Goal: Task Accomplishment & Management: Use online tool/utility

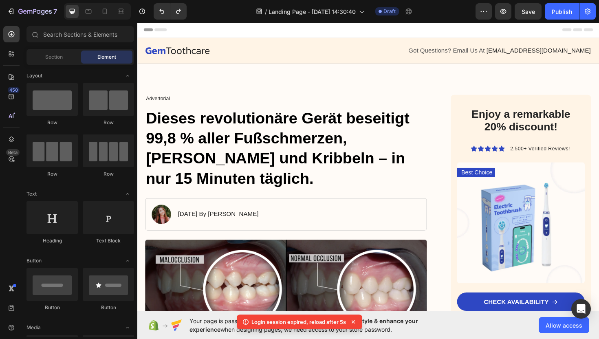
scroll to position [712, 0]
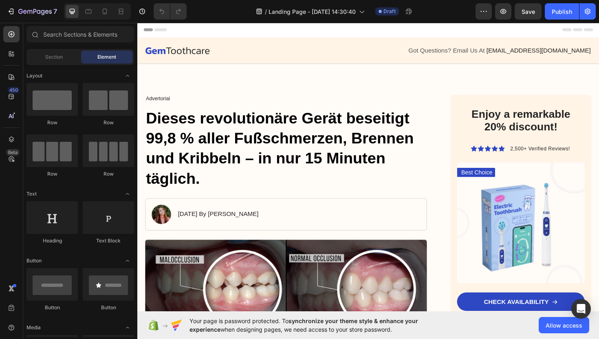
click at [256, 33] on div "Header" at bounding box center [382, 30] width 476 height 16
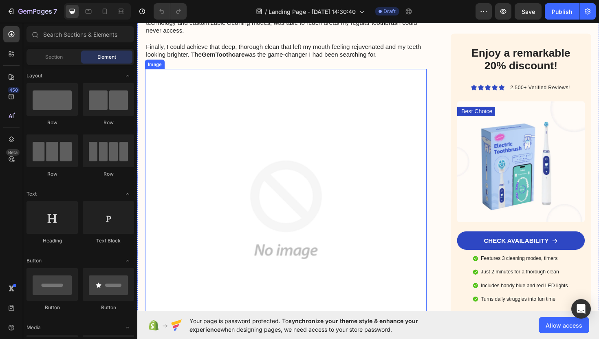
scroll to position [418, 0]
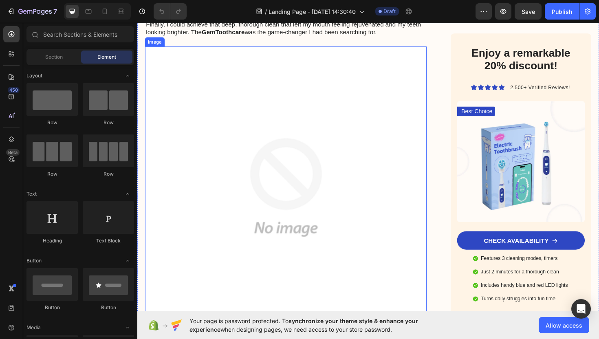
click at [234, 176] on img at bounding box center [295, 197] width 298 height 298
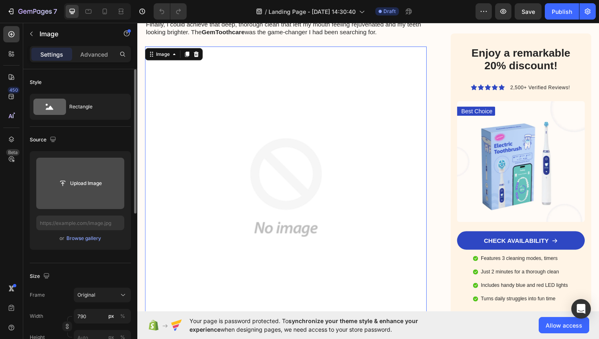
click at [71, 175] on input "file" at bounding box center [80, 183] width 88 height 51
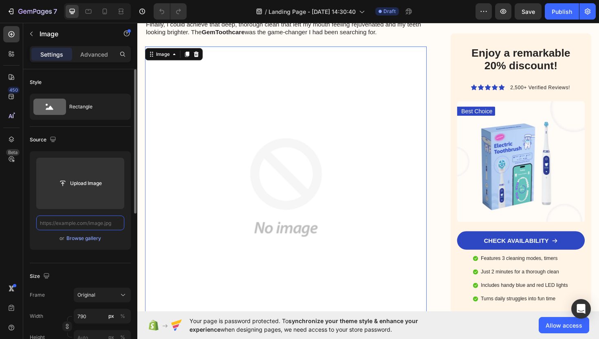
click at [88, 228] on input "text" at bounding box center [80, 223] width 88 height 15
paste input "[URL][DOMAIN_NAME]"
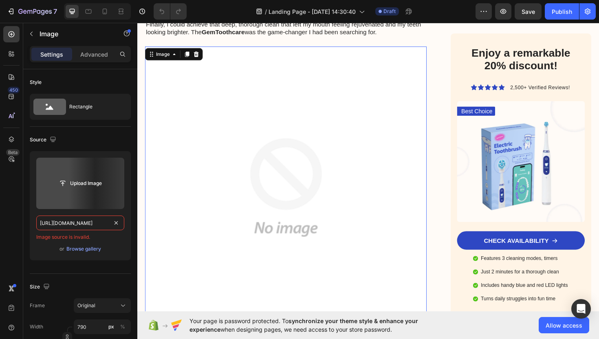
type input "[URL][DOMAIN_NAME]"
click at [102, 274] on div "Style Rectangle" at bounding box center [80, 318] width 101 height 88
click at [343, 140] on img at bounding box center [295, 197] width 298 height 298
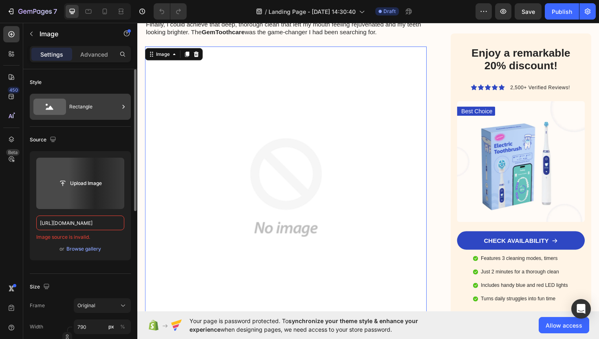
click at [104, 110] on div "Rectangle" at bounding box center [94, 106] width 50 height 19
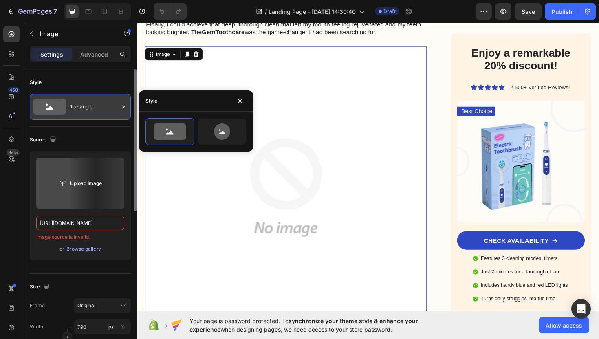
click at [104, 110] on div "Rectangle" at bounding box center [94, 106] width 50 height 19
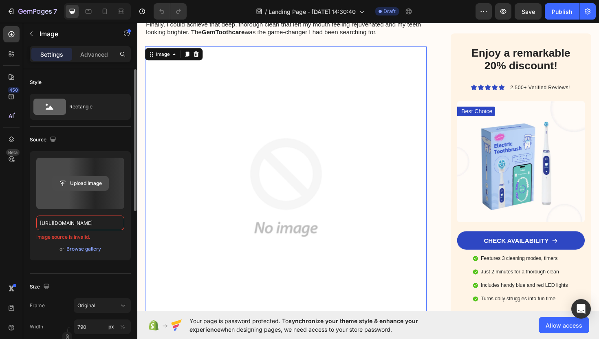
click at [101, 183] on input "file" at bounding box center [80, 184] width 56 height 14
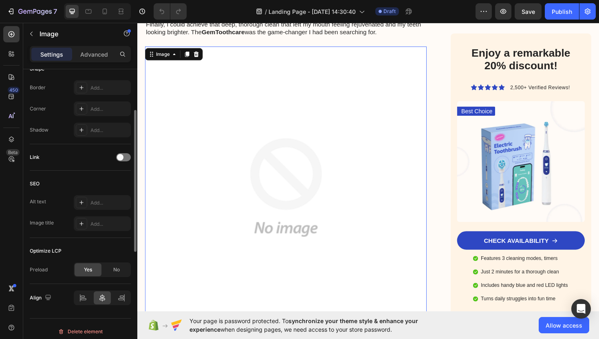
scroll to position [312, 0]
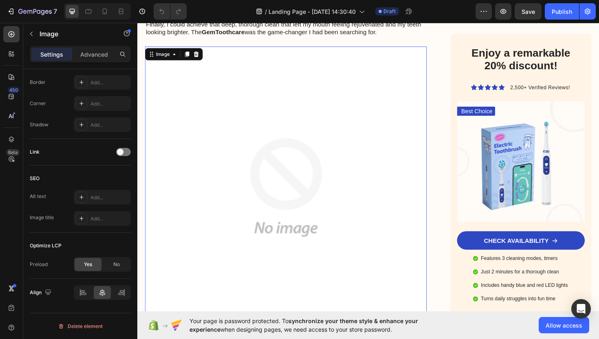
click at [251, 139] on img at bounding box center [295, 197] width 298 height 298
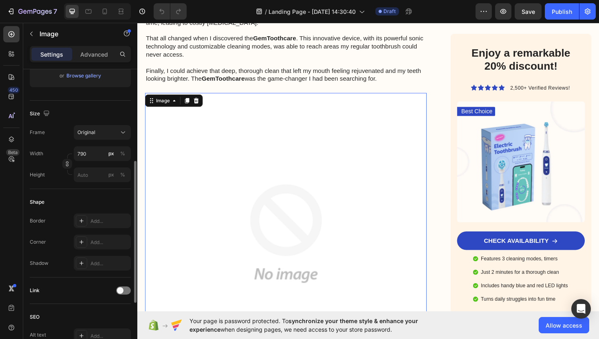
scroll to position [0, 0]
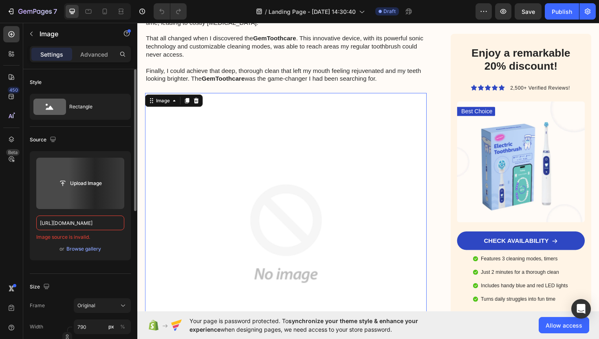
click at [42, 139] on div "Source" at bounding box center [44, 140] width 28 height 11
click at [241, 151] on img at bounding box center [295, 246] width 298 height 298
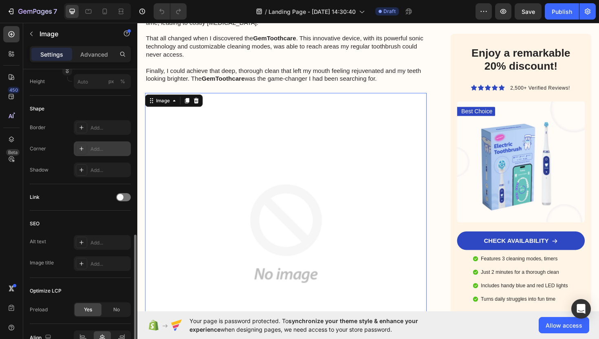
scroll to position [312, 0]
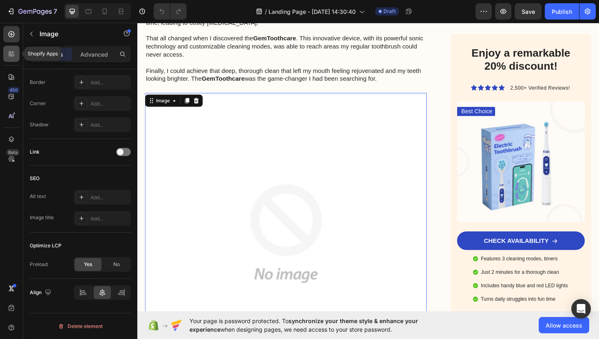
click at [13, 56] on icon at bounding box center [13, 55] width 2 height 2
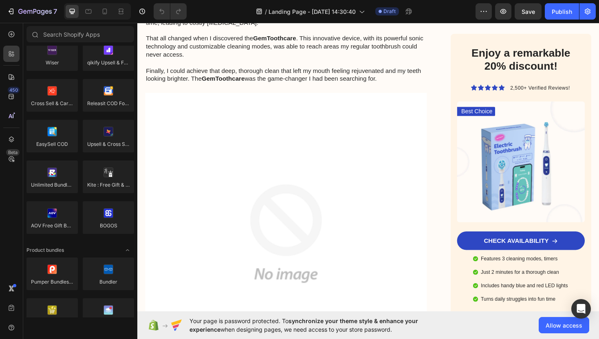
scroll to position [0, 0]
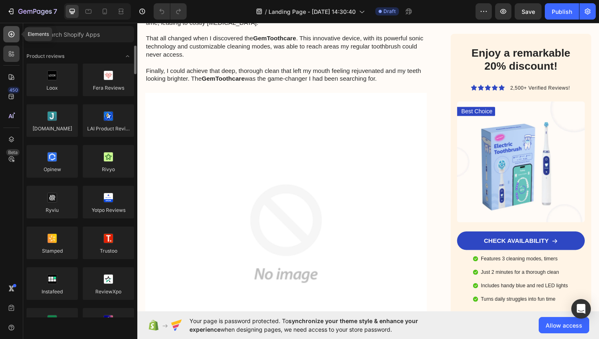
click at [9, 37] on icon at bounding box center [11, 34] width 8 height 8
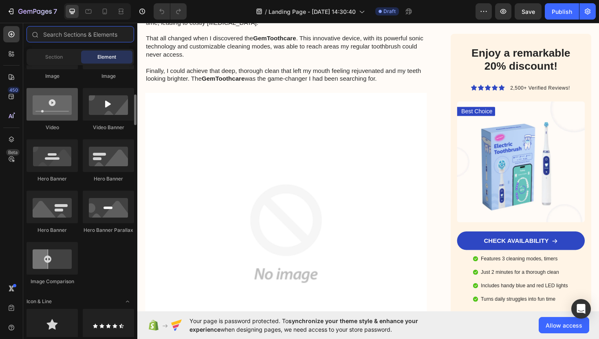
scroll to position [292, 0]
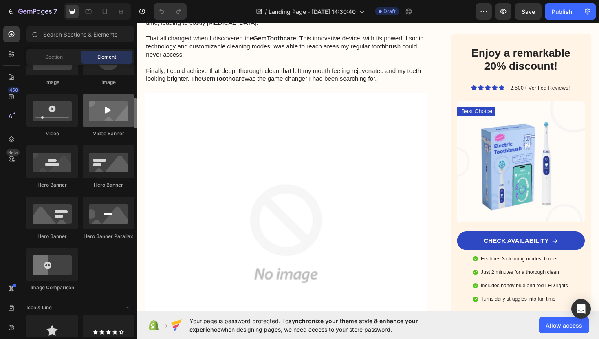
click at [104, 117] on div at bounding box center [108, 110] width 51 height 33
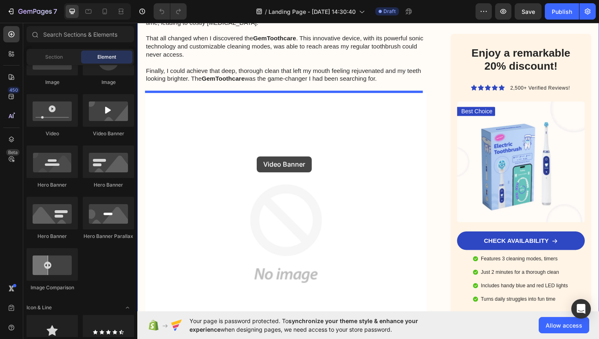
drag, startPoint x: 254, startPoint y: 136, endPoint x: 264, endPoint y: 164, distance: 30.2
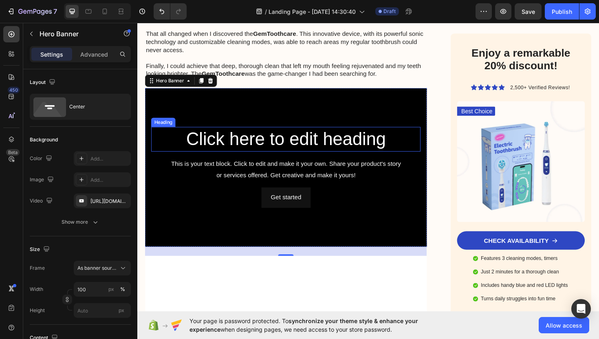
scroll to position [373, 0]
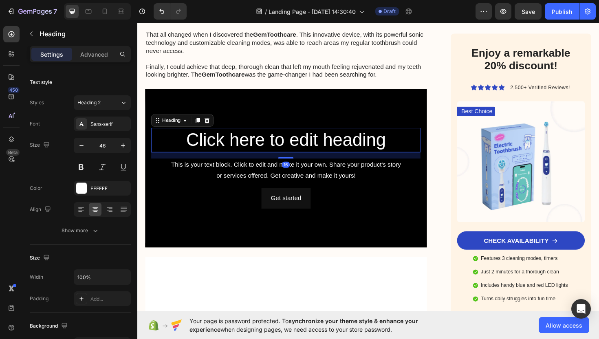
click at [236, 156] on h2 "Click here to edit heading" at bounding box center [294, 147] width 285 height 26
click at [214, 126] on icon at bounding box center [211, 126] width 7 height 7
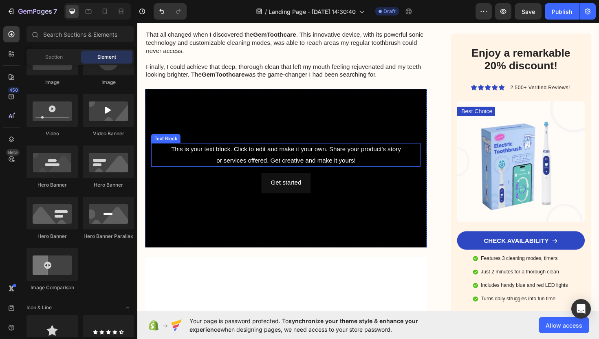
click at [256, 157] on div "This is your text block. Click to edit and make it your own. Share your product…" at bounding box center [294, 162] width 285 height 25
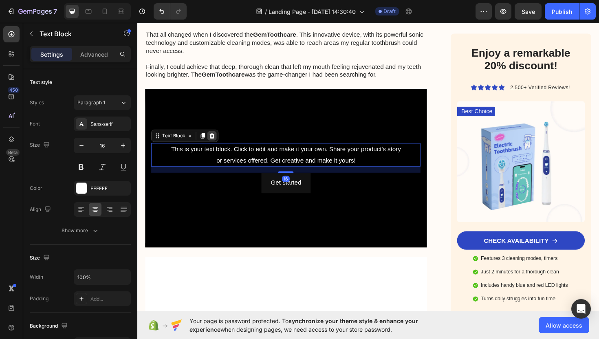
click at [217, 140] on icon at bounding box center [216, 143] width 5 height 6
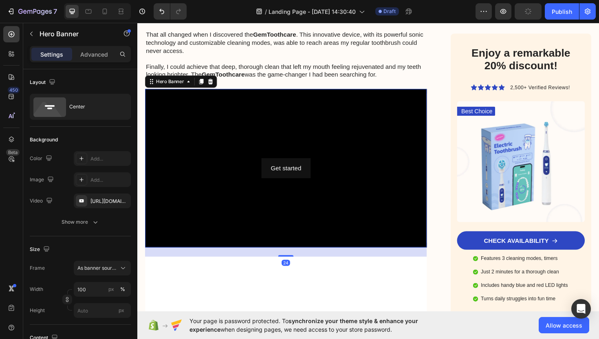
click at [239, 132] on div "Background Image" at bounding box center [295, 177] width 298 height 168
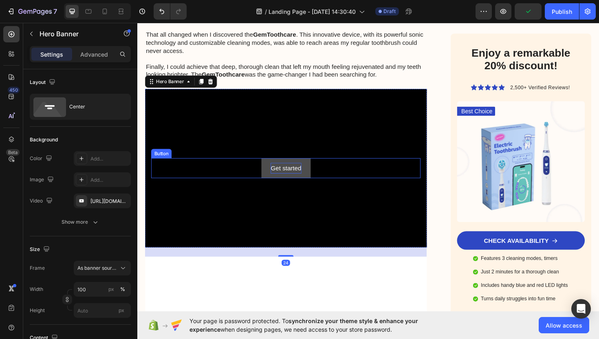
click at [290, 178] on div "Get started" at bounding box center [295, 177] width 32 height 12
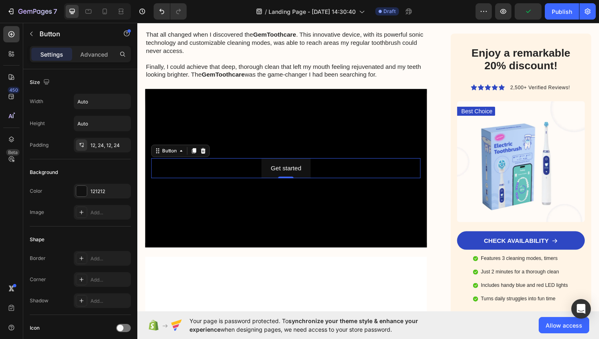
click at [208, 159] on div at bounding box center [207, 159] width 10 height 10
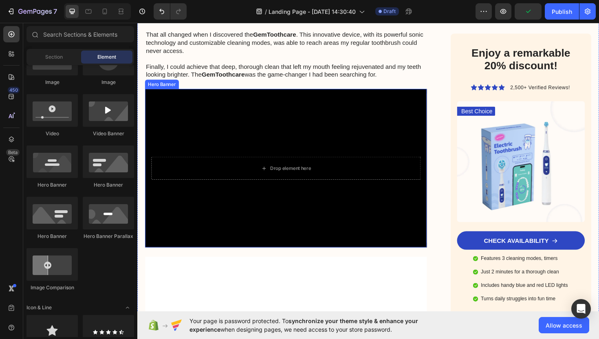
click at [217, 144] on div "Background Image" at bounding box center [295, 177] width 298 height 168
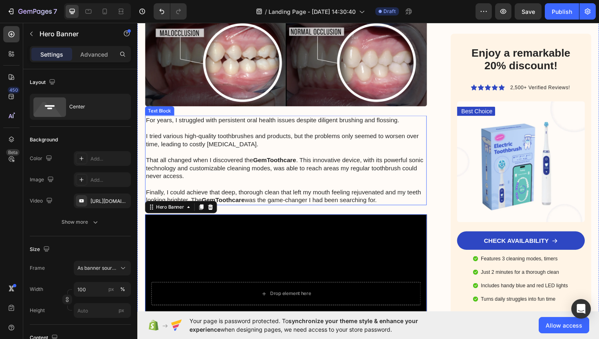
scroll to position [239, 0]
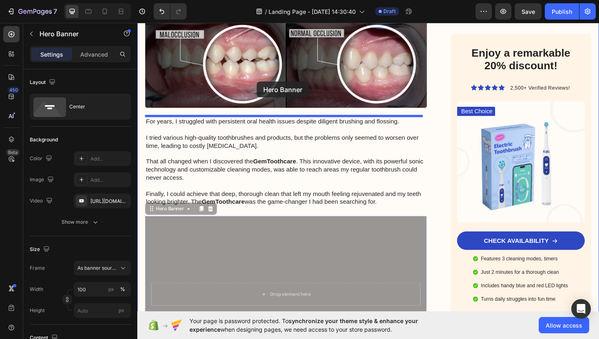
drag, startPoint x: 263, startPoint y: 258, endPoint x: 264, endPoint y: 85, distance: 172.9
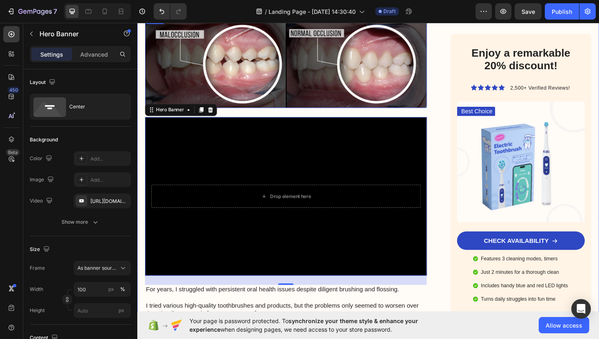
click at [278, 76] on img at bounding box center [295, 63] width 298 height 99
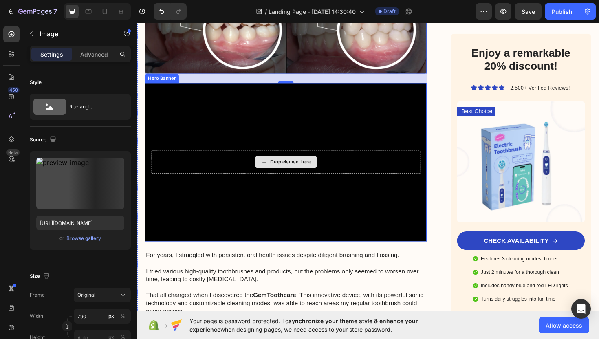
scroll to position [287, 0]
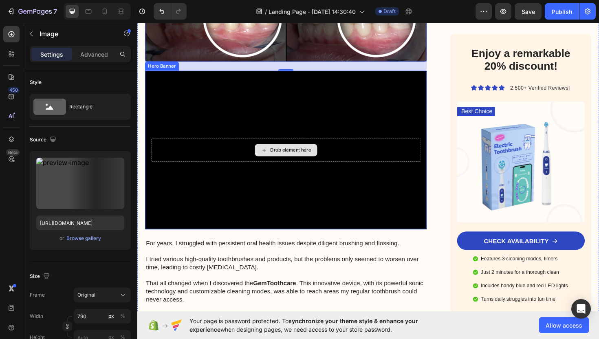
click at [298, 148] on div "Drop element here" at bounding box center [294, 158] width 285 height 24
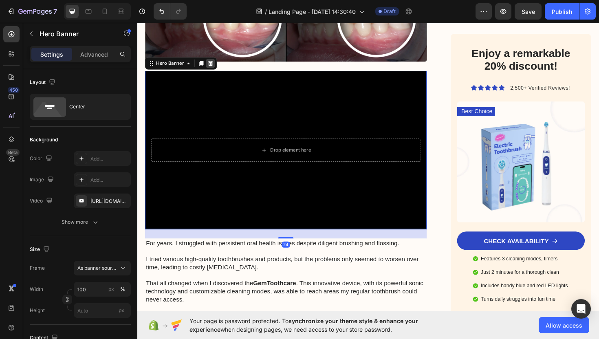
click at [215, 63] on icon at bounding box center [214, 66] width 5 height 6
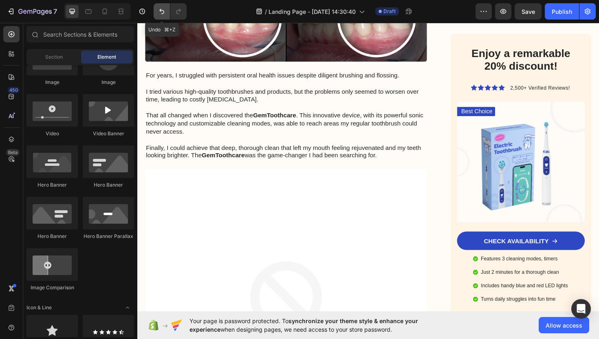
click at [165, 11] on icon "Undo/Redo" at bounding box center [162, 11] width 8 height 8
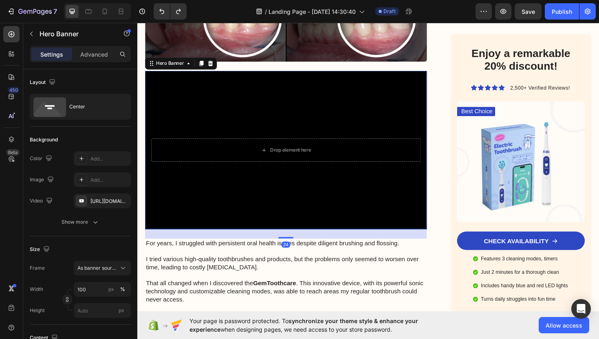
click at [170, 91] on div "Background Image" at bounding box center [295, 158] width 298 height 168
click at [101, 200] on div "[URL][DOMAIN_NAME]" at bounding box center [103, 201] width 24 height 7
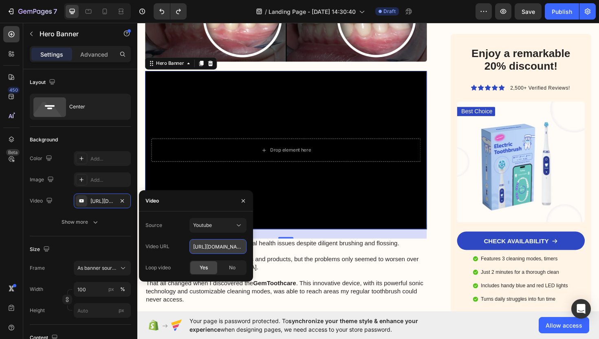
click at [218, 248] on input "[URL][DOMAIN_NAME]" at bounding box center [218, 246] width 57 height 15
click at [219, 248] on input "[URL][DOMAIN_NAME]" at bounding box center [218, 246] width 57 height 15
click at [218, 248] on input "[URL][DOMAIN_NAME]" at bounding box center [218, 246] width 57 height 15
click at [218, 247] on input "[URL][DOMAIN_NAME]" at bounding box center [218, 246] width 57 height 15
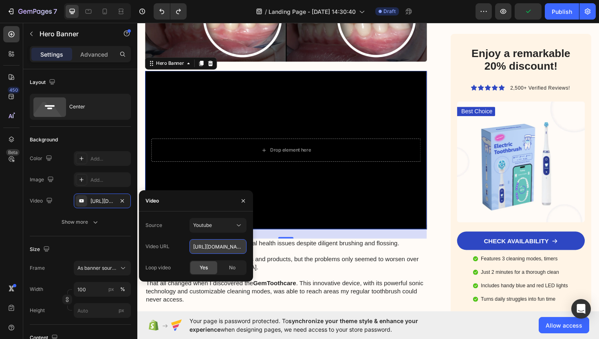
click at [219, 247] on input "[URL][DOMAIN_NAME]" at bounding box center [218, 246] width 57 height 15
paste input "[DOMAIN_NAME][URL]"
type input "[URL][DOMAIN_NAME]"
click at [205, 267] on span "Yes" at bounding box center [204, 267] width 8 height 7
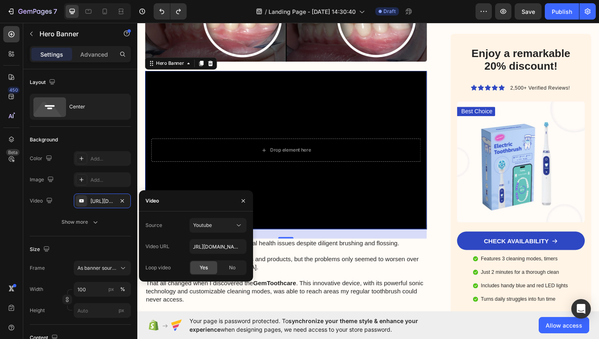
type input "Auto"
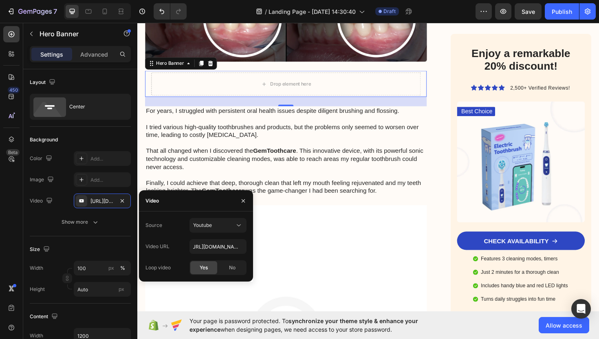
scroll to position [0, 0]
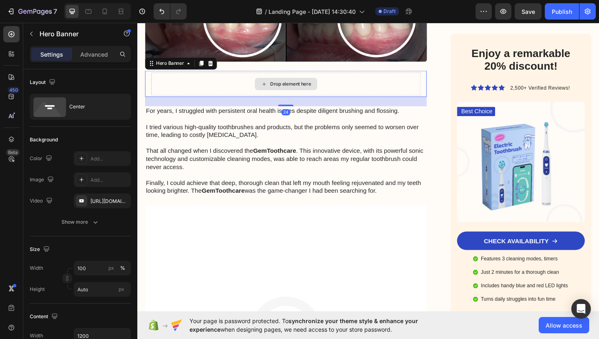
click at [309, 93] on div "Drop element here" at bounding box center [294, 87] width 285 height 24
click at [304, 88] on div "Drop element here" at bounding box center [299, 87] width 43 height 7
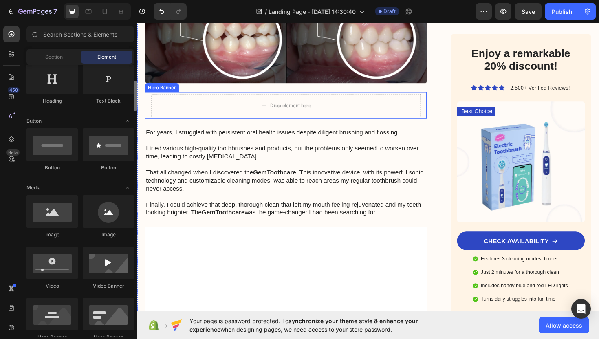
scroll to position [252, 0]
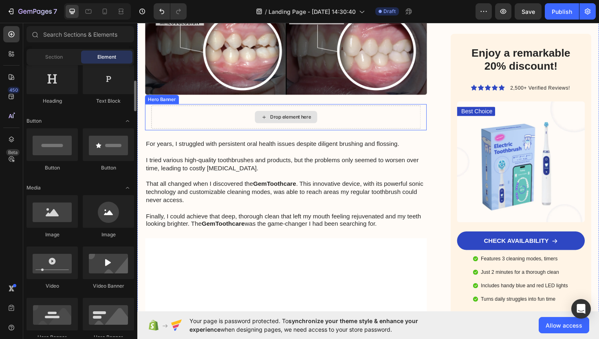
click at [186, 126] on div "Drop element here" at bounding box center [294, 123] width 285 height 24
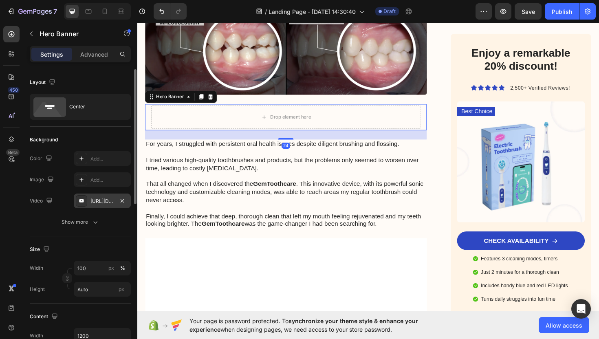
click at [106, 204] on div "[URL][DOMAIN_NAME]" at bounding box center [103, 201] width 24 height 7
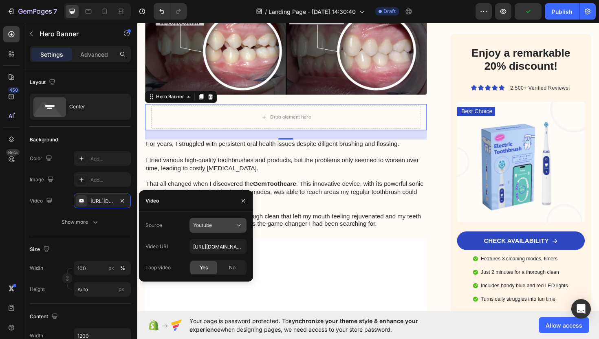
click at [213, 225] on div "Youtube" at bounding box center [214, 225] width 42 height 7
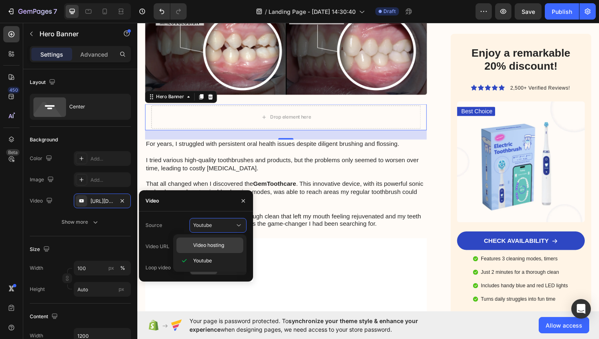
click at [222, 248] on span "Video hosting" at bounding box center [208, 245] width 31 height 7
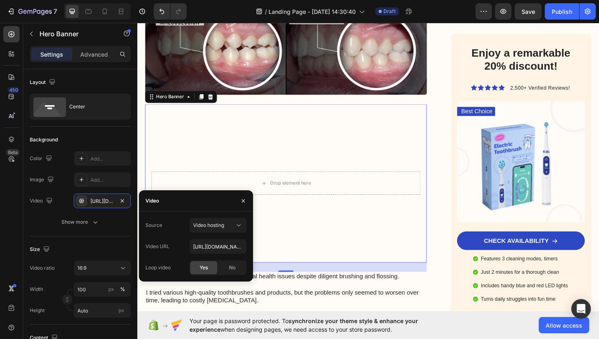
click at [211, 266] on div "Yes" at bounding box center [203, 267] width 27 height 13
click at [227, 267] on div "No" at bounding box center [232, 267] width 27 height 13
click at [210, 269] on div "Yes" at bounding box center [203, 267] width 27 height 13
click at [229, 249] on input "[URL][DOMAIN_NAME]" at bounding box center [218, 246] width 57 height 15
click at [231, 249] on input "[URL][DOMAIN_NAME]" at bounding box center [218, 246] width 57 height 15
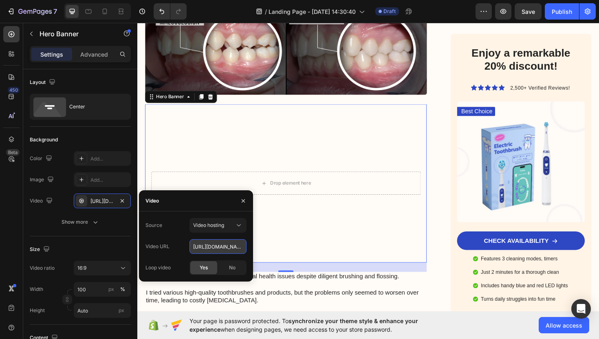
click at [231, 249] on input "[URL][DOMAIN_NAME]" at bounding box center [218, 246] width 57 height 15
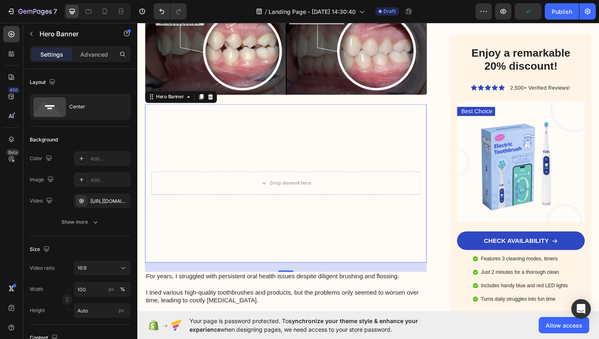
click at [225, 149] on video "Background Image" at bounding box center [295, 193] width 298 height 168
click at [270, 159] on video "Background Image" at bounding box center [295, 193] width 298 height 168
click at [124, 200] on icon "button" at bounding box center [122, 201] width 7 height 7
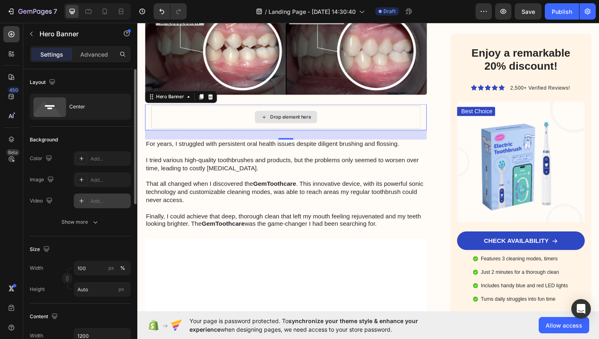
click at [202, 128] on div "Drop element here" at bounding box center [294, 123] width 285 height 24
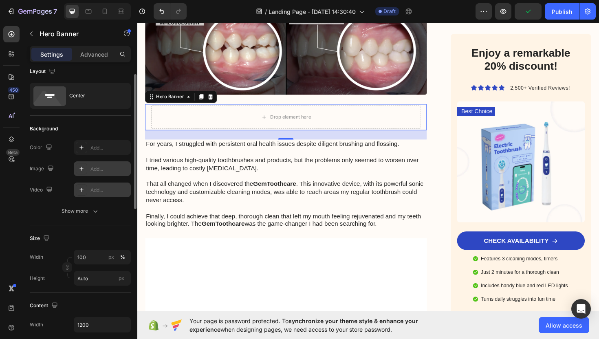
click at [99, 168] on div "Add..." at bounding box center [110, 169] width 38 height 7
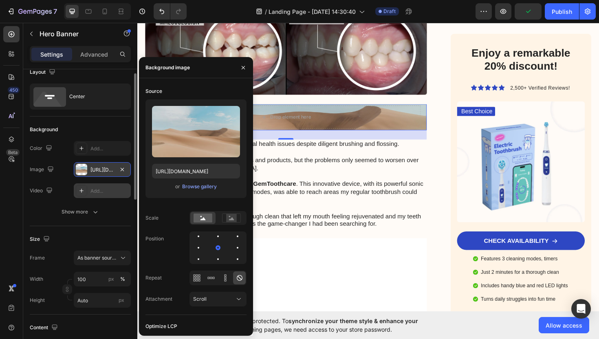
scroll to position [9, 0]
click at [102, 197] on div "Add..." at bounding box center [102, 192] width 57 height 15
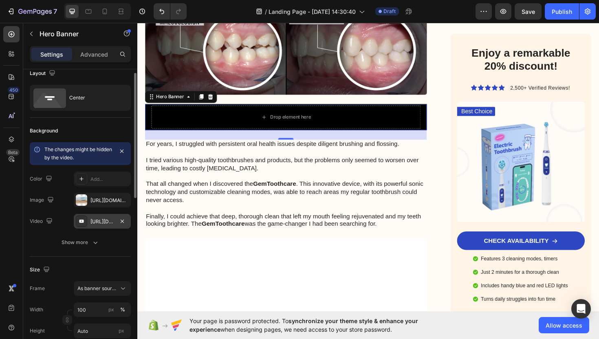
drag, startPoint x: 121, startPoint y: 201, endPoint x: 126, endPoint y: 205, distance: 6.9
click at [0, 0] on icon "button" at bounding box center [0, 0] width 0 height 0
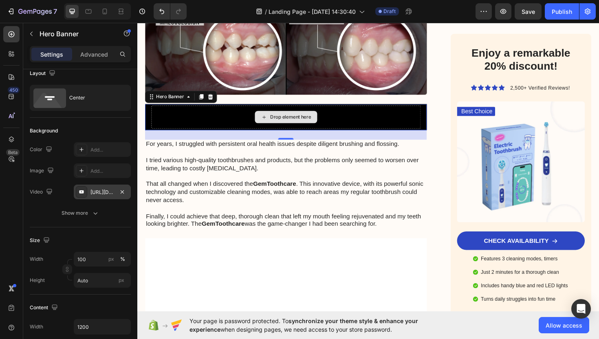
click at [221, 116] on div "Drop element here" at bounding box center [294, 123] width 285 height 24
click at [221, 121] on div "Drop element here" at bounding box center [294, 123] width 285 height 24
click at [274, 126] on div "Drop element here" at bounding box center [295, 122] width 66 height 13
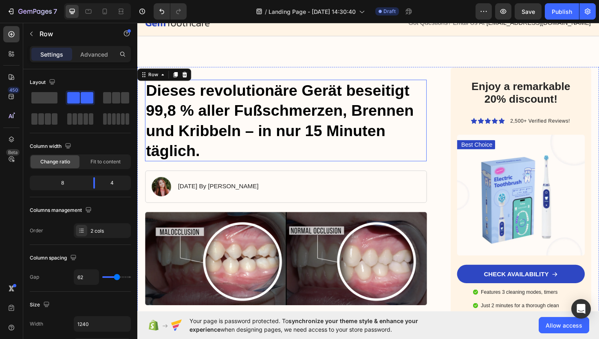
scroll to position [30, 0]
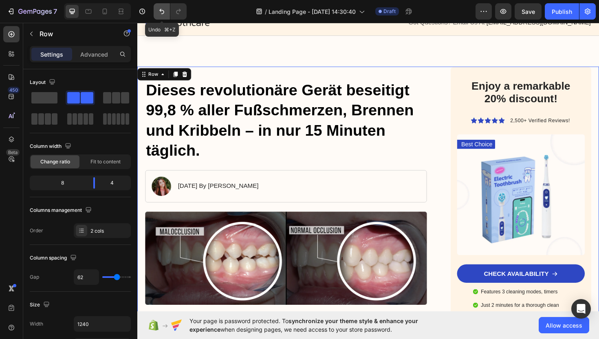
click at [157, 11] on button "Undo/Redo" at bounding box center [162, 11] width 16 height 16
click at [160, 11] on icon "Undo/Redo" at bounding box center [162, 11] width 8 height 8
click at [161, 12] on icon "Undo/Redo" at bounding box center [162, 11] width 8 height 8
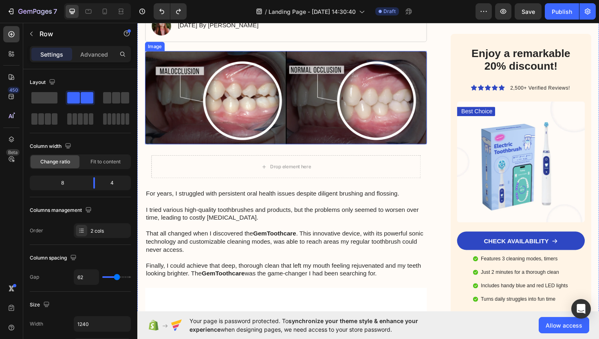
scroll to position [205, 0]
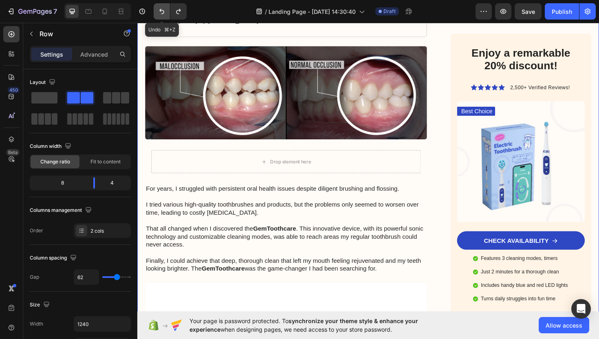
click at [162, 10] on icon "Undo/Redo" at bounding box center [161, 11] width 5 height 5
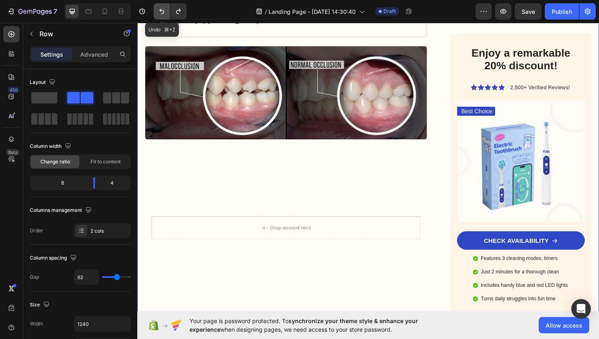
click at [162, 10] on icon "Undo/Redo" at bounding box center [161, 11] width 5 height 5
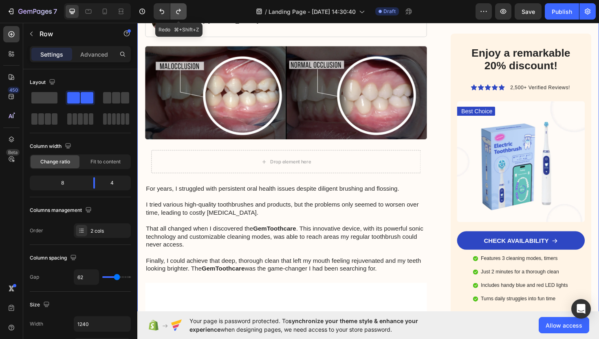
click at [177, 11] on icon "Undo/Redo" at bounding box center [178, 11] width 4 height 5
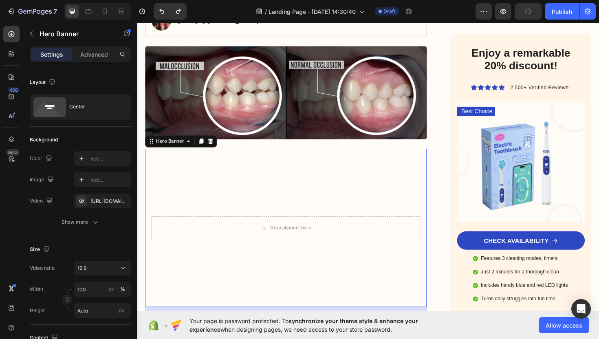
click at [223, 194] on video "Background Image" at bounding box center [295, 240] width 298 height 168
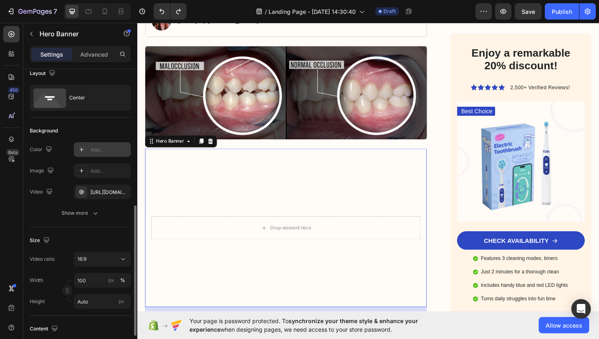
scroll to position [0, 0]
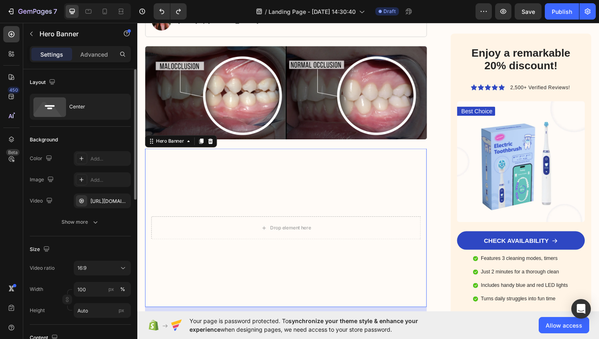
click at [225, 197] on video "Background Image" at bounding box center [295, 240] width 298 height 168
click at [219, 148] on div at bounding box center [215, 149] width 10 height 10
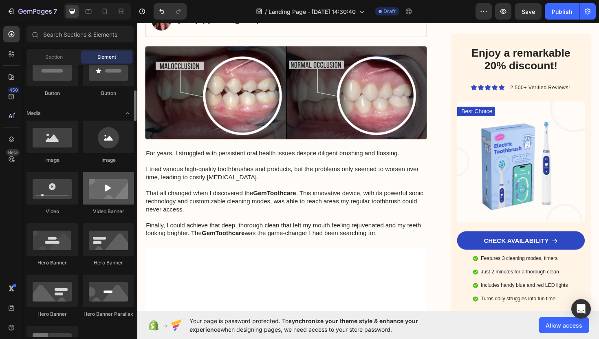
scroll to position [217, 0]
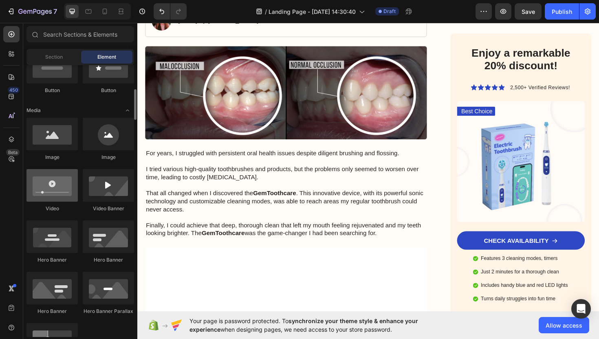
click at [54, 186] on div at bounding box center [52, 185] width 51 height 33
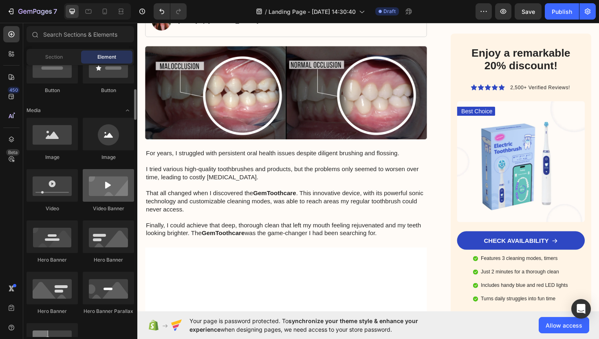
scroll to position [218, 0]
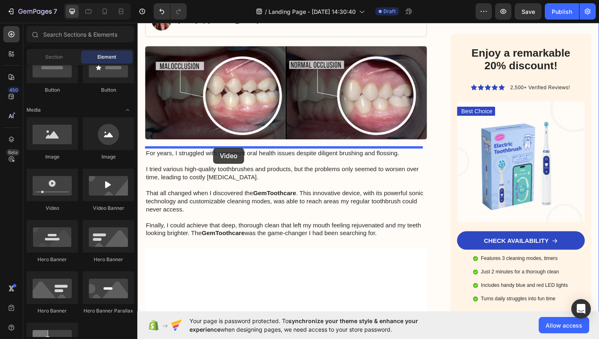
drag, startPoint x: 190, startPoint y: 210, endPoint x: 218, endPoint y: 155, distance: 61.3
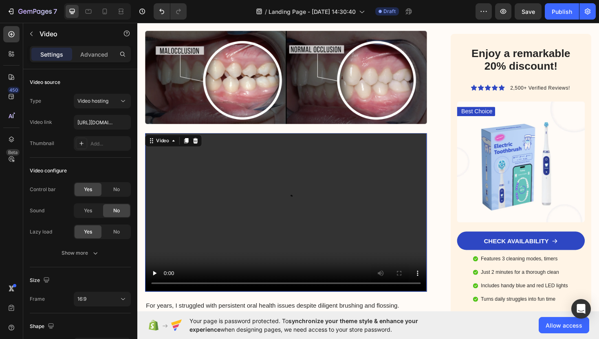
scroll to position [231, 0]
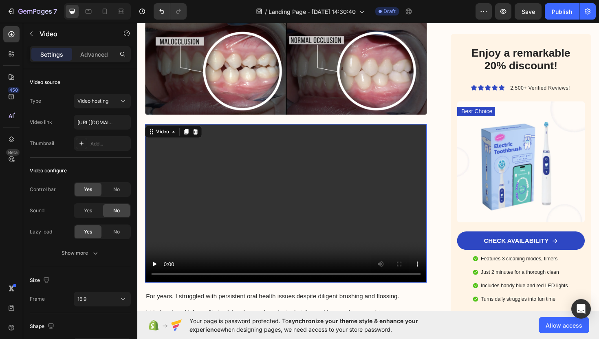
click at [240, 195] on video at bounding box center [295, 214] width 298 height 168
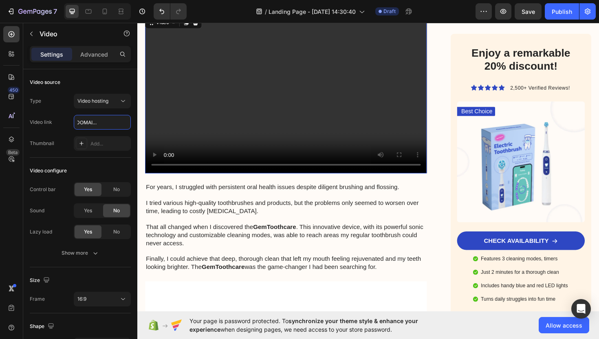
scroll to position [347, 0]
type input "[URL][DOMAIN_NAME]"
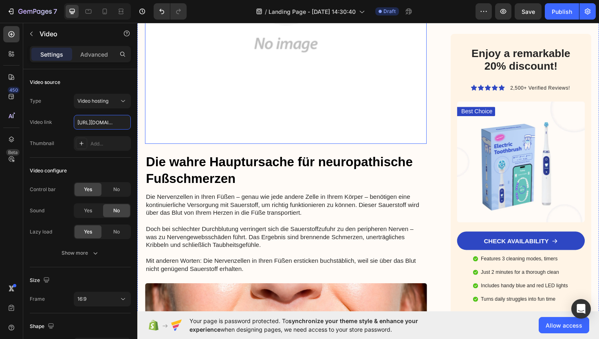
scroll to position [789, 0]
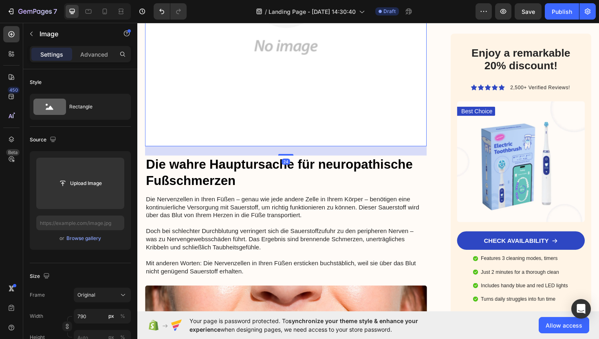
click at [286, 115] on img at bounding box center [295, 4] width 298 height 298
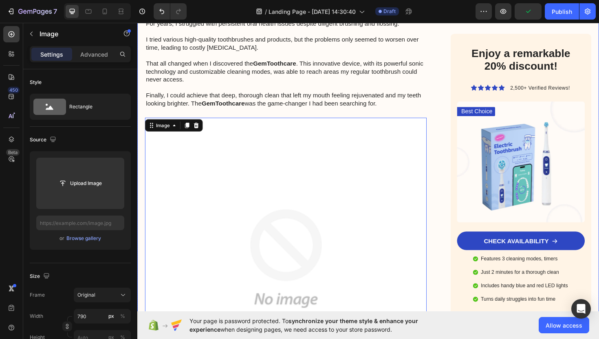
scroll to position [519, 0]
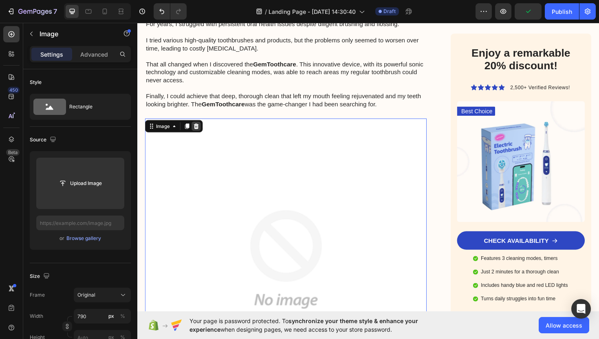
click at [204, 128] on div at bounding box center [200, 133] width 10 height 10
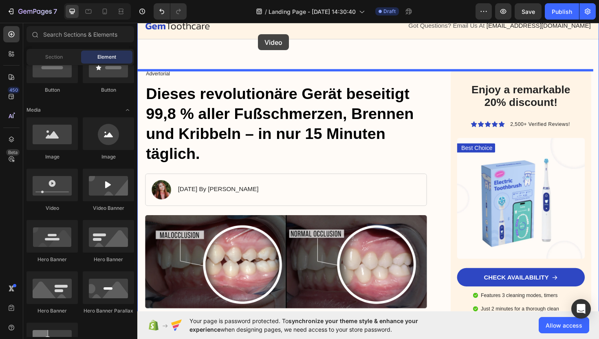
scroll to position [0, 0]
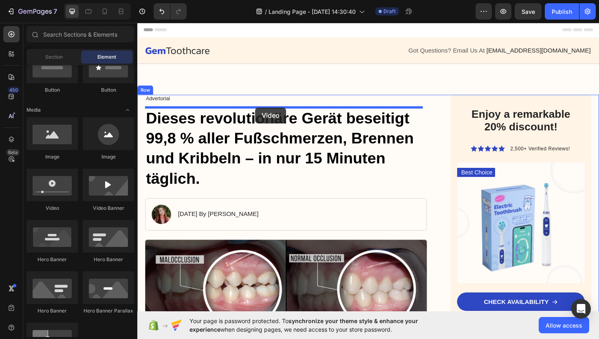
drag, startPoint x: 197, startPoint y: 208, endPoint x: 262, endPoint y: 113, distance: 115.0
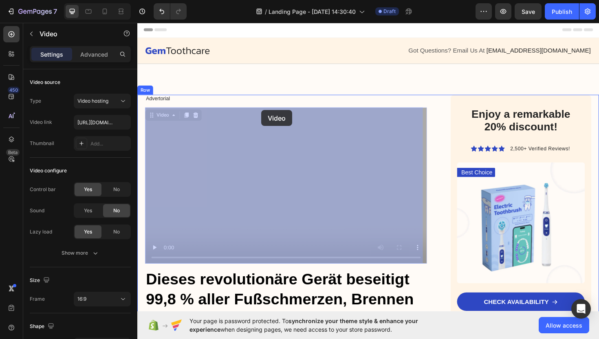
drag, startPoint x: 274, startPoint y: 101, endPoint x: 269, endPoint y: 115, distance: 15.1
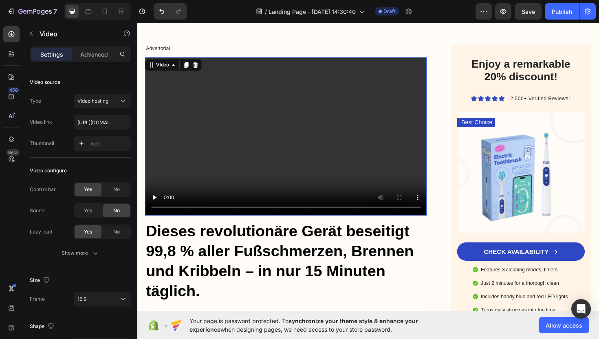
scroll to position [59, 0]
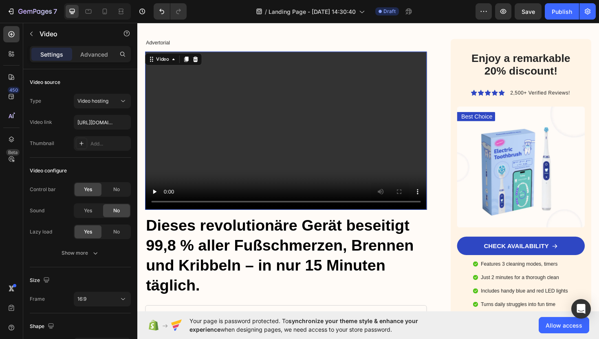
click at [207, 95] on video at bounding box center [295, 137] width 298 height 168
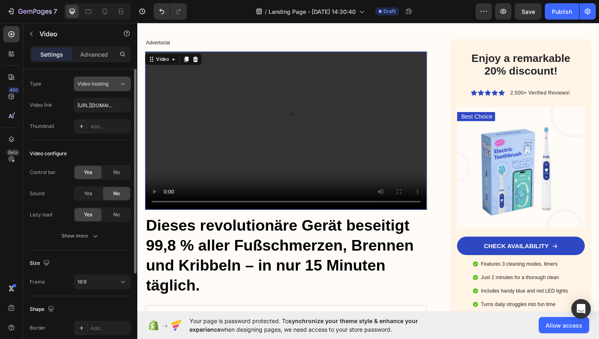
scroll to position [0, 0]
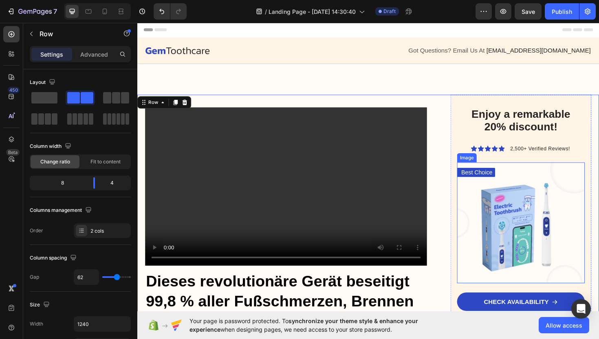
click at [520, 231] on img at bounding box center [543, 235] width 135 height 128
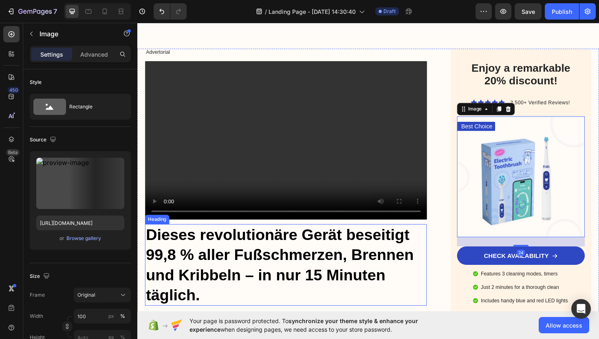
scroll to position [51, 0]
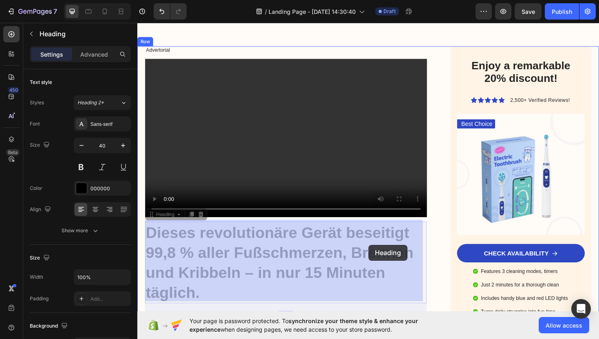
drag, startPoint x: 409, startPoint y: 281, endPoint x: 380, endPoint y: 258, distance: 37.1
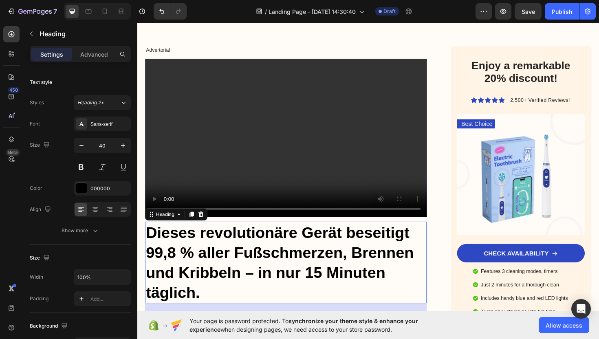
scroll to position [50, 0]
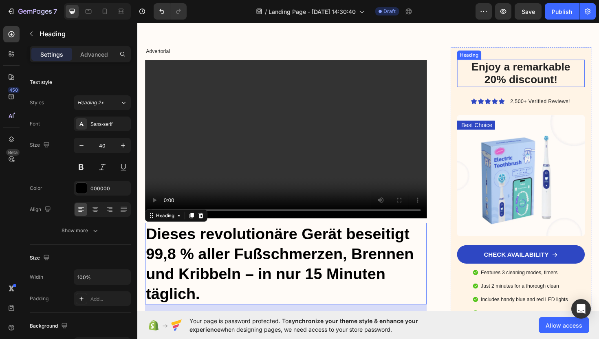
click at [486, 89] on h2 "Enjoy a remarkable 20% discount!" at bounding box center [544, 76] width 128 height 29
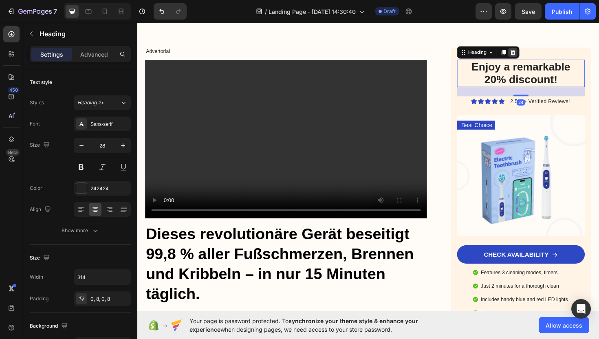
click at [532, 55] on icon at bounding box center [535, 54] width 7 height 7
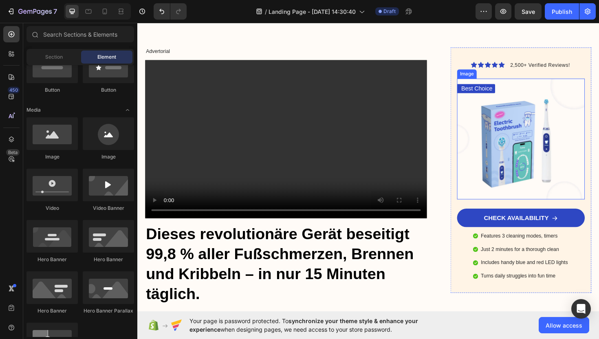
click at [546, 125] on img at bounding box center [543, 146] width 135 height 128
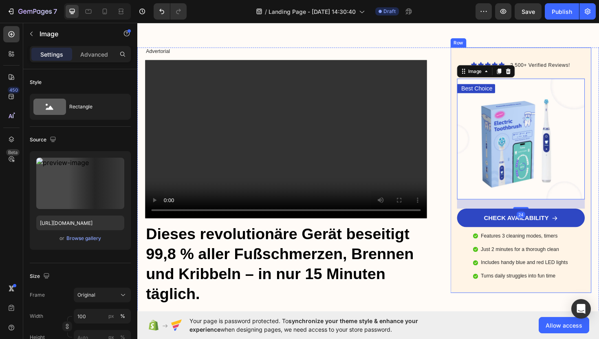
click at [581, 57] on div "Icon Icon Icon Icon Icon Icon List 2,500+ Verified Reviews! Text Block Row Best…" at bounding box center [543, 179] width 149 height 260
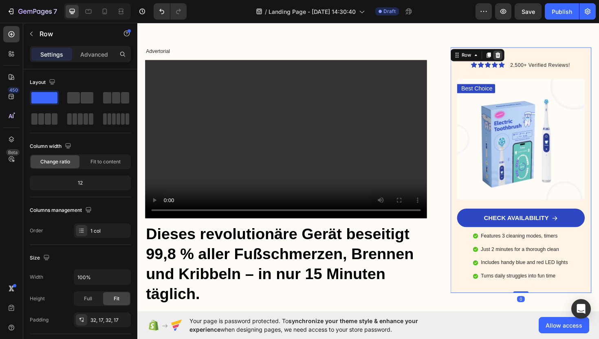
click at [517, 59] on icon at bounding box center [519, 57] width 5 height 6
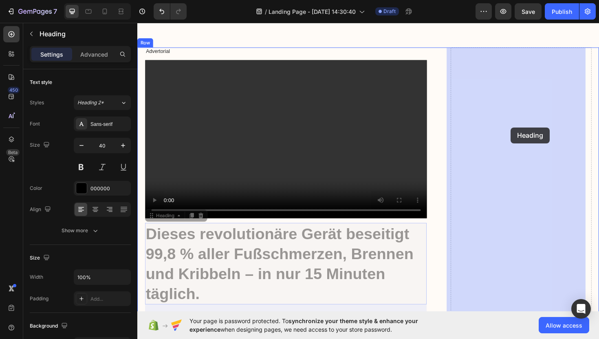
drag, startPoint x: 350, startPoint y: 279, endPoint x: 533, endPoint y: 134, distance: 233.9
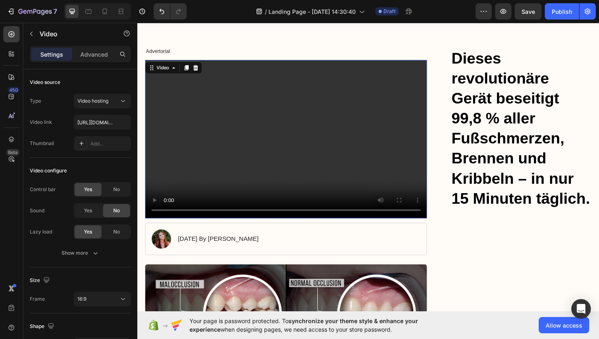
click at [410, 127] on video at bounding box center [295, 146] width 298 height 168
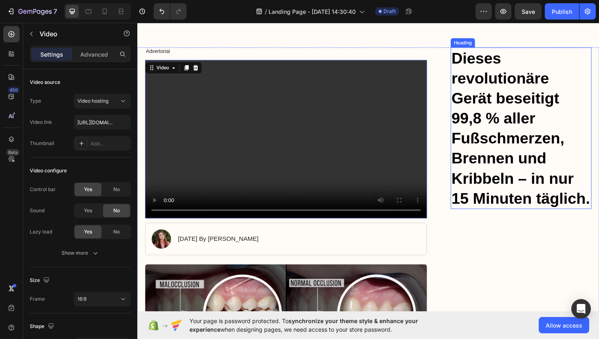
click at [499, 107] on h1 "Dieses revolutionäre Gerät beseitigt 99,8 % aller Fußschmerzen, Brennen und Kri…" at bounding box center [543, 134] width 149 height 171
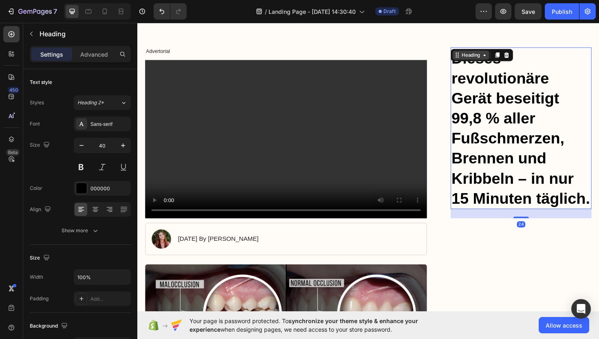
click at [488, 60] on div "Heading" at bounding box center [491, 56] width 22 height 7
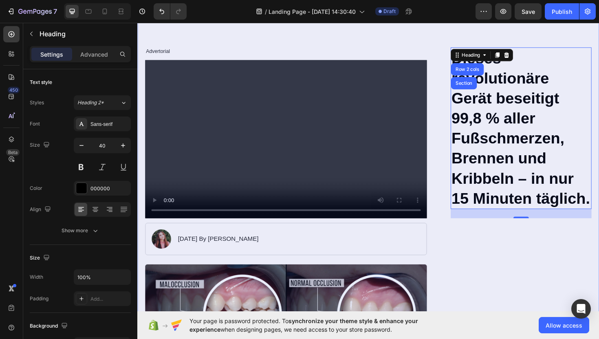
click at [481, 87] on div "Section" at bounding box center [483, 86] width 21 height 5
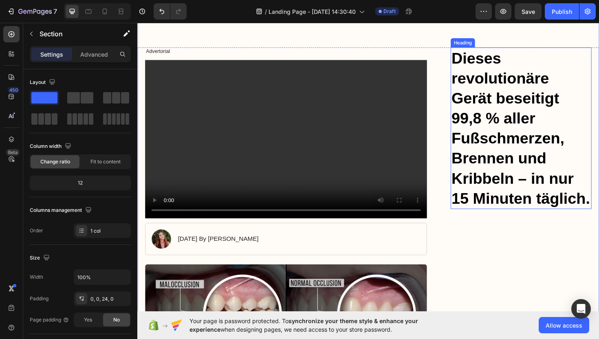
click at [494, 117] on h1 "Dieses revolutionäre Gerät beseitigt 99,8 % aller Fußschmerzen, Brennen und Kri…" at bounding box center [543, 134] width 149 height 171
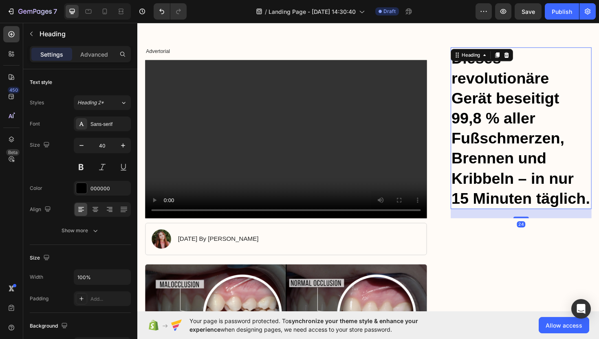
click at [579, 105] on h1 "Dieses revolutionäre Gerät beseitigt 99,8 % aller Fußschmerzen, Brennen und Kri…" at bounding box center [543, 134] width 149 height 171
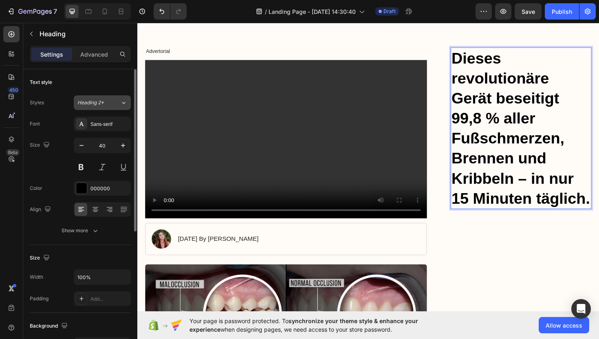
click at [109, 104] on div "Heading 2*" at bounding box center [93, 102] width 33 height 7
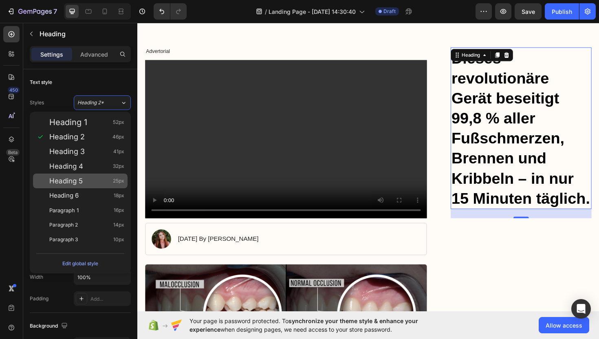
click at [84, 183] on div "Heading 5 25px" at bounding box center [86, 181] width 75 height 8
type input "25"
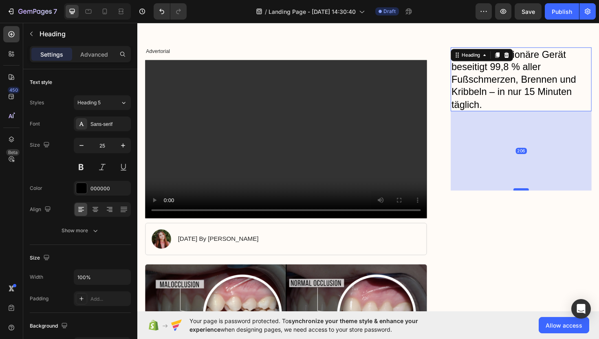
drag, startPoint x: 536, startPoint y: 125, endPoint x: 537, endPoint y: 198, distance: 73.0
click at [537, 198] on div at bounding box center [544, 199] width 16 height 2
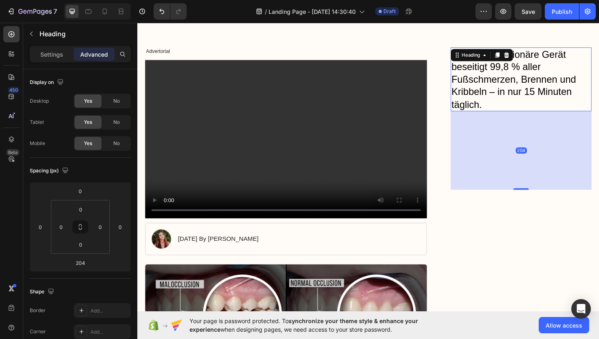
click at [521, 165] on div "204" at bounding box center [543, 158] width 149 height 83
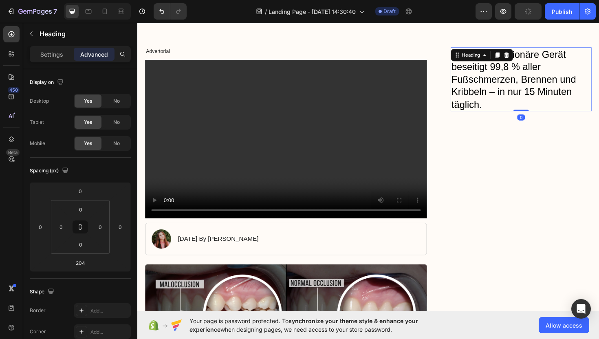
drag, startPoint x: 538, startPoint y: 199, endPoint x: 536, endPoint y: 107, distance: 91.8
click at [536, 107] on div "Dieses revolutionäre Gerät beseitigt 99,8 % aller Fußschmerzen, [PERSON_NAME] u…" at bounding box center [543, 83] width 149 height 68
type input "0"
click at [12, 34] on icon at bounding box center [12, 34] width 6 height 6
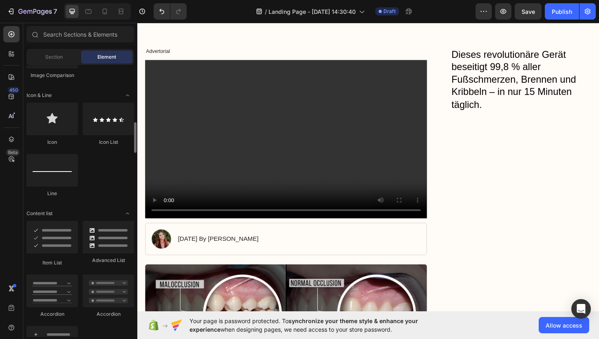
scroll to position [505, 0]
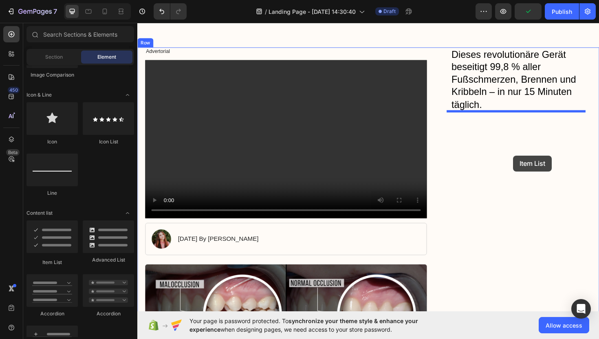
drag, startPoint x: 269, startPoint y: 247, endPoint x: 533, endPoint y: 163, distance: 277.3
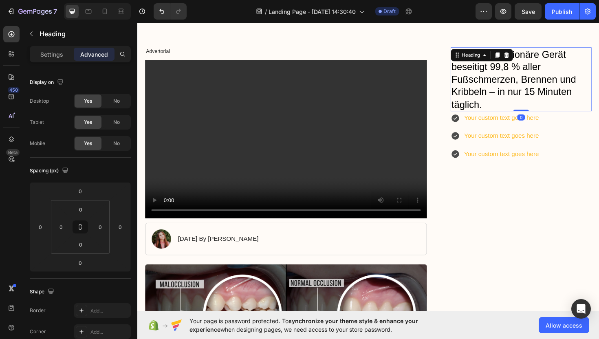
click at [526, 80] on p "Dieses revolutionäre Gerät beseitigt 99,8 % aller Fußschmerzen, Brennen und Kri…" at bounding box center [544, 83] width 148 height 66
click at [500, 108] on p "Dieses revolutionäre Gerät beseitigt 99,8 % aller Fußschmerzen, Brennen und Kri…" at bounding box center [544, 83] width 148 height 66
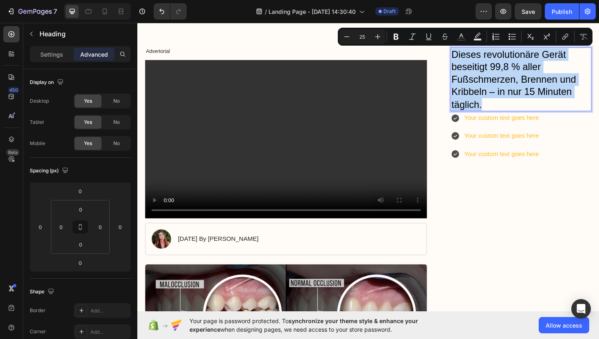
drag, startPoint x: 500, startPoint y: 108, endPoint x: 480, endPoint y: 80, distance: 34.2
click at [480, 80] on p "Dieses revolutionäre Gerät beseitigt 99,8 % aller Fußschmerzen, Brennen und Kri…" at bounding box center [544, 83] width 148 height 66
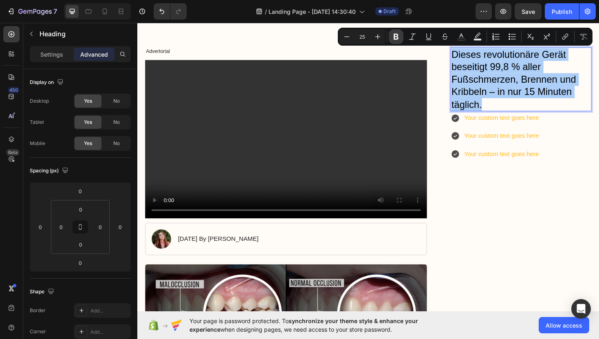
click at [397, 38] on icon "Editor contextual toolbar" at bounding box center [396, 37] width 8 height 8
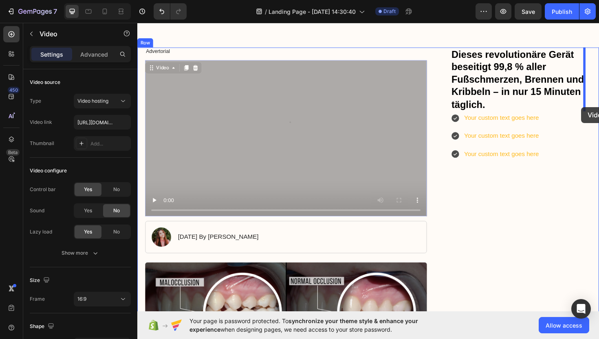
drag, startPoint x: 268, startPoint y: 122, endPoint x: 608, endPoint y: 112, distance: 339.4
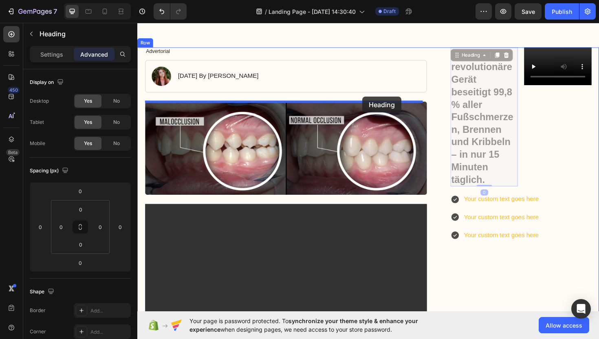
drag, startPoint x: 509, startPoint y: 116, endPoint x: 376, endPoint y: 101, distance: 134.2
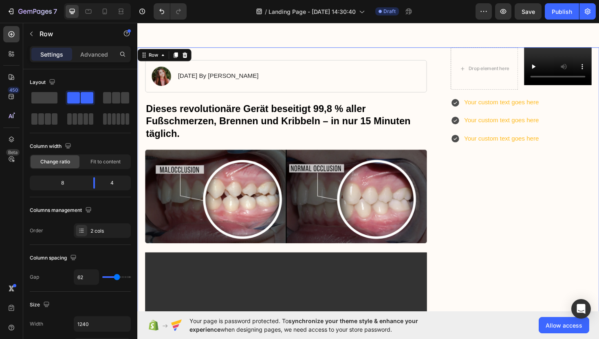
click at [540, 89] on div "Drop element here Video Row" at bounding box center [543, 71] width 149 height 45
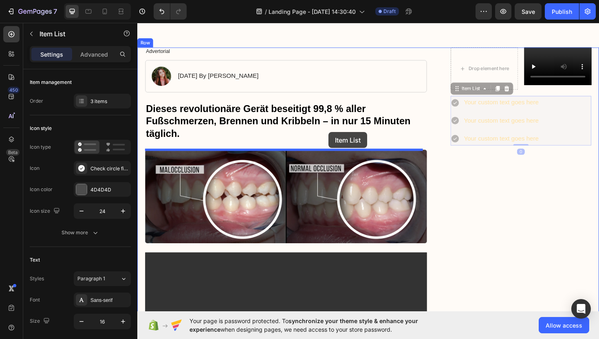
drag, startPoint x: 548, startPoint y: 117, endPoint x: 340, endPoint y: 139, distance: 209.1
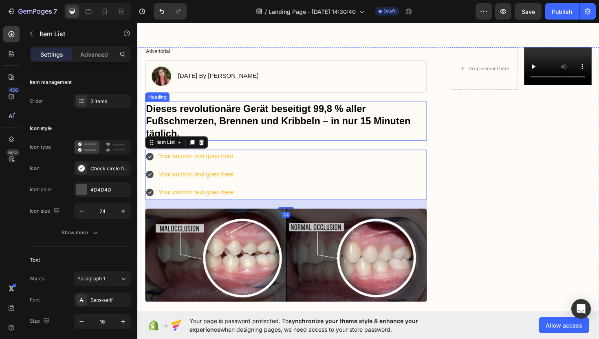
scroll to position [51, 0]
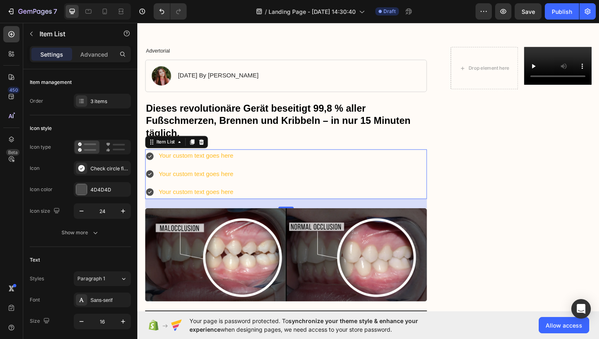
click at [251, 164] on div "Your custom text goes here Your custom text goes here Your custom text goes here" at bounding box center [295, 183] width 298 height 52
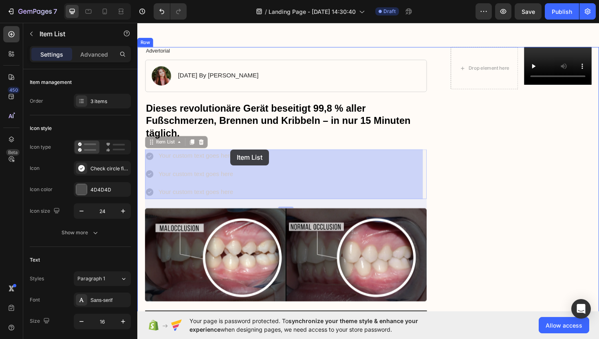
drag, startPoint x: 248, startPoint y: 170, endPoint x: 236, endPoint y: 157, distance: 17.9
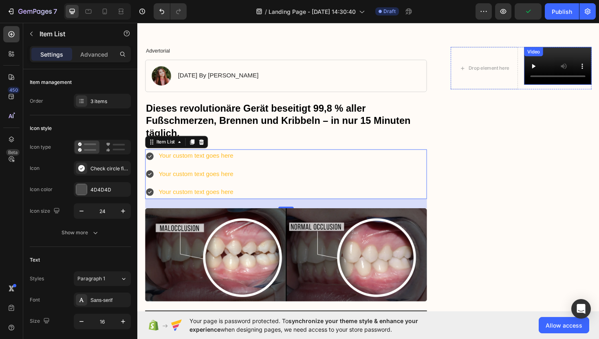
click at [549, 77] on video at bounding box center [582, 69] width 71 height 40
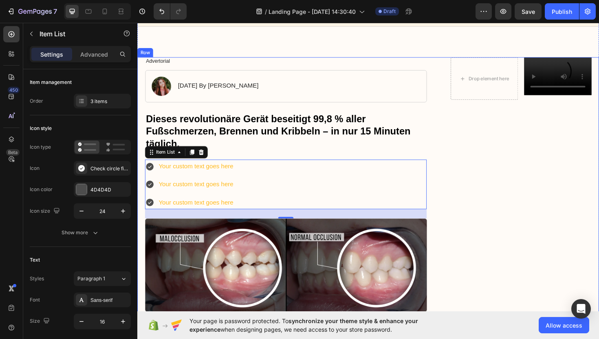
scroll to position [0, 0]
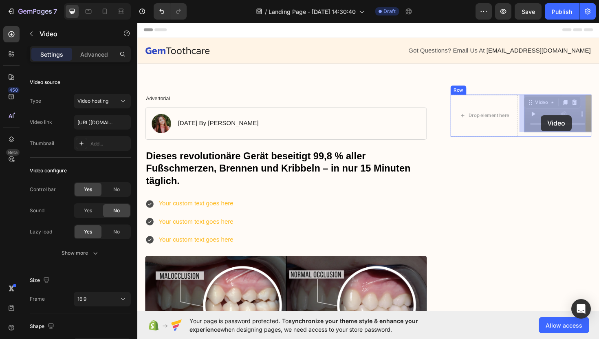
drag, startPoint x: 559, startPoint y: 106, endPoint x: 542, endPoint y: 124, distance: 24.8
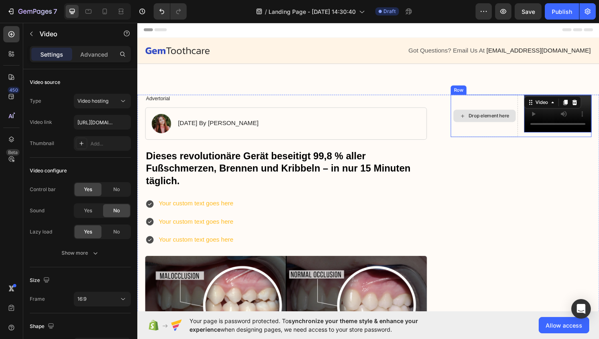
click at [508, 127] on div "Drop element here" at bounding box center [505, 121] width 66 height 13
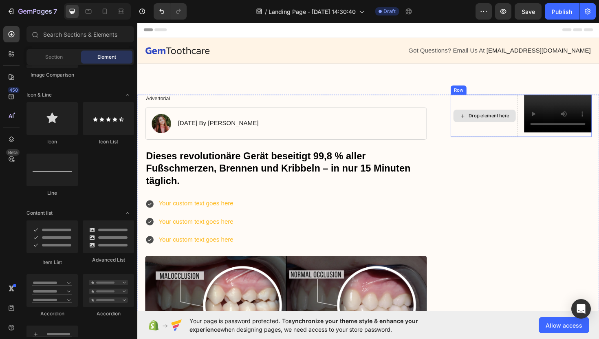
click at [484, 104] on div "Drop element here" at bounding box center [504, 121] width 71 height 45
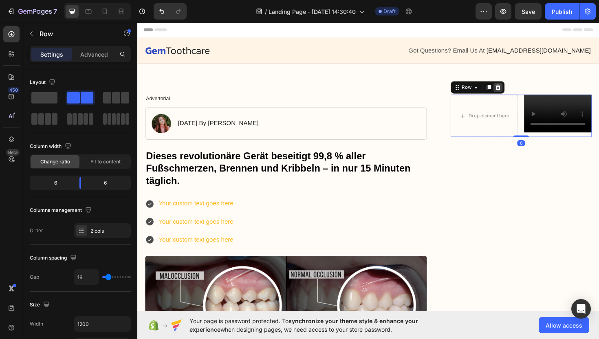
click at [516, 91] on icon at bounding box center [519, 91] width 7 height 7
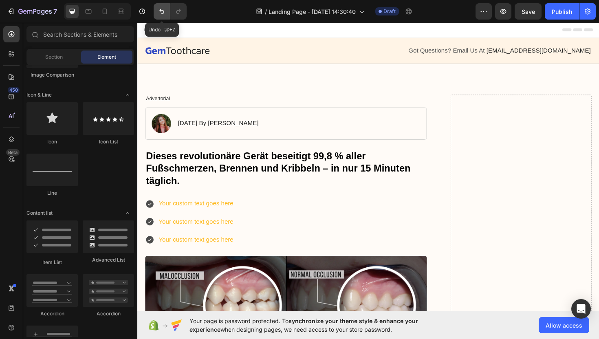
click at [159, 12] on icon "Undo/Redo" at bounding box center [162, 11] width 8 height 8
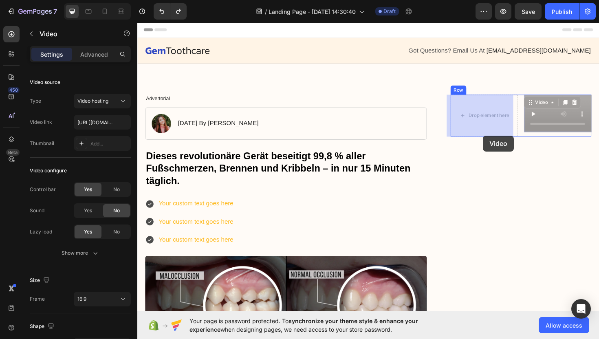
drag, startPoint x: 573, startPoint y: 106, endPoint x: 504, endPoint y: 142, distance: 77.7
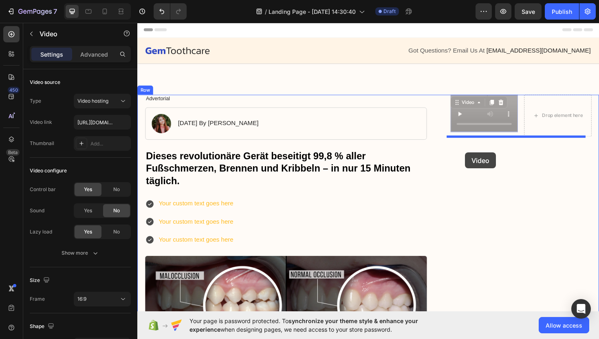
drag, startPoint x: 480, startPoint y: 115, endPoint x: 484, endPoint y: 160, distance: 45.5
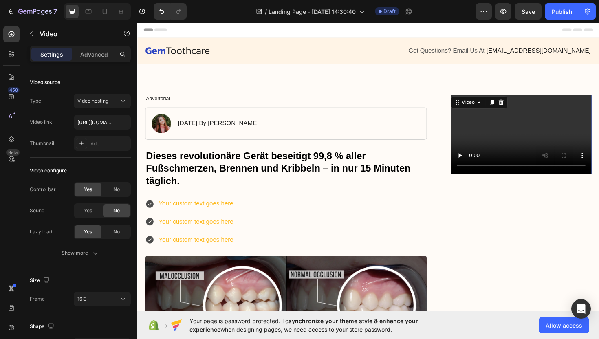
click at [550, 118] on video at bounding box center [543, 141] width 149 height 84
click at [266, 129] on p "[DATE] By [PERSON_NAME]" at bounding box center [223, 129] width 86 height 9
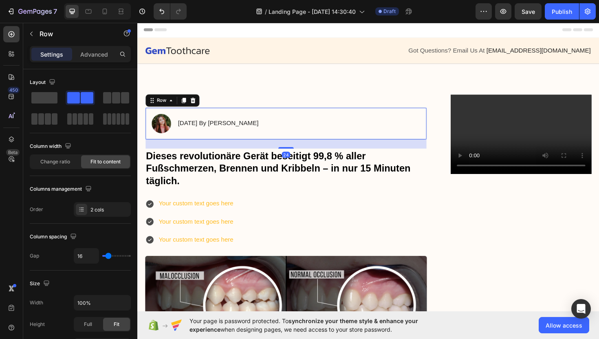
click at [305, 127] on div "Image [DATE] By [PERSON_NAME] Text Block Row 24" at bounding box center [295, 130] width 298 height 34
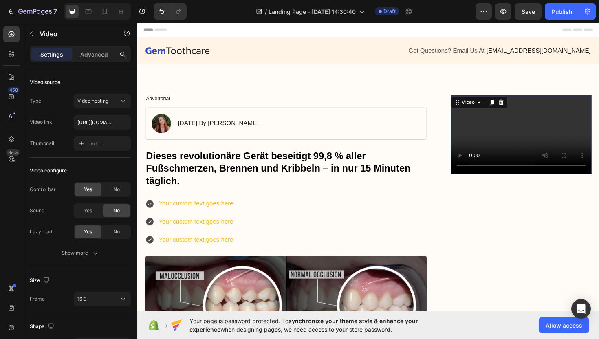
click at [501, 124] on video at bounding box center [543, 141] width 149 height 84
click at [496, 110] on icon at bounding box center [499, 107] width 7 height 7
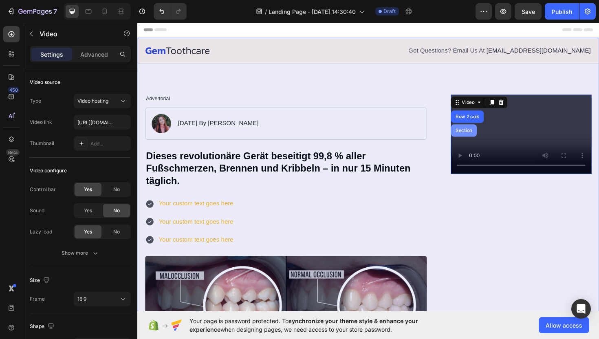
click at [485, 137] on div "Section" at bounding box center [483, 137] width 21 height 5
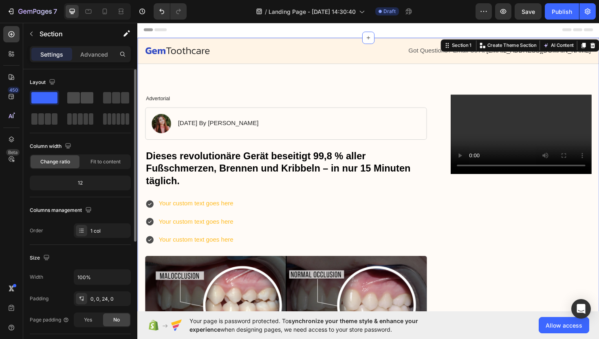
click at [82, 98] on span at bounding box center [87, 97] width 13 height 11
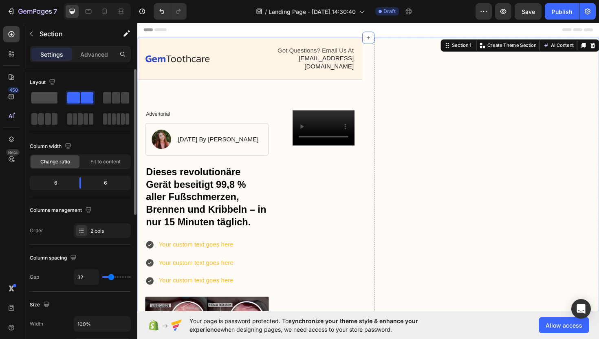
click at [50, 98] on span at bounding box center [44, 97] width 26 height 11
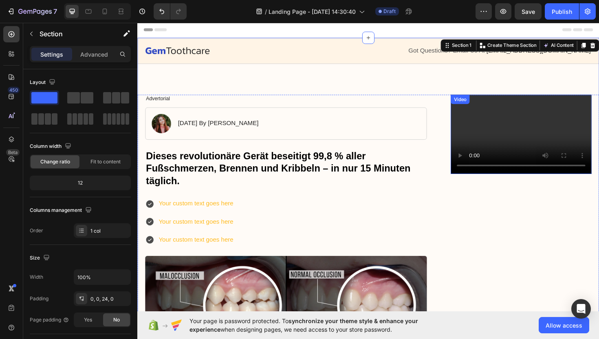
click at [522, 133] on video at bounding box center [543, 141] width 149 height 84
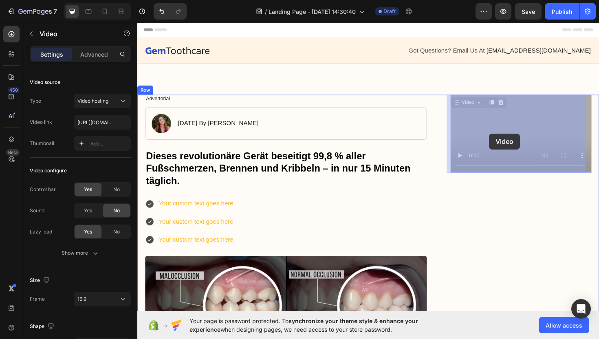
drag, startPoint x: 521, startPoint y: 143, endPoint x: 510, endPoint y: 140, distance: 11.3
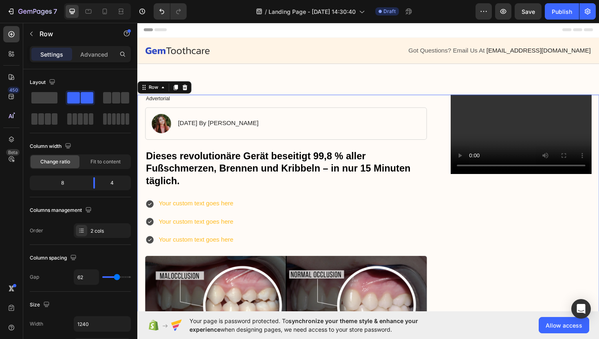
click at [346, 182] on strong "Dieses revolutionäre Gerät beseitigt 99,8 % aller Fußschmerzen, Brennen und Kri…" at bounding box center [286, 177] width 281 height 38
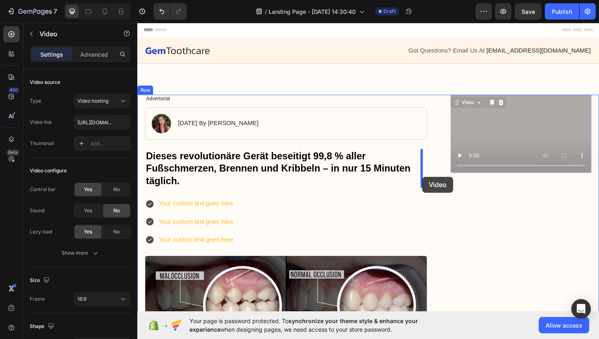
drag, startPoint x: 480, startPoint y: 146, endPoint x: 439, endPoint y: 186, distance: 57.4
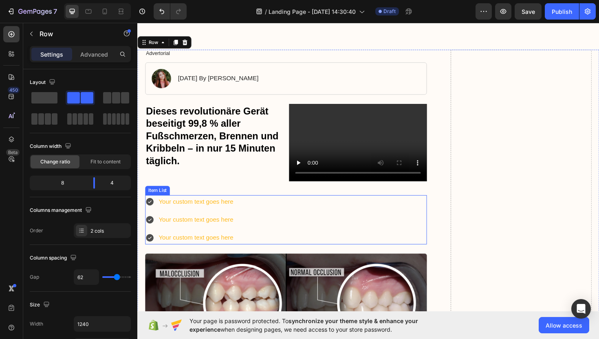
scroll to position [20, 0]
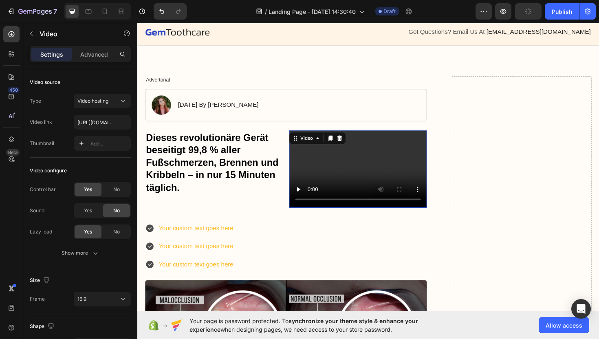
click at [316, 162] on video at bounding box center [371, 178] width 146 height 82
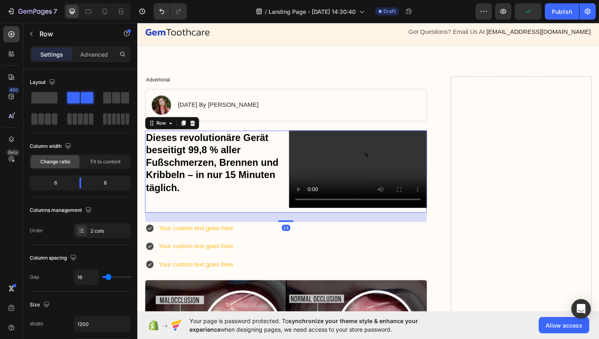
click at [277, 206] on div "Dieses revolutionäre Gerät beseitigt 99,8 % aller Fußschmerzen, [PERSON_NAME] u…" at bounding box center [219, 180] width 146 height 87
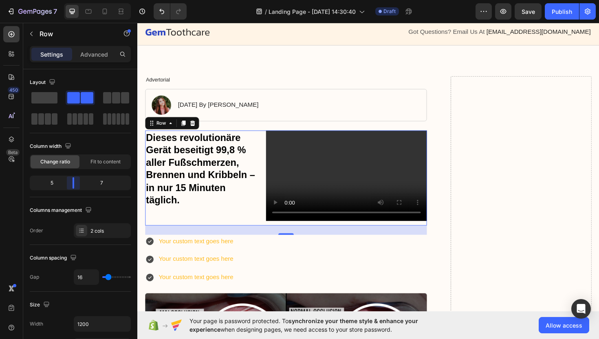
drag, startPoint x: 80, startPoint y: 186, endPoint x: 73, endPoint y: 188, distance: 7.0
click at [73, 0] on body "7 / Landing Page - [DATE] 14:30:40 Draft Preview Save Publish 450 Beta Sections…" at bounding box center [299, 0] width 599 height 0
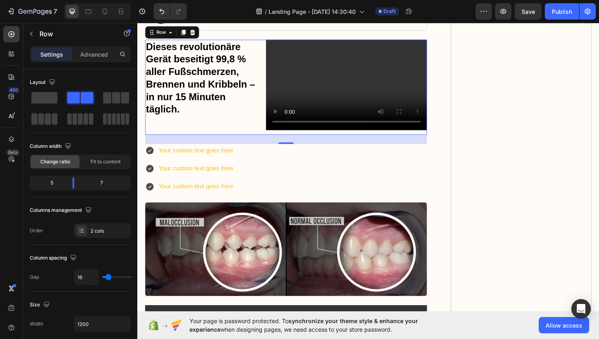
scroll to position [100, 0]
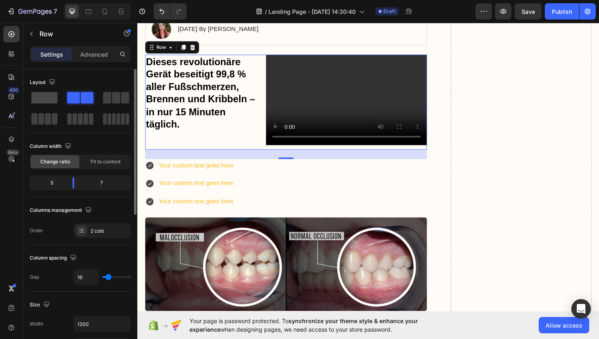
click at [49, 96] on span at bounding box center [44, 97] width 26 height 11
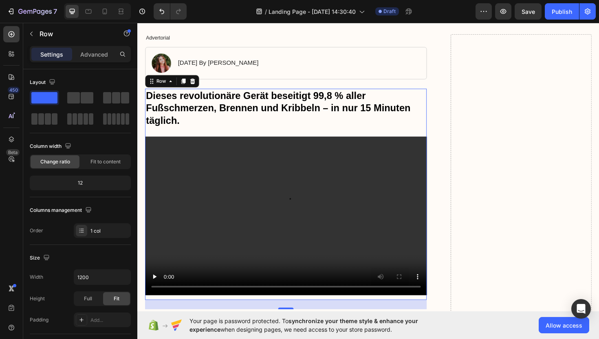
scroll to position [63, 0]
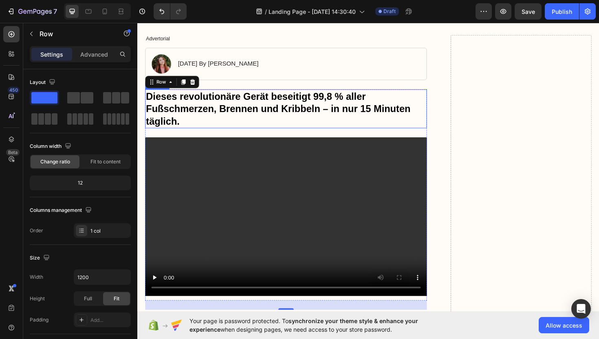
click at [437, 108] on h1 "Dieses revolutionäre Gerät beseitigt 99,8 % aller Fußschmerzen, Brennen und Kri…" at bounding box center [295, 114] width 298 height 42
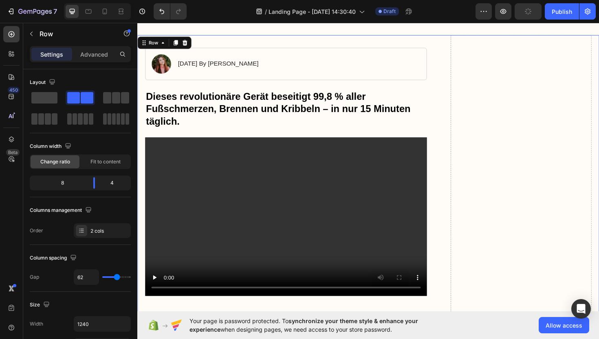
click at [423, 165] on video at bounding box center [295, 228] width 298 height 168
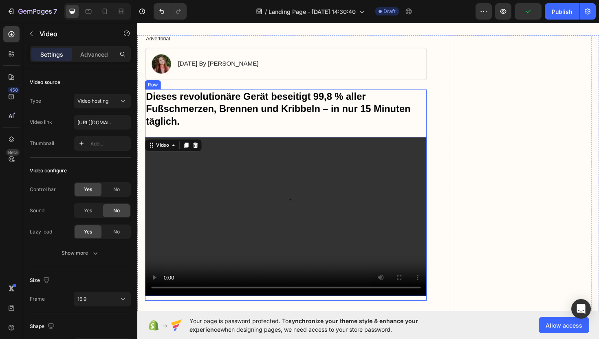
click at [420, 139] on div "Dieses revolutionäre Gerät beseitigt 99,8 % aller Fußschmerzen, [PERSON_NAME] u…" at bounding box center [295, 205] width 298 height 224
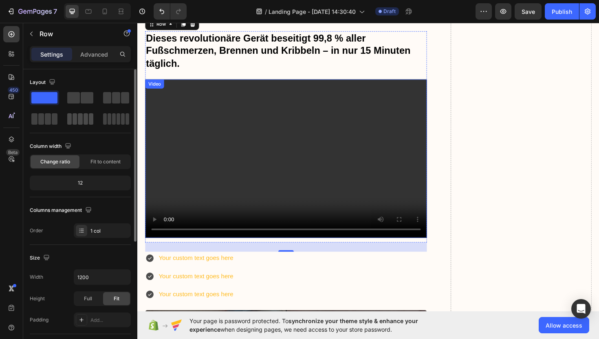
scroll to position [123, 0]
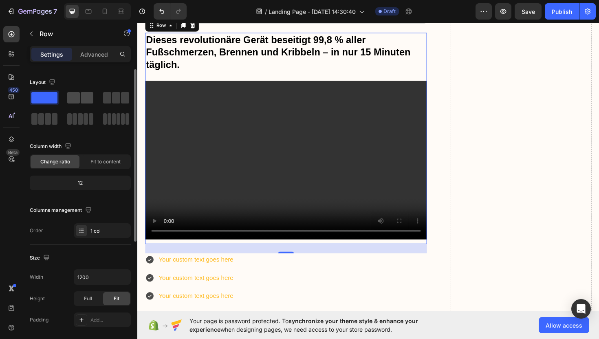
click at [78, 99] on span at bounding box center [73, 97] width 13 height 11
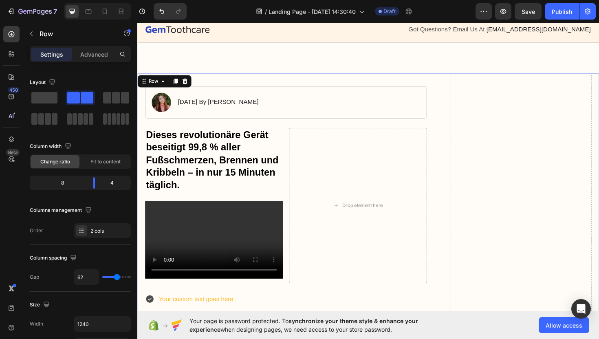
scroll to position [23, 0]
click at [41, 92] on span at bounding box center [44, 97] width 26 height 11
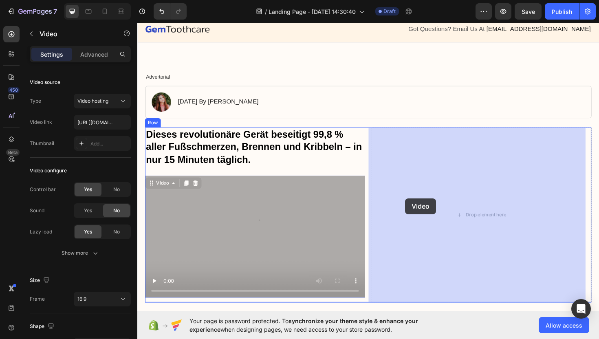
drag, startPoint x: 288, startPoint y: 220, endPoint x: 421, endPoint y: 209, distance: 133.8
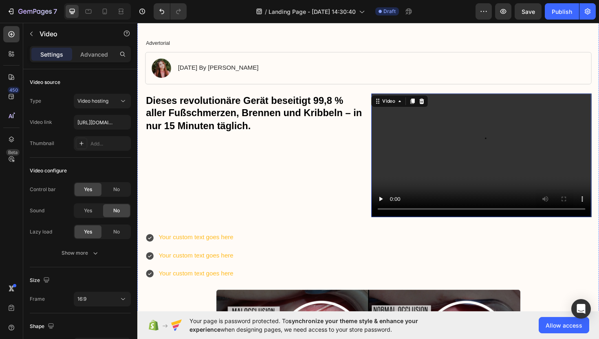
scroll to position [60, 0]
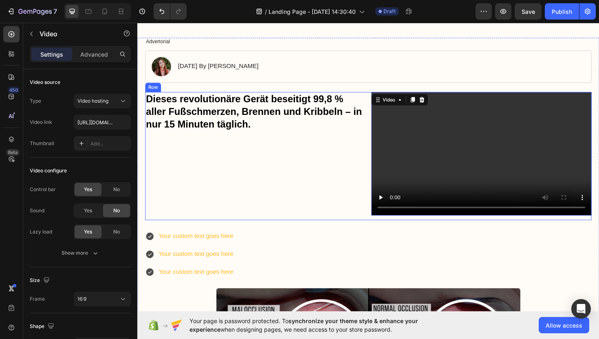
click at [242, 148] on div "Dieses revolutionäre Gerät beseitigt 99,8 % aller Fußschmerzen, [PERSON_NAME] u…" at bounding box center [262, 164] width 233 height 136
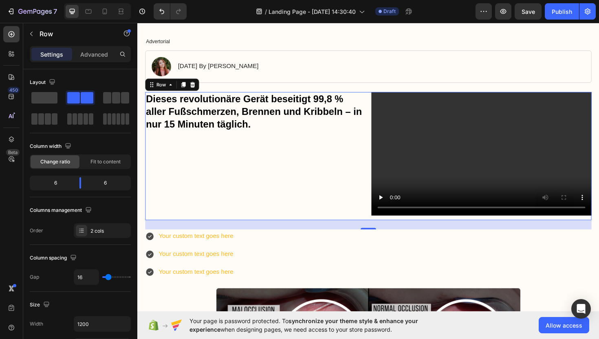
scroll to position [64, 0]
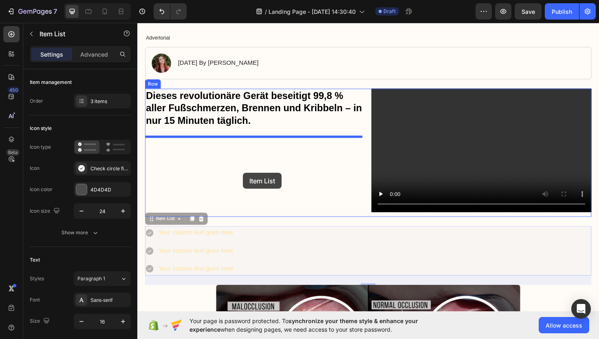
drag, startPoint x: 378, startPoint y: 237, endPoint x: 247, endPoint y: 181, distance: 142.0
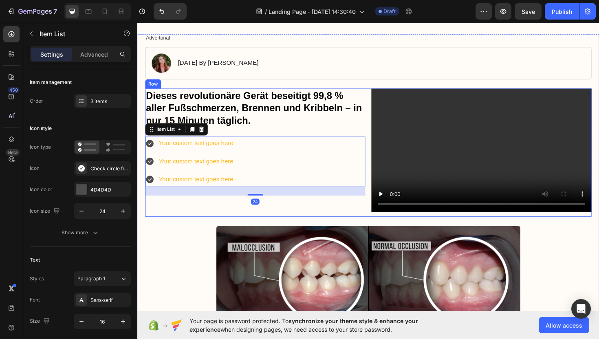
click at [372, 214] on div "Dieses revolutionäre Gerät beseitigt 99,8 % aller Fußschmerzen, [PERSON_NAME] u…" at bounding box center [262, 161] width 233 height 136
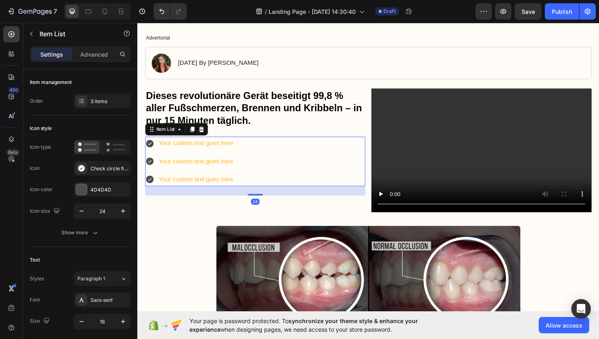
click at [350, 192] on div "Your custom text goes here Your custom text goes here Your custom text goes here" at bounding box center [262, 170] width 233 height 52
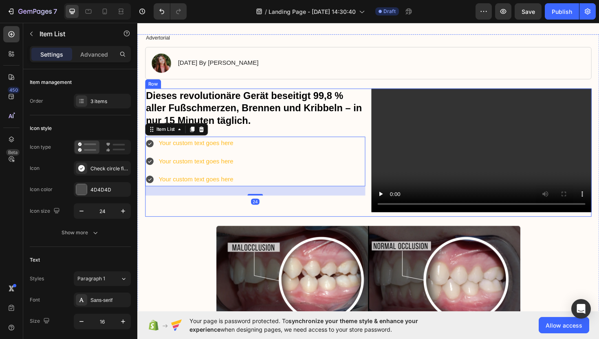
click at [377, 209] on div "Dieses revolutionäre Gerät beseitigt 99,8 % aller Fußschmerzen, [PERSON_NAME] u…" at bounding box center [382, 161] width 473 height 136
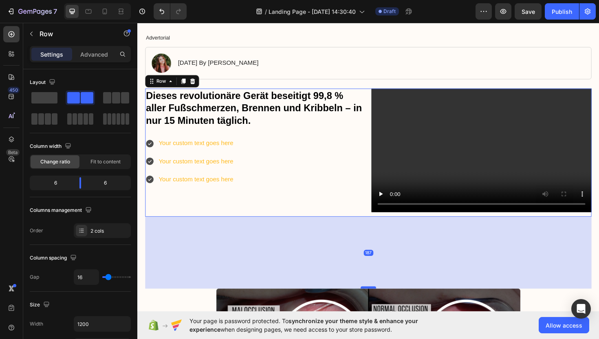
drag, startPoint x: 380, startPoint y: 237, endPoint x: 381, endPoint y: 295, distance: 57.5
click at [381, 302] on div at bounding box center [382, 303] width 16 height 2
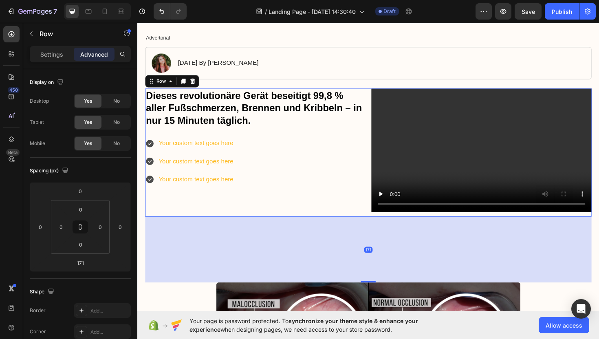
click at [377, 225] on div "Dieses revolutionäre Gerät beseitigt 99,8 % aller Fußschmerzen, [PERSON_NAME] u…" at bounding box center [382, 161] width 473 height 136
click at [345, 187] on div "Your custom text goes here Your custom text goes here Your custom text goes here" at bounding box center [262, 170] width 233 height 52
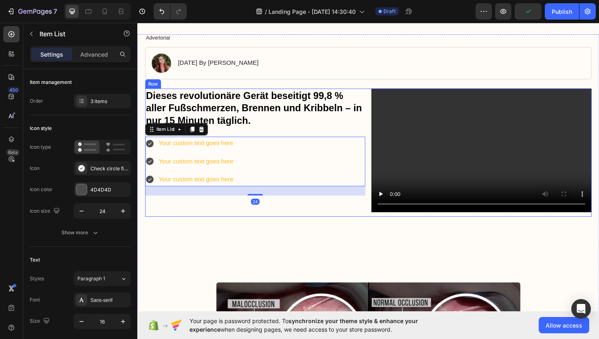
click at [372, 217] on div "Dieses revolutionäre Gerät beseitigt 99,8 % aller Fußschmerzen, [PERSON_NAME] u…" at bounding box center [262, 161] width 233 height 136
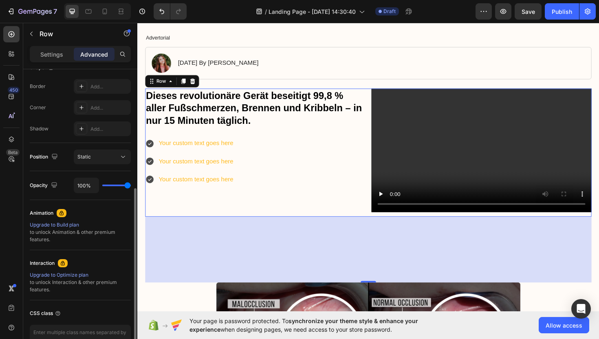
scroll to position [250, 0]
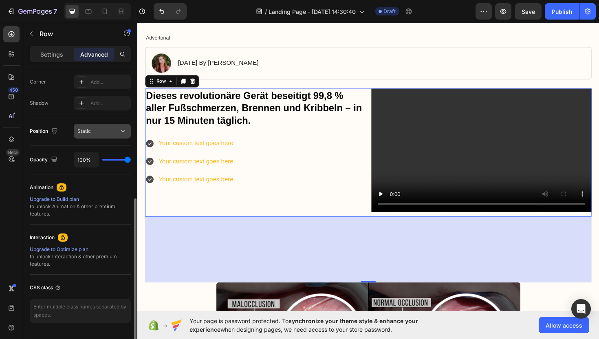
click at [101, 134] on div "Static" at bounding box center [98, 131] width 42 height 7
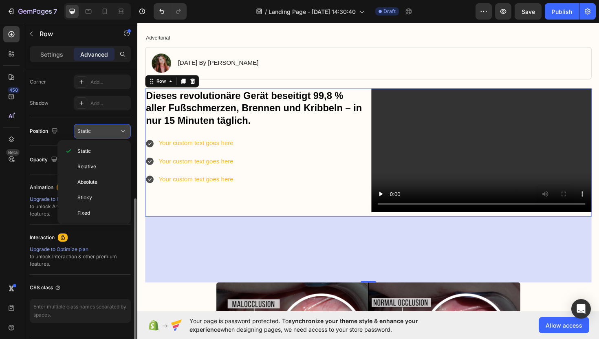
click at [104, 128] on div "Static" at bounding box center [98, 131] width 42 height 7
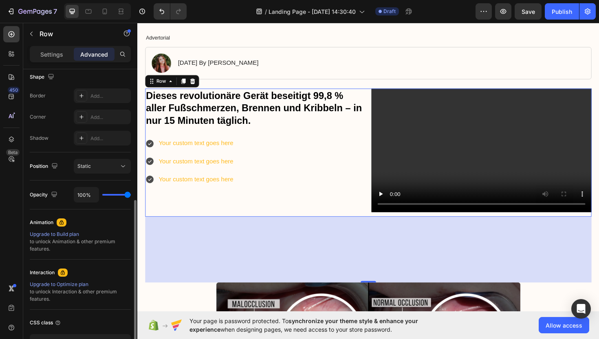
scroll to position [209, 0]
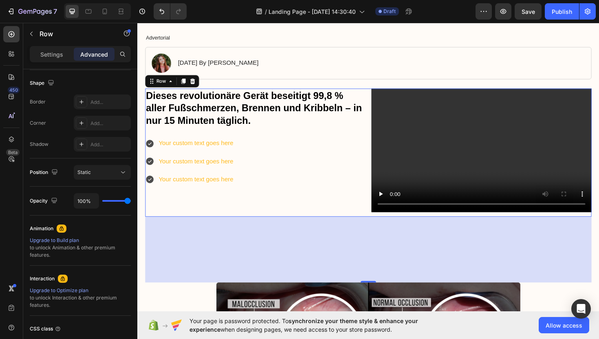
click at [320, 211] on div "Dieses revolutionäre Gerät beseitigt 99,8 % aller Fußschmerzen, [PERSON_NAME] u…" at bounding box center [262, 161] width 233 height 136
click at [329, 226] on div "Dieses revolutionäre Gerät beseitigt 99,8 % aller Fußschmerzen, [PERSON_NAME] u…" at bounding box center [262, 161] width 233 height 136
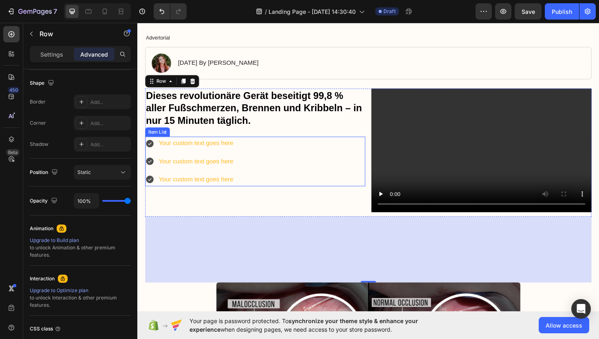
click at [332, 182] on div "Your custom text goes here Your custom text goes here Your custom text goes here" at bounding box center [262, 170] width 233 height 52
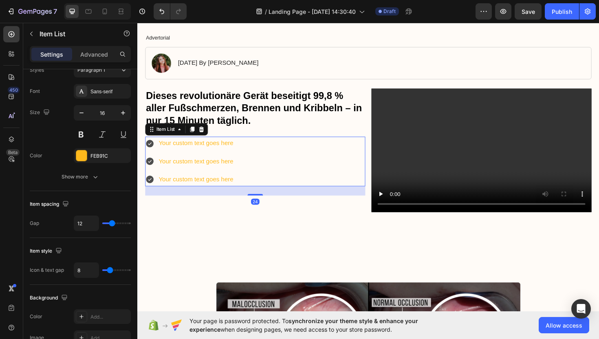
scroll to position [0, 0]
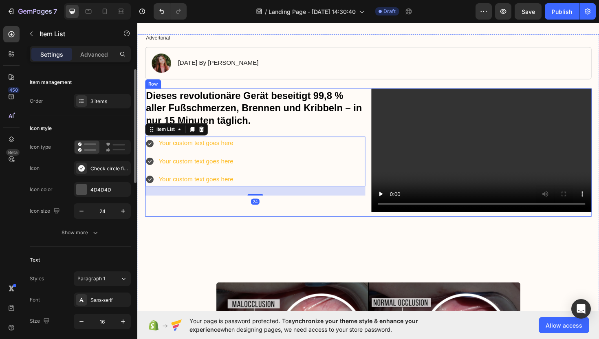
click at [349, 215] on div "Dieses revolutionäre Gerät beseitigt 99,8 % aller Fußschmerzen, [PERSON_NAME] u…" at bounding box center [262, 161] width 233 height 136
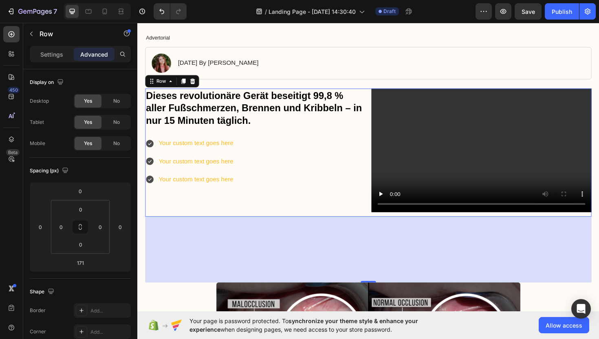
click at [378, 93] on div "Dieses revolutionäre Gerät beseitigt 99,8 % aller Fußschmerzen, [PERSON_NAME] u…" at bounding box center [382, 161] width 473 height 136
click at [172, 84] on icon at bounding box center [172, 85] width 2 height 2
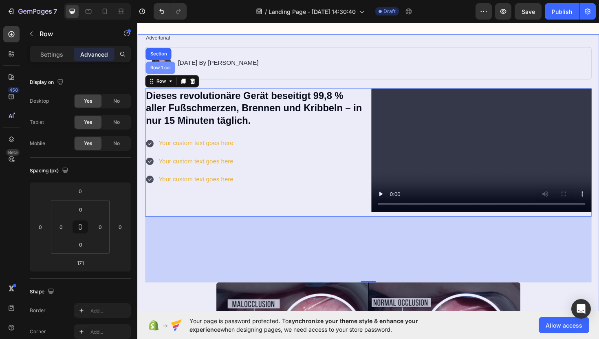
click at [160, 70] on div "Row 1 col" at bounding box center [161, 70] width 25 height 5
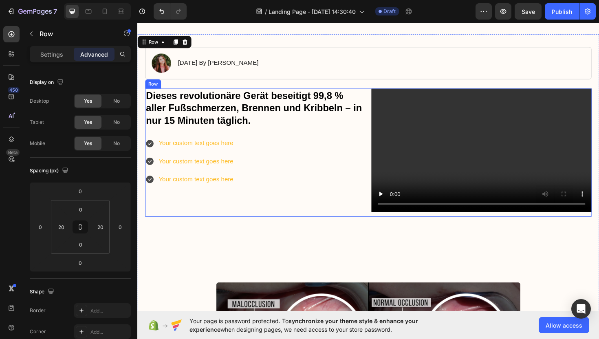
click at [306, 137] on div "Dieses revolutionäre Gerät beseitigt 99,8 % aller Fußschmerzen, [PERSON_NAME] u…" at bounding box center [262, 161] width 233 height 136
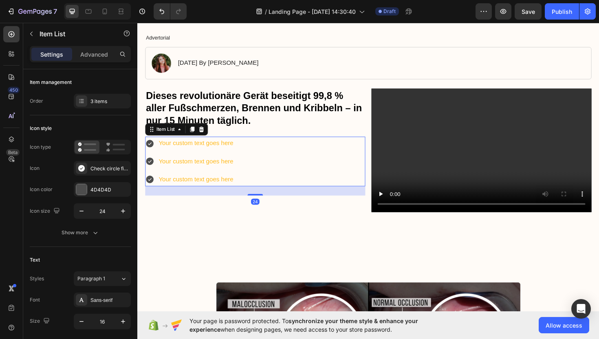
click at [345, 172] on div "Your custom text goes here Your custom text goes here Your custom text goes here" at bounding box center [262, 170] width 233 height 52
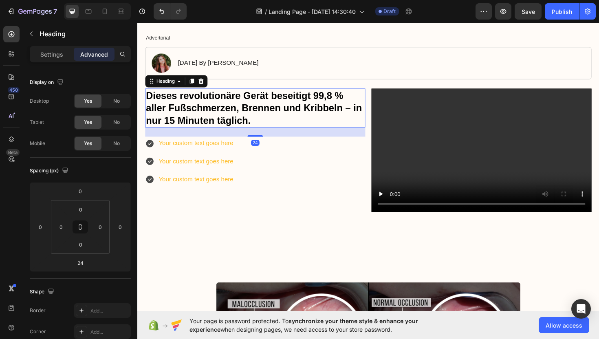
click at [374, 106] on h1 "Dieses revolutionäre Gerät beseitigt 99,8 % aller Fußschmerzen, Brennen und Kri…" at bounding box center [262, 114] width 233 height 42
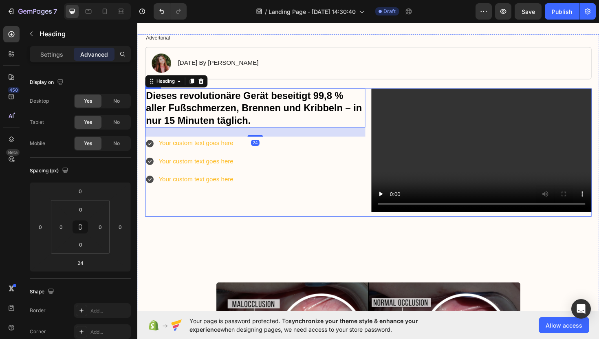
click at [380, 105] on div "Dieses revolutionäre Gerät beseitigt 99,8 % aller Fußschmerzen, [PERSON_NAME] u…" at bounding box center [382, 161] width 473 height 136
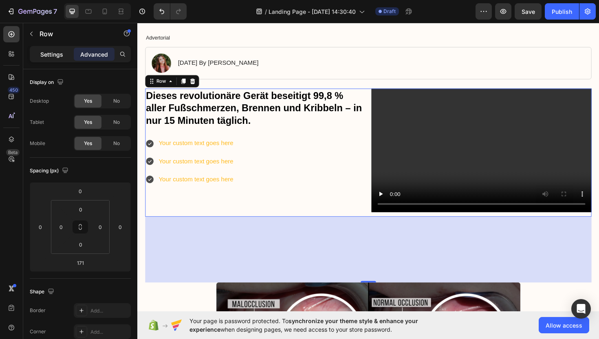
click at [60, 55] on p "Settings" at bounding box center [51, 54] width 23 height 9
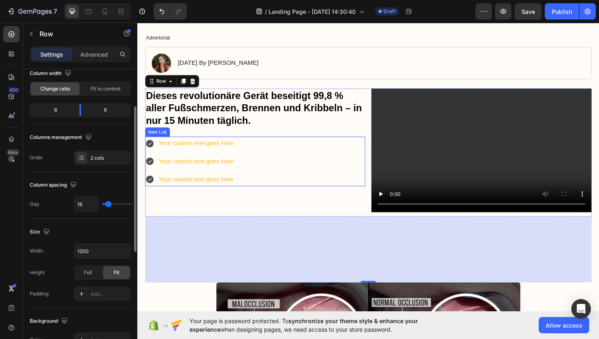
scroll to position [74, 0]
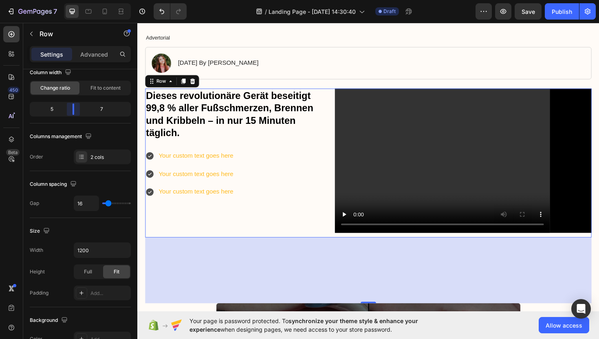
drag, startPoint x: 82, startPoint y: 113, endPoint x: 75, endPoint y: 113, distance: 6.5
click at [75, 0] on body "7 / Landing Page - [DATE] 14:30:40 Draft Preview Save Publish 450 Beta Sections…" at bounding box center [299, 0] width 599 height 0
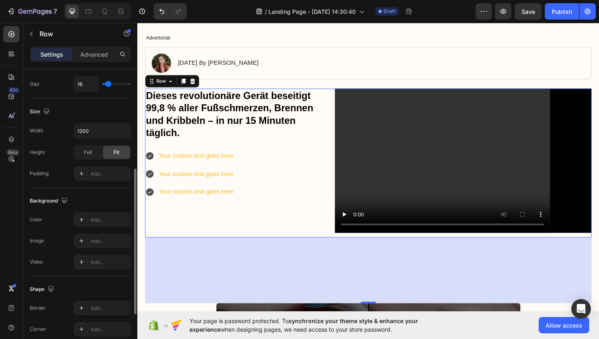
scroll to position [199, 0]
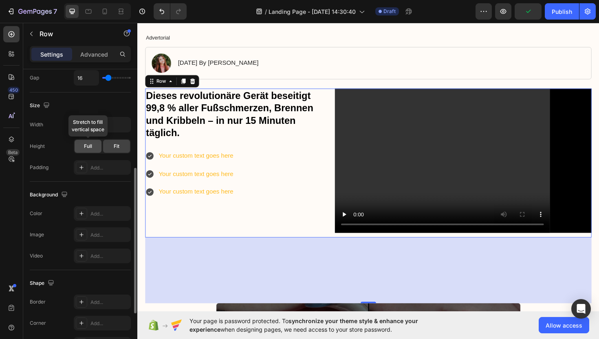
click at [86, 146] on span "Full" at bounding box center [88, 146] width 8 height 7
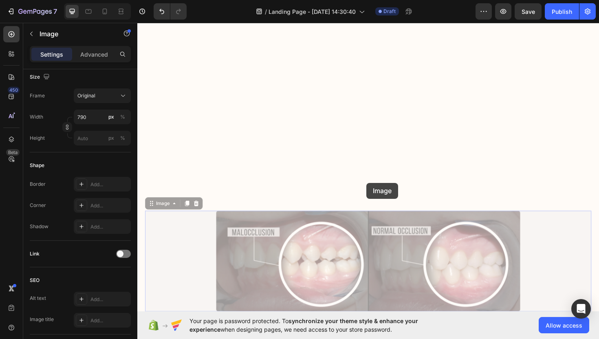
scroll to position [0, 0]
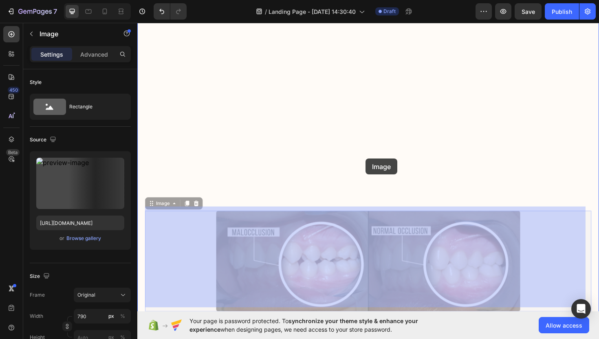
drag, startPoint x: 380, startPoint y: 214, endPoint x: 379, endPoint y: 167, distance: 46.9
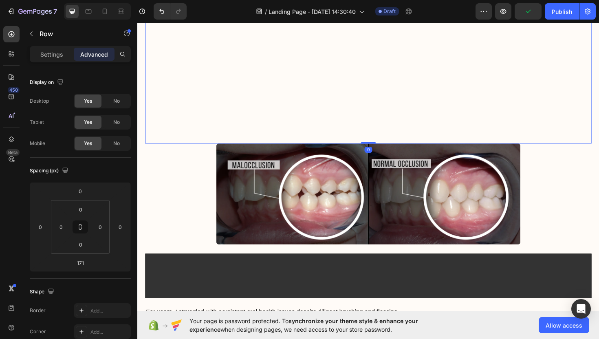
drag, startPoint x: 376, startPoint y: 216, endPoint x: 382, endPoint y: 142, distance: 74.0
type input "0"
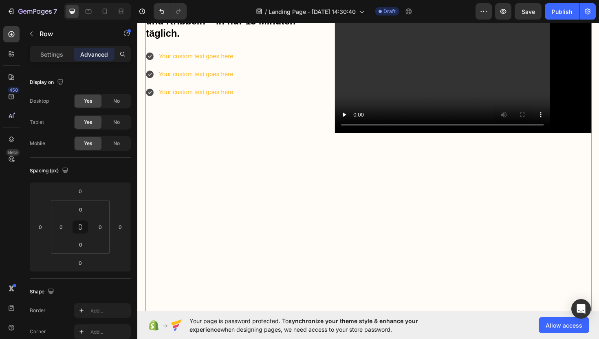
scroll to position [169, 0]
click at [341, 183] on div "Dieses revolutionäre Gerät beseitigt 99,8 % aller Fußschmerzen, [PERSON_NAME] u…" at bounding box center [382, 177] width 473 height 378
click at [385, 94] on video at bounding box center [483, 64] width 272 height 153
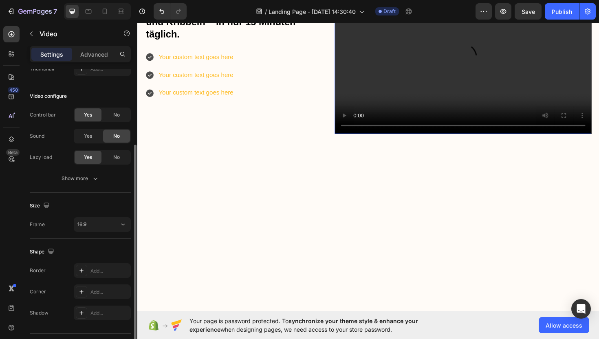
scroll to position [95, 0]
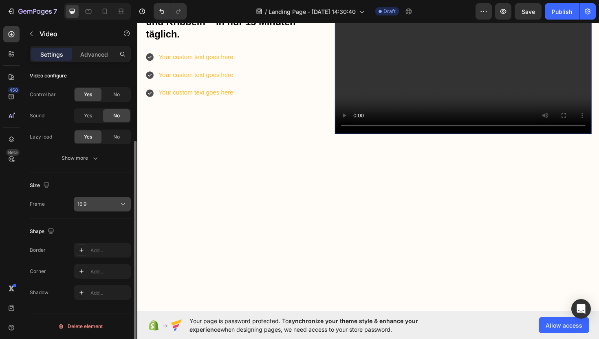
click at [117, 199] on button "16:9" at bounding box center [102, 204] width 57 height 15
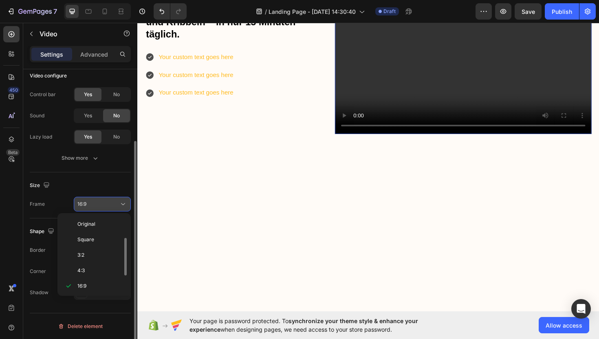
scroll to position [15, 0]
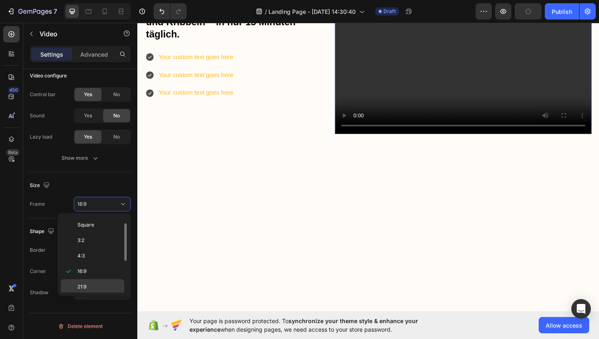
click at [88, 286] on p "21:9" at bounding box center [98, 286] width 43 height 7
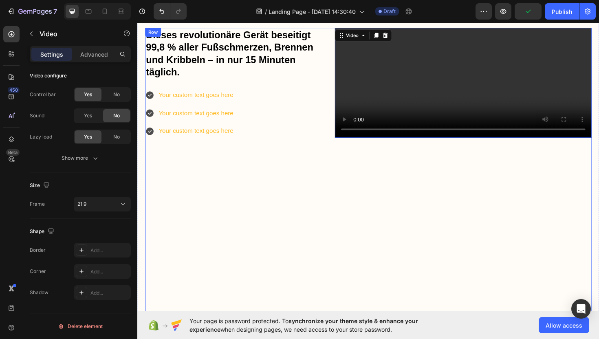
scroll to position [114, 0]
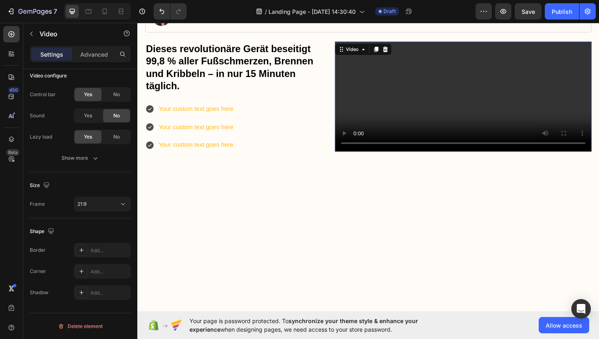
click at [373, 109] on video at bounding box center [483, 101] width 272 height 117
click at [115, 201] on div "21:9" at bounding box center [98, 204] width 42 height 7
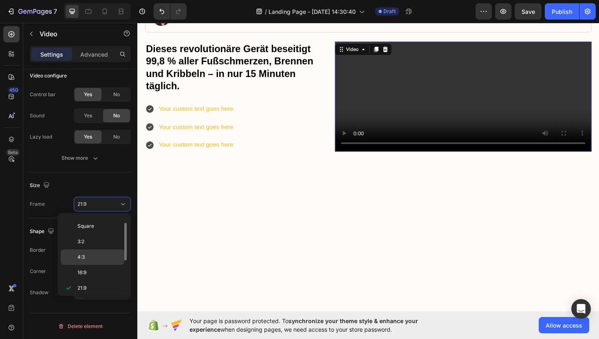
click at [97, 257] on p "4:3" at bounding box center [98, 257] width 43 height 7
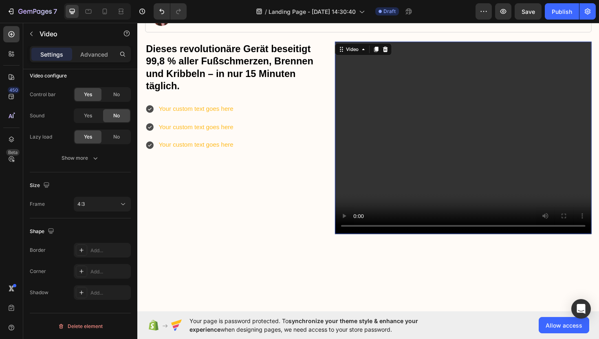
scroll to position [13, 0]
click at [99, 204] on div "4:3" at bounding box center [98, 204] width 42 height 7
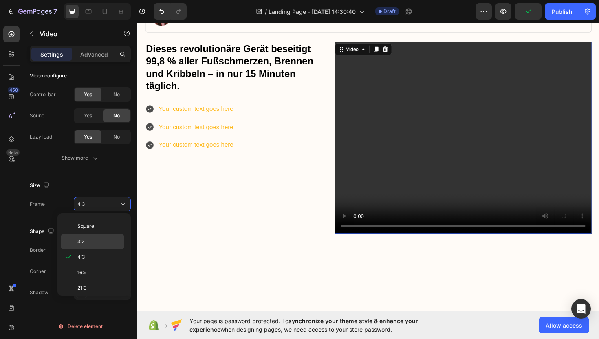
click at [98, 243] on p "3:2" at bounding box center [98, 241] width 43 height 7
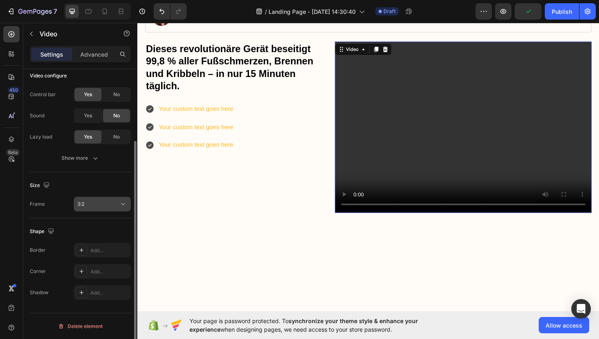
click at [108, 207] on div "3:2" at bounding box center [98, 204] width 42 height 7
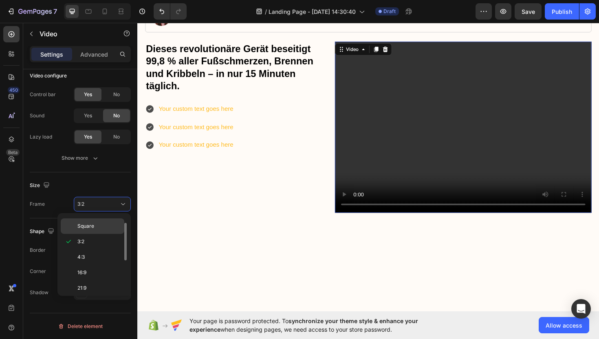
click at [102, 222] on div "Square" at bounding box center [93, 226] width 64 height 15
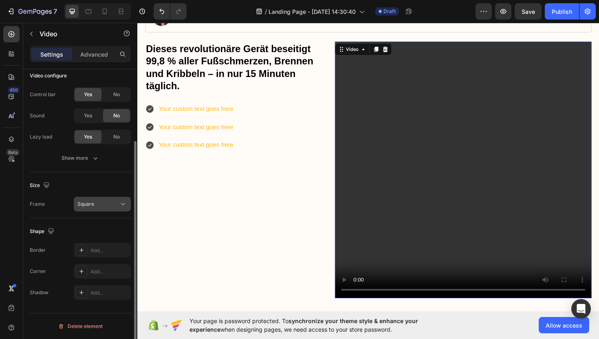
click at [116, 204] on div "Square" at bounding box center [98, 204] width 42 height 7
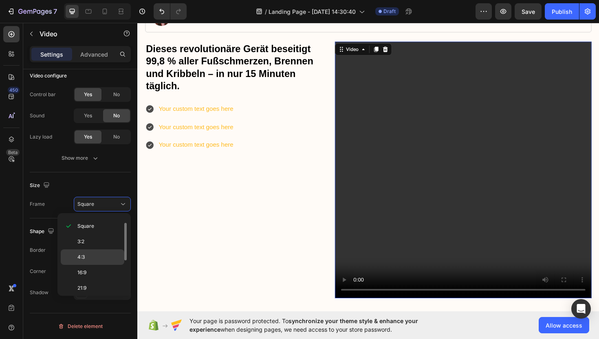
click at [111, 265] on div "4:3" at bounding box center [93, 272] width 64 height 15
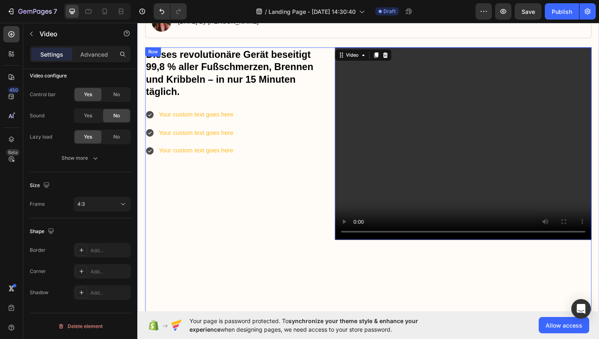
scroll to position [109, 0]
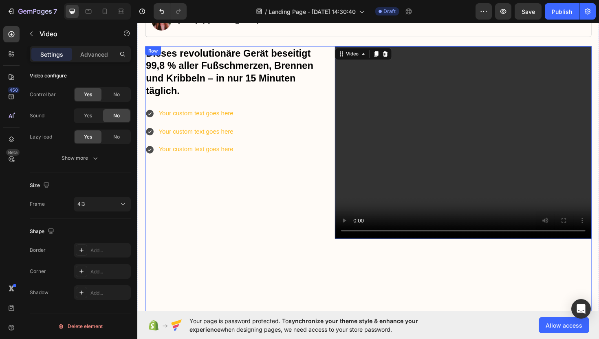
click at [242, 177] on div "Dieses revolutionäre Gerät beseitigt 99,8 % aller Fußschmerzen, [PERSON_NAME] u…" at bounding box center [243, 260] width 195 height 424
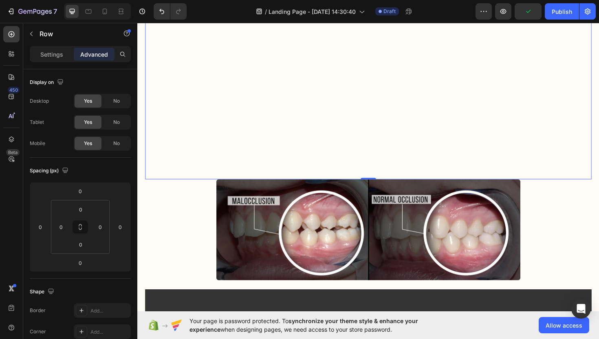
scroll to position [393, 0]
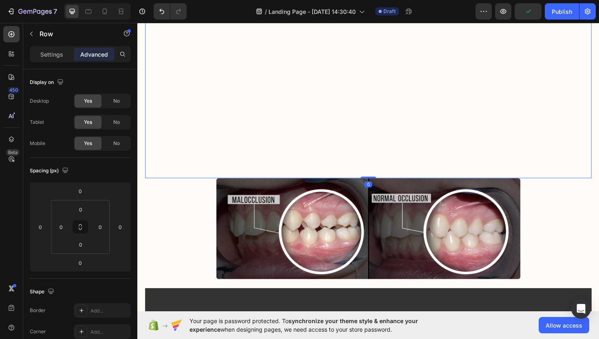
drag, startPoint x: 376, startPoint y: 183, endPoint x: 383, endPoint y: 85, distance: 98.1
drag, startPoint x: 376, startPoint y: 182, endPoint x: 376, endPoint y: 152, distance: 30.2
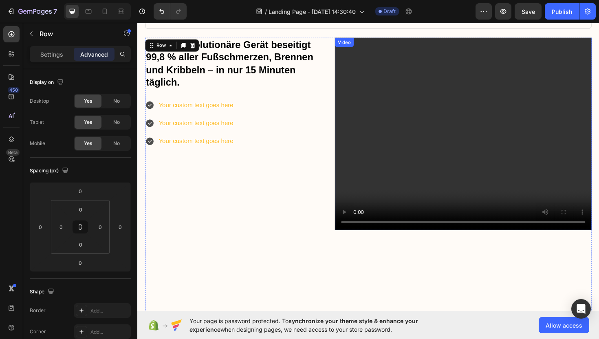
scroll to position [117, 0]
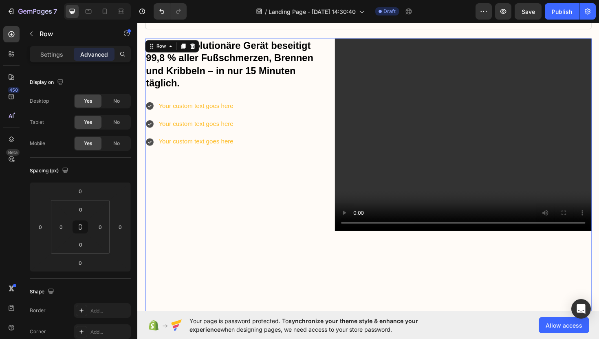
click at [222, 192] on div "Dieses revolutionäre Gerät beseitigt 99,8 % aller Fußschmerzen, [PERSON_NAME] u…" at bounding box center [243, 252] width 195 height 424
drag, startPoint x: 49, startPoint y: 52, endPoint x: 46, endPoint y: 60, distance: 7.6
click at [49, 52] on p "Settings" at bounding box center [51, 54] width 23 height 9
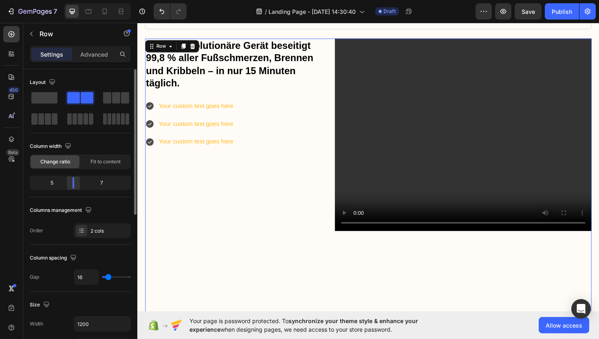
drag, startPoint x: 77, startPoint y: 185, endPoint x: 71, endPoint y: 185, distance: 5.7
click at [71, 0] on body "7 / Landing Page - [DATE] 14:30:40 Draft Preview Save Publish 450 Beta Sections…" at bounding box center [299, 0] width 599 height 0
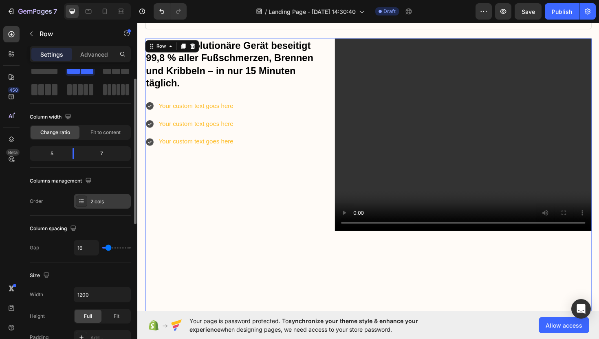
scroll to position [38, 0]
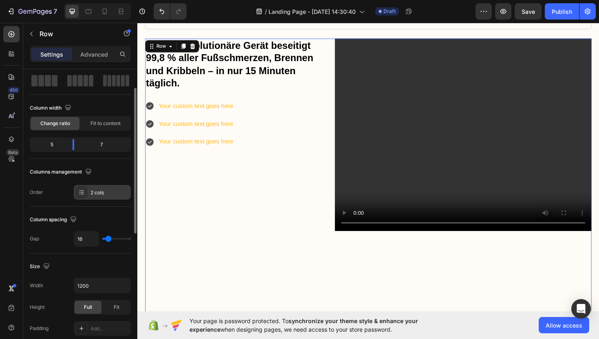
click at [107, 193] on div "2 cols" at bounding box center [110, 192] width 38 height 7
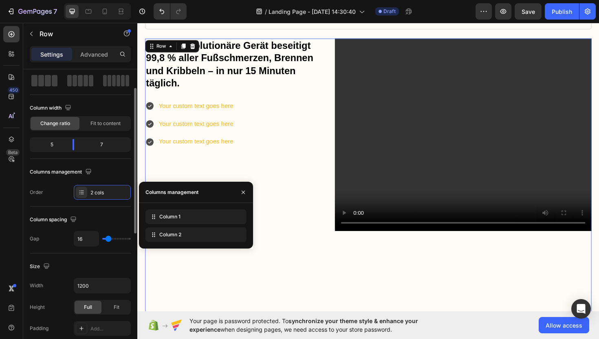
click at [112, 179] on div "Columns management Order 2 cols" at bounding box center [80, 183] width 101 height 34
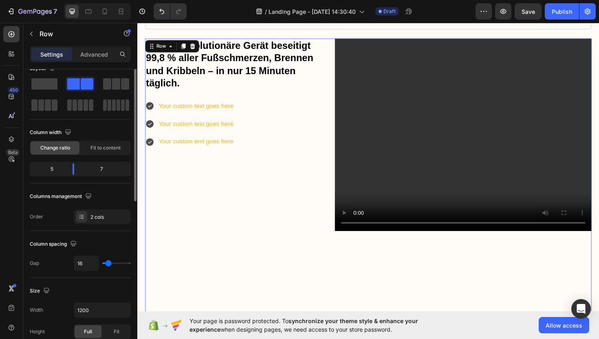
scroll to position [21, 0]
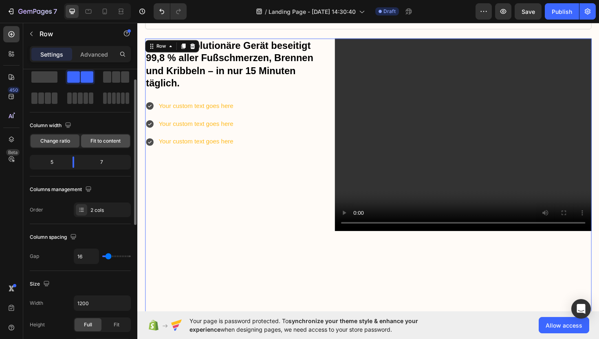
click at [113, 144] on span "Fit to content" at bounding box center [106, 140] width 30 height 7
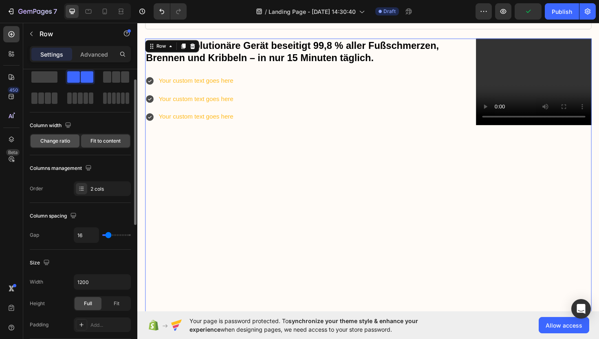
click at [63, 144] on span "Change ratio" at bounding box center [55, 140] width 30 height 7
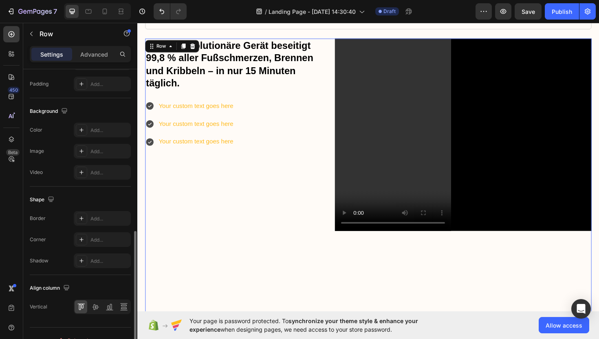
scroll to position [297, 0]
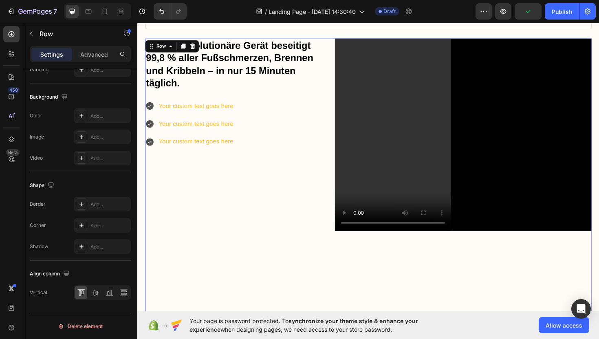
click at [259, 250] on div "Dieses revolutionäre Gerät beseitigt 99,8 % aller Fußschmerzen, [PERSON_NAME] u…" at bounding box center [243, 252] width 195 height 424
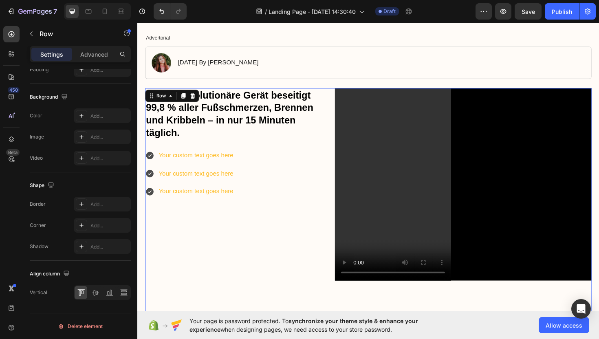
scroll to position [64, 0]
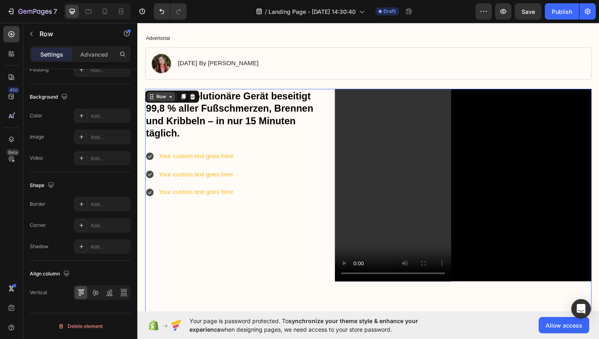
click at [174, 101] on icon at bounding box center [172, 101] width 7 height 7
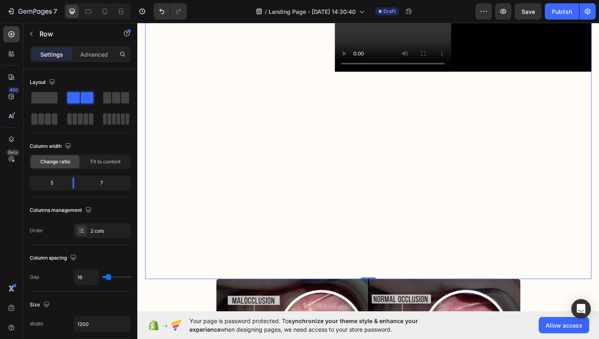
scroll to position [289, 0]
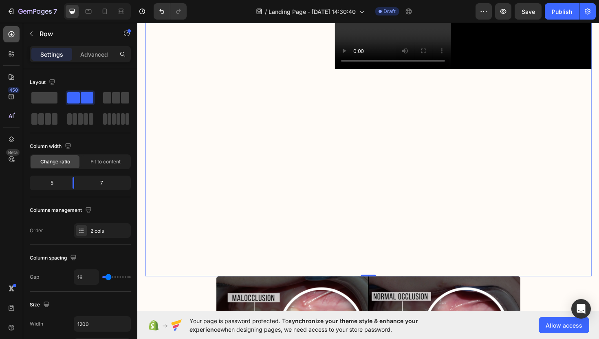
click at [12, 32] on icon at bounding box center [11, 34] width 8 height 8
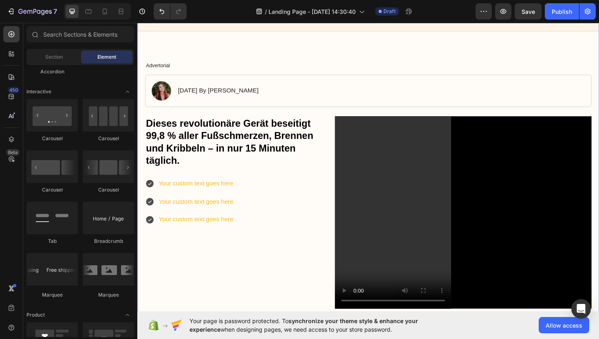
scroll to position [68, 0]
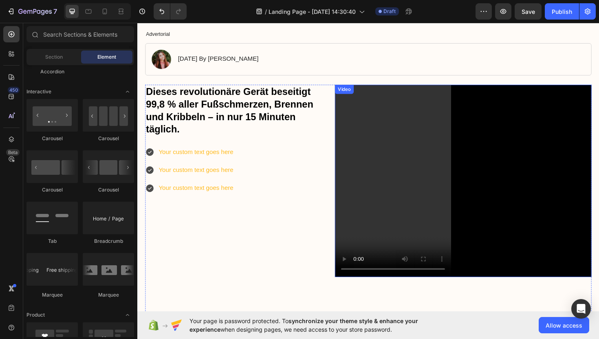
click at [430, 211] on video at bounding box center [483, 190] width 272 height 204
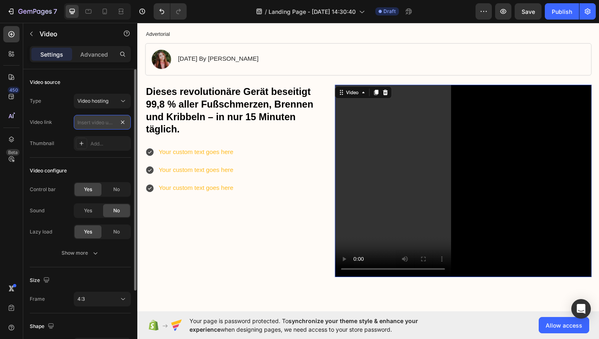
scroll to position [0, 0]
type input "[URL][DOMAIN_NAME]"
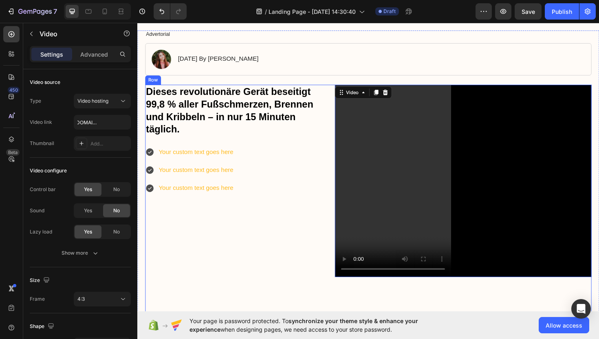
click at [287, 259] on div "Dieses revolutionäre Gerät beseitigt 99,8 % aller Fußschmerzen, [PERSON_NAME] u…" at bounding box center [243, 300] width 195 height 424
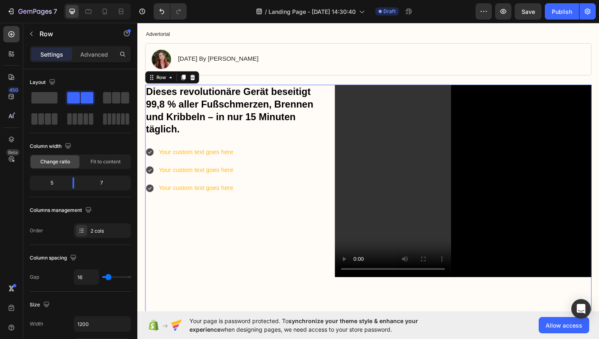
click at [234, 281] on div "Dieses revolutionäre Gerät beseitigt 99,8 % aller Fußschmerzen, [PERSON_NAME] u…" at bounding box center [243, 300] width 195 height 424
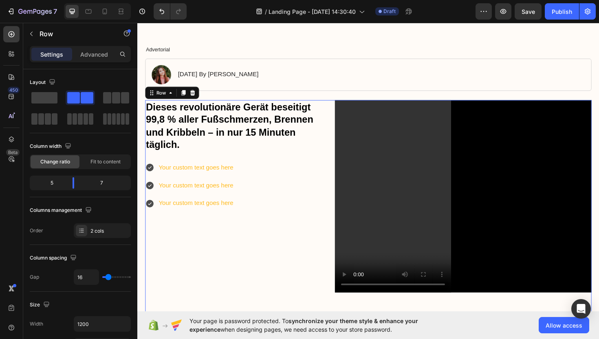
scroll to position [0, 0]
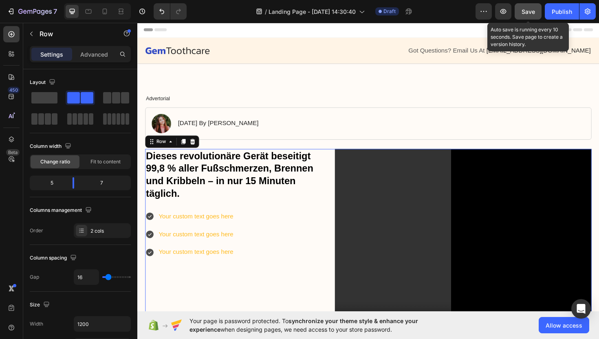
click at [521, 17] on button "Save" at bounding box center [528, 11] width 27 height 16
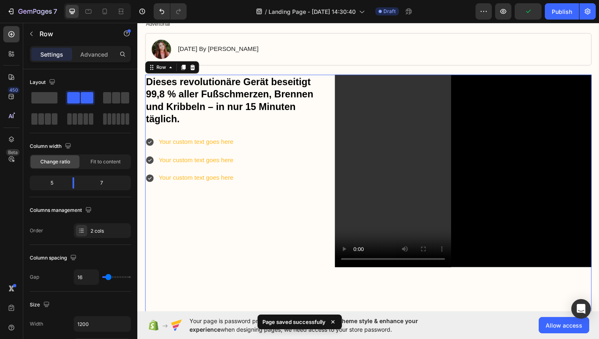
scroll to position [89, 0]
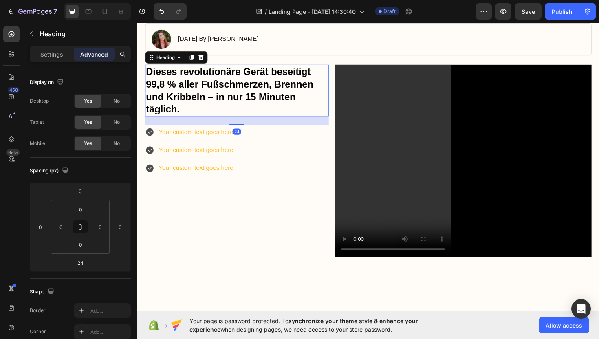
click at [197, 118] on h1 "Dieses revolutionäre Gerät beseitigt 99,8 % aller Fußschmerzen, Brennen und Kri…" at bounding box center [243, 94] width 195 height 55
drag, startPoint x: 226, startPoint y: 105, endPoint x: 222, endPoint y: 105, distance: 4.5
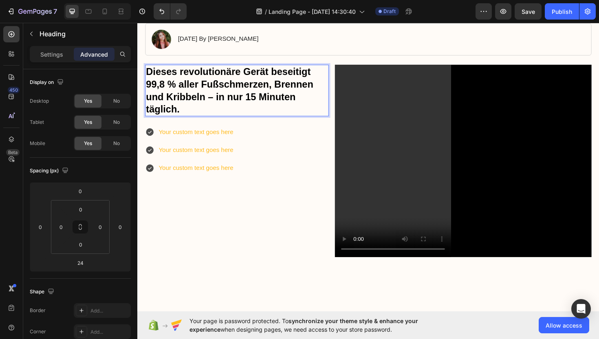
click at [184, 114] on p "Dieses revolutionäre Gerät beseitigt 99,8 % aller Fußschmerzen, Brennen und Kri…" at bounding box center [242, 94] width 193 height 53
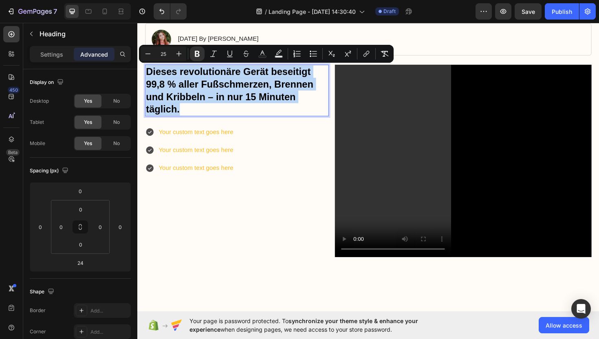
drag, startPoint x: 184, startPoint y: 114, endPoint x: 164, endPoint y: 83, distance: 36.9
click at [164, 82] on p "Dieses revolutionäre Gerät beseitigt 99,8 % aller Fußschmerzen, Brennen und Kri…" at bounding box center [242, 94] width 193 height 53
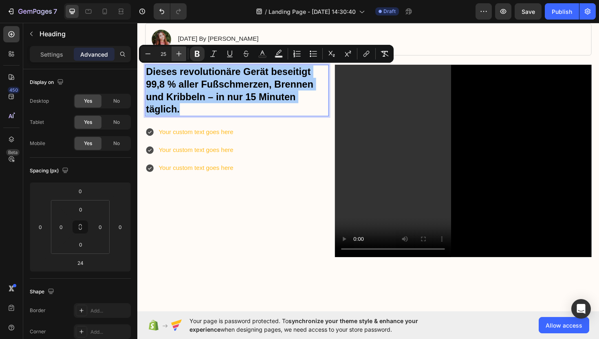
click at [182, 55] on icon "Editor contextual toolbar" at bounding box center [179, 54] width 8 height 8
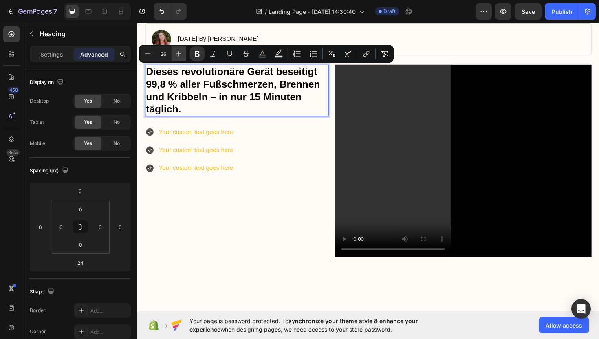
click at [182, 55] on icon "Editor contextual toolbar" at bounding box center [179, 54] width 8 height 8
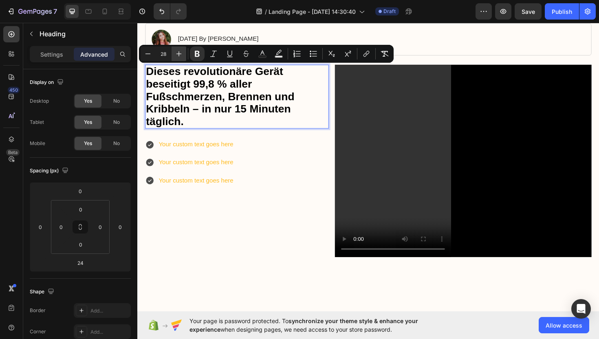
click at [182, 55] on icon "Editor contextual toolbar" at bounding box center [179, 54] width 8 height 8
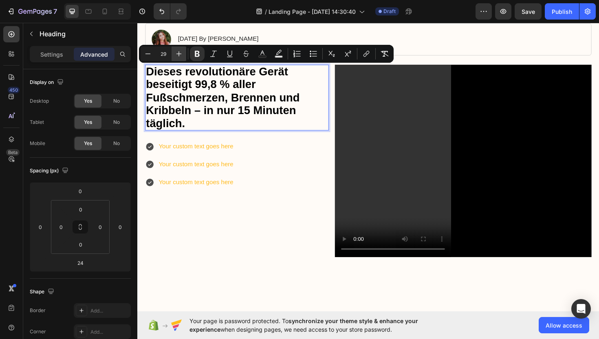
click at [182, 55] on icon "Editor contextual toolbar" at bounding box center [179, 54] width 8 height 8
type input "30"
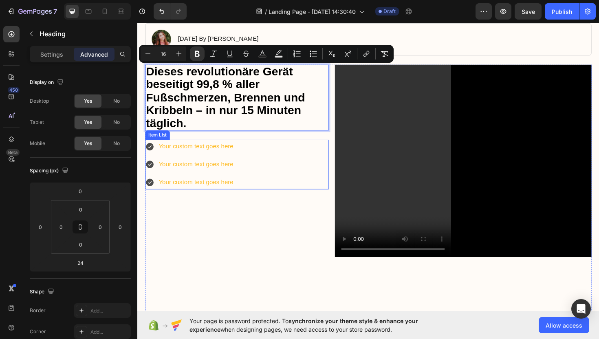
click at [260, 152] on div "Your custom text goes here Your custom text goes here Your custom text goes here" at bounding box center [243, 173] width 195 height 52
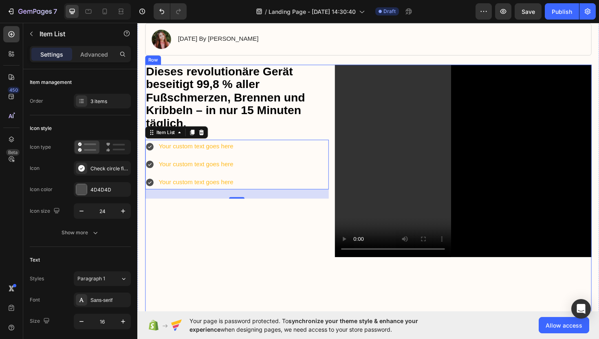
click at [291, 220] on div "⁠⁠⁠⁠⁠⁠⁠ Dieses revolutionäre Gerät beseitigt 99,8 % aller Fußschmerzen, [PERSON…" at bounding box center [243, 279] width 195 height 424
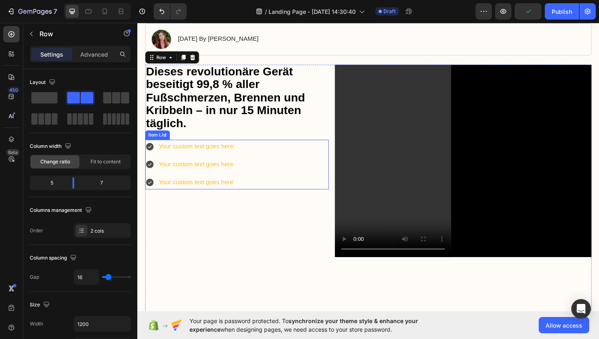
click at [219, 172] on div "Your custom text goes here" at bounding box center [200, 173] width 82 height 14
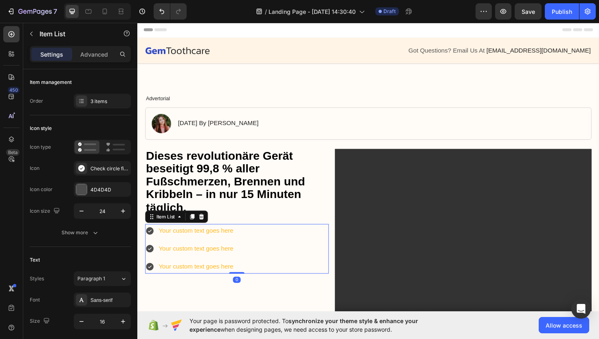
scroll to position [89, 0]
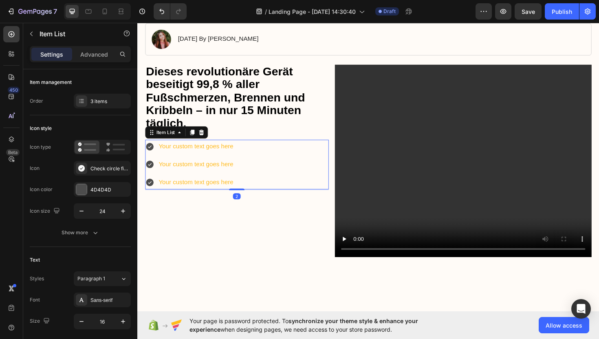
click at [242, 200] on div at bounding box center [242, 200] width 16 height 2
type input "100%"
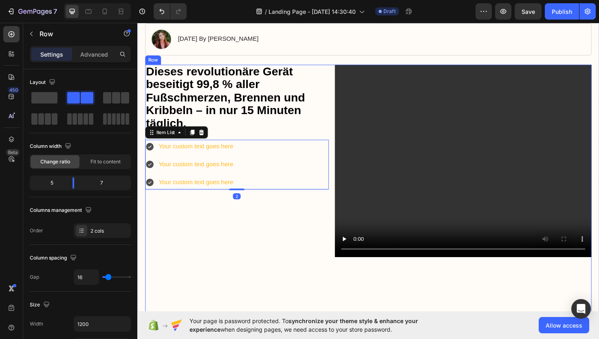
click at [251, 298] on div "⁠⁠⁠⁠⁠⁠⁠ Dieses revolutionäre Gerät beseitigt 99,8 % aller Fußschmerzen, Brennen…" at bounding box center [243, 279] width 195 height 424
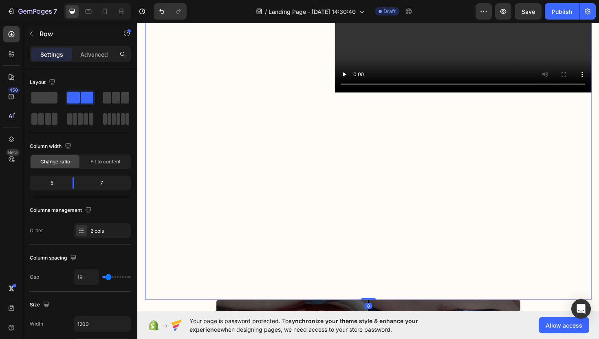
scroll to position [284, 0]
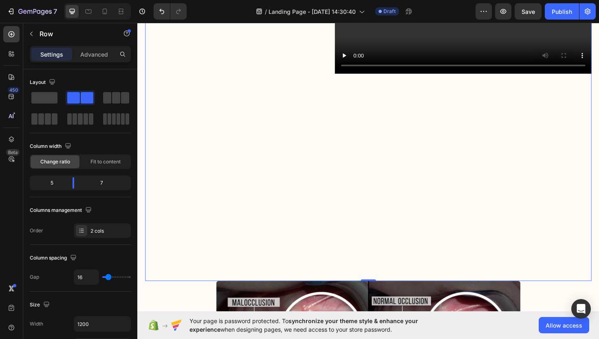
click at [210, 268] on div "⁠⁠⁠⁠⁠⁠⁠ Dieses revolutionäre Gerät beseitigt 99,8 % aller Fußschmerzen, Brennen…" at bounding box center [243, 85] width 195 height 424
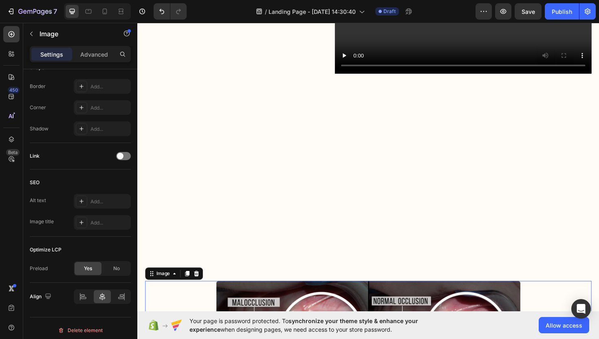
scroll to position [0, 0]
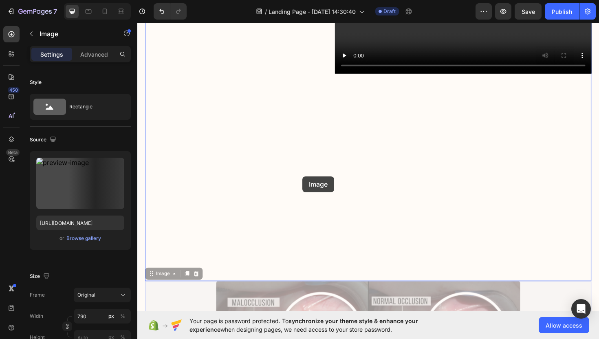
drag, startPoint x: 318, startPoint y: 307, endPoint x: 312, endPoint y: 186, distance: 121.2
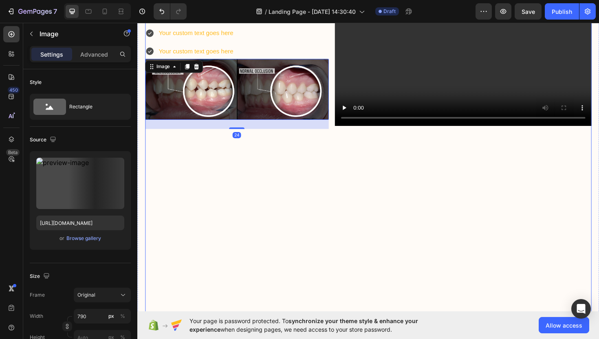
scroll to position [227, 0]
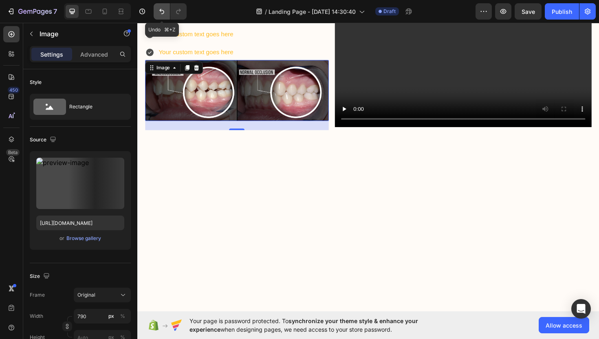
click at [163, 12] on icon "Undo/Redo" at bounding box center [162, 11] width 8 height 8
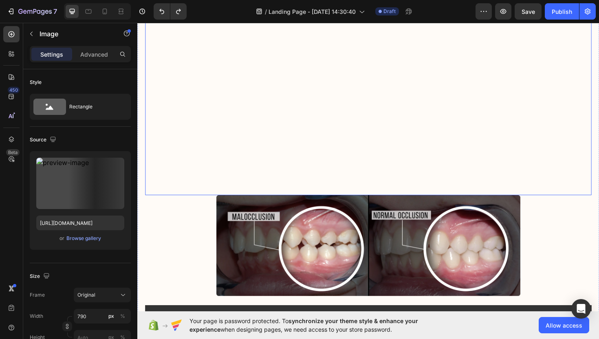
scroll to position [385, 0]
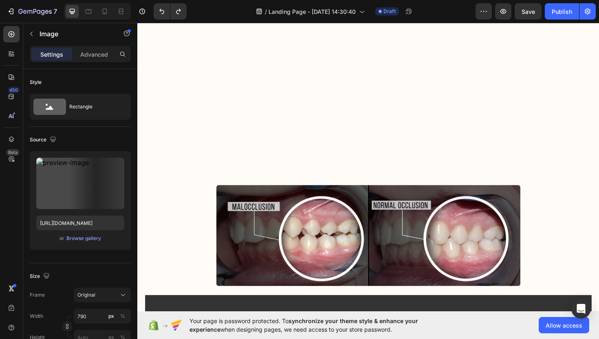
click at [210, 195] on div at bounding box center [382, 248] width 473 height 107
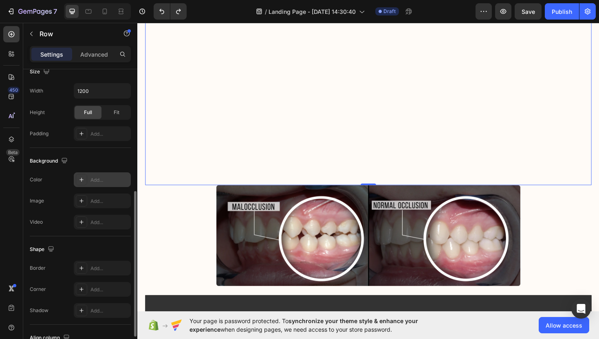
scroll to position [232, 0]
click at [114, 116] on span "Fit" at bounding box center [117, 113] width 6 height 7
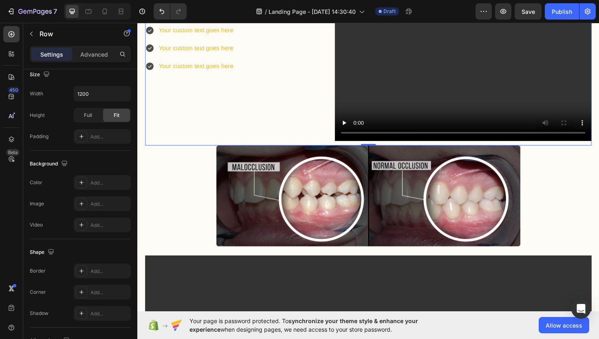
scroll to position [217, 0]
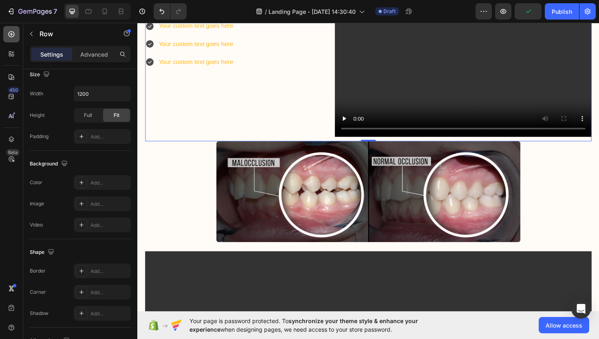
click at [7, 33] on div at bounding box center [11, 34] width 16 height 16
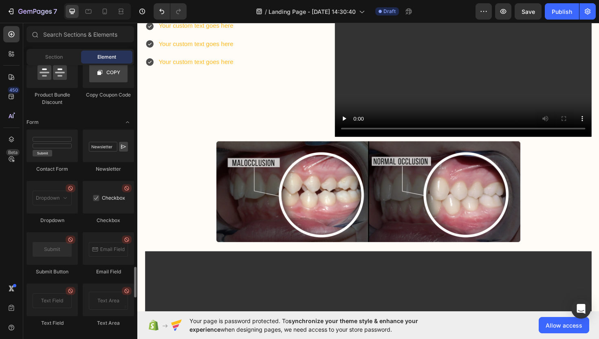
scroll to position [1810, 0]
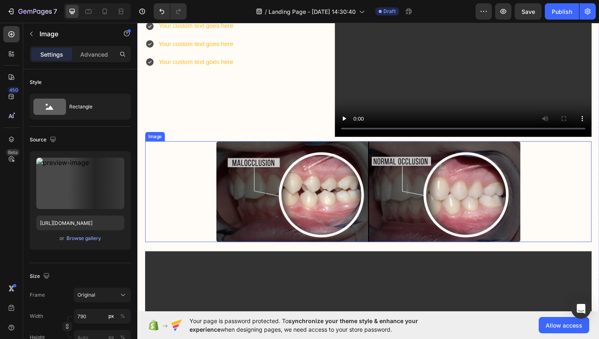
click at [192, 191] on div at bounding box center [382, 201] width 473 height 107
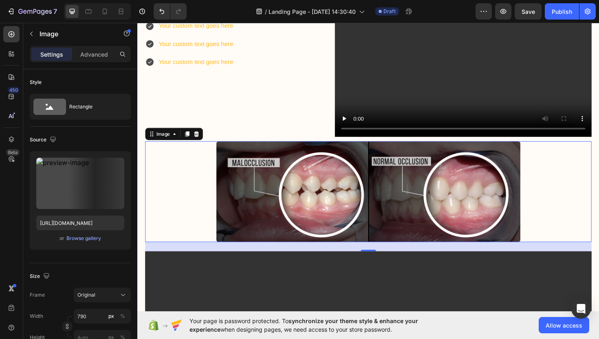
click at [175, 193] on div at bounding box center [382, 201] width 473 height 107
click at [35, 33] on button "button" at bounding box center [31, 33] width 13 height 13
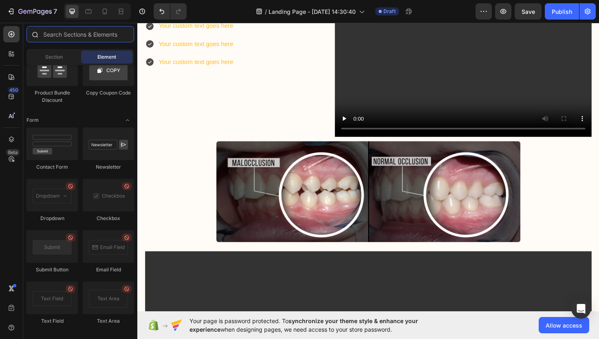
click at [87, 31] on input "text" at bounding box center [81, 34] width 108 height 16
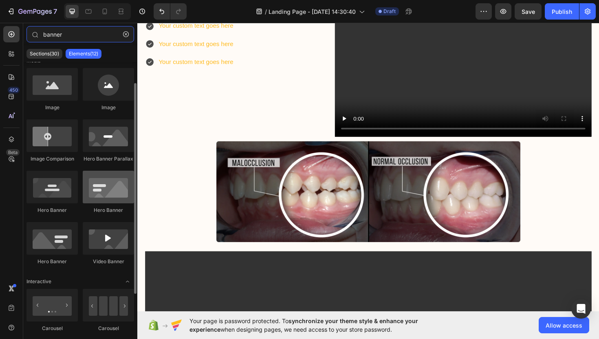
scroll to position [10, 0]
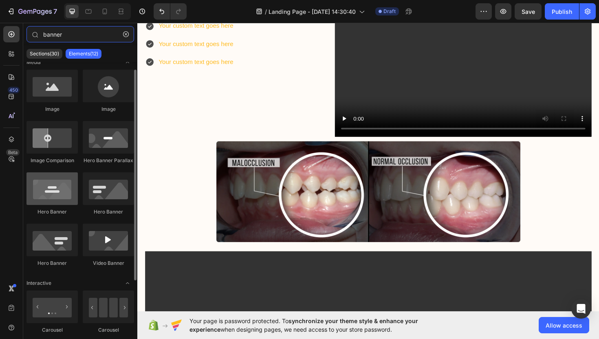
type input "banner"
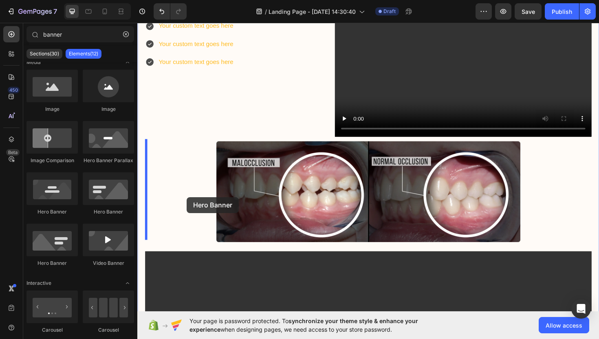
drag, startPoint x: 196, startPoint y: 219, endPoint x: 190, endPoint y: 208, distance: 13.0
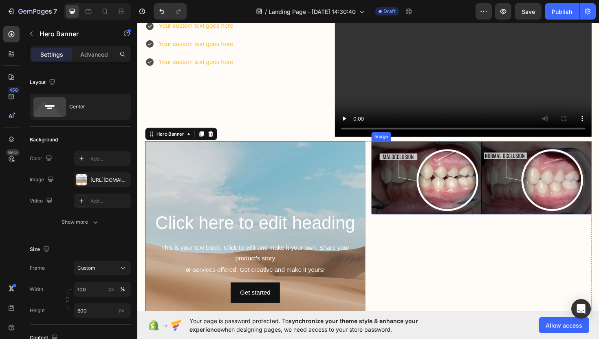
click at [454, 203] on img at bounding box center [501, 186] width 233 height 77
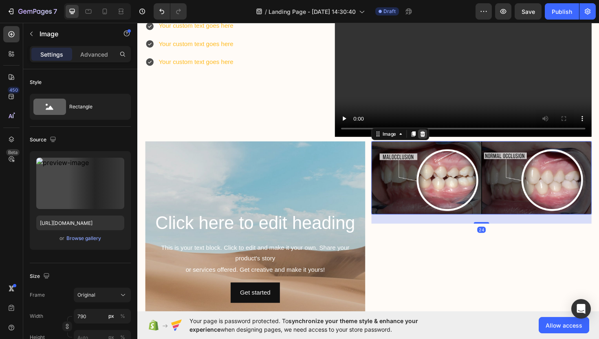
click at [437, 139] on icon at bounding box center [439, 141] width 5 height 6
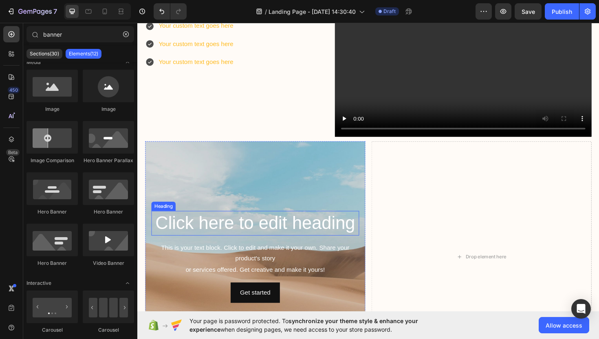
click at [354, 234] on h2 "Click here to edit heading" at bounding box center [262, 235] width 220 height 26
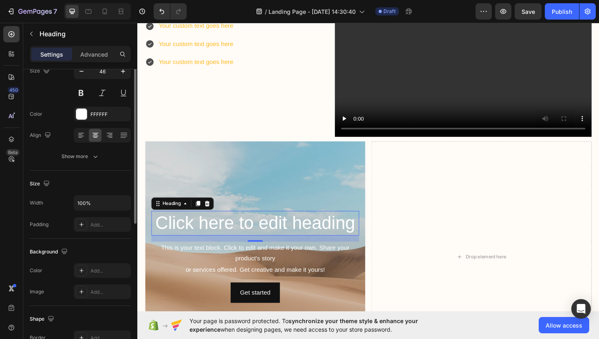
scroll to position [0, 0]
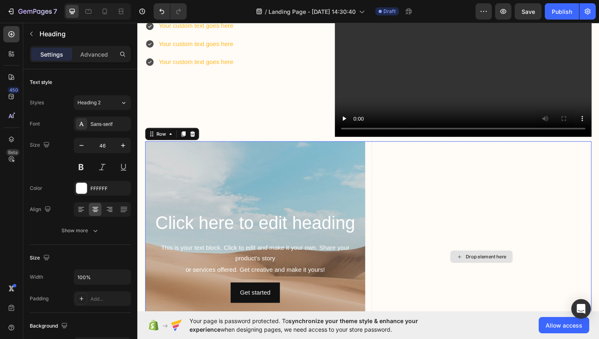
click at [421, 226] on div "Drop element here" at bounding box center [501, 270] width 233 height 245
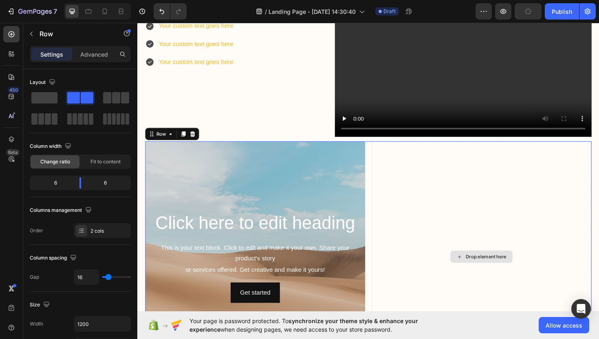
click at [429, 214] on div "Drop element here" at bounding box center [501, 270] width 233 height 245
click at [396, 225] on div "Drop element here" at bounding box center [501, 270] width 233 height 245
click at [407, 225] on div "Drop element here" at bounding box center [501, 270] width 233 height 245
click at [51, 95] on span at bounding box center [44, 97] width 26 height 11
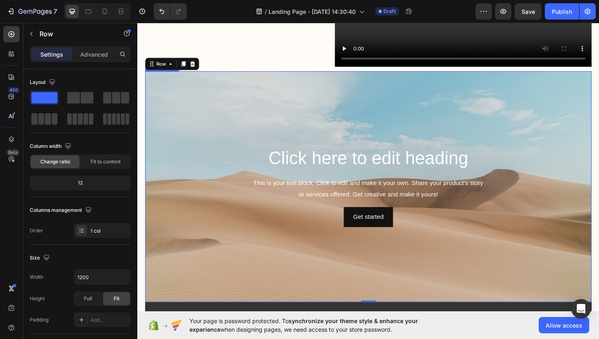
scroll to position [290, 0]
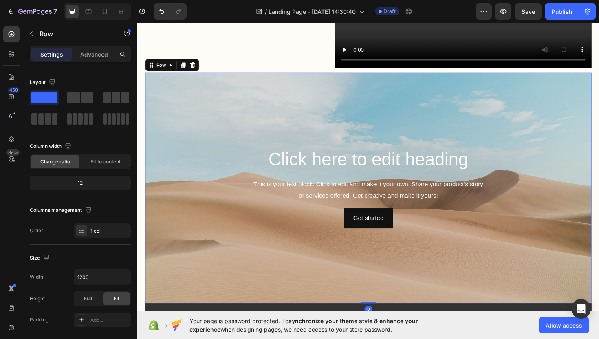
drag, startPoint x: 378, startPoint y: 316, endPoint x: 378, endPoint y: 259, distance: 57.1
click at [378, 259] on div "Click here to edit heading Heading This is your text block. Click to edit and m…" at bounding box center [382, 197] width 473 height 245
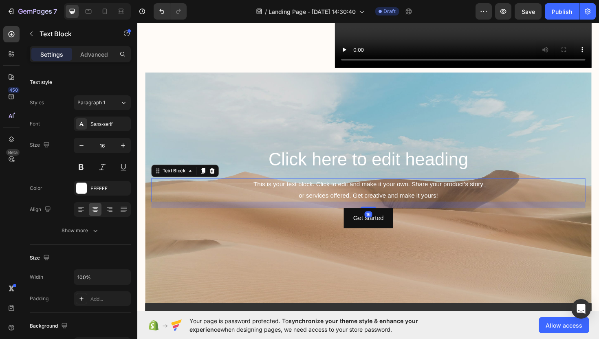
click at [298, 190] on div "This is your text block. Click to edit and make it your own. Share your product…" at bounding box center [382, 200] width 460 height 25
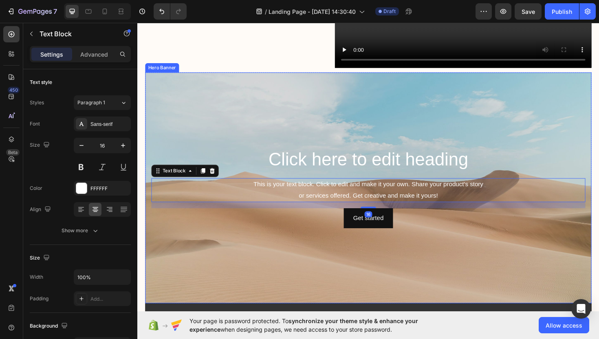
click at [230, 113] on div "Background Image" at bounding box center [382, 197] width 473 height 245
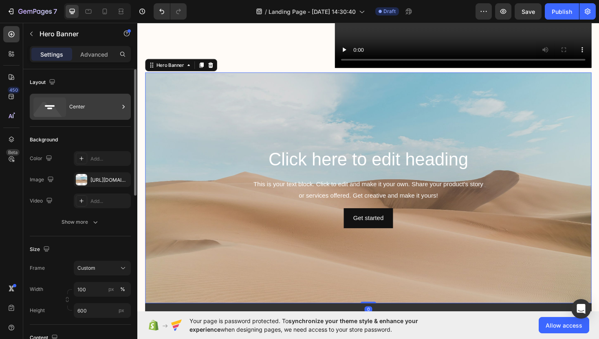
click at [75, 111] on div "Center" at bounding box center [94, 106] width 50 height 19
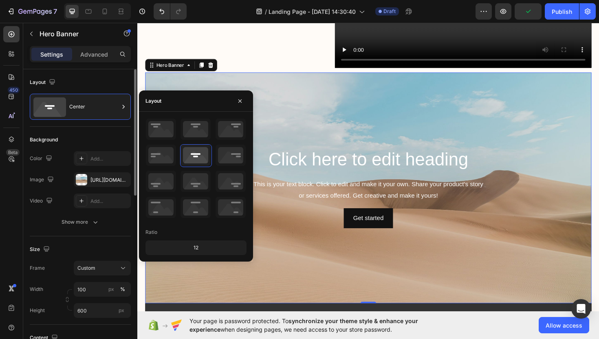
scroll to position [0, 0]
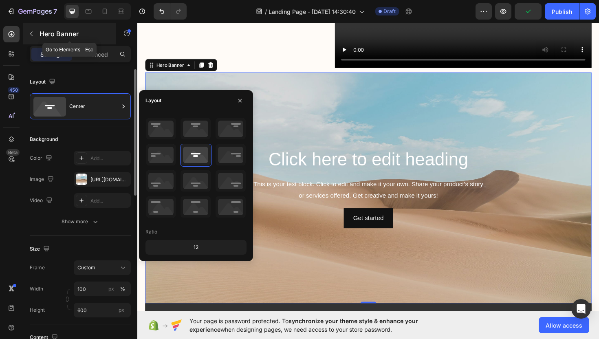
click at [33, 34] on icon "button" at bounding box center [31, 34] width 7 height 7
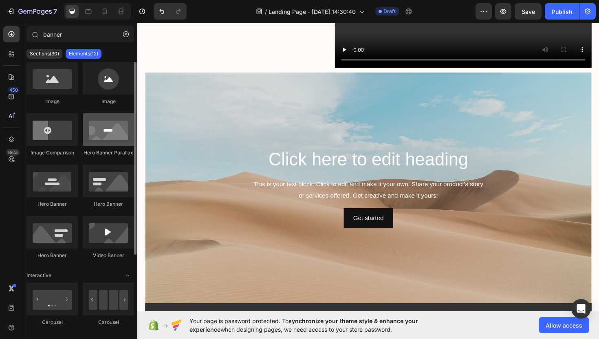
scroll to position [0, 0]
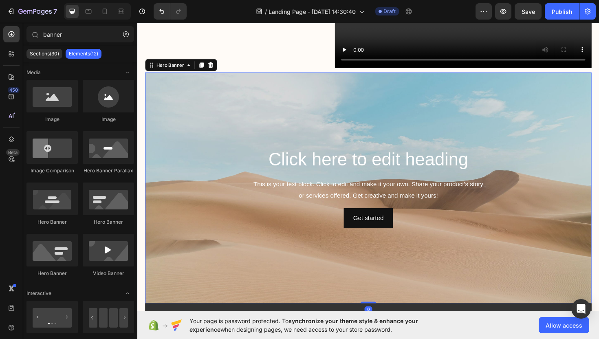
click at [190, 121] on div "Background Image" at bounding box center [382, 197] width 473 height 245
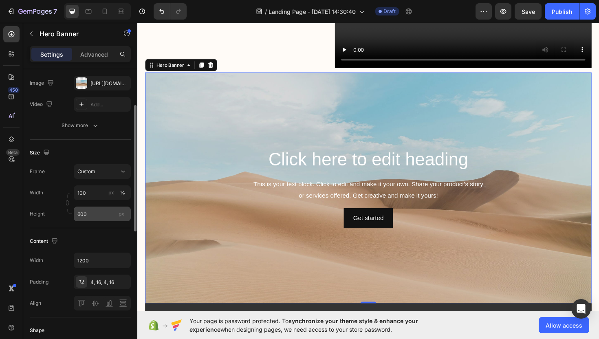
scroll to position [99, 0]
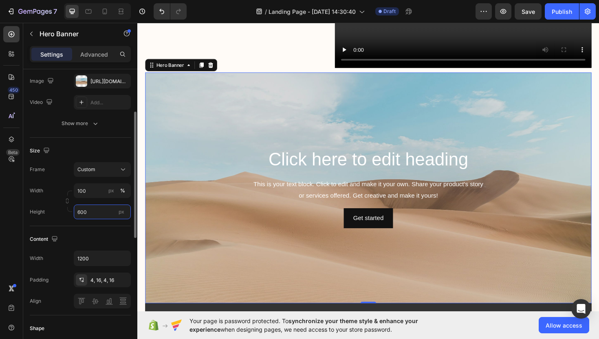
click at [97, 213] on input "600" at bounding box center [102, 212] width 57 height 15
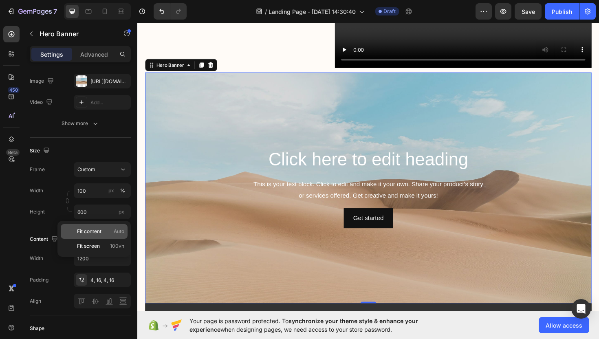
click at [92, 234] on span "Fit content" at bounding box center [89, 231] width 24 height 7
type input "Auto"
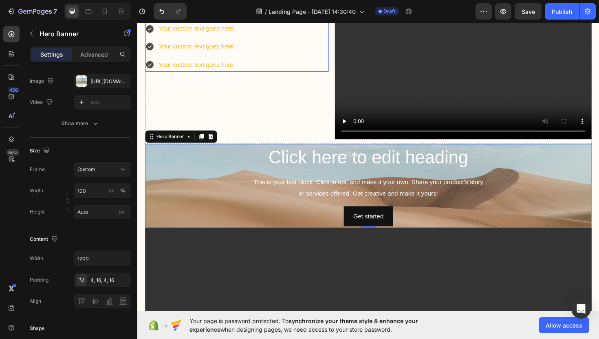
scroll to position [219, 0]
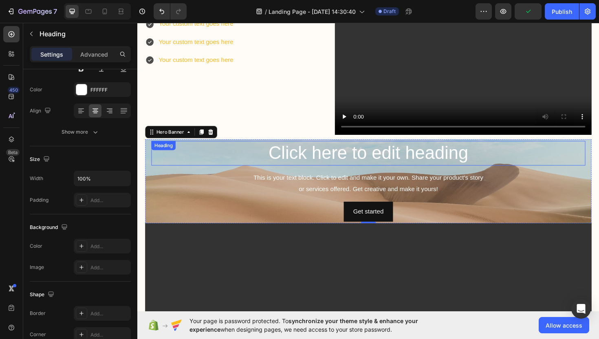
click at [233, 159] on h2 "Click here to edit heading" at bounding box center [382, 161] width 460 height 26
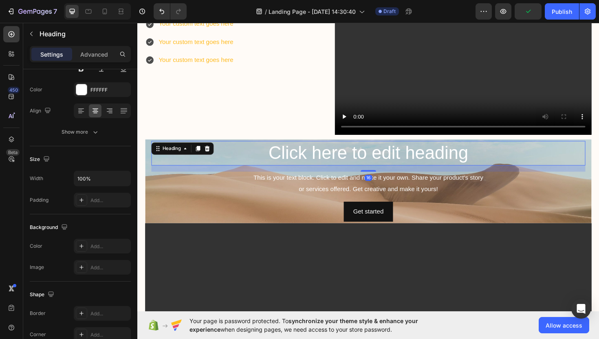
scroll to position [0, 0]
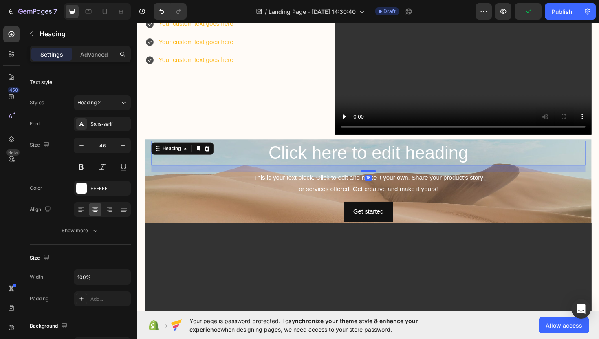
click at [210, 153] on icon at bounding box center [211, 156] width 5 height 6
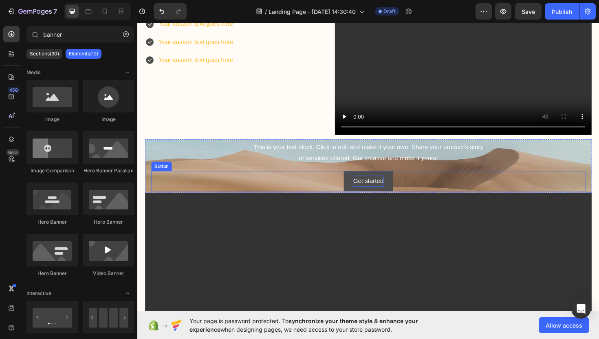
click at [366, 190] on div "Get started" at bounding box center [382, 191] width 32 height 12
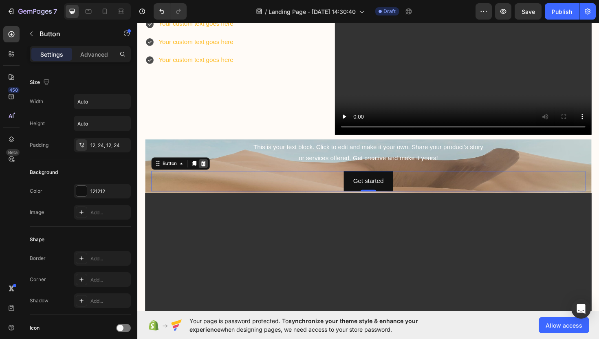
click at [208, 172] on icon at bounding box center [207, 172] width 7 height 7
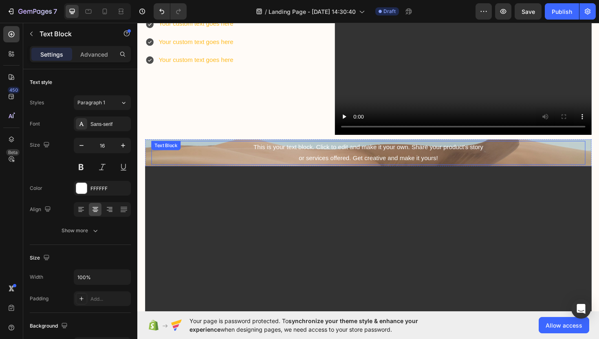
click at [292, 150] on div "This is your text block. Click to edit and make it your own. Share your product…" at bounding box center [382, 160] width 460 height 25
click at [218, 154] on icon at bounding box center [216, 156] width 5 height 6
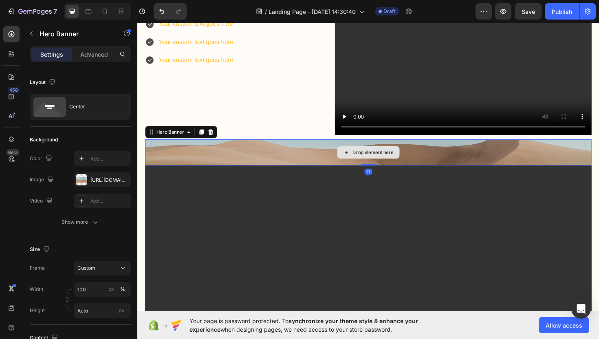
click at [256, 152] on div "Drop element here" at bounding box center [382, 160] width 460 height 24
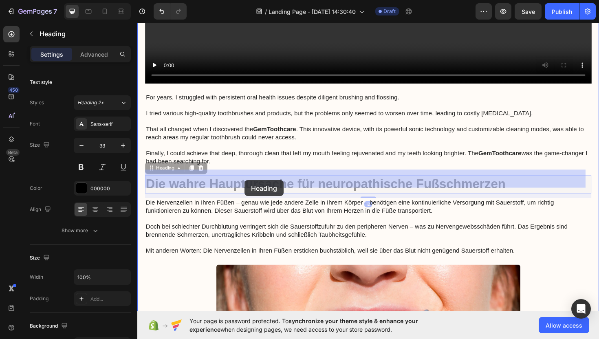
scroll to position [572, 0]
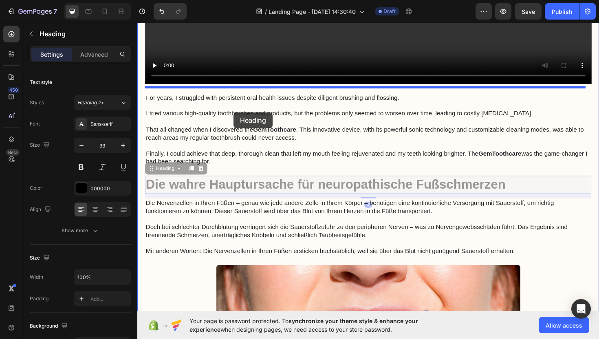
drag, startPoint x: 252, startPoint y: 197, endPoint x: 239, endPoint y: 118, distance: 80.6
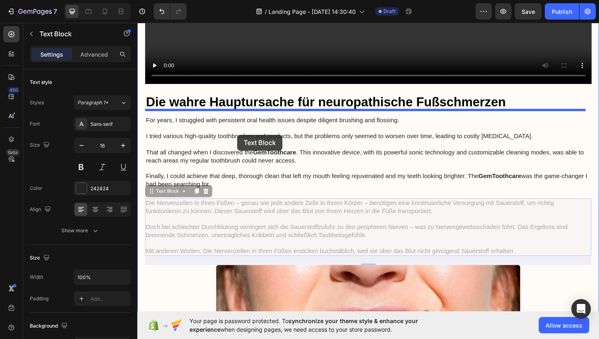
drag, startPoint x: 252, startPoint y: 229, endPoint x: 243, endPoint y: 142, distance: 86.9
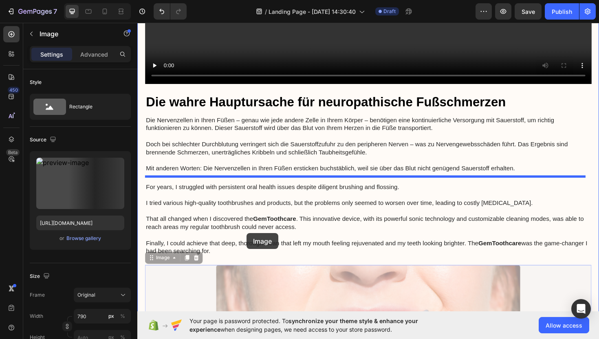
drag, startPoint x: 257, startPoint y: 293, endPoint x: 253, endPoint y: 246, distance: 47.4
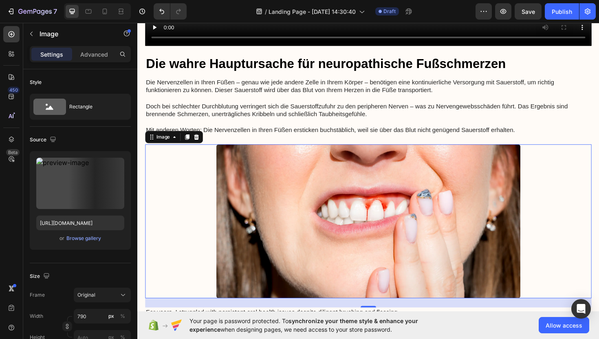
click at [275, 241] on img at bounding box center [382, 233] width 322 height 163
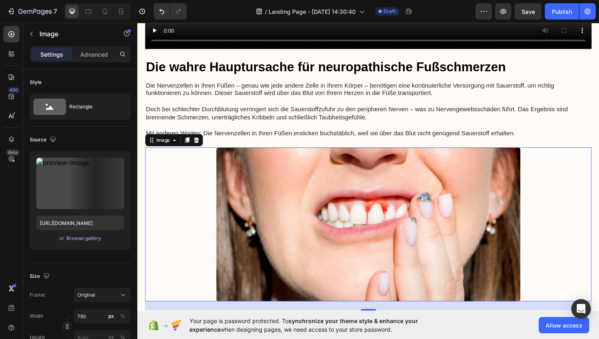
scroll to position [611, 0]
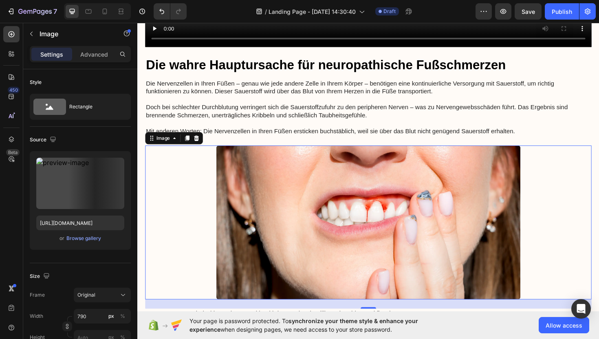
click at [201, 142] on icon at bounding box center [199, 145] width 5 height 6
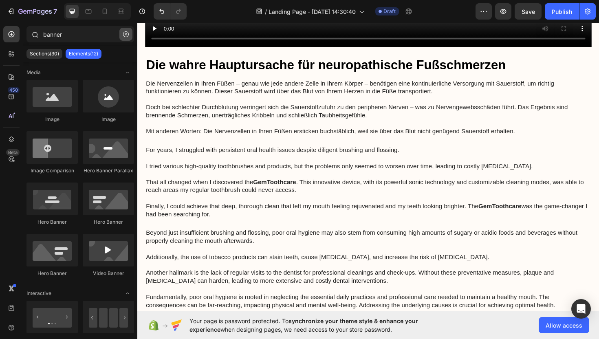
click at [126, 33] on icon "button" at bounding box center [126, 34] width 6 height 6
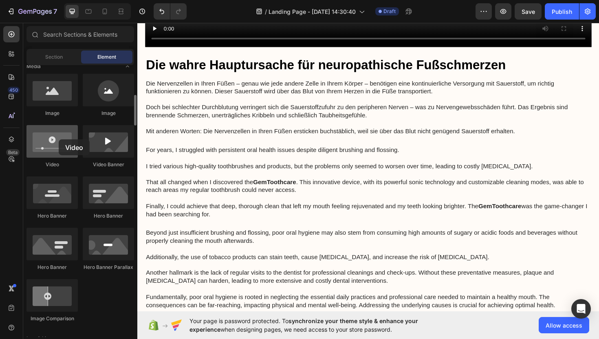
scroll to position [263, 0]
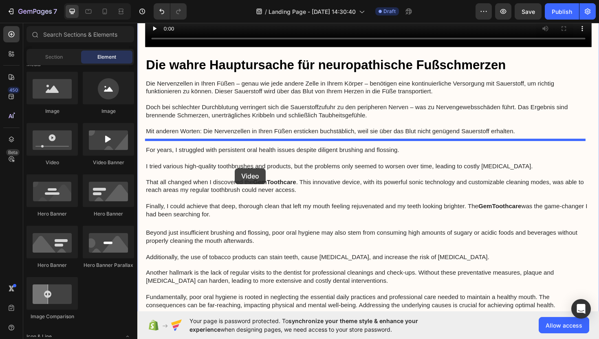
drag, startPoint x: 196, startPoint y: 161, endPoint x: 241, endPoint y: 177, distance: 47.1
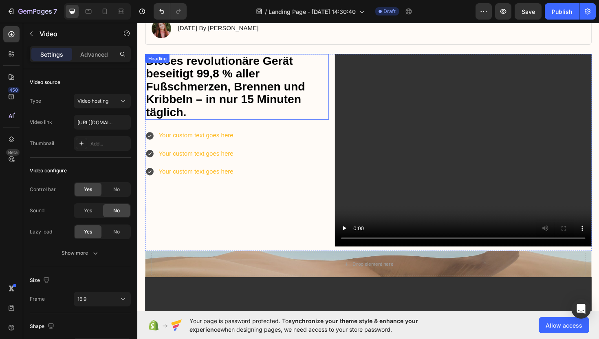
scroll to position [91, 0]
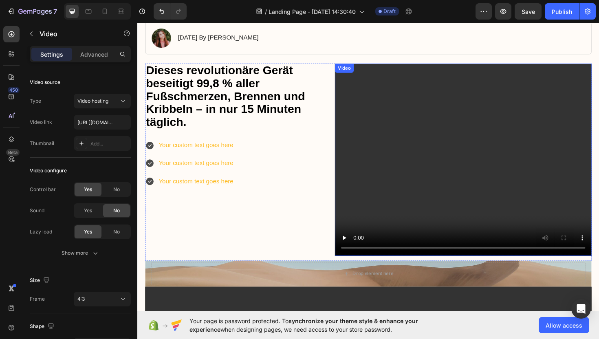
click at [449, 131] on video at bounding box center [483, 168] width 272 height 204
click at [402, 153] on video at bounding box center [483, 168] width 272 height 204
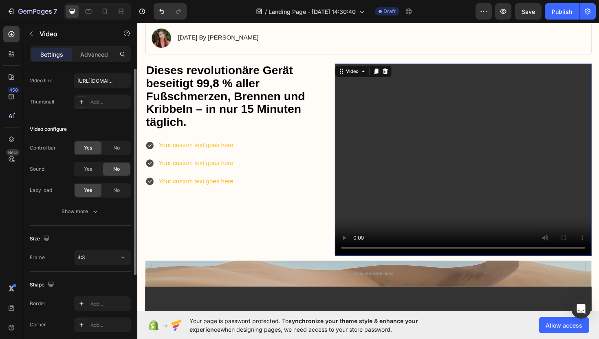
scroll to position [0, 0]
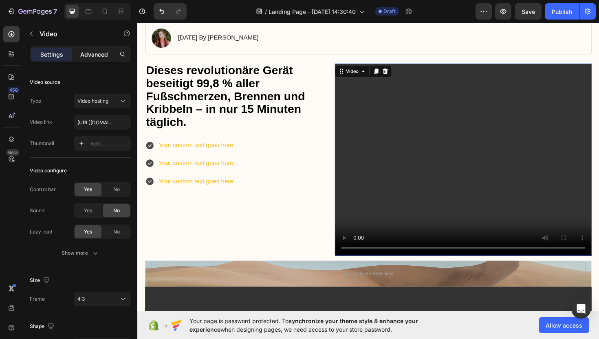
click at [94, 55] on p "Advanced" at bounding box center [94, 54] width 28 height 9
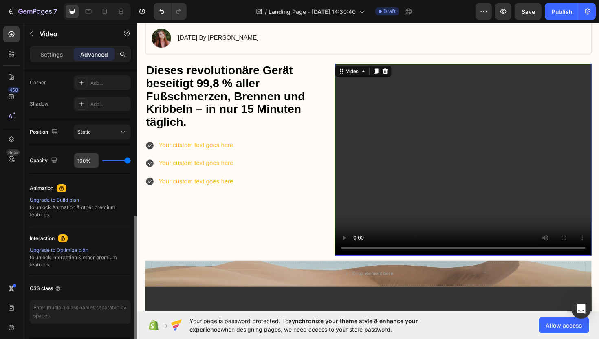
scroll to position [273, 0]
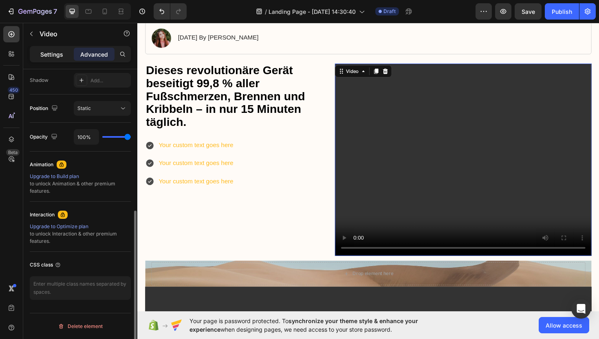
click at [53, 53] on p "Settings" at bounding box center [51, 54] width 23 height 9
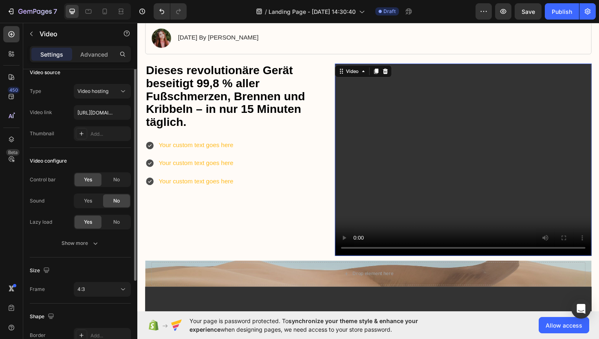
scroll to position [0, 0]
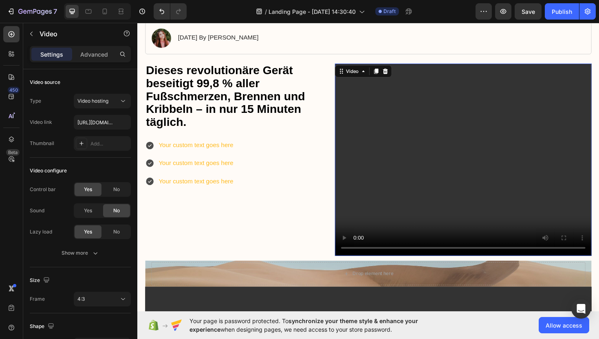
click at [409, 111] on video at bounding box center [483, 168] width 272 height 204
click at [424, 172] on video at bounding box center [483, 168] width 272 height 204
click at [115, 97] on div "Video hosting" at bounding box center [98, 100] width 42 height 7
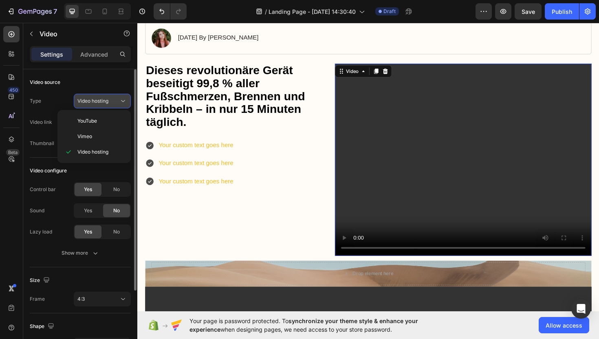
click at [113, 98] on div "Video hosting" at bounding box center [98, 100] width 42 height 7
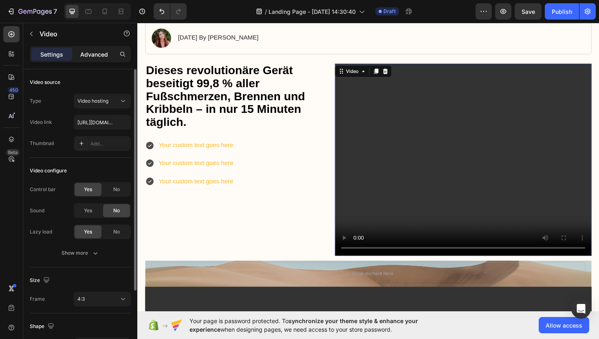
click at [99, 55] on p "Advanced" at bounding box center [94, 54] width 28 height 9
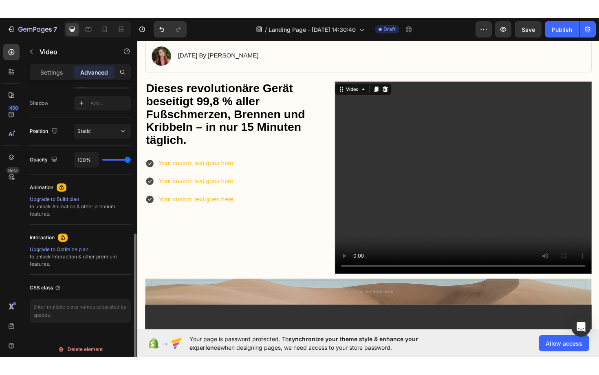
scroll to position [273, 0]
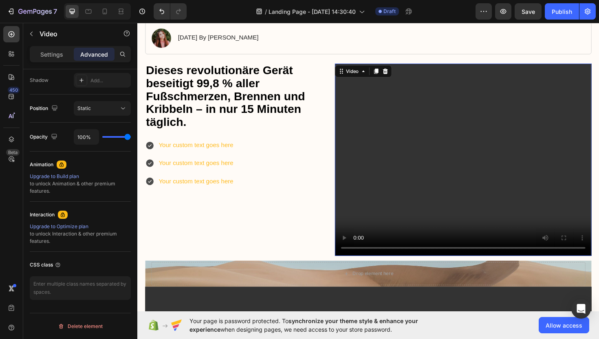
click at [380, 116] on video at bounding box center [483, 168] width 272 height 204
click at [380, 117] on video at bounding box center [483, 168] width 272 height 204
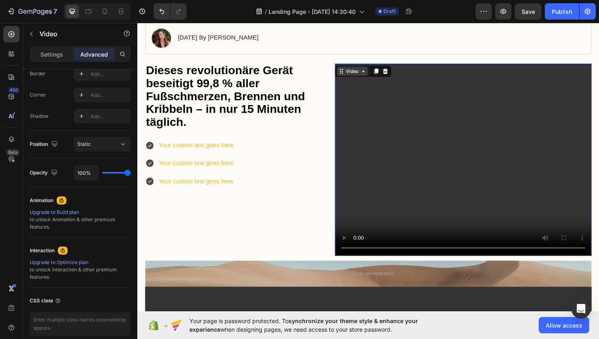
click at [363, 75] on div "Video" at bounding box center [365, 74] width 17 height 7
click at [367, 75] on div "Video" at bounding box center [365, 74] width 17 height 7
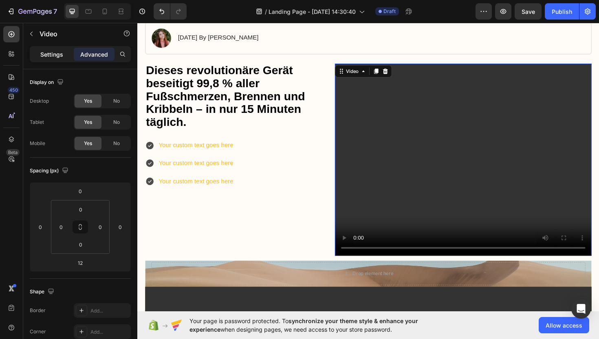
click at [52, 50] on p "Settings" at bounding box center [51, 54] width 23 height 9
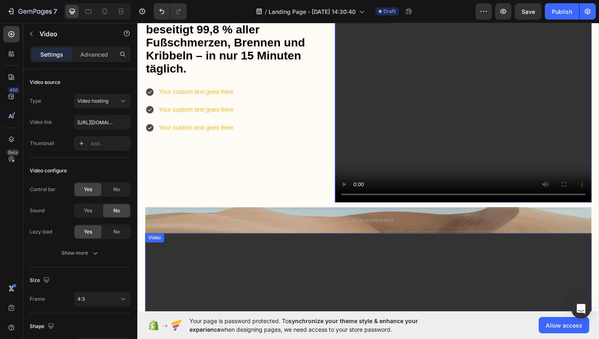
scroll to position [148, 0]
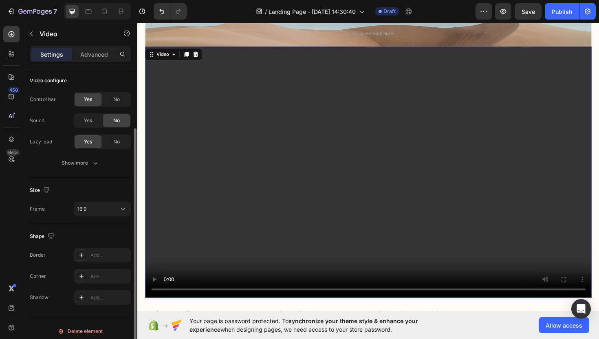
scroll to position [95, 0]
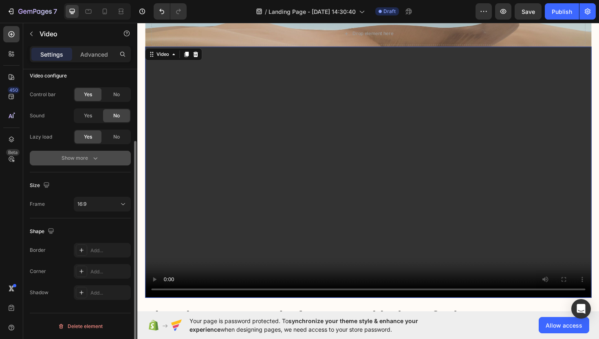
click at [93, 157] on icon "button" at bounding box center [95, 158] width 8 height 8
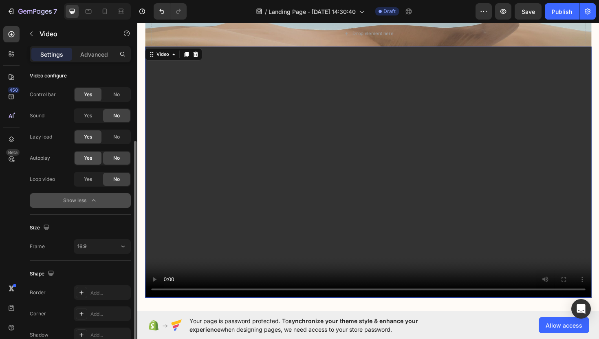
click at [82, 161] on div "Yes" at bounding box center [88, 158] width 27 height 13
click at [81, 179] on div "Yes" at bounding box center [88, 179] width 27 height 13
click at [113, 96] on div "No" at bounding box center [116, 94] width 27 height 13
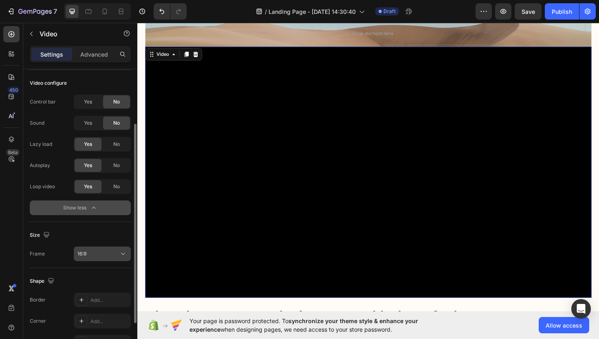
scroll to position [85, 0]
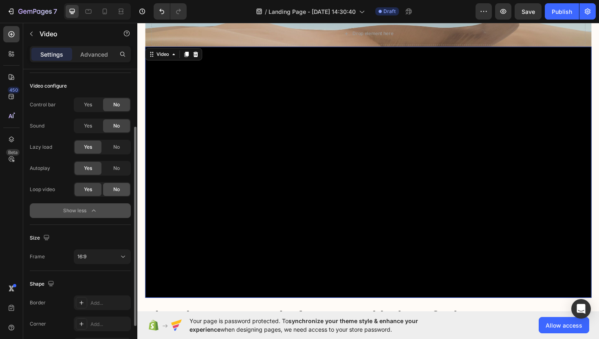
click at [115, 189] on span "No" at bounding box center [116, 189] width 7 height 7
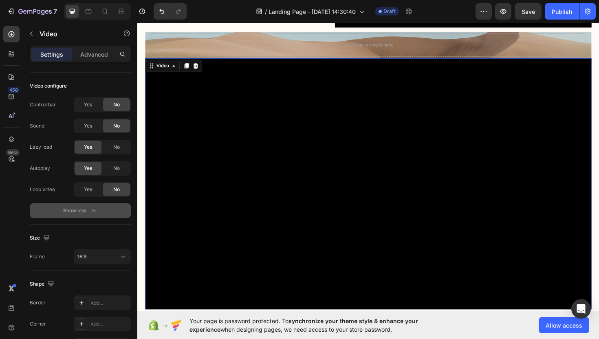
scroll to position [336, 0]
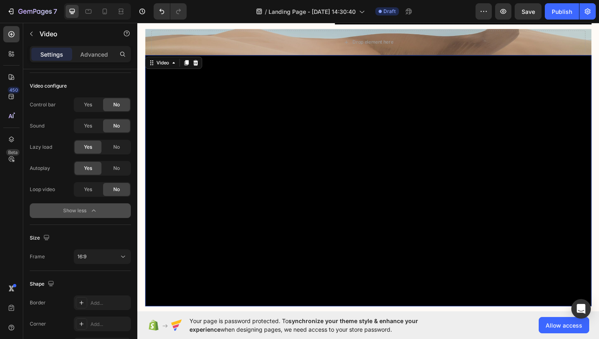
click at [267, 150] on video at bounding box center [382, 190] width 473 height 266
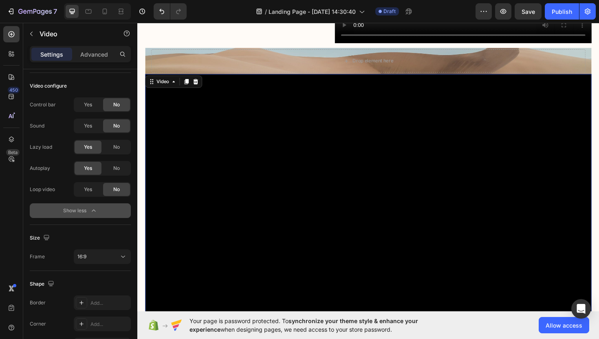
scroll to position [315, 0]
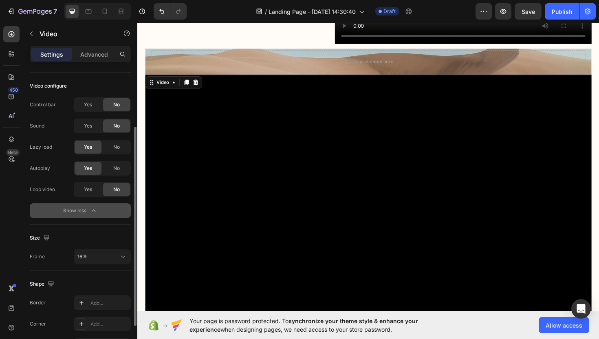
drag, startPoint x: 86, startPoint y: 188, endPoint x: 88, endPoint y: 181, distance: 6.8
click at [86, 188] on span "Yes" at bounding box center [88, 189] width 8 height 7
click at [114, 148] on span "No" at bounding box center [116, 147] width 7 height 7
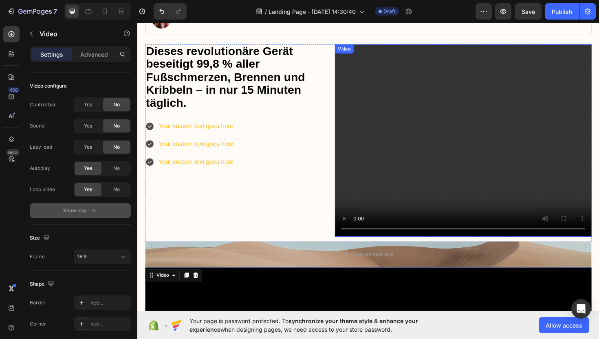
scroll to position [106, 0]
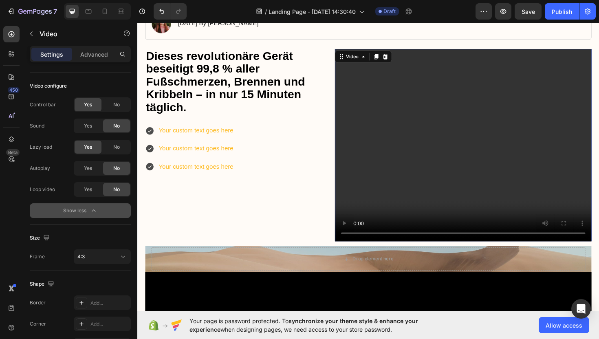
click at [387, 160] on video at bounding box center [483, 153] width 272 height 204
click at [112, 107] on div "No" at bounding box center [116, 104] width 27 height 13
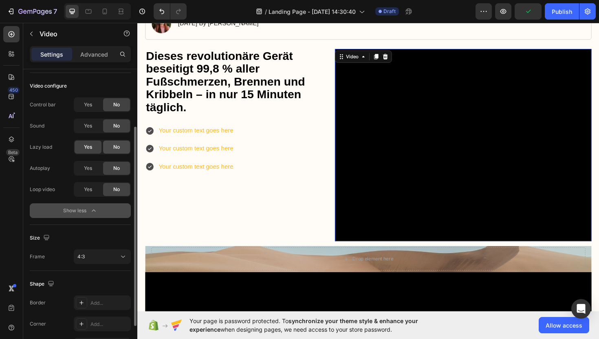
click at [115, 148] on span "No" at bounding box center [116, 147] width 7 height 7
click at [91, 168] on span "Yes" at bounding box center [88, 168] width 8 height 7
click at [88, 188] on span "Yes" at bounding box center [88, 189] width 8 height 7
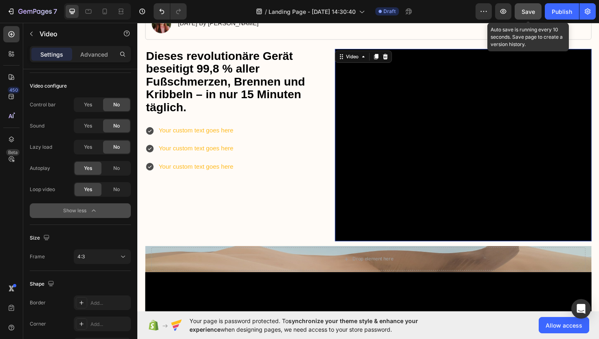
click at [533, 12] on span "Save" at bounding box center [528, 11] width 13 height 7
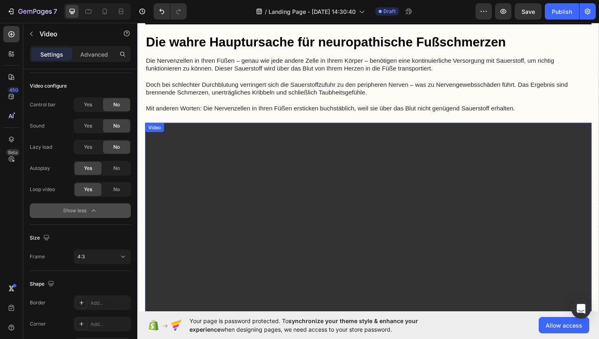
scroll to position [632, 0]
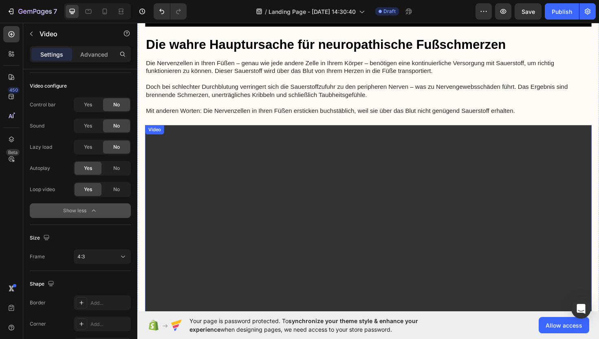
click at [291, 201] on video at bounding box center [382, 264] width 473 height 266
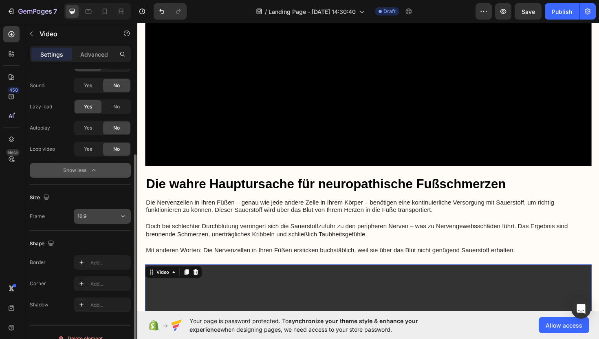
scroll to position [137, 0]
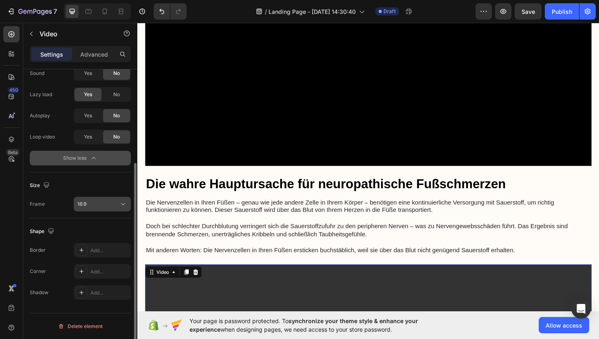
click at [107, 210] on button "16:9" at bounding box center [102, 204] width 57 height 15
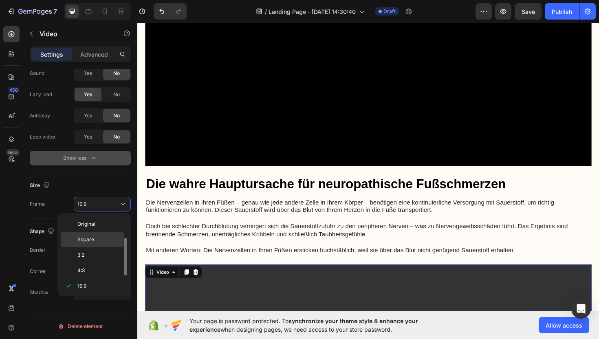
scroll to position [15, 0]
click at [91, 256] on p "4:3" at bounding box center [98, 255] width 43 height 7
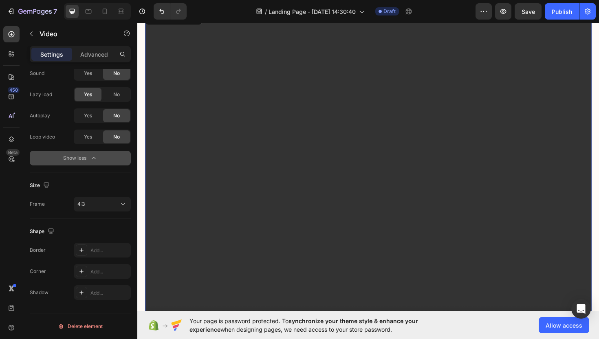
scroll to position [777, 0]
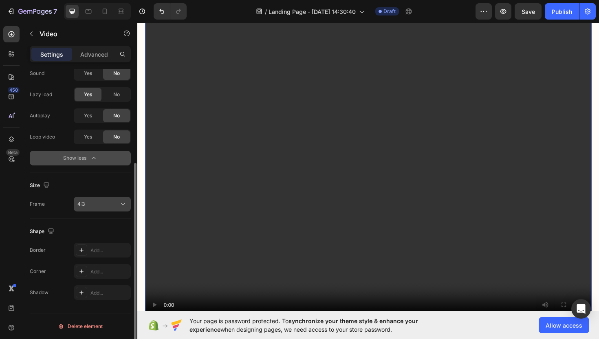
click at [95, 206] on div "4:3" at bounding box center [98, 204] width 42 height 7
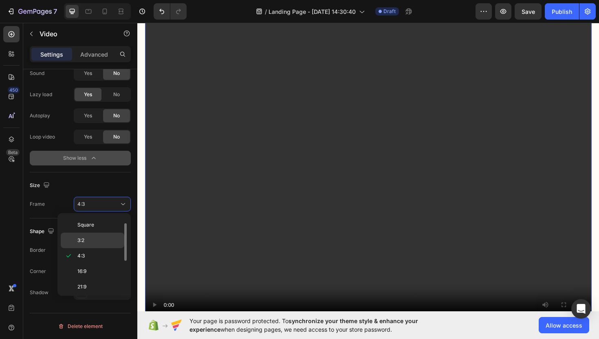
click at [89, 241] on p "3:2" at bounding box center [98, 240] width 43 height 7
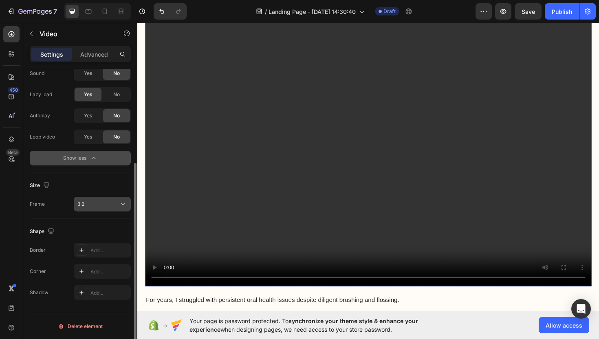
click at [99, 206] on div "3:2" at bounding box center [98, 204] width 42 height 7
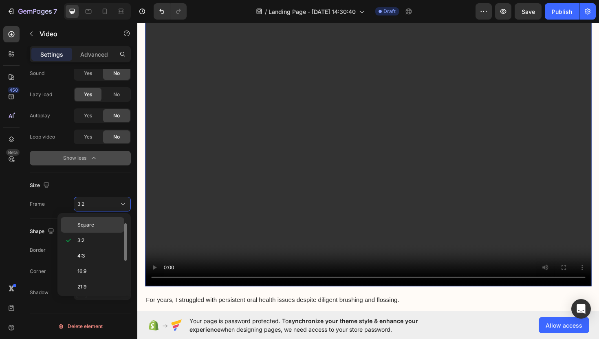
click at [92, 227] on span "Square" at bounding box center [85, 224] width 17 height 7
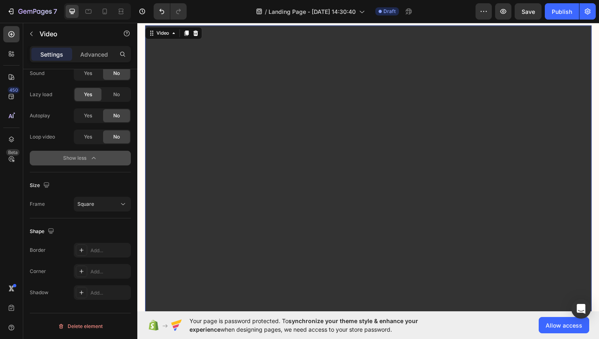
scroll to position [759, 0]
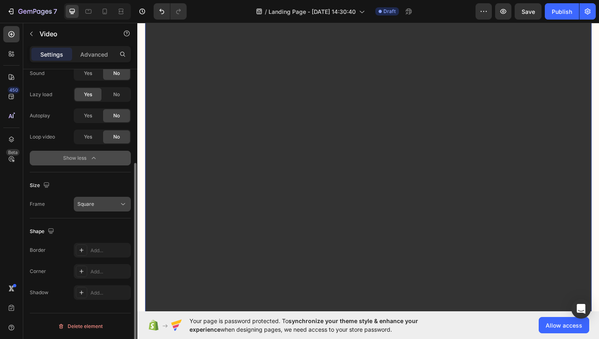
click at [85, 204] on span "Square" at bounding box center [85, 204] width 17 height 6
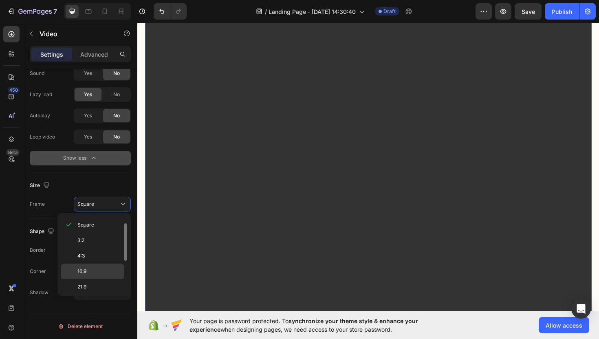
click at [92, 271] on p "16:9" at bounding box center [98, 271] width 43 height 7
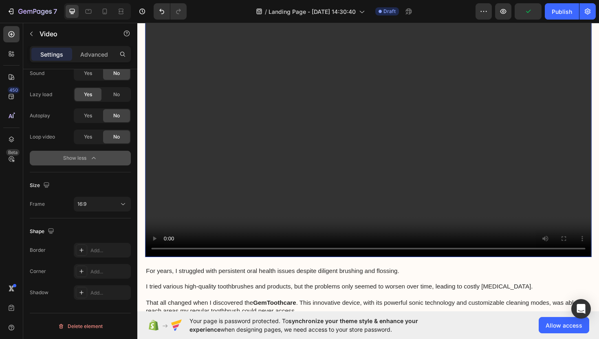
click at [211, 180] on video at bounding box center [382, 138] width 473 height 266
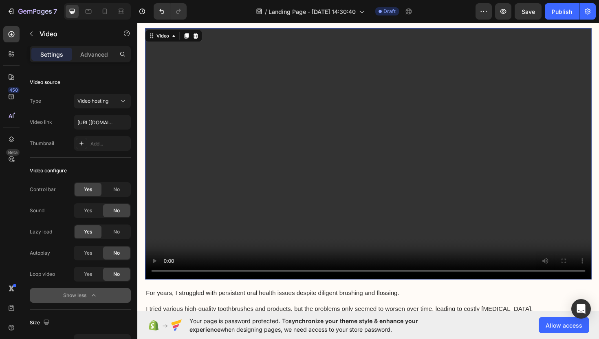
scroll to position [736, 0]
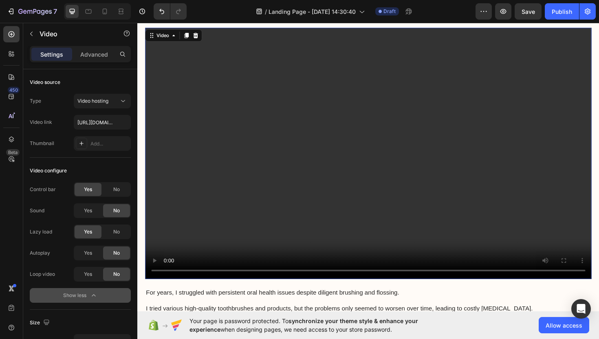
click at [175, 196] on video at bounding box center [382, 161] width 473 height 266
click at [110, 193] on div "No" at bounding box center [116, 189] width 27 height 13
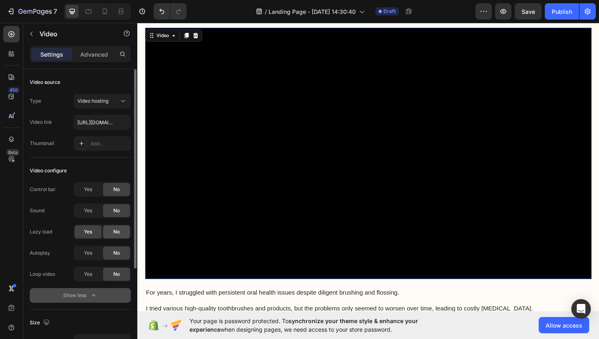
click at [113, 231] on span "No" at bounding box center [116, 231] width 7 height 7
click at [90, 252] on span "Yes" at bounding box center [88, 253] width 8 height 7
click at [91, 275] on span "Yes" at bounding box center [88, 274] width 8 height 7
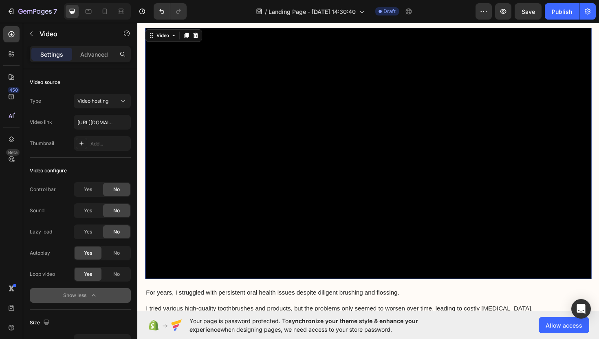
click at [253, 139] on video at bounding box center [382, 161] width 473 height 266
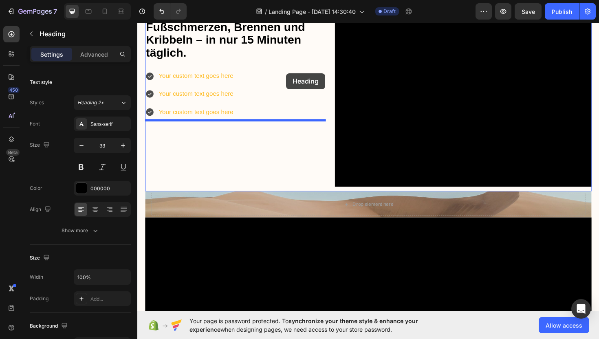
scroll to position [149, 0]
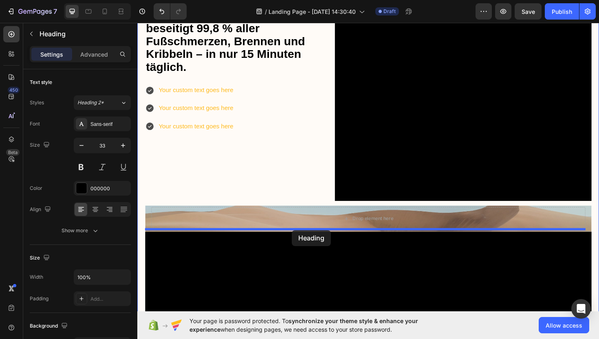
drag, startPoint x: 307, startPoint y: 182, endPoint x: 301, endPoint y: 242, distance: 59.9
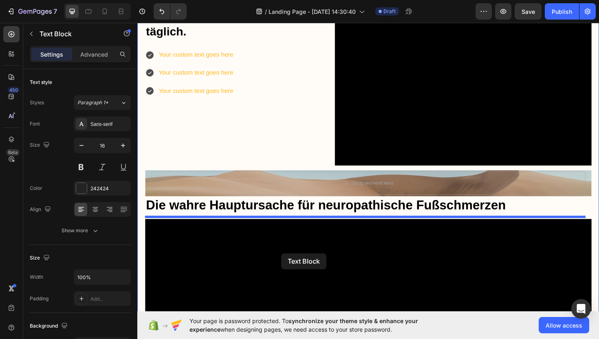
scroll to position [188, 0]
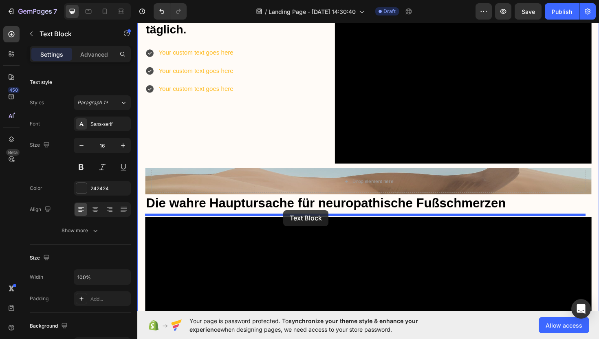
drag, startPoint x: 322, startPoint y: 232, endPoint x: 292, endPoint y: 221, distance: 31.9
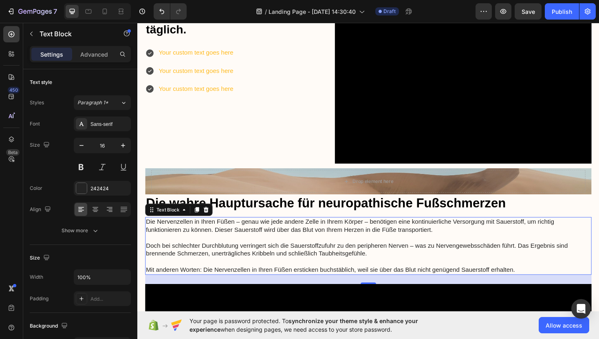
click at [323, 247] on p "Rich Text Editor. Editing area: main" at bounding box center [381, 251] width 471 height 9
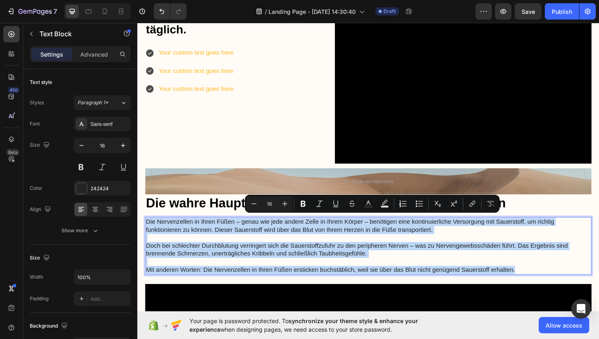
drag, startPoint x: 542, startPoint y: 281, endPoint x: 143, endPoint y: 230, distance: 402.8
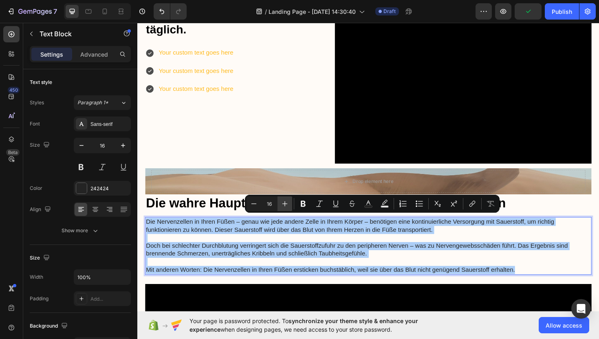
click at [286, 205] on icon "Editor contextual toolbar" at bounding box center [285, 204] width 8 height 8
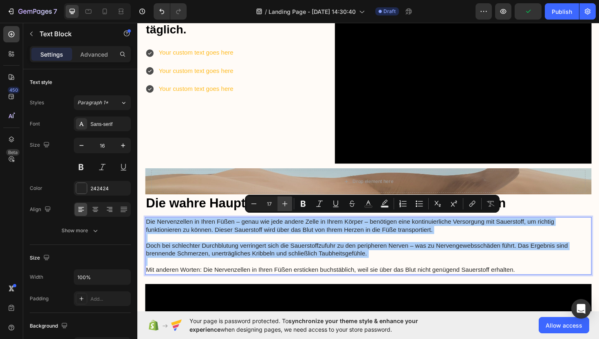
click at [286, 204] on icon "Editor contextual toolbar" at bounding box center [285, 204] width 8 height 8
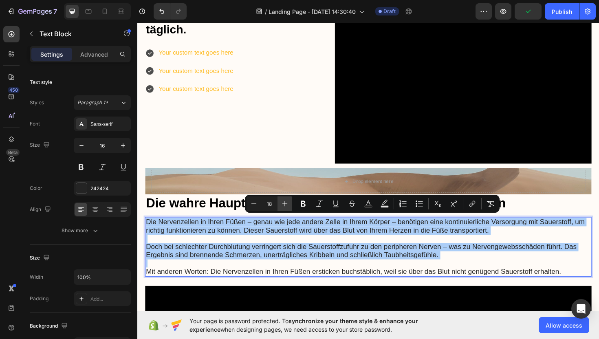
click at [286, 204] on icon "Editor contextual toolbar" at bounding box center [285, 204] width 8 height 8
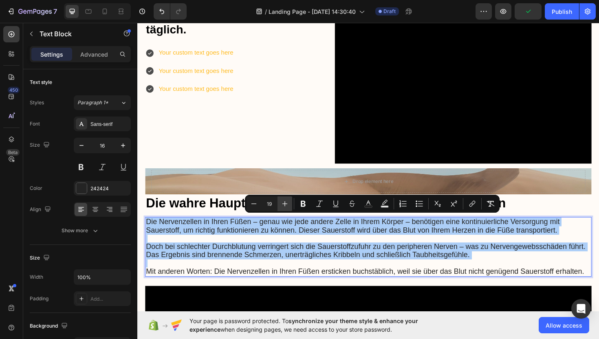
click at [286, 204] on icon "Editor contextual toolbar" at bounding box center [285, 204] width 8 height 8
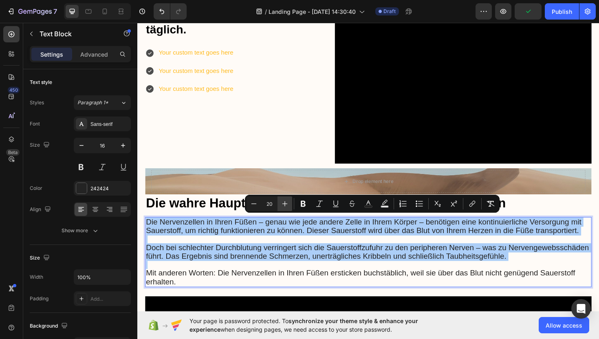
click at [286, 204] on icon "Editor contextual toolbar" at bounding box center [285, 204] width 8 height 8
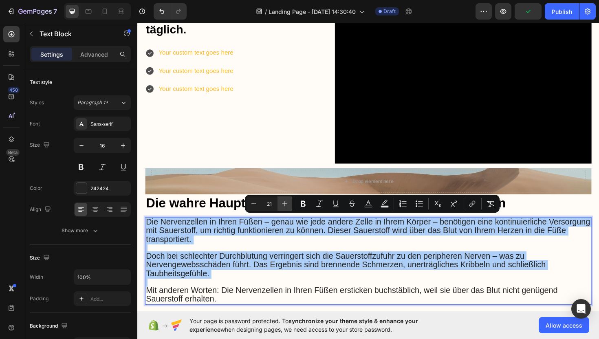
click at [286, 204] on icon "Editor contextual toolbar" at bounding box center [285, 204] width 8 height 8
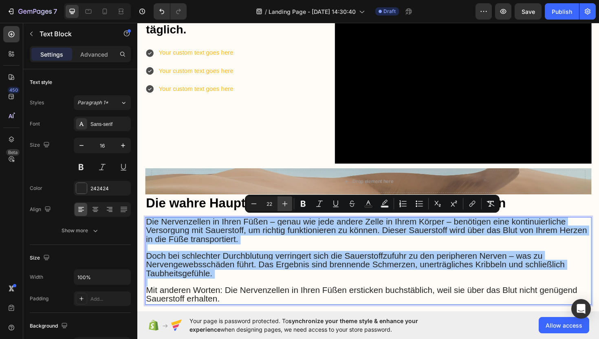
click at [286, 204] on icon "Editor contextual toolbar" at bounding box center [285, 204] width 8 height 8
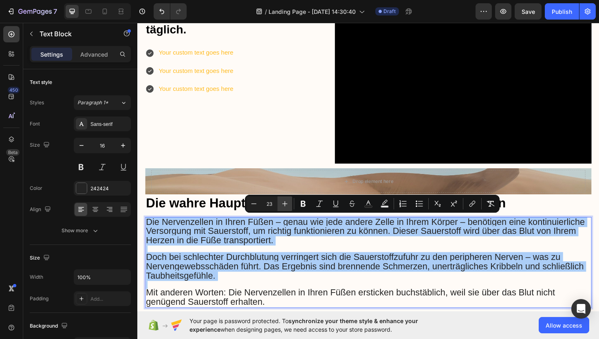
click at [286, 204] on icon "Editor contextual toolbar" at bounding box center [285, 204] width 8 height 8
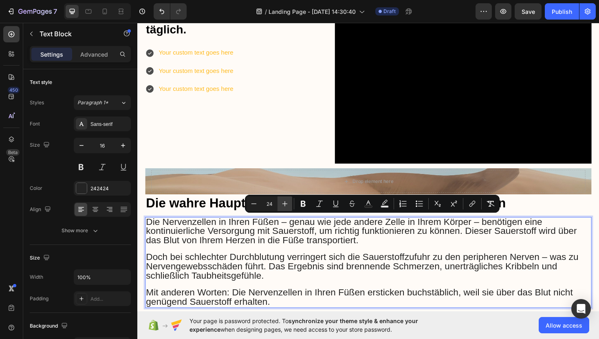
click at [286, 204] on icon "Editor contextual toolbar" at bounding box center [285, 204] width 8 height 8
type input "25"
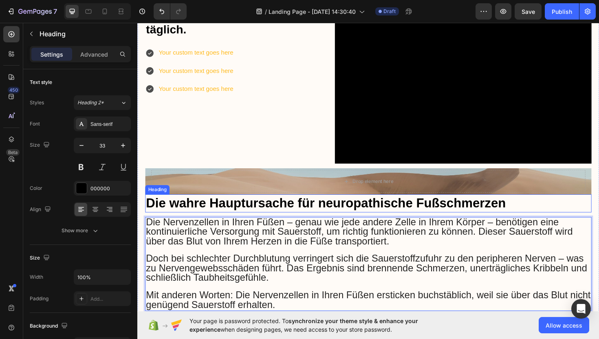
click at [217, 215] on h3 "Die wahre Hauptursache für neuropathische Fußschmerzen" at bounding box center [382, 214] width 473 height 19
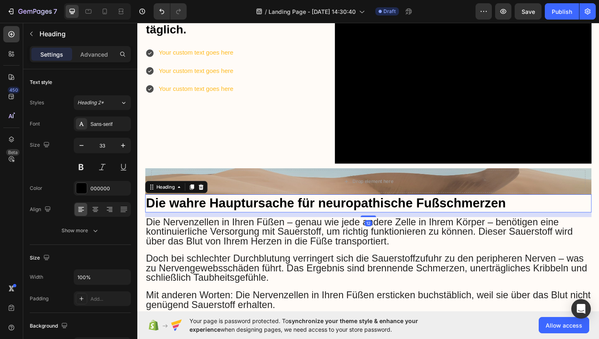
click at [193, 213] on h3 "Die wahre Hauptursache für neuropathische Fußschmerzen" at bounding box center [382, 214] width 473 height 19
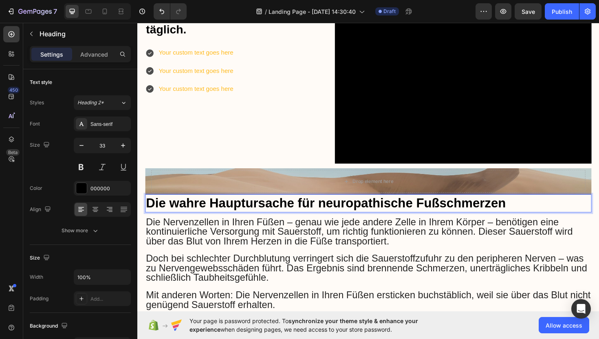
click at [157, 214] on p "Die wahre Hauptursache für neuropathische Fußschmerzen" at bounding box center [381, 215] width 471 height 18
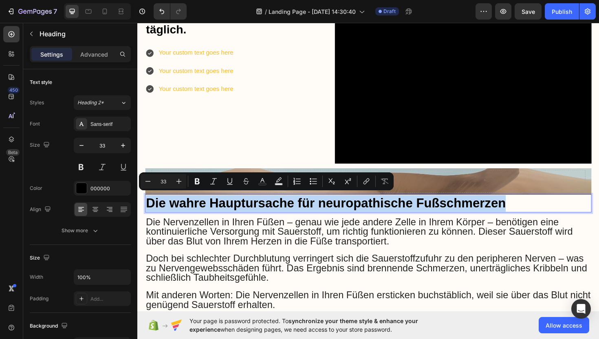
click at [157, 214] on p "Die wahre Hauptursache für neuropathische Fußschmerzen" at bounding box center [381, 215] width 471 height 18
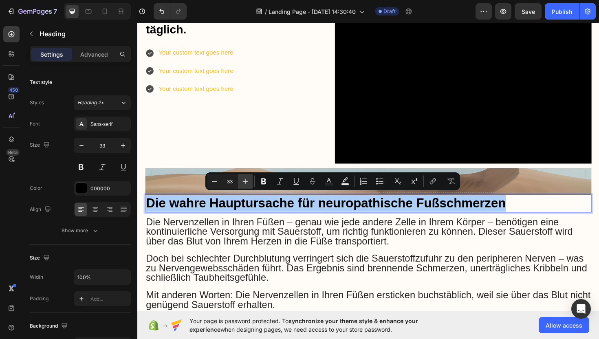
click at [246, 184] on icon "Editor contextual toolbar" at bounding box center [245, 181] width 8 height 8
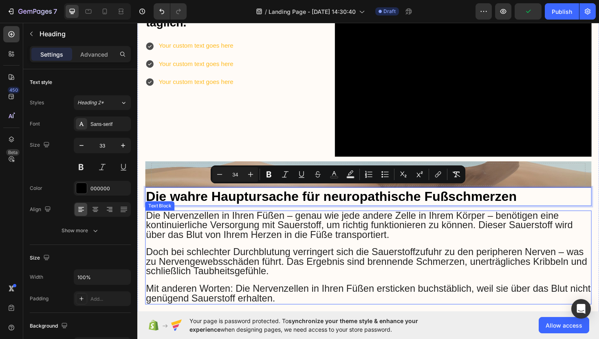
scroll to position [198, 0]
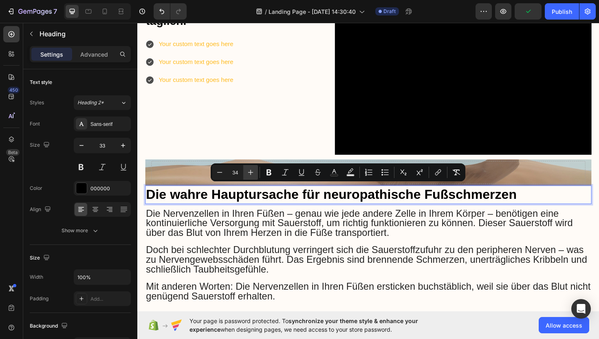
click at [254, 175] on icon "Editor contextual toolbar" at bounding box center [251, 172] width 8 height 8
type input "35"
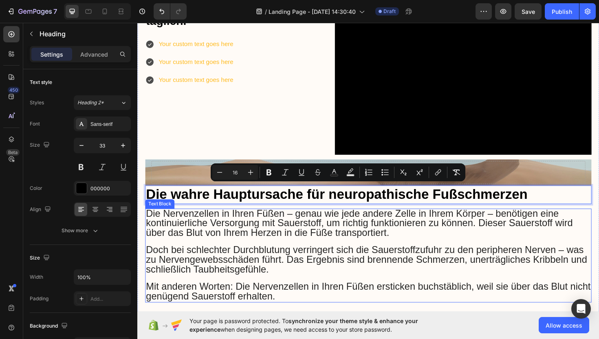
click at [271, 231] on span "Die Nervenzellen in Ihren Füßen – genau wie jede andere Zelle in Ihrem Körper –…" at bounding box center [372, 235] width 452 height 32
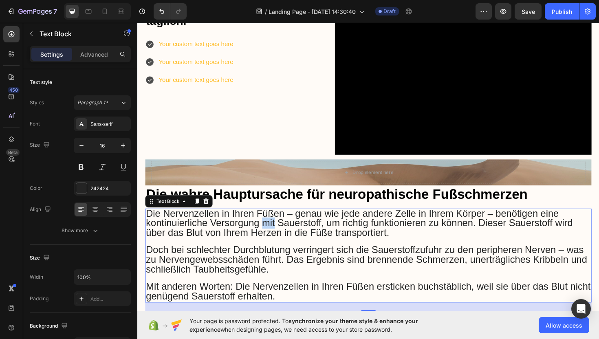
click at [272, 231] on span "Die Nervenzellen in Ihren Füßen – genau wie jede andere Zelle in Ihrem Körper –…" at bounding box center [372, 235] width 452 height 32
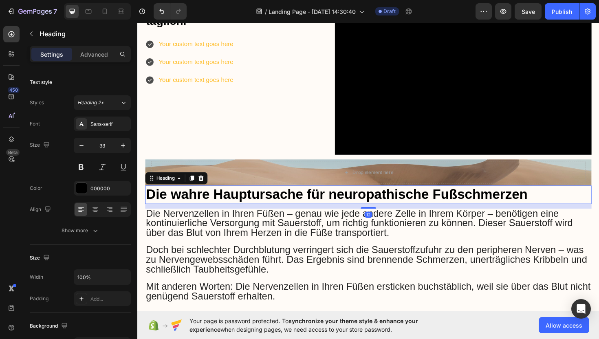
click at [512, 203] on span "Die wahre Hauptursache für neuropathische Fußschmerzen" at bounding box center [348, 205] width 405 height 16
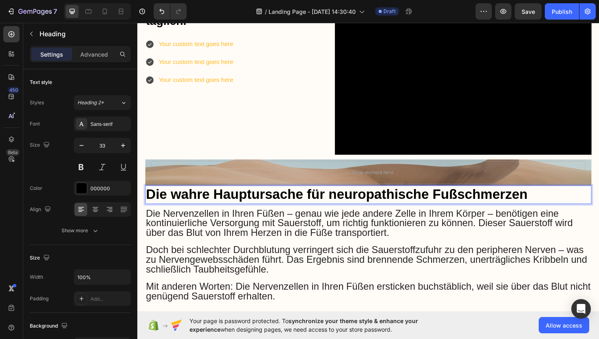
click at [512, 203] on span "Die wahre Hauptursache für neuropathische Fußschmerzen" at bounding box center [348, 205] width 405 height 16
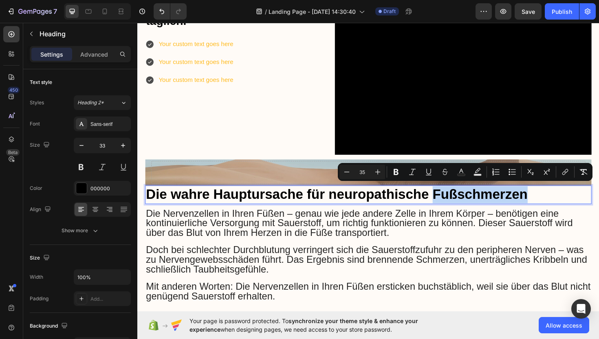
click at [512, 203] on span "Die wahre Hauptursache für neuropathische Fußschmerzen" at bounding box center [348, 205] width 405 height 16
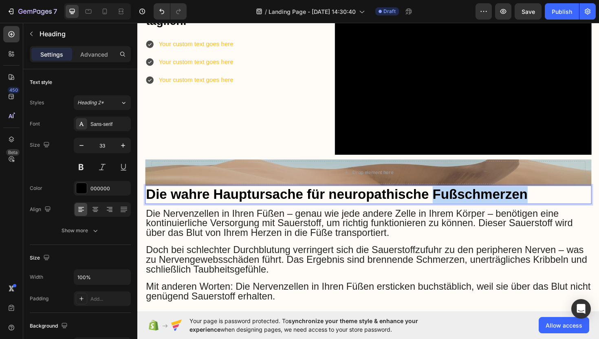
click at [512, 203] on span "Die wahre Hauptursache für neuropathische Fußschmerzen" at bounding box center [348, 205] width 405 height 16
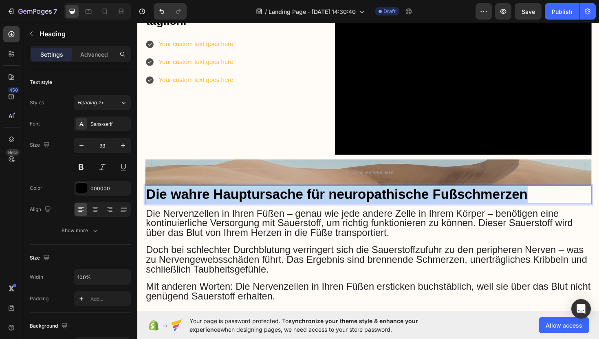
click at [512, 203] on span "Die wahre Hauptursache für neuropathische Fußschmerzen" at bounding box center [348, 205] width 405 height 16
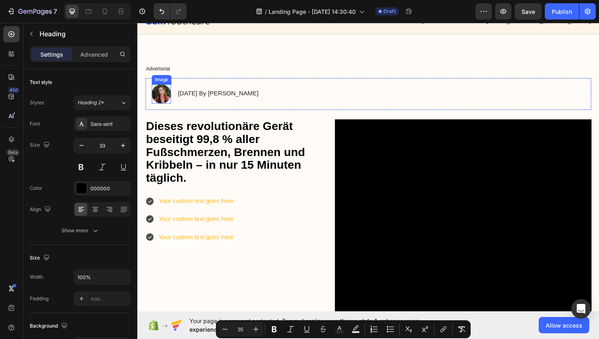
scroll to position [29, 0]
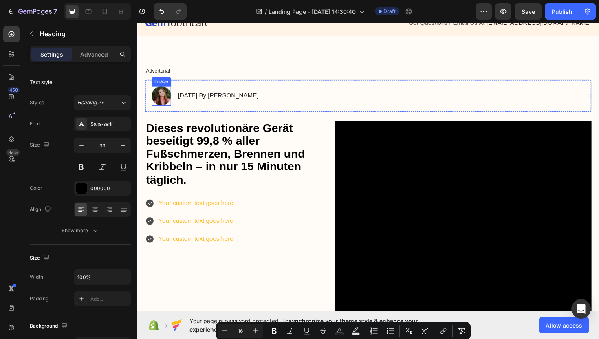
click at [161, 100] on img at bounding box center [163, 100] width 20 height 20
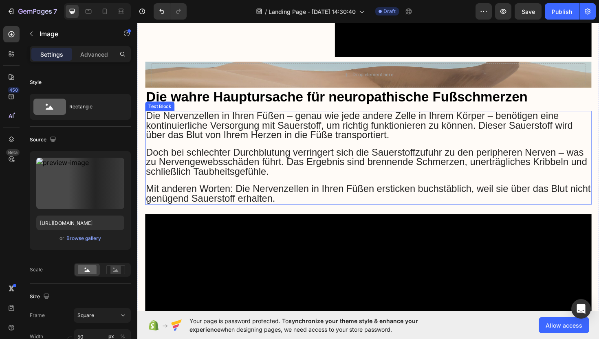
scroll to position [307, 0]
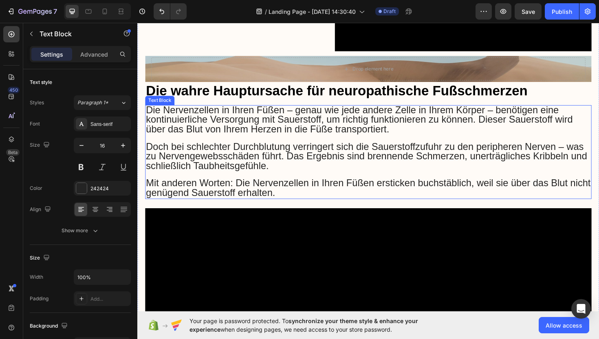
click at [272, 165] on span "Doch bei schlechter Durchblutung verringert sich die Sauerstoffzufuhr zu den pe…" at bounding box center [380, 164] width 468 height 32
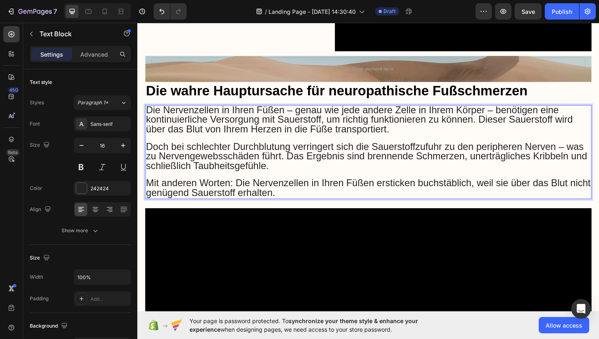
click at [272, 165] on span "Doch bei schlechter Durchblutung verringert sich die Sauerstoffzufuhr zu den pe…" at bounding box center [380, 164] width 468 height 32
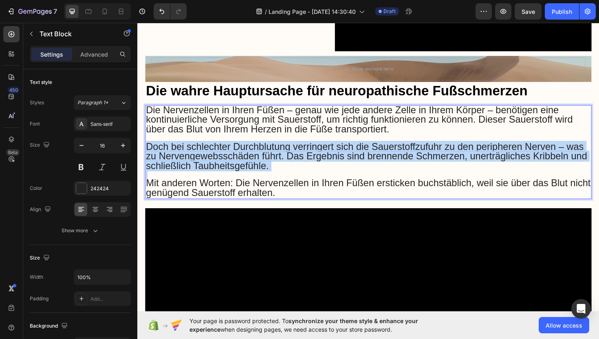
click at [272, 165] on span "Doch bei schlechter Durchblutung verringert sich die Sauerstoffzufuhr zu den pe…" at bounding box center [380, 164] width 468 height 32
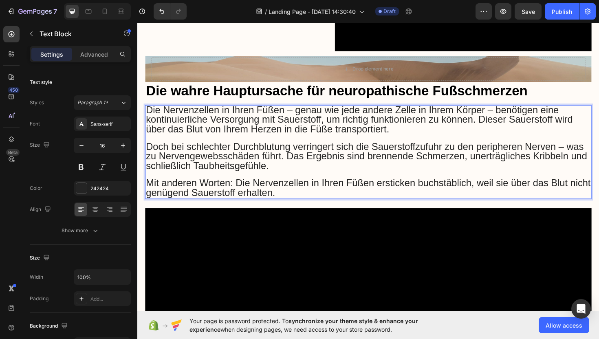
click at [299, 195] on span "Mit anderen Worten: Die Nervenzellen in Ihren Füßen ersticken buchstäblich, wei…" at bounding box center [381, 198] width 471 height 22
click at [309, 197] on p "Mit anderen Worten: Die Nervenzellen in Ihren Füßen ersticken buchstäblich, wei…" at bounding box center [381, 198] width 471 height 20
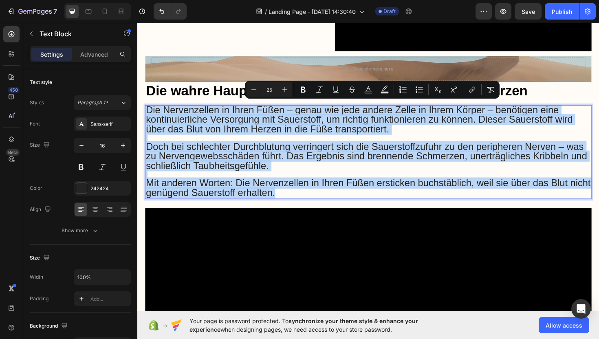
drag, startPoint x: 309, startPoint y: 197, endPoint x: 104, endPoint y: 71, distance: 240.0
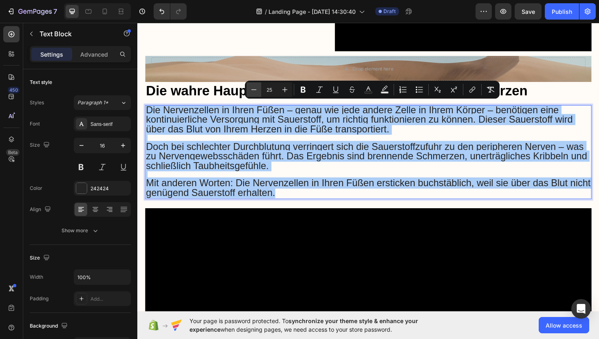
click at [249, 88] on button "Minus" at bounding box center [254, 89] width 15 height 15
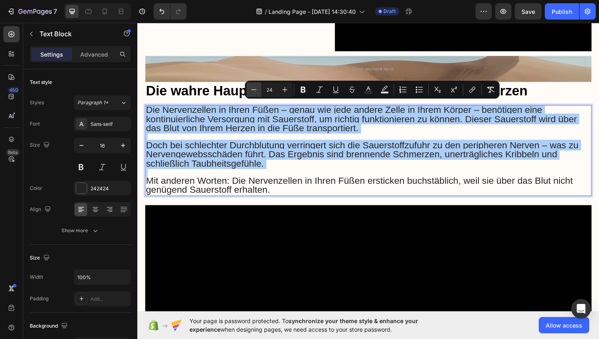
click at [249, 88] on button "Minus" at bounding box center [254, 89] width 15 height 15
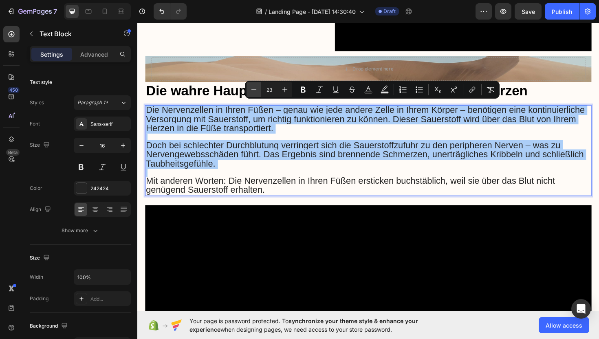
click at [249, 88] on button "Minus" at bounding box center [254, 89] width 15 height 15
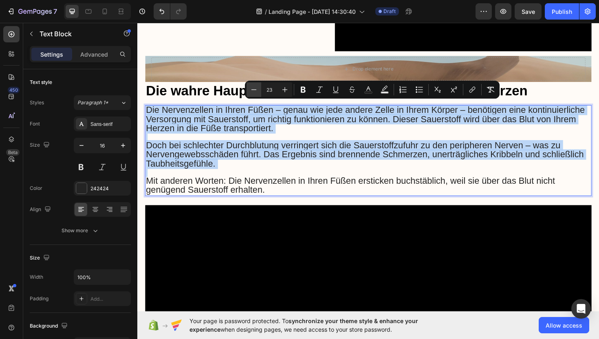
type input "22"
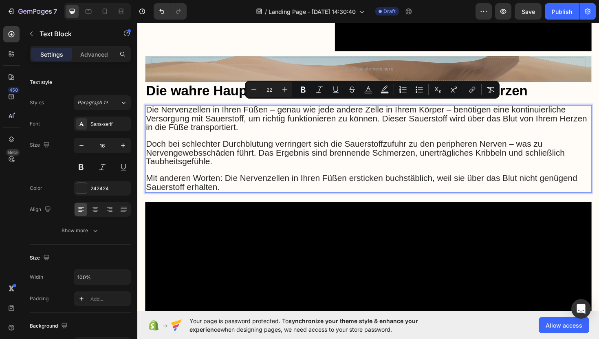
click at [280, 190] on p "Mit anderen Worten: Die Nervenzellen in Ihren Füßen ersticken buchstäblich, wei…" at bounding box center [381, 192] width 471 height 19
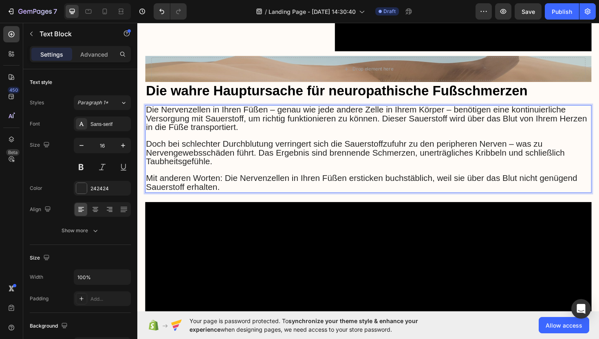
click at [165, 113] on span "Die Nervenzellen in Ihren Füßen – genau wie jede andere Zelle in Ihrem Körper –…" at bounding box center [379, 124] width 467 height 29
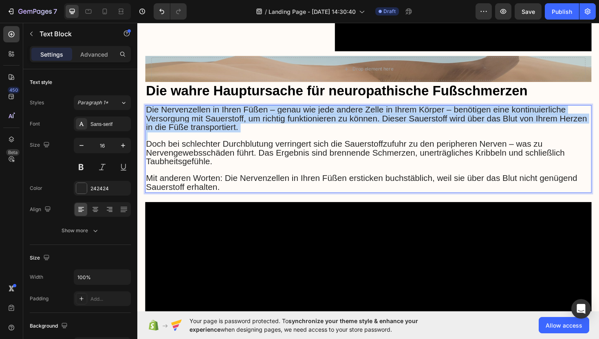
click at [165, 113] on span "Die Nervenzellen in Ihren Füßen – genau wie jede andere Zelle in Ihrem Körper –…" at bounding box center [379, 124] width 467 height 29
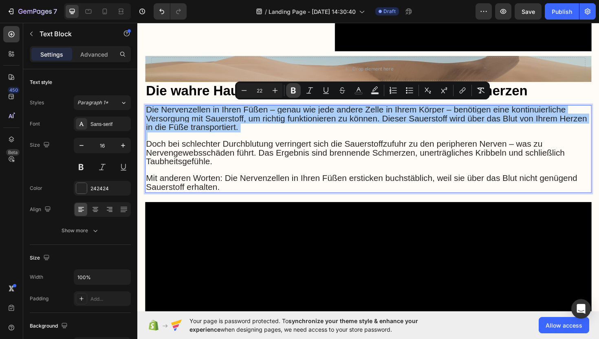
drag, startPoint x: 295, startPoint y: 90, endPoint x: 294, endPoint y: 95, distance: 5.0
click at [295, 90] on icon "Editor contextual toolbar" at bounding box center [294, 90] width 8 height 8
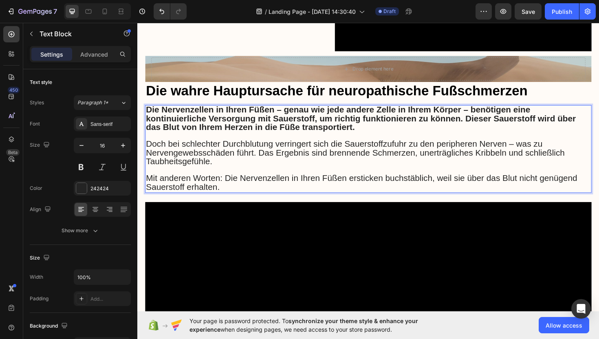
click at [297, 146] on span "Doch bei schlechter Durchblutung verringert sich die Sauerstoffzufuhr zu den pe…" at bounding box center [368, 160] width 444 height 29
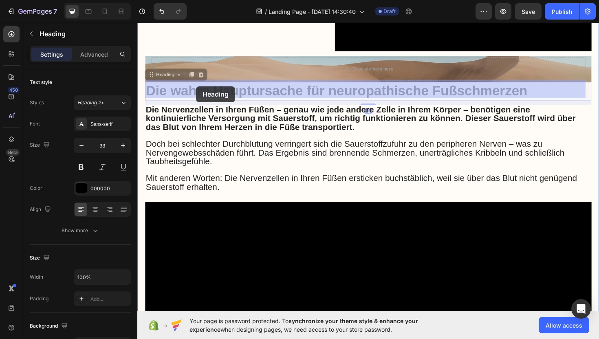
drag, startPoint x: 225, startPoint y: 91, endPoint x: 200, endPoint y: 90, distance: 25.7
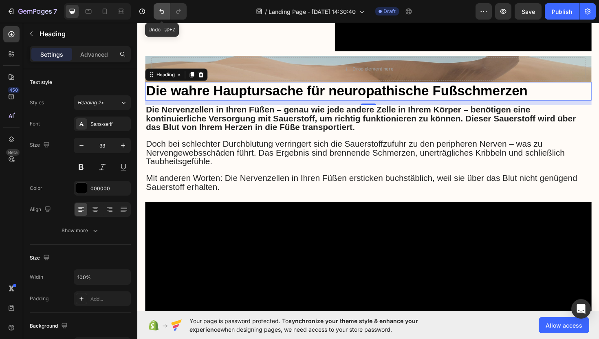
click at [164, 14] on icon "Undo/Redo" at bounding box center [162, 11] width 8 height 8
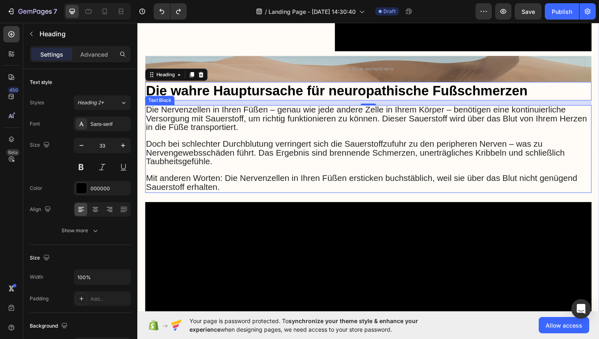
click at [200, 124] on span "Die Nervenzellen in Ihren Füßen – genau wie jede andere Zelle in Ihrem Körper –…" at bounding box center [379, 124] width 467 height 29
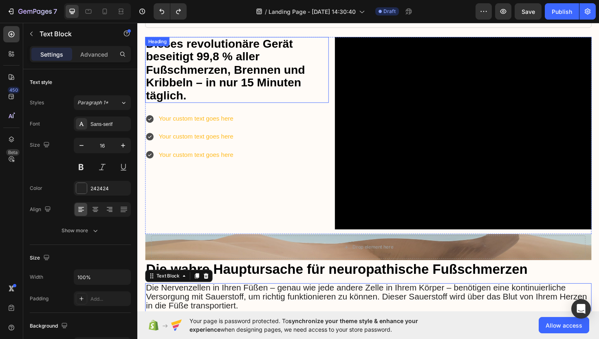
scroll to position [112, 0]
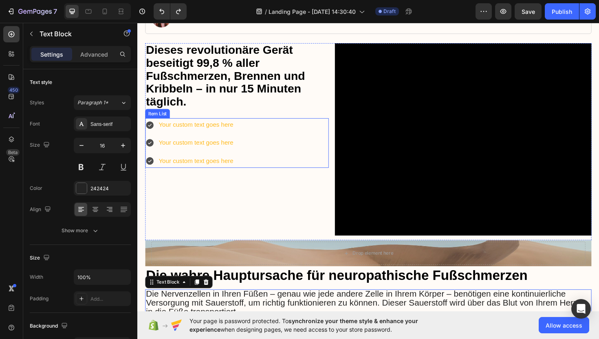
click at [232, 133] on div "Your custom text goes here" at bounding box center [200, 131] width 82 height 14
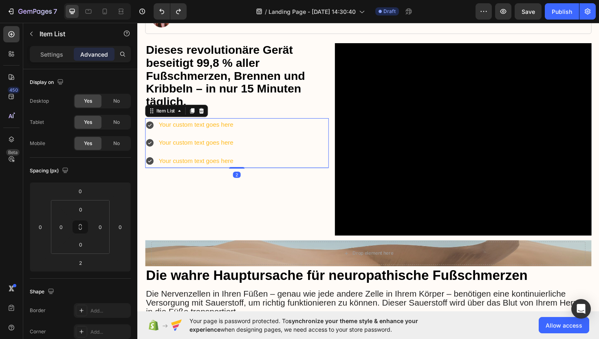
click at [232, 133] on div "Your custom text goes here" at bounding box center [200, 131] width 82 height 14
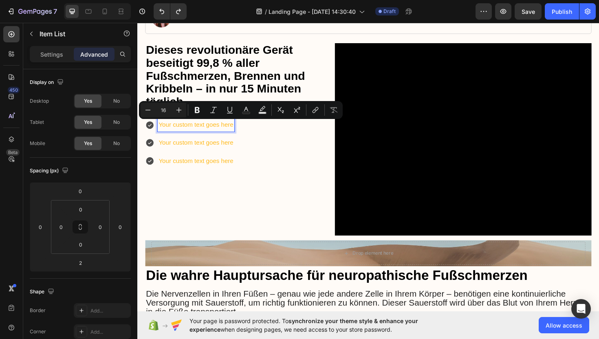
click at [232, 133] on p "Your custom text goes here" at bounding box center [199, 131] width 79 height 12
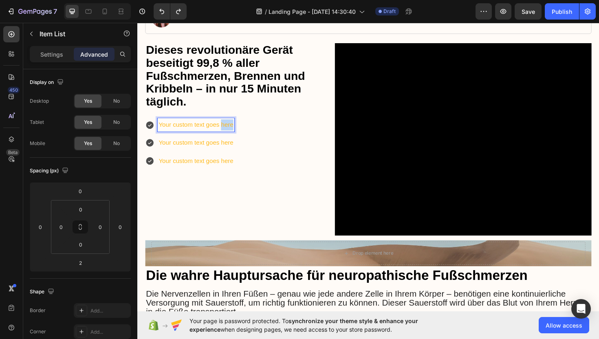
click at [232, 133] on p "Your custom text goes here" at bounding box center [199, 131] width 79 height 12
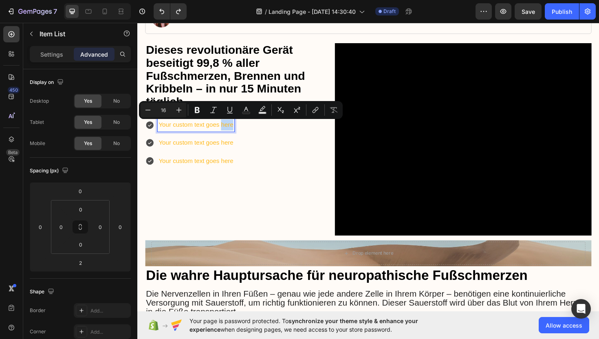
click at [232, 133] on p "Your custom text goes here" at bounding box center [199, 131] width 79 height 12
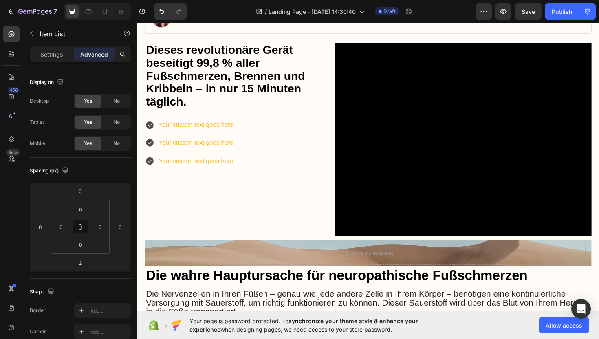
click at [232, 133] on p "Your custom text goes here" at bounding box center [199, 131] width 79 height 12
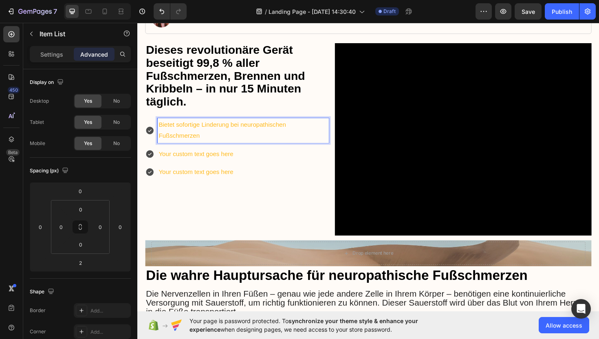
click at [232, 164] on p "Your custom text goes here" at bounding box center [249, 162] width 179 height 12
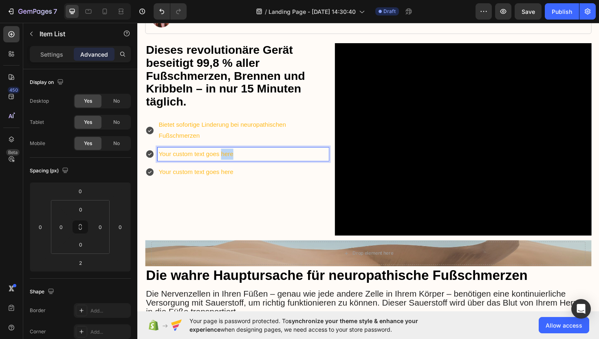
click at [232, 164] on p "Your custom text goes here" at bounding box center [249, 162] width 179 height 12
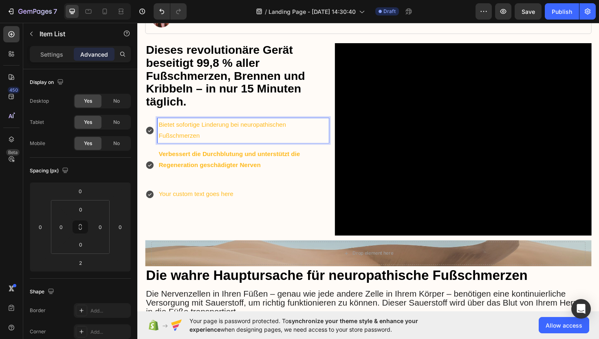
click at [224, 138] on p "Bietet sofortige Linderung bei neuropathischen Fußschmerzen" at bounding box center [249, 137] width 179 height 24
click at [181, 174] on strong "Verbessert die Durchblutung und unterstützt die Regeneration geschädigter Nerven" at bounding box center [235, 167] width 150 height 19
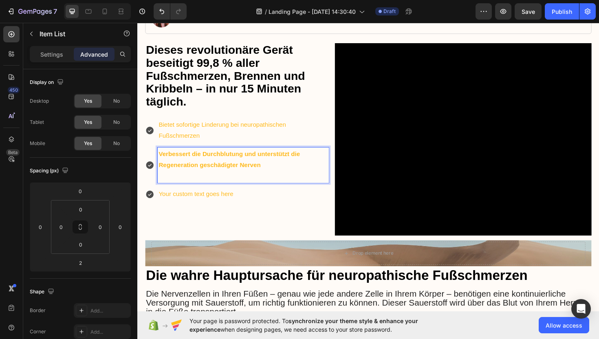
scroll to position [112, 0]
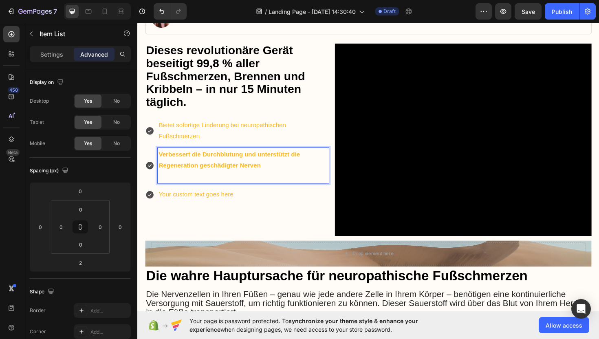
click at [215, 204] on p "Your custom text goes here" at bounding box center [249, 205] width 179 height 12
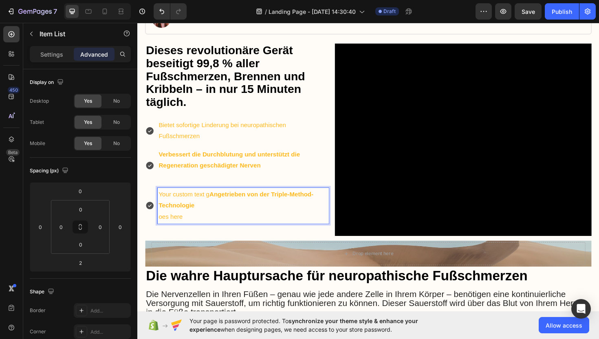
click at [212, 216] on p "Your custom text g Angetrieben von der Triple-Method-Technologie" at bounding box center [249, 211] width 179 height 24
click at [193, 233] on p "oes here" at bounding box center [249, 229] width 179 height 12
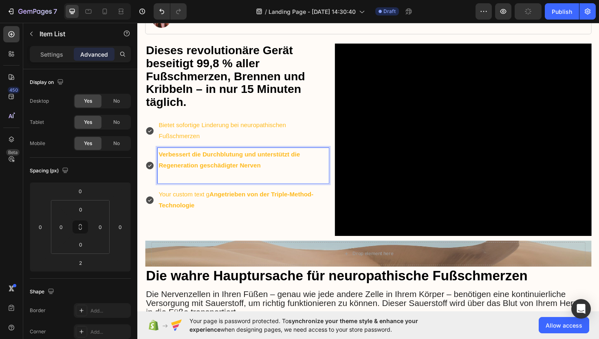
drag, startPoint x: 202, startPoint y: 171, endPoint x: 206, endPoint y: 173, distance: 4.2
click at [202, 171] on strong "Verbessert die Durchblutung und unterstützt die Regeneration geschädigter Nerven" at bounding box center [235, 168] width 150 height 19
click at [192, 183] on p "Rich Text Editor. Editing area: main" at bounding box center [249, 186] width 179 height 12
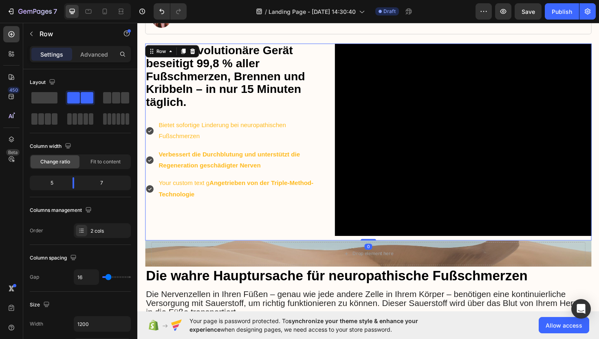
click at [212, 221] on div "⁠⁠⁠⁠⁠⁠⁠ Dieses revolutionäre Gerät beseitigt 99,8 % aller Fußschmerzen, Brennen…" at bounding box center [243, 149] width 195 height 209
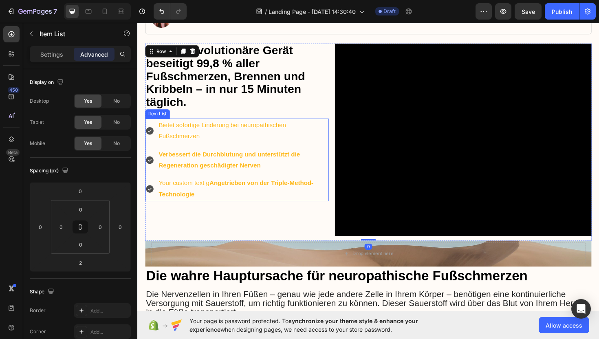
click at [208, 208] on p "Your custom text g Angetrieben von der Triple-Method-Technologie" at bounding box center [249, 199] width 179 height 24
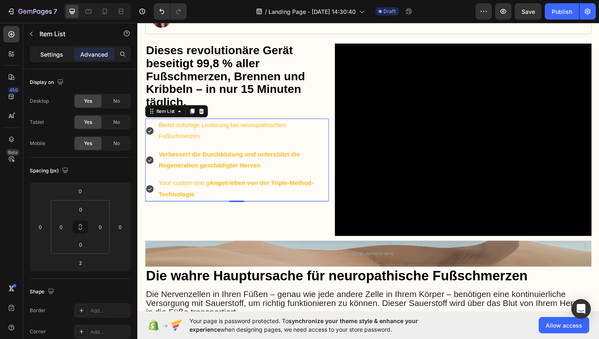
click at [48, 60] on div "Settings" at bounding box center [51, 54] width 41 height 13
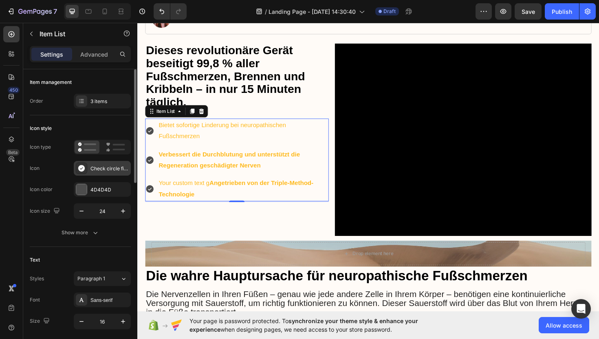
click at [89, 169] on div "Check circle filled" at bounding box center [102, 168] width 57 height 15
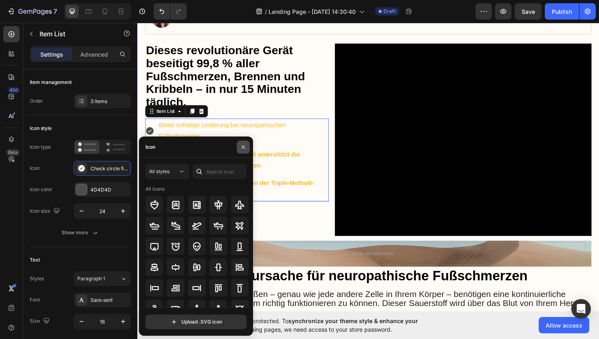
click at [245, 147] on icon "button" at bounding box center [243, 147] width 7 height 7
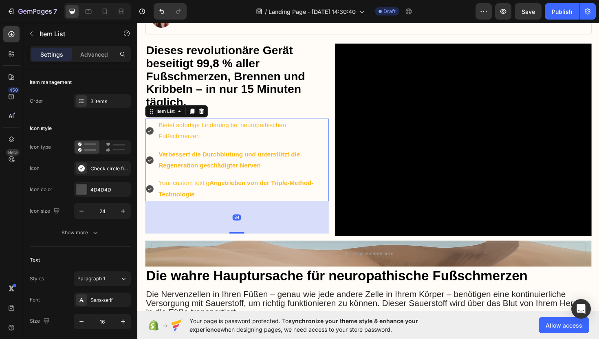
drag, startPoint x: 241, startPoint y: 217, endPoint x: 236, endPoint y: 243, distance: 26.6
click at [236, 246] on div at bounding box center [242, 246] width 16 height 2
type input "100%"
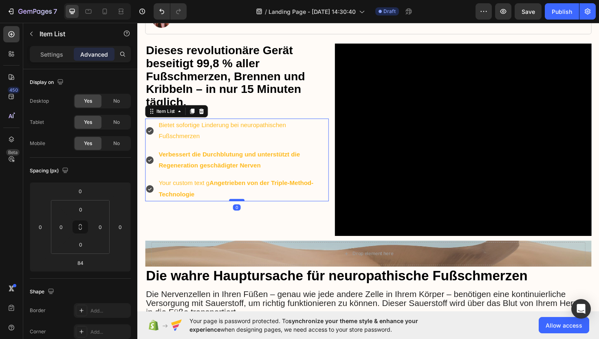
drag, startPoint x: 239, startPoint y: 245, endPoint x: 241, endPoint y: 211, distance: 33.9
click at [241, 211] on div at bounding box center [242, 211] width 16 height 2
type input "0"
click at [151, 202] on icon at bounding box center [150, 199] width 8 height 8
click at [150, 202] on icon at bounding box center [150, 199] width 8 height 8
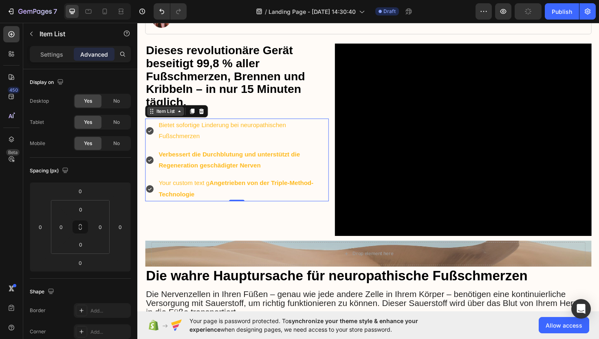
click at [169, 117] on div "Item List" at bounding box center [167, 116] width 23 height 7
click at [168, 119] on div "Item List" at bounding box center [167, 116] width 23 height 7
click at [52, 54] on p "Settings" at bounding box center [51, 54] width 23 height 9
type input "8"
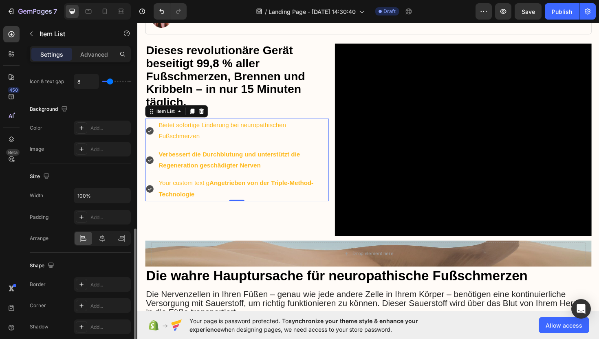
scroll to position [460, 0]
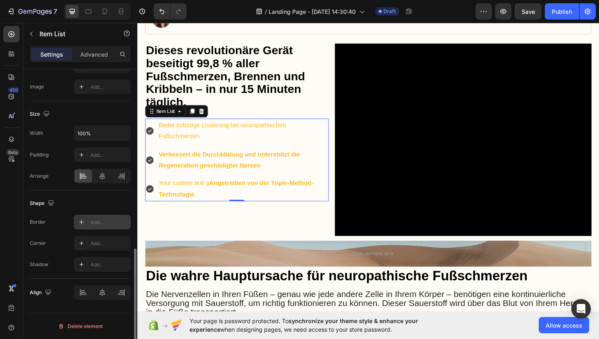
click at [79, 222] on icon at bounding box center [81, 222] width 7 height 7
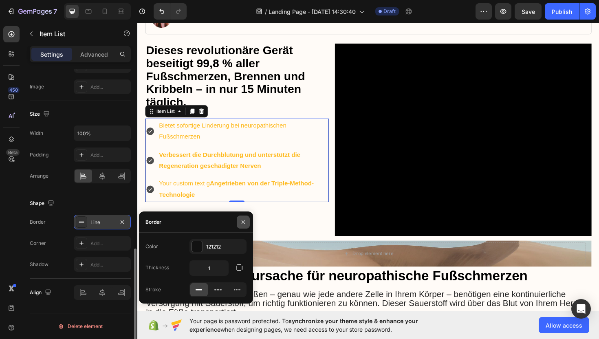
click at [243, 222] on icon "button" at bounding box center [243, 222] width 7 height 7
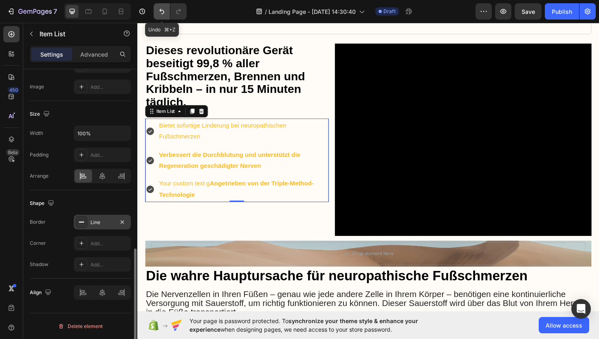
click at [160, 9] on icon "Undo/Redo" at bounding box center [162, 11] width 8 height 8
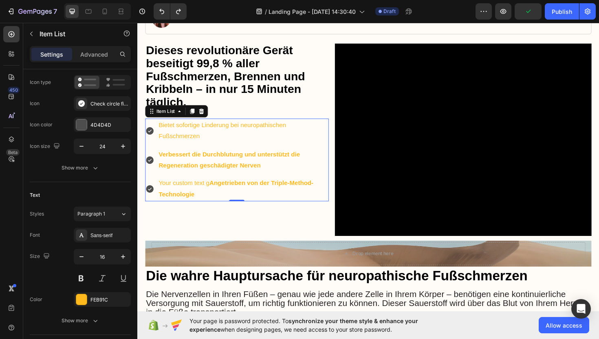
scroll to position [0, 0]
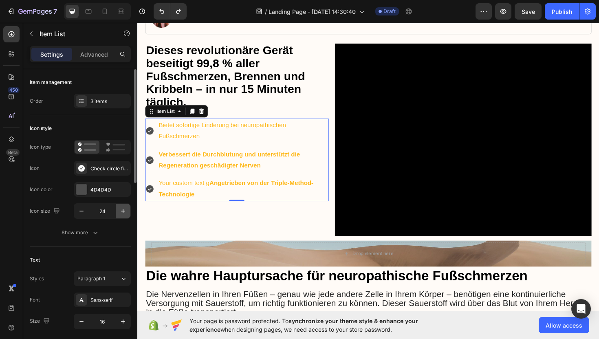
click at [121, 212] on icon "button" at bounding box center [123, 211] width 8 height 8
click at [121, 211] on icon "button" at bounding box center [123, 211] width 8 height 8
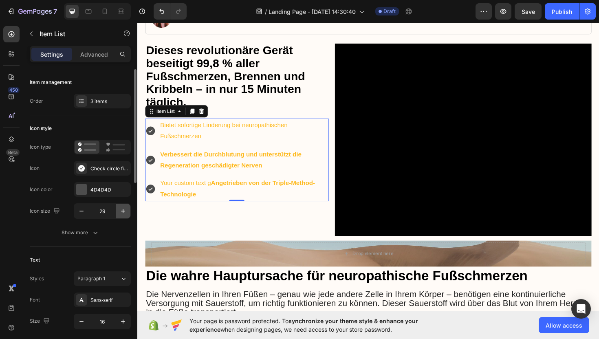
click at [121, 211] on icon "button" at bounding box center [123, 211] width 8 height 8
click at [121, 212] on icon "button" at bounding box center [123, 211] width 8 height 8
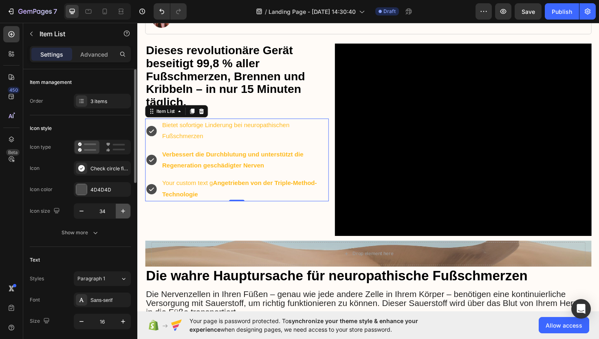
click at [121, 212] on icon "button" at bounding box center [123, 211] width 8 height 8
click at [121, 211] on icon "button" at bounding box center [123, 211] width 8 height 8
type input "36"
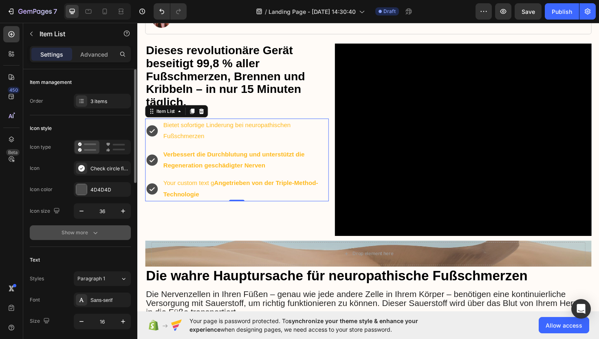
click at [97, 233] on icon "button" at bounding box center [95, 233] width 8 height 8
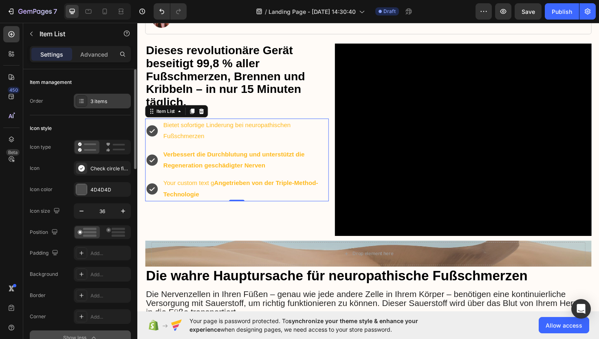
click at [90, 106] on div "3 items" at bounding box center [102, 101] width 57 height 15
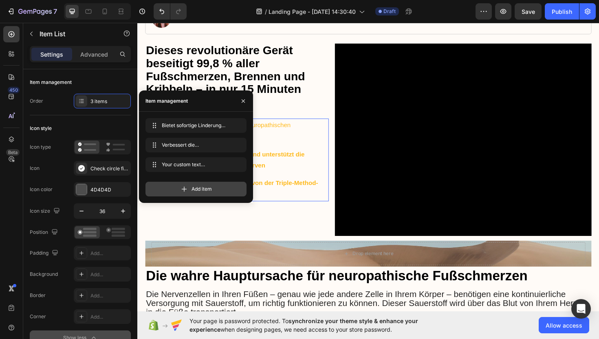
click at [179, 190] on div "Add item" at bounding box center [196, 189] width 101 height 15
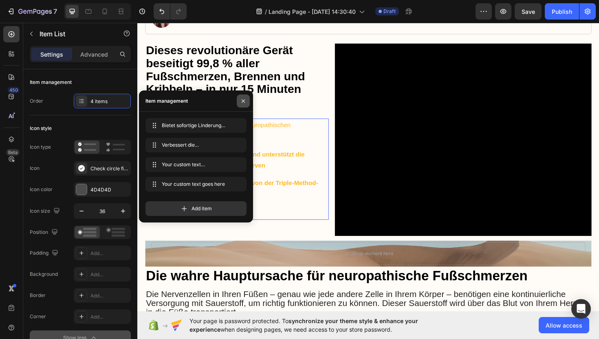
click at [241, 101] on icon "button" at bounding box center [243, 101] width 7 height 7
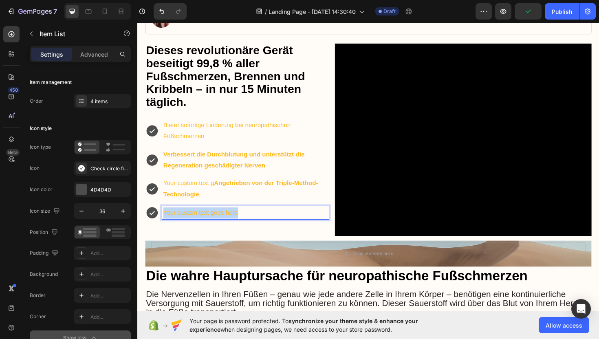
click at [228, 223] on p "Your custom text goes here" at bounding box center [252, 225] width 174 height 12
click at [254, 195] on strong "Angetrieben von der Triple-Method-Technologie" at bounding box center [247, 198] width 164 height 19
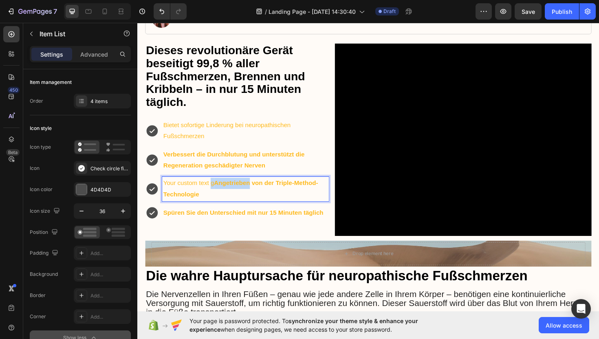
click at [254, 195] on strong "Angetrieben von der Triple-Method-Technologie" at bounding box center [247, 198] width 164 height 19
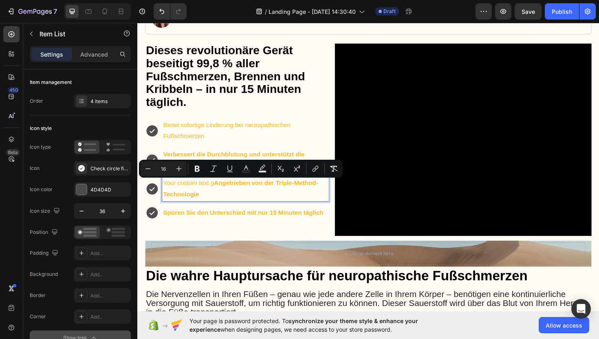
click at [216, 207] on p "Your custom text g Angetrieben von der Triple-Method-Technologie" at bounding box center [252, 199] width 174 height 24
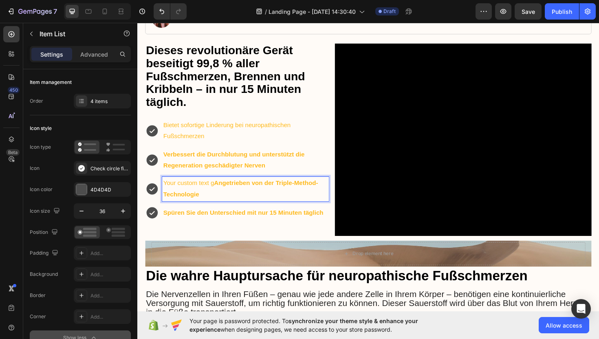
click at [216, 207] on p "Your custom text g Angetrieben von der Triple-Method-Technologie" at bounding box center [252, 199] width 174 height 24
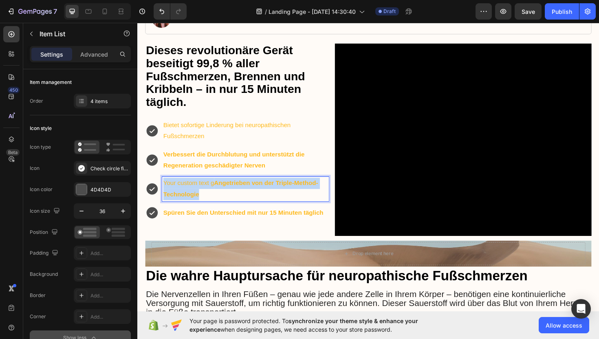
click at [216, 207] on p "Your custom text g Angetrieben von der Triple-Method-Technologie" at bounding box center [252, 199] width 174 height 24
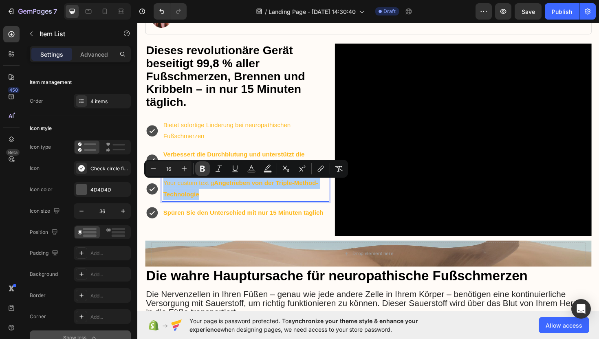
click at [203, 172] on icon "Editor contextual toolbar" at bounding box center [202, 169] width 5 height 6
drag, startPoint x: 211, startPoint y: 207, endPoint x: 166, endPoint y: 194, distance: 47.0
click at [166, 194] on p "Your custom text gAngetrieben von der Triple-Method-Technologie" at bounding box center [252, 199] width 174 height 24
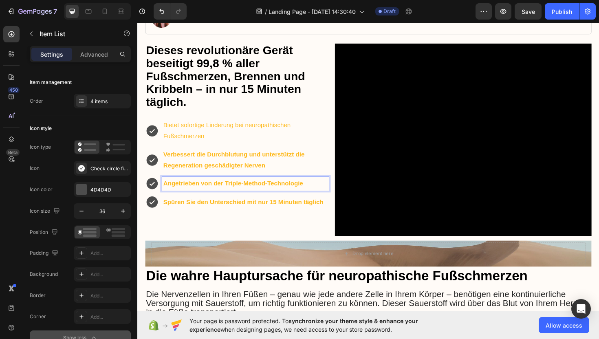
scroll to position [112, 0]
click at [157, 137] on icon at bounding box center [153, 137] width 12 height 12
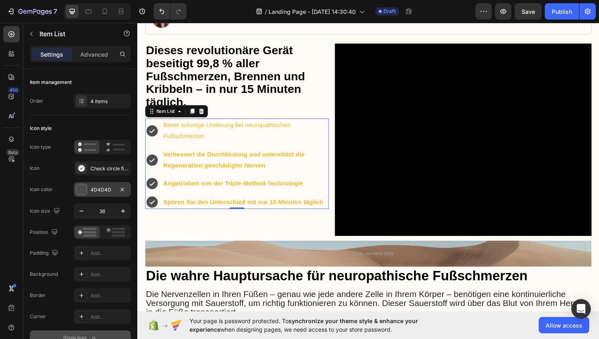
click at [108, 189] on div "4D4D4D" at bounding box center [103, 189] width 24 height 7
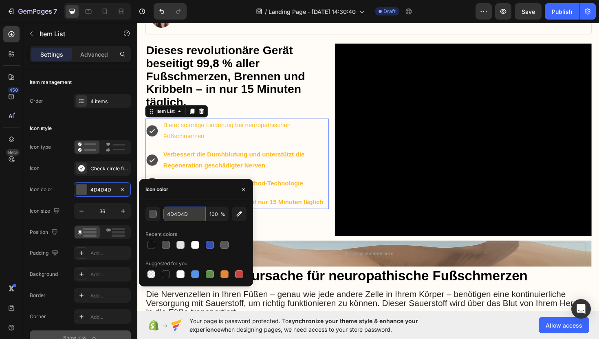
click at [177, 214] on input "4D4D4D" at bounding box center [185, 214] width 42 height 15
paste input "#43a4a4"
type input "#43a4a4"
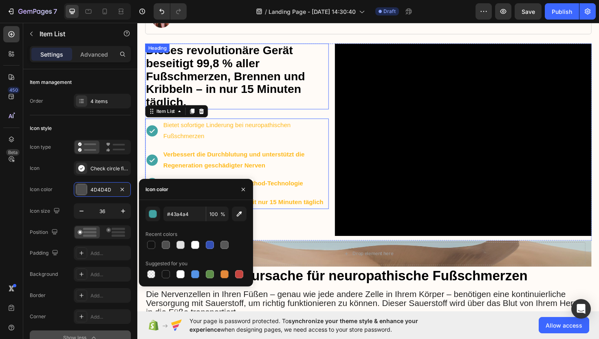
click at [313, 112] on p "⁠⁠⁠⁠⁠⁠⁠ Dieses revolutionäre Gerät beseitigt 99,8 % aller Fußschmerzen, Brennen…" at bounding box center [242, 80] width 193 height 69
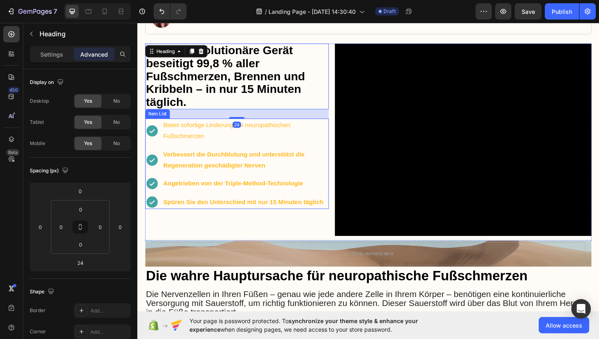
click at [269, 139] on p "Bietet sofortige Linderung bei neuropathischen Fußschmerzen" at bounding box center [252, 138] width 174 height 24
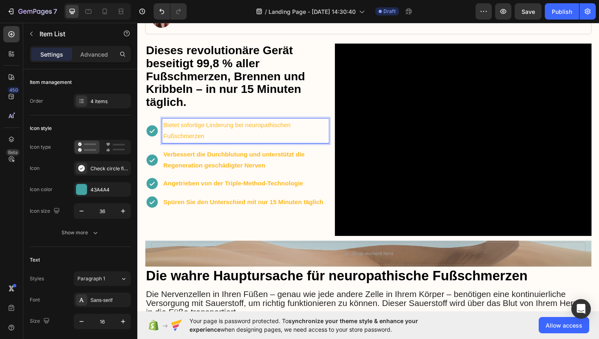
click at [270, 138] on p "Bietet sofortige Linderung bei neuropathischen Fußschmerzen" at bounding box center [252, 138] width 174 height 24
click at [269, 138] on p "Bietet sofortige Linderung bei neuropathischen Fußschmerzen" at bounding box center [252, 138] width 174 height 24
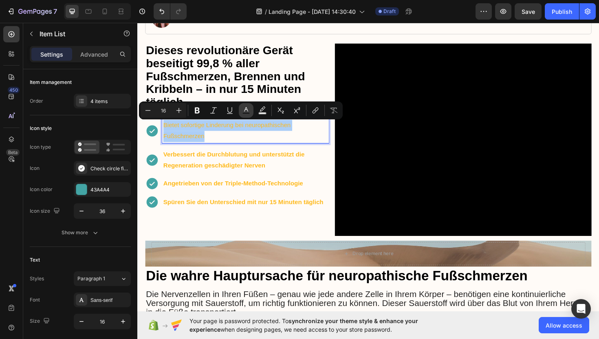
click at [248, 111] on icon "Editor contextual toolbar" at bounding box center [246, 110] width 8 height 8
type input "FEB91C"
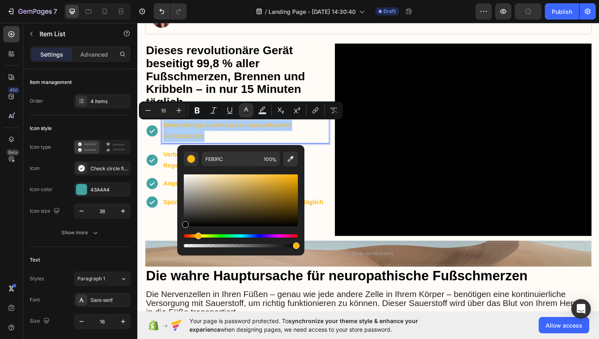
drag, startPoint x: 186, startPoint y: 227, endPoint x: 183, endPoint y: 232, distance: 5.5
click at [183, 232] on div "FEB91C 100 %" at bounding box center [240, 197] width 127 height 104
type input "000000"
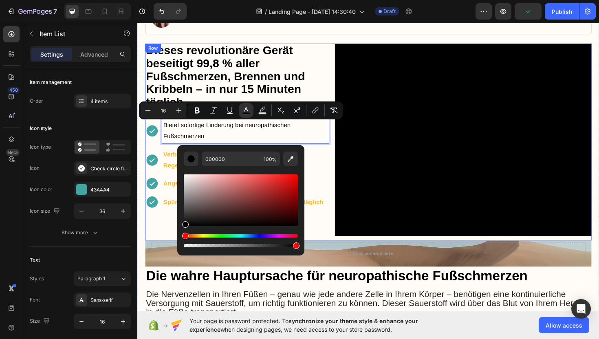
drag, startPoint x: 165, startPoint y: 239, endPoint x: 173, endPoint y: 218, distance: 22.3
click at [165, 239] on div "⁠⁠⁠⁠⁠⁠⁠ Dieses revolutionäre Gerät beseitigt 99,8 % aller Fußschmerzen, Brennen…" at bounding box center [243, 149] width 195 height 209
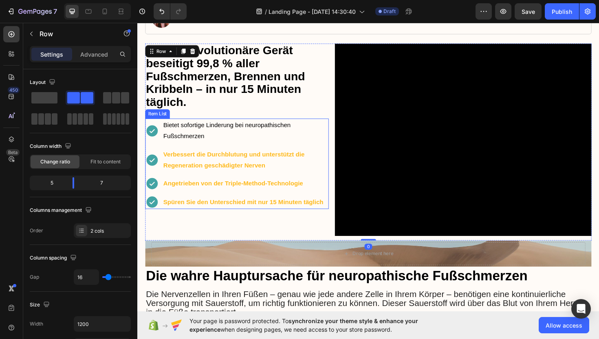
click at [183, 175] on strong "Verbessert die Durchblutung und unterstützt die Regeneration geschädigter Nerven" at bounding box center [240, 168] width 150 height 19
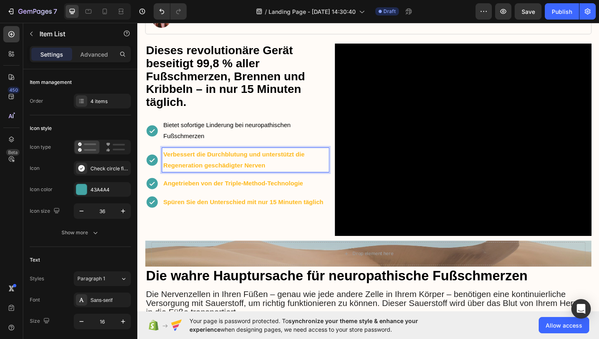
click at [199, 174] on strong "Verbessert die Durchblutung und unterstützt die Regeneration geschädigter Nerven" at bounding box center [240, 168] width 150 height 19
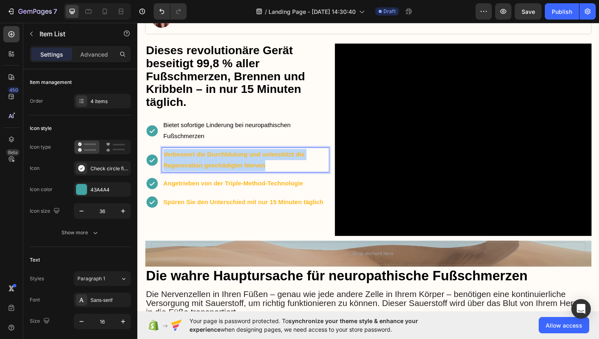
click at [199, 174] on strong "Verbessert die Durchblutung und unterstützt die Regeneration geschädigter Nerven" at bounding box center [240, 168] width 150 height 19
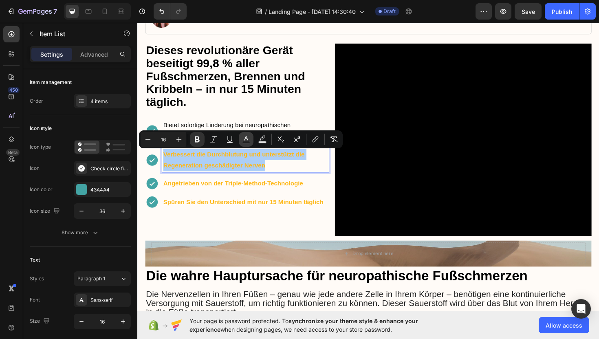
click at [248, 137] on icon "Editor contextual toolbar" at bounding box center [246, 139] width 8 height 8
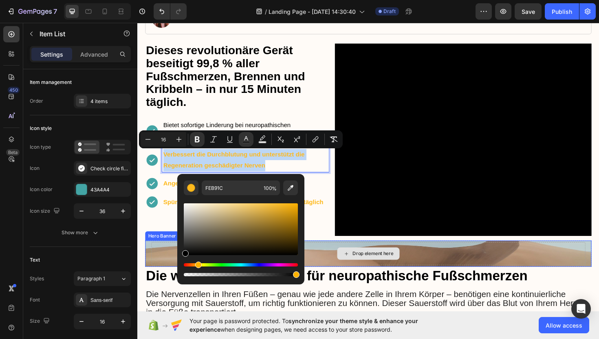
type input "000000"
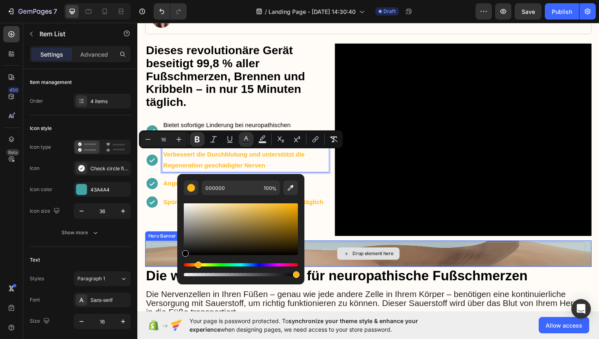
drag, startPoint x: 315, startPoint y: 279, endPoint x: 174, endPoint y: 274, distance: 141.2
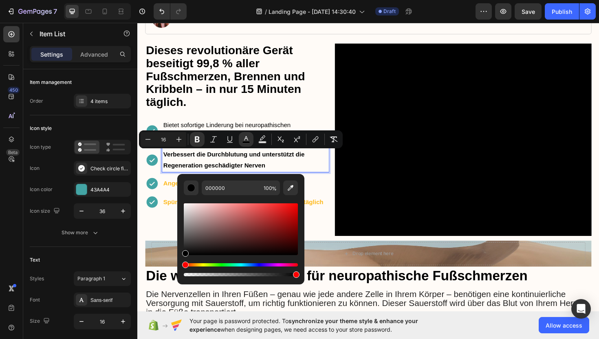
click at [173, 194] on strong "Angetrieben von der Triple-Method-Technologie" at bounding box center [239, 193] width 148 height 7
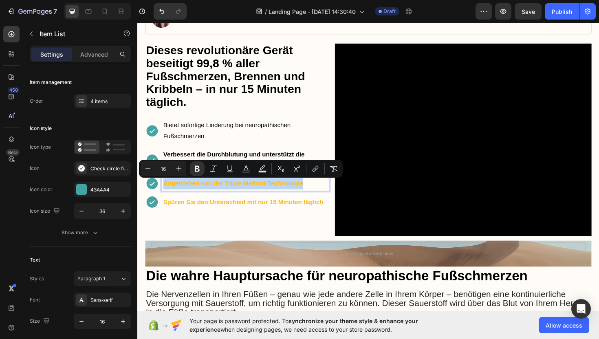
click at [173, 194] on strong "Angetrieben von der Triple-Method-Technologie" at bounding box center [239, 193] width 148 height 7
click at [247, 169] on icon "Editor contextual toolbar" at bounding box center [246, 169] width 8 height 8
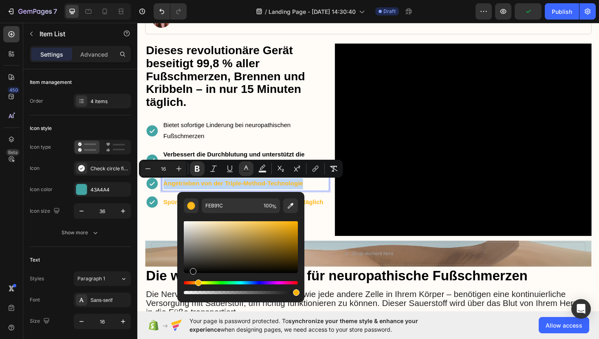
type input "000000"
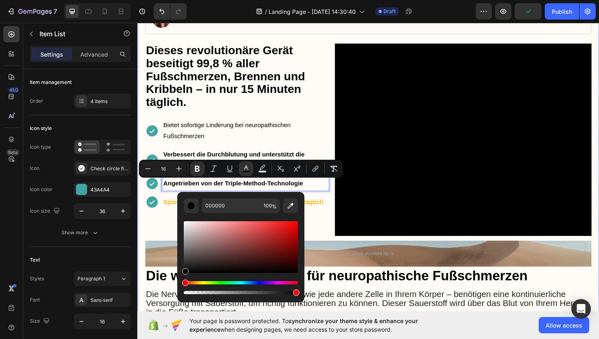
drag, startPoint x: 330, startPoint y: 292, endPoint x: 166, endPoint y: 302, distance: 164.6
click at [174, 216] on strong "Spüren Sie den Unterschied mit nur 15 Minuten täglich" at bounding box center [250, 212] width 170 height 7
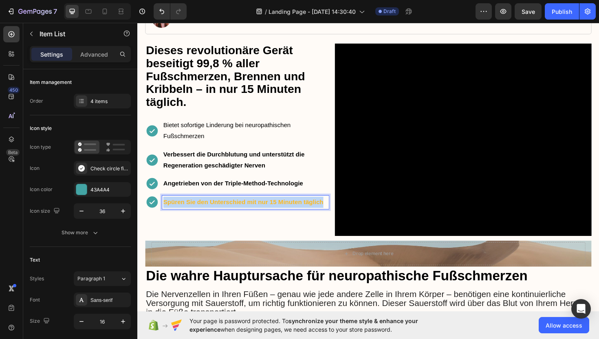
click at [174, 216] on strong "Spüren Sie den Unterschied mit nur 15 Minuten täglich" at bounding box center [250, 212] width 170 height 7
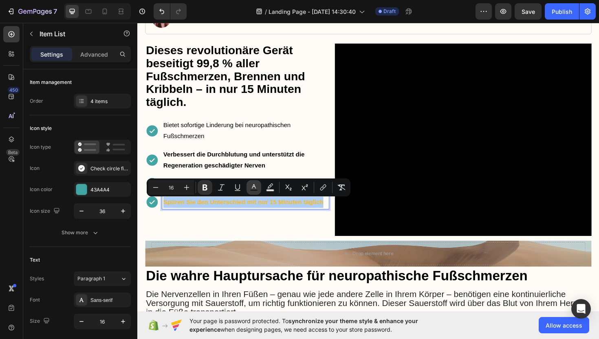
click at [253, 183] on button "Text Color" at bounding box center [254, 187] width 15 height 15
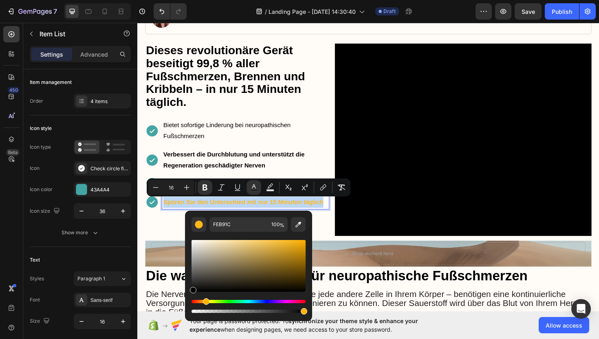
type input "000000"
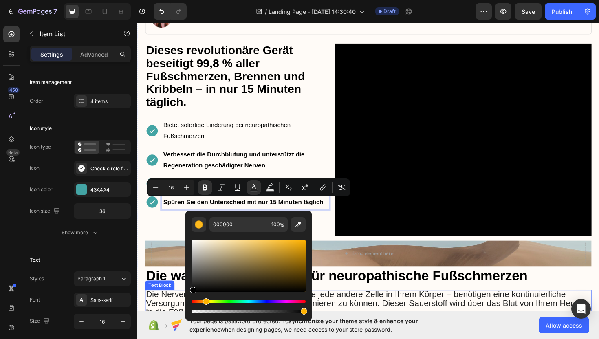
drag, startPoint x: 335, startPoint y: 305, endPoint x: 177, endPoint y: 325, distance: 158.7
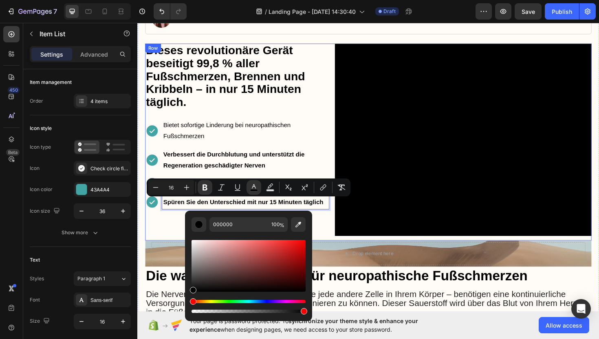
click at [168, 237] on div "⁠⁠⁠⁠⁠⁠⁠ Dieses revolutionäre Gerät beseitigt 99,8 % aller Fußschmerzen, Brennen…" at bounding box center [243, 149] width 195 height 209
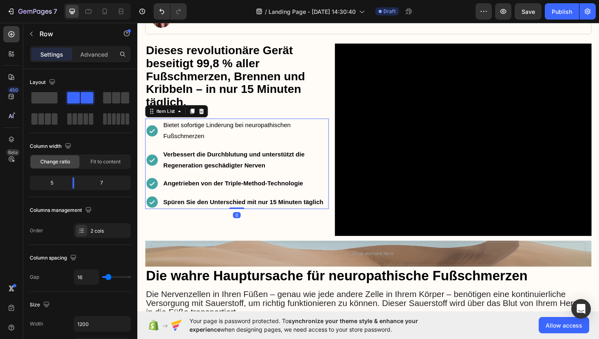
drag, startPoint x: 248, startPoint y: 133, endPoint x: 237, endPoint y: 137, distance: 10.8
click at [248, 133] on span "Bietet sofortige Linderung bei neuropathischen Fußschmerzen" at bounding box center [232, 137] width 135 height 19
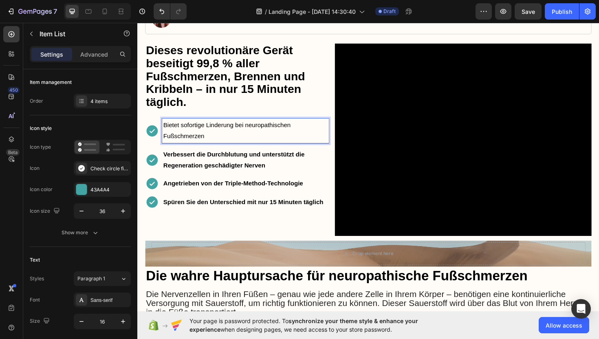
click at [214, 145] on p "Bietet sofortige Linderung bei neuropathischen Fußschmerzen" at bounding box center [252, 138] width 174 height 24
click at [213, 145] on p "Bietet sofortige Linderung bei neuropathischen Fußschmerzen" at bounding box center [252, 138] width 174 height 24
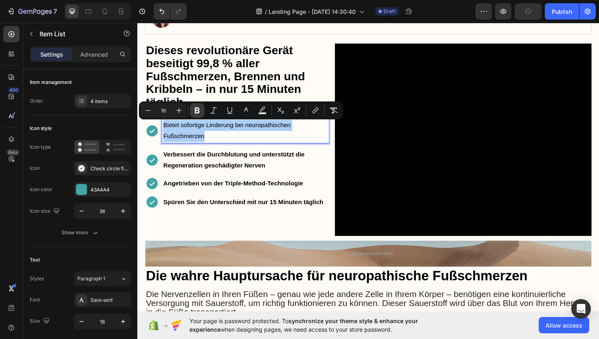
click at [195, 111] on icon "Editor contextual toolbar" at bounding box center [197, 111] width 5 height 6
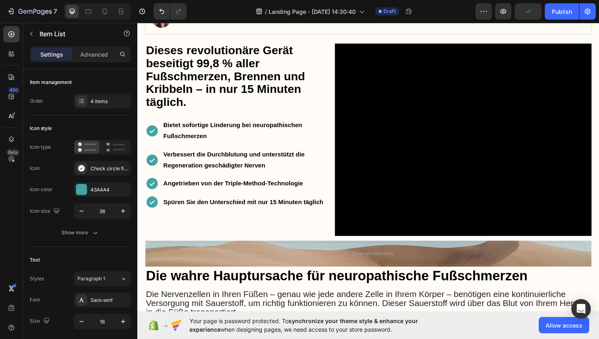
click at [206, 145] on strong "Bietet sofortige Linderung bei neuropathischen Fußschmerzen" at bounding box center [238, 137] width 147 height 19
click at [201, 175] on strong "Verbessert die Durchblutung und unterstützt die Regeneration geschädigter Nerven" at bounding box center [240, 168] width 150 height 19
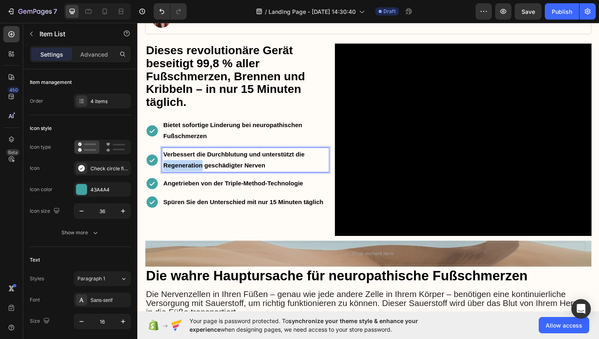
click at [201, 175] on strong "Verbessert die Durchblutung und unterstützt die Regeneration geschädigter Nerven" at bounding box center [240, 168] width 150 height 19
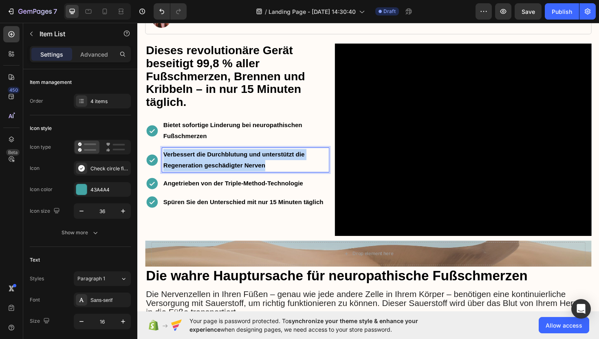
click at [201, 175] on strong "Verbessert die Durchblutung und unterstützt die Regeneration geschädigter Nerven" at bounding box center [240, 168] width 150 height 19
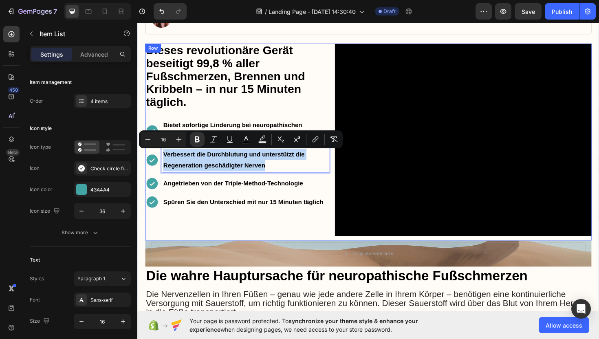
click at [223, 236] on div "⁠⁠⁠⁠⁠⁠⁠ Dieses revolutionäre Gerät beseitigt 99,8 % aller Fußschmerzen, Brennen…" at bounding box center [243, 149] width 195 height 209
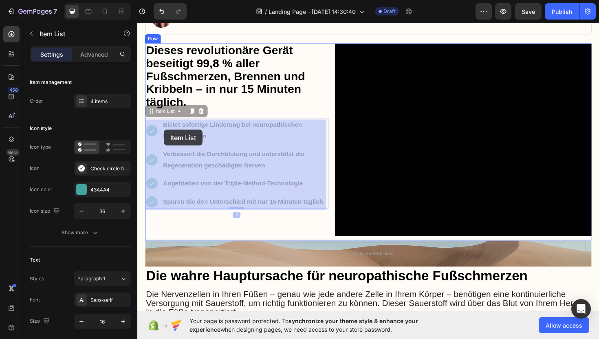
drag, startPoint x: 166, startPoint y: 131, endPoint x: 166, endPoint y: 136, distance: 4.9
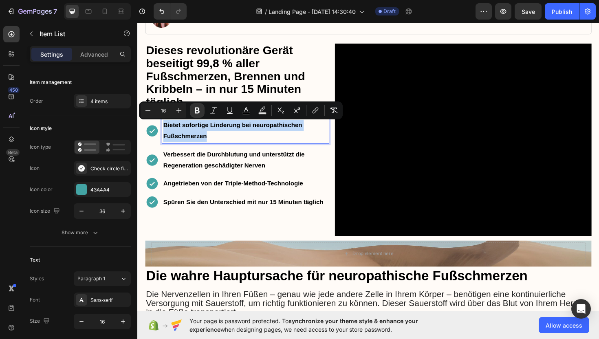
drag, startPoint x: 166, startPoint y: 132, endPoint x: 203, endPoint y: 133, distance: 37.1
click at [224, 151] on div "Bietet sofortige Linderung bei neuropathischen Fußschmerzen Verbessert die Durc…" at bounding box center [243, 172] width 195 height 96
click at [181, 110] on icon "Editor contextual toolbar" at bounding box center [179, 110] width 5 height 5
click at [181, 110] on icon "Editor contextual toolbar" at bounding box center [179, 110] width 8 height 8
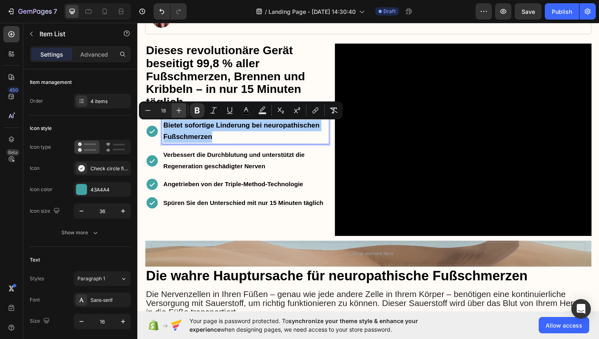
click at [181, 110] on icon "Editor contextual toolbar" at bounding box center [179, 110] width 5 height 5
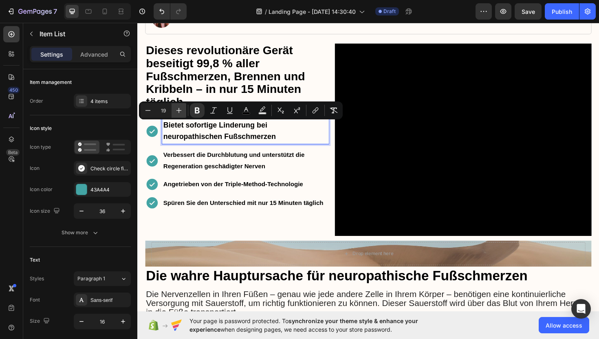
click at [181, 110] on icon "Editor contextual toolbar" at bounding box center [179, 110] width 5 height 5
type input "23"
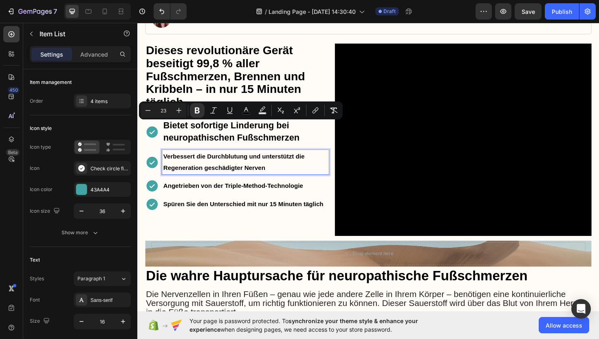
click at [193, 171] on p "Verbessert die Durchblutung und unterstützt die Regeneration geschädigter Nerven" at bounding box center [252, 171] width 174 height 24
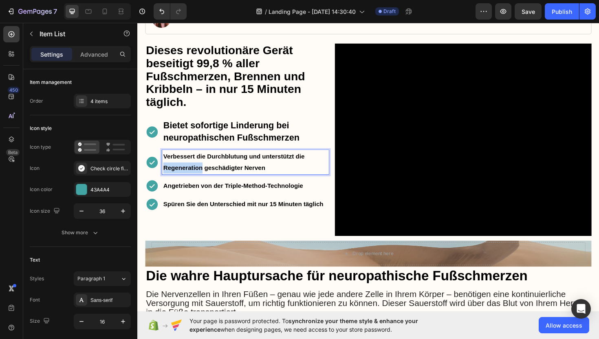
click at [193, 171] on p "Verbessert die Durchblutung und unterstützt die Regeneration geschädigter Nerven" at bounding box center [252, 171] width 174 height 24
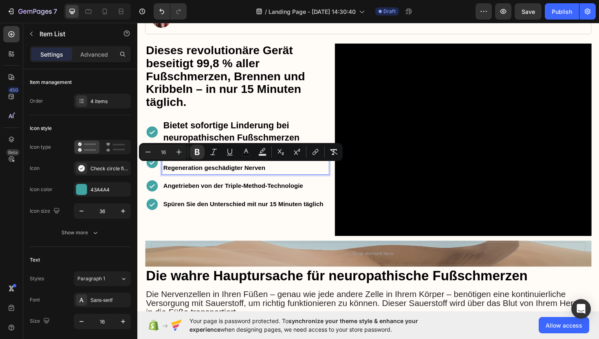
click at [279, 177] on p "Verbessert die Durchblutung und unterstützt die Regeneration geschädigter Nerven" at bounding box center [252, 171] width 174 height 24
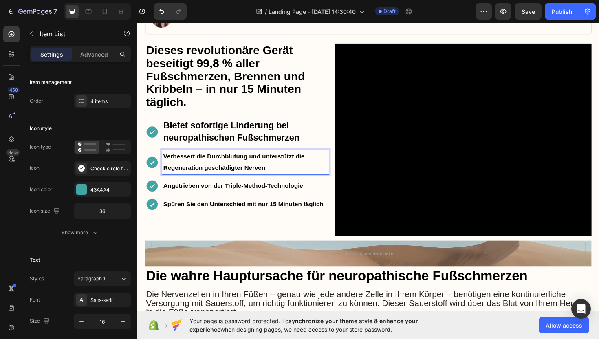
click at [279, 177] on p "Verbessert die Durchblutung und unterstützt die Regeneration geschädigter Nerven" at bounding box center [252, 171] width 174 height 24
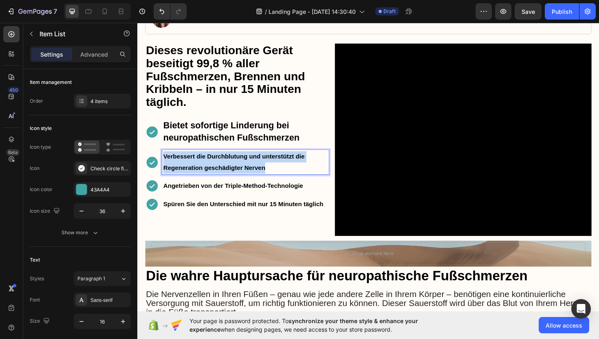
click at [279, 177] on p "Verbessert die Durchblutung und unterstützt die Regeneration geschädigter Nerven" at bounding box center [252, 171] width 174 height 24
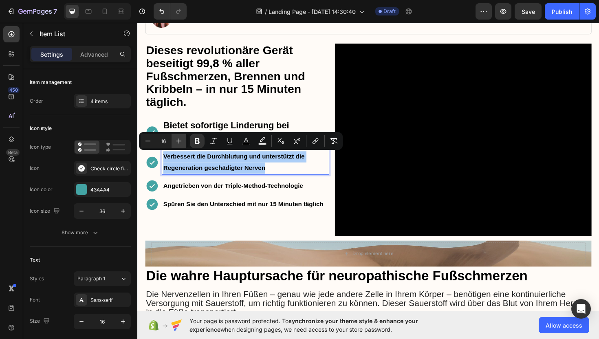
click at [178, 140] on icon "Editor contextual toolbar" at bounding box center [179, 141] width 8 height 8
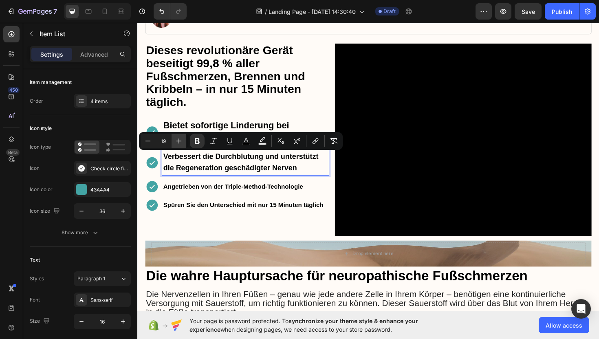
click at [178, 140] on icon "Editor contextual toolbar" at bounding box center [179, 141] width 8 height 8
click at [179, 138] on icon "Editor contextual toolbar" at bounding box center [179, 141] width 8 height 8
type input "21"
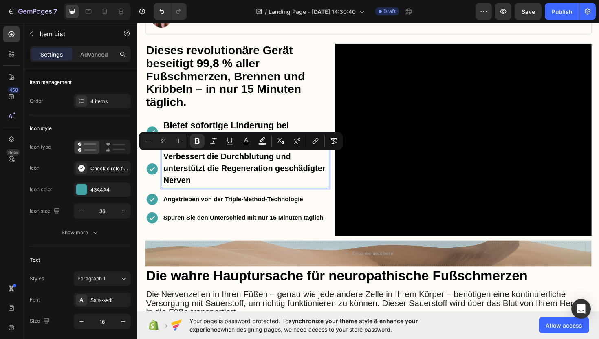
click at [183, 131] on strong "Bietet sofortige Linderung bei neuropathischen Fußschmerzen" at bounding box center [237, 138] width 144 height 24
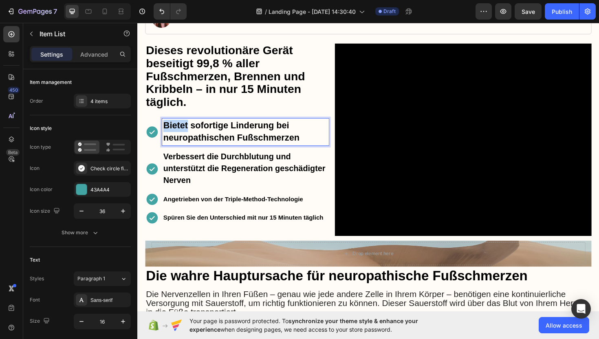
click at [183, 131] on strong "Bietet sofortige Linderung bei neuropathischen Fußschmerzen" at bounding box center [237, 138] width 144 height 24
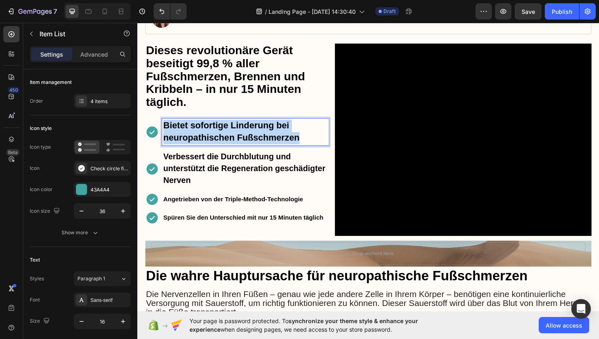
click at [183, 131] on strong "Bietet sofortige Linderung bei neuropathischen Fußschmerzen" at bounding box center [237, 138] width 144 height 24
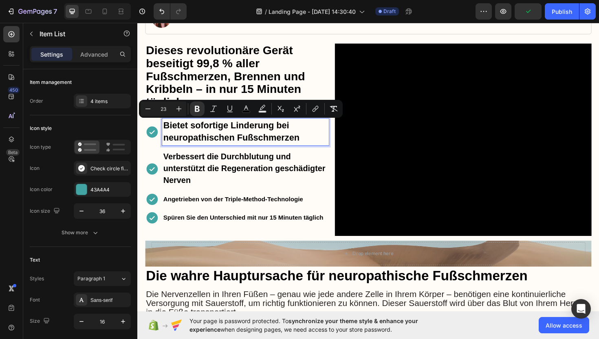
click at [248, 184] on strong "Verbessert die Durchblutung und unterstützt die Regeneration geschädigter Nerven" at bounding box center [251, 177] width 172 height 35
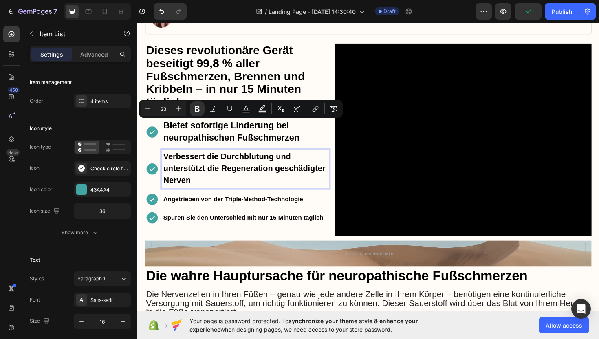
click at [248, 184] on strong "Verbessert die Durchblutung und unterstützt die Regeneration geschädigter Nerven" at bounding box center [251, 177] width 172 height 35
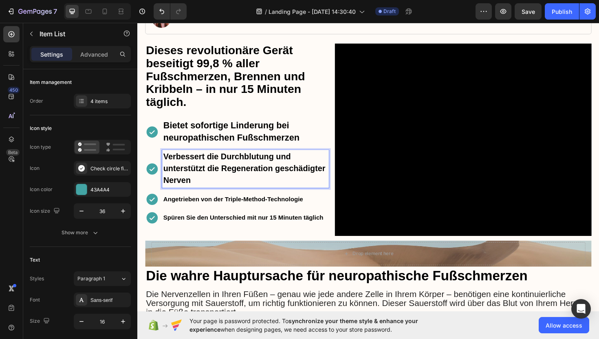
click at [235, 185] on strong "Verbessert die Durchblutung und unterstützt die Regeneration geschädigter Nerven" at bounding box center [251, 177] width 172 height 35
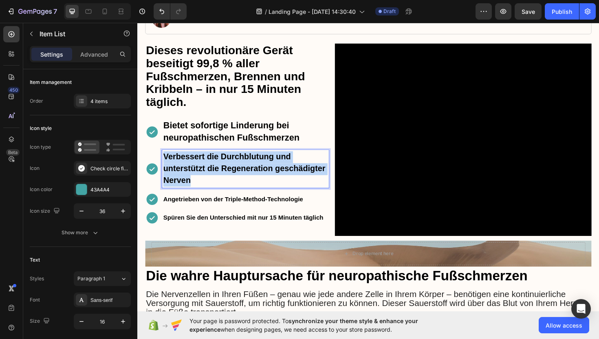
click at [235, 185] on strong "Verbessert die Durchblutung und unterstützt die Regeneration geschädigter Nerven" at bounding box center [251, 177] width 172 height 35
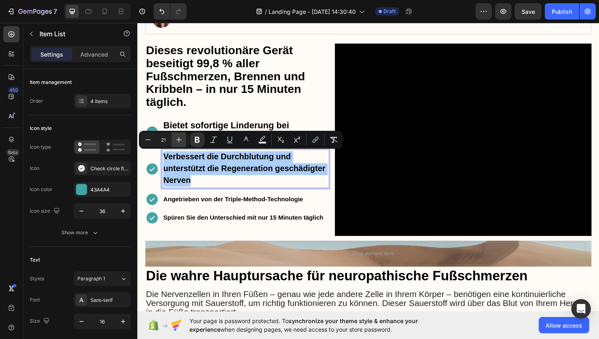
click at [181, 140] on icon "Editor contextual toolbar" at bounding box center [179, 140] width 8 height 8
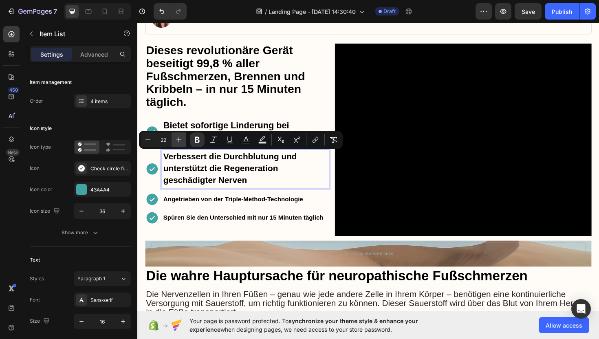
click at [181, 140] on icon "Editor contextual toolbar" at bounding box center [179, 140] width 8 height 8
type input "23"
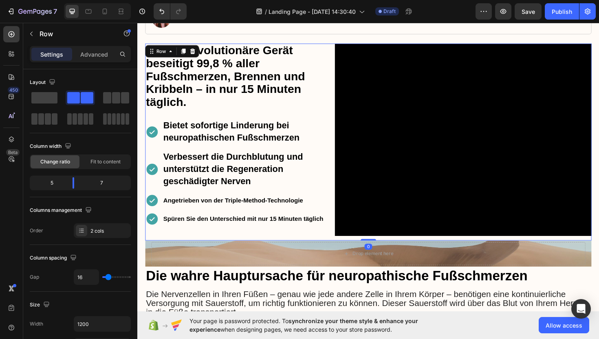
click at [307, 120] on div "⁠⁠⁠⁠⁠⁠⁠ Dieses revolutionäre Gerät beseitigt 99,8 % aller Fußschmerzen, Brennen…" at bounding box center [243, 149] width 195 height 209
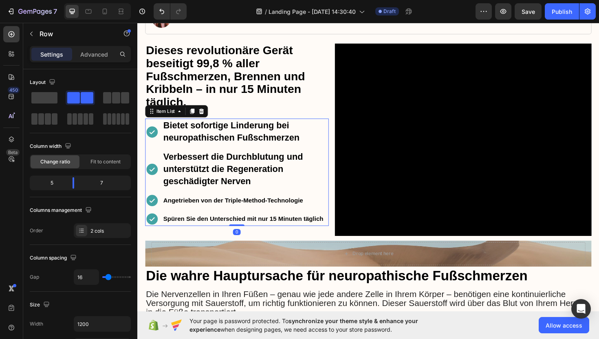
click at [252, 212] on strong "Angetrieben von der Triple-Method-Technologie" at bounding box center [239, 211] width 148 height 7
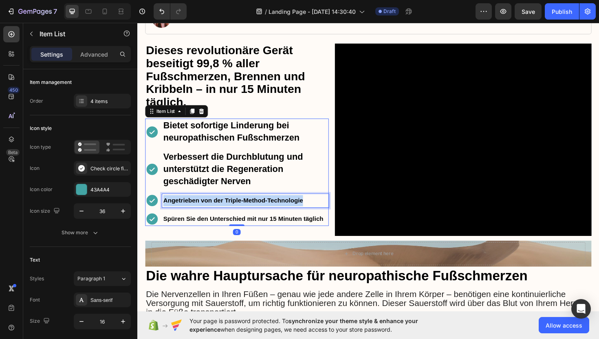
click at [252, 212] on strong "Angetrieben von der Triple-Method-Technologie" at bounding box center [239, 211] width 148 height 7
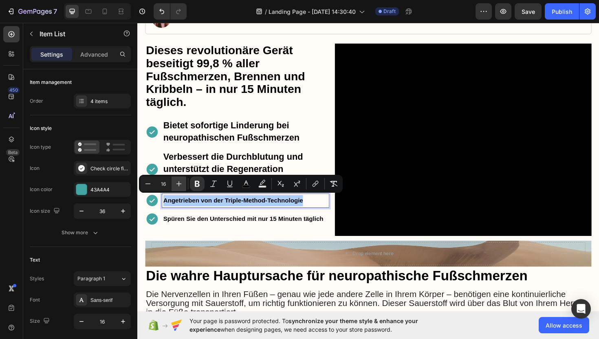
click at [183, 186] on icon "Editor contextual toolbar" at bounding box center [179, 184] width 8 height 8
click at [182, 186] on icon "Editor contextual toolbar" at bounding box center [179, 184] width 8 height 8
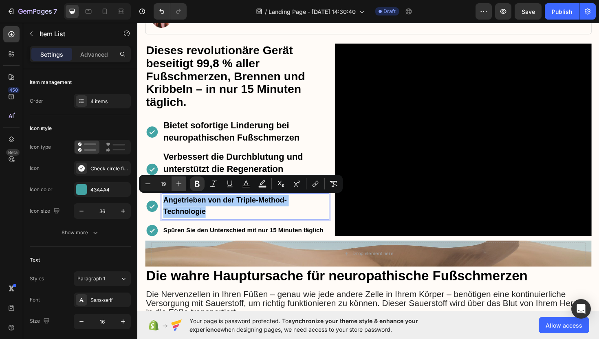
click at [182, 186] on icon "Editor contextual toolbar" at bounding box center [179, 184] width 8 height 8
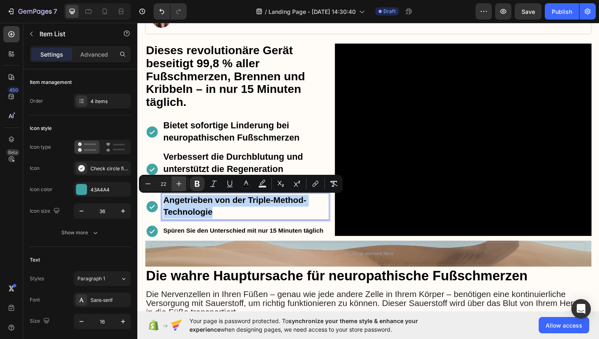
type input "23"
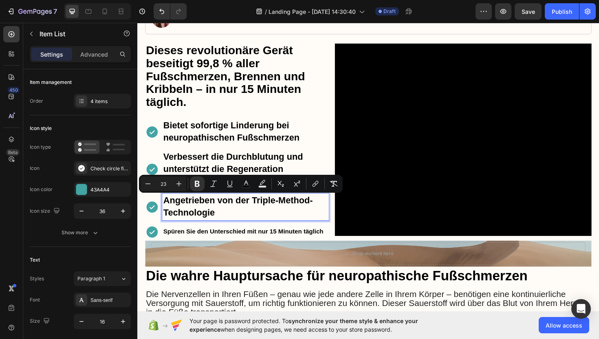
click at [195, 242] on strong "Spüren Sie den Unterschied mit nur 15 Minuten täglich" at bounding box center [250, 244] width 170 height 7
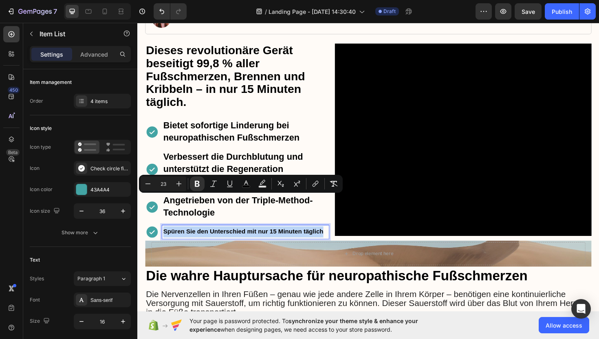
click at [195, 241] on strong "Spüren Sie den Unterschied mit nur 15 Minuten täglich" at bounding box center [250, 244] width 170 height 7
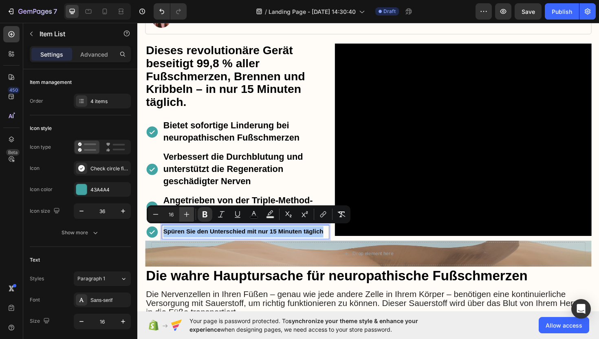
click at [191, 214] on button "Plus" at bounding box center [186, 214] width 15 height 15
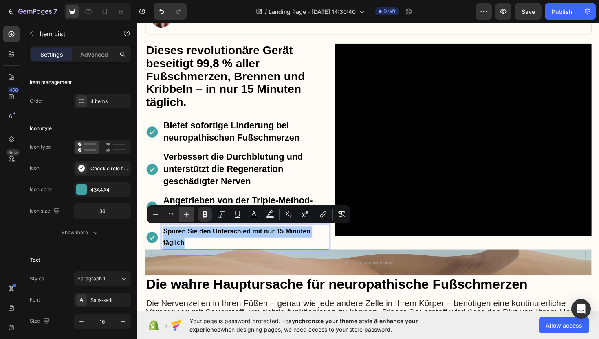
click at [191, 214] on button "Plus" at bounding box center [186, 214] width 15 height 15
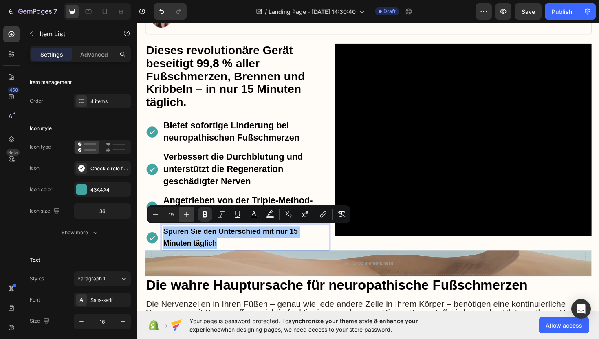
click at [191, 214] on button "Plus" at bounding box center [186, 214] width 15 height 15
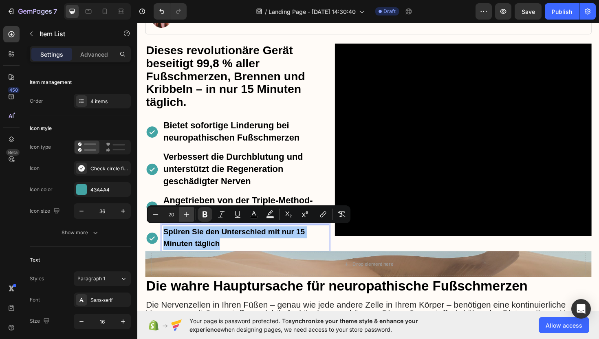
click at [191, 214] on button "Plus" at bounding box center [186, 214] width 15 height 15
click at [190, 214] on icon "Editor contextual toolbar" at bounding box center [187, 214] width 8 height 8
type input "23"
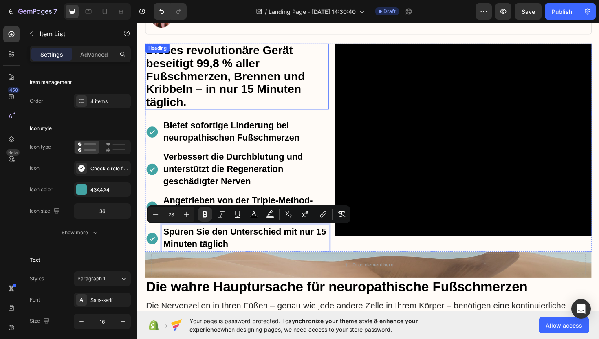
click at [332, 91] on p "⁠⁠⁠⁠⁠⁠⁠ Dieses revolutionäre Gerät beseitigt 99,8 % aller Fußschmerzen, Brennen…" at bounding box center [242, 80] width 193 height 69
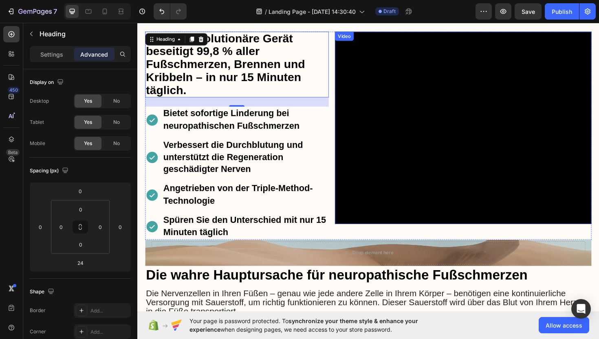
scroll to position [130, 0]
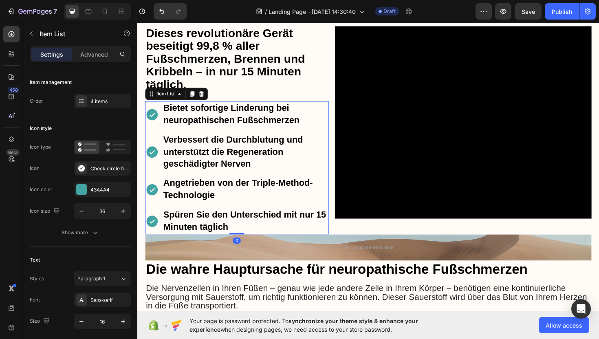
click at [329, 174] on p "Verbessert die Durchblutung und unterstützt die Regeneration geschädigter Nerven" at bounding box center [252, 160] width 174 height 39
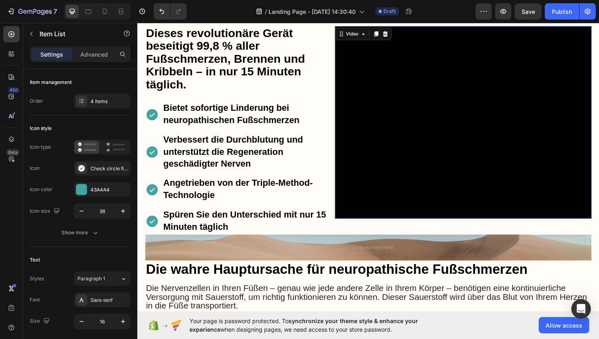
click at [449, 111] on video at bounding box center [483, 129] width 272 height 204
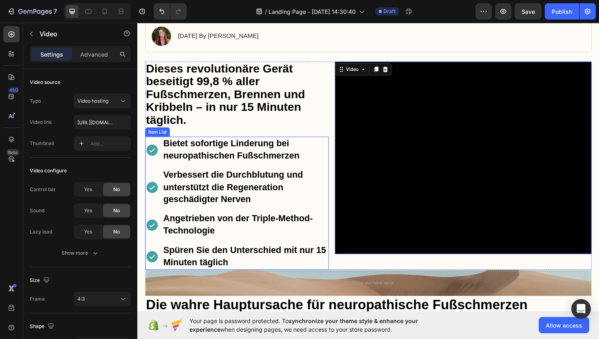
scroll to position [91, 0]
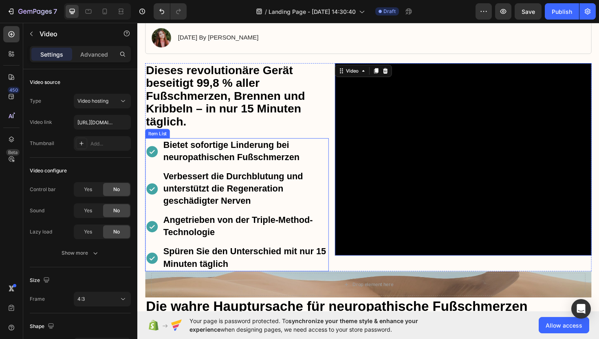
click at [252, 271] on p "Spüren Sie den Unterschied mit nur 15 Minuten täglich" at bounding box center [252, 272] width 174 height 26
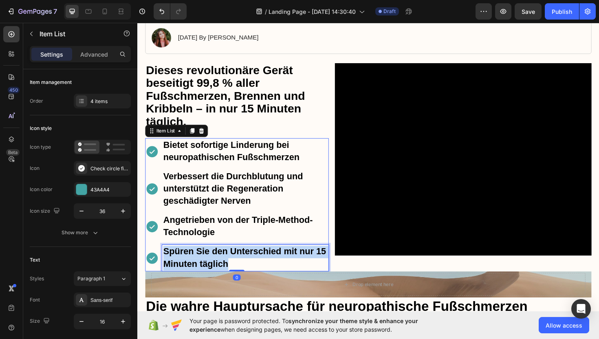
click at [252, 271] on p "Spüren Sie den Unterschied mit nur 15 Minuten täglich" at bounding box center [252, 272] width 174 height 26
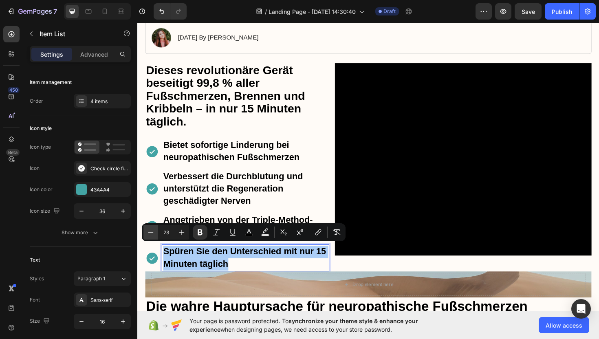
click at [150, 234] on icon "Editor contextual toolbar" at bounding box center [151, 232] width 8 height 8
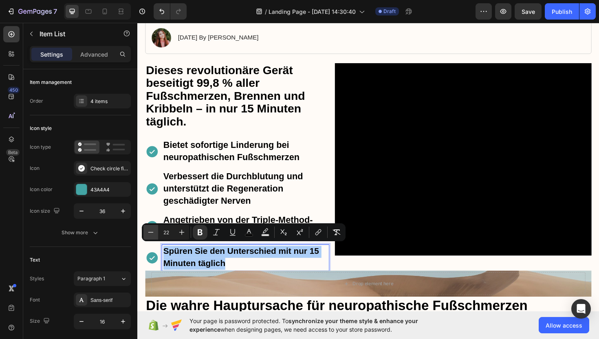
click at [150, 234] on icon "Editor contextual toolbar" at bounding box center [151, 232] width 8 height 8
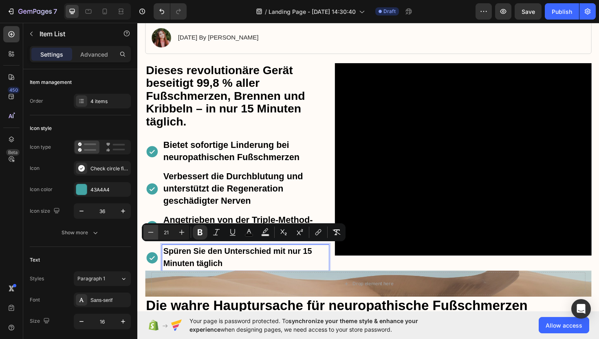
click at [149, 232] on icon "Editor contextual toolbar" at bounding box center [151, 232] width 8 height 8
click at [181, 234] on icon "Editor contextual toolbar" at bounding box center [182, 232] width 8 height 8
type input "22"
click at [197, 225] on div "Angetrieben von der Triple-Method-Technologie" at bounding box center [252, 239] width 177 height 29
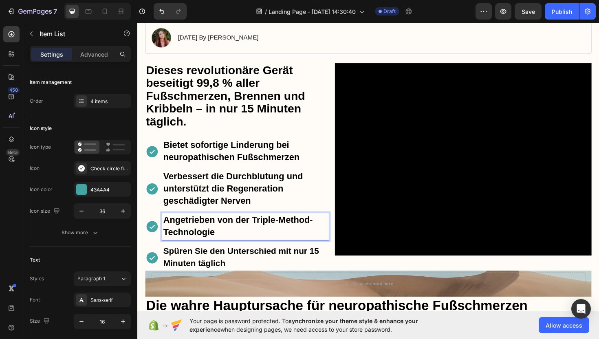
click at [197, 226] on strong "Angetrieben von der Triple-Method-Technologie" at bounding box center [244, 238] width 158 height 24
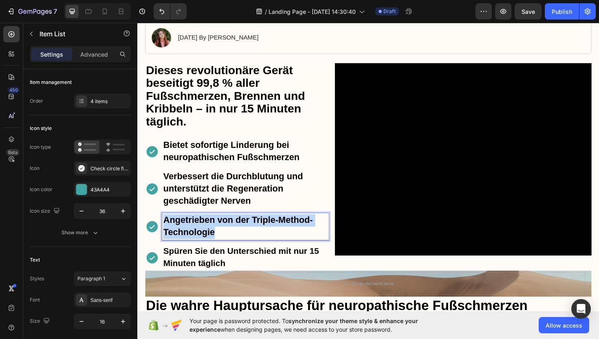
click at [196, 226] on strong "Angetrieben von der Triple-Method-Technologie" at bounding box center [244, 238] width 158 height 24
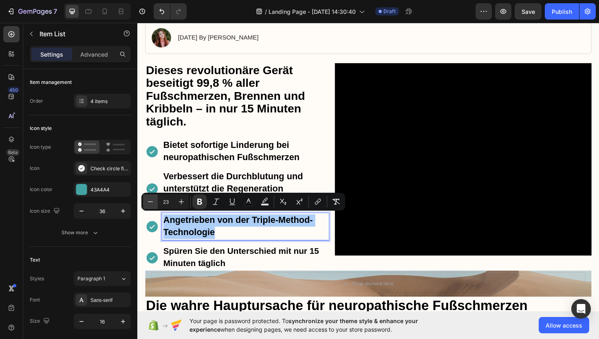
click at [153, 203] on icon "Editor contextual toolbar" at bounding box center [150, 202] width 8 height 8
type input "22"
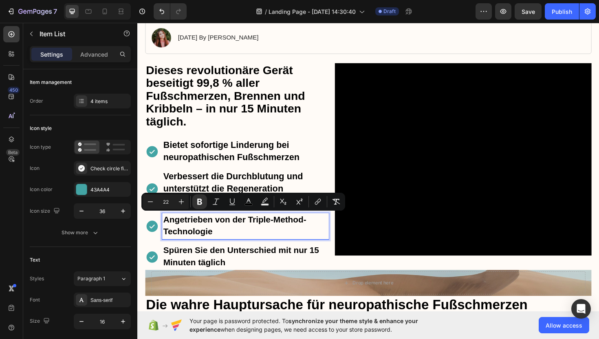
click at [183, 194] on strong "Verbessert die Durchblutung und unterstützt die Regeneration geschädigter Nerven" at bounding box center [239, 198] width 148 height 37
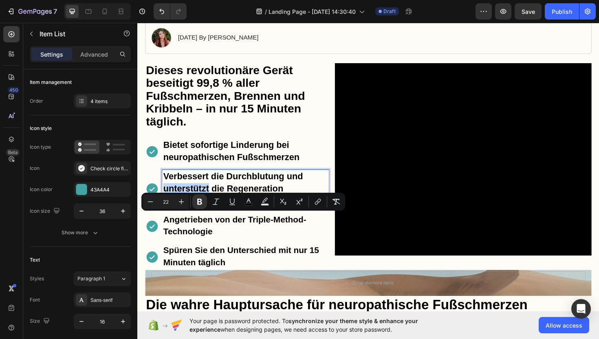
click at [183, 194] on strong "Verbessert die Durchblutung und unterstützt die Regeneration geschädigter Nerven" at bounding box center [239, 198] width 148 height 37
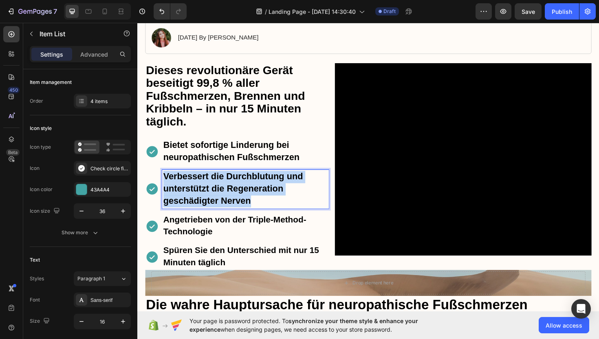
click at [183, 194] on strong "Verbessert die Durchblutung und unterstützt die Regeneration geschädigter Nerven" at bounding box center [239, 198] width 148 height 37
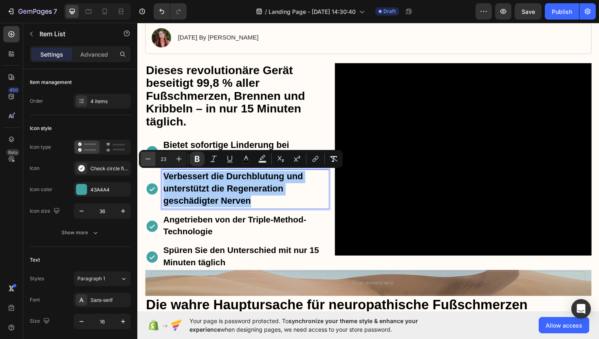
click at [146, 157] on icon "Editor contextual toolbar" at bounding box center [148, 159] width 8 height 8
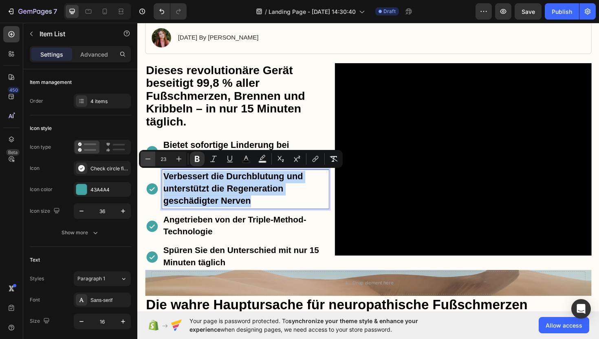
type input "22"
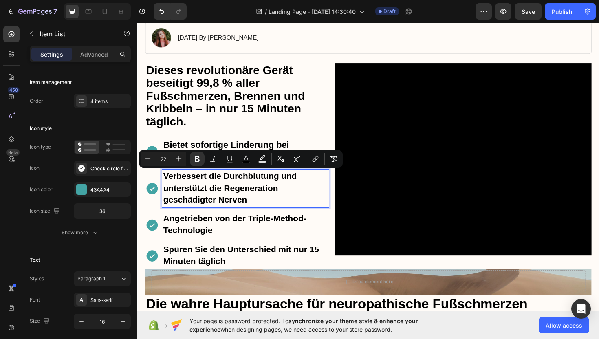
click at [193, 152] on strong "Bietet sofortige Linderung bei neuropathischen Fußschmerzen" at bounding box center [237, 159] width 144 height 24
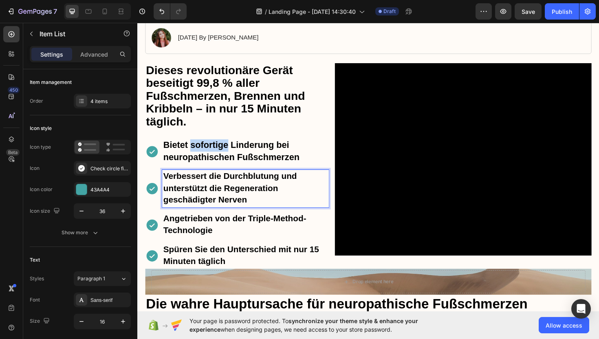
click at [193, 152] on strong "Bietet sofortige Linderung bei neuropathischen Fußschmerzen" at bounding box center [237, 159] width 144 height 24
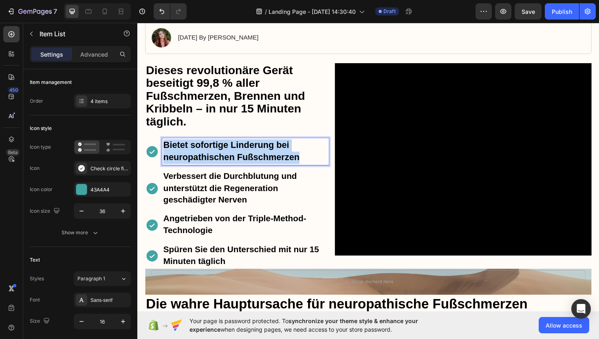
click at [193, 152] on strong "Bietet sofortige Linderung bei neuropathischen Fußschmerzen" at bounding box center [237, 159] width 144 height 24
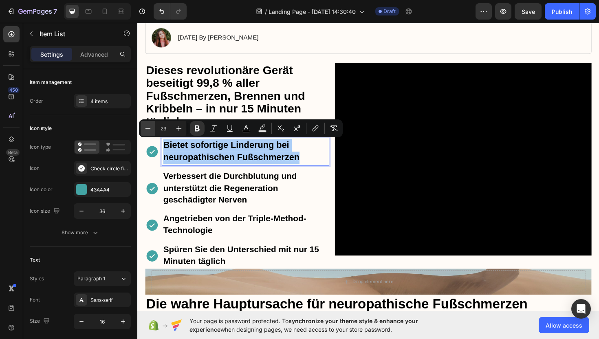
click at [150, 128] on icon "Editor contextual toolbar" at bounding box center [148, 128] width 5 height 0
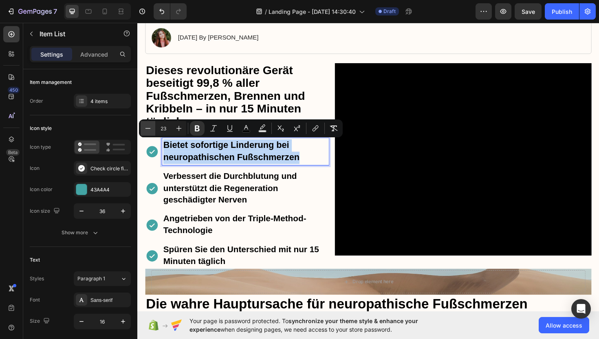
type input "22"
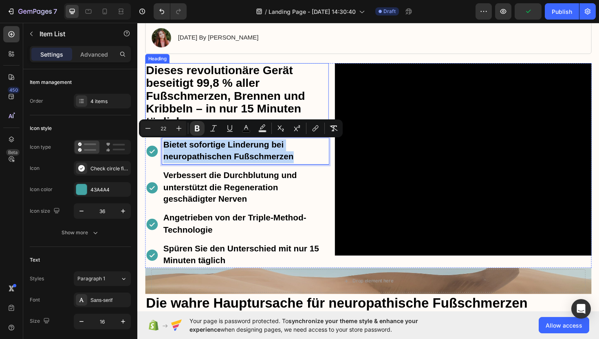
click at [179, 111] on strong "Dieses revolutionäre Gerät beseitigt 99,8 % aller Fußschmerzen, Brennen und Kri…" at bounding box center [230, 100] width 168 height 68
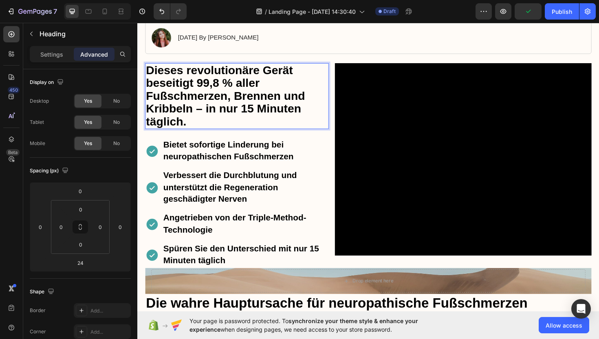
click at [179, 111] on strong "Dieses revolutionäre Gerät beseitigt 99,8 % aller Fußschmerzen, Brennen und Kri…" at bounding box center [230, 100] width 168 height 68
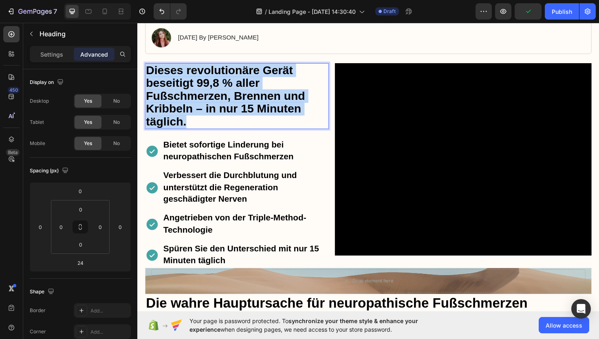
click at [179, 111] on strong "Dieses revolutionäre Gerät beseitigt 99,8 % aller Fußschmerzen, Brennen und Kri…" at bounding box center [230, 100] width 168 height 68
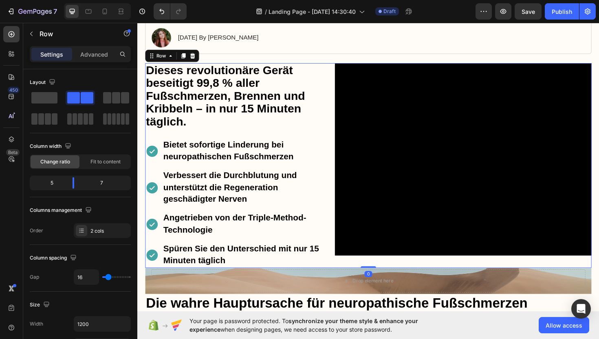
click at [294, 143] on div "⁠⁠⁠⁠⁠⁠⁠ Dieses revolutionäre Gerät beseitigt 99,8 % aller Fußschmerzen, Brennen…" at bounding box center [243, 174] width 195 height 217
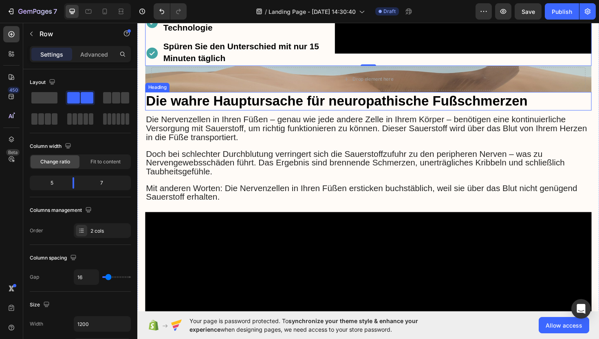
scroll to position [315, 0]
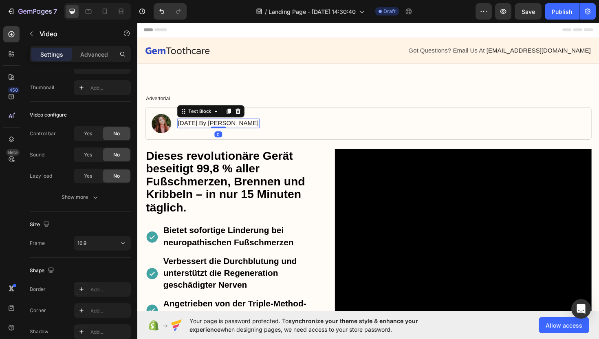
scroll to position [0, 0]
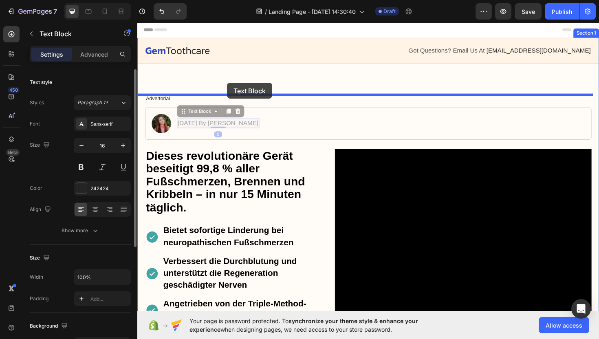
drag, startPoint x: 242, startPoint y: 133, endPoint x: 232, endPoint y: 86, distance: 47.1
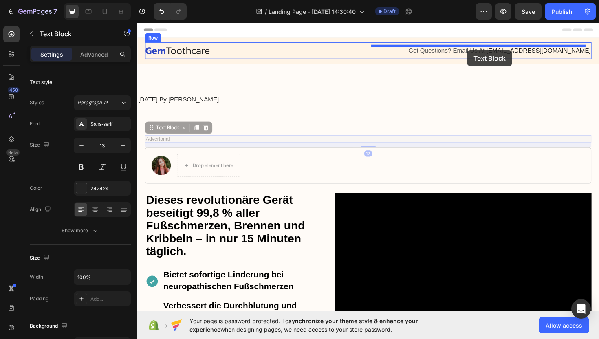
drag, startPoint x: 163, startPoint y: 146, endPoint x: 487, endPoint y: 52, distance: 337.5
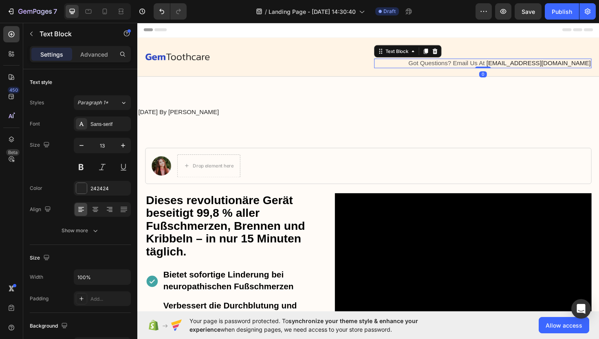
click at [554, 68] on span "[EMAIL_ADDRESS][DOMAIN_NAME]" at bounding box center [562, 65] width 111 height 7
click at [450, 55] on icon at bounding box center [452, 53] width 5 height 6
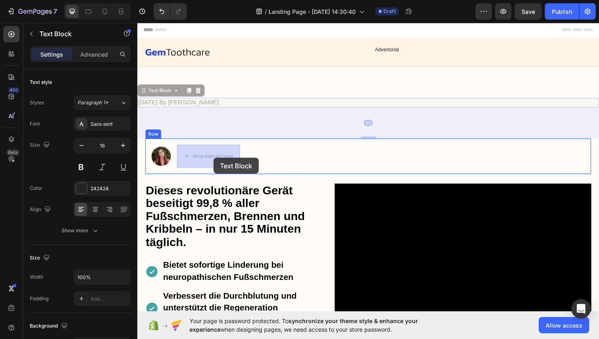
drag, startPoint x: 206, startPoint y: 107, endPoint x: 219, endPoint y: 164, distance: 57.7
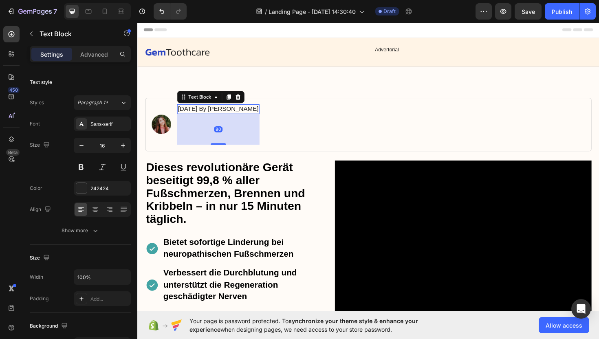
click at [257, 119] on div "January 18, 2024 By Maria Noman Text Block 80" at bounding box center [222, 114] width 87 height 10
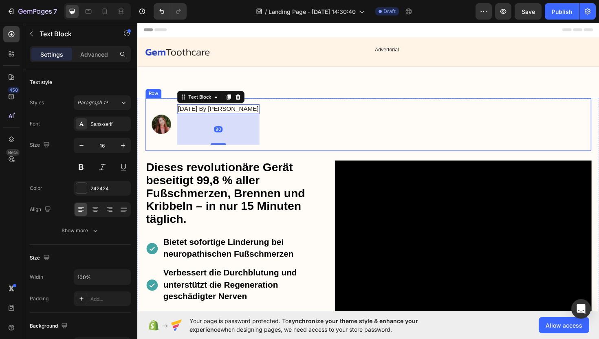
click at [360, 126] on div "Image January 18, 2024 By Maria Noman Text Block 80 Row" at bounding box center [382, 130] width 473 height 57
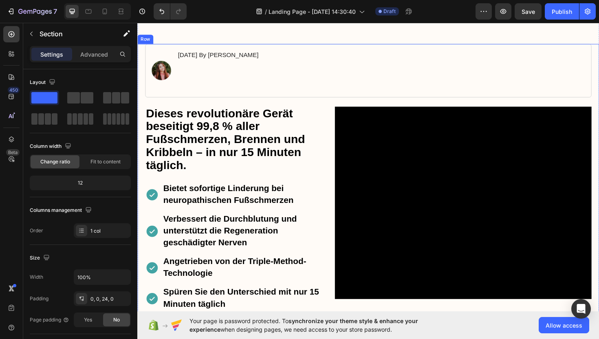
scroll to position [61, 0]
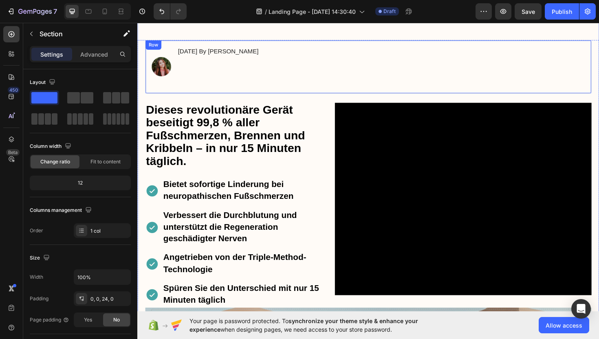
click at [258, 76] on div "January 18, 2024 By Maria Noman Text Block" at bounding box center [222, 69] width 87 height 43
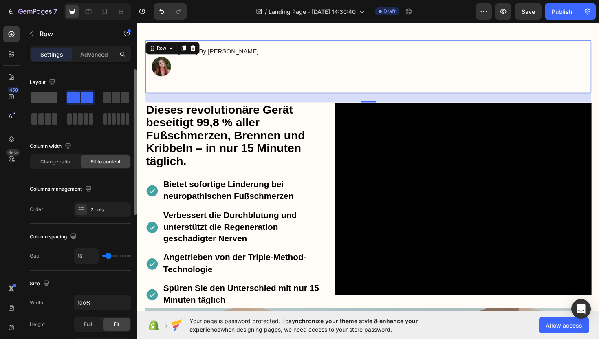
click at [49, 100] on span at bounding box center [44, 97] width 26 height 11
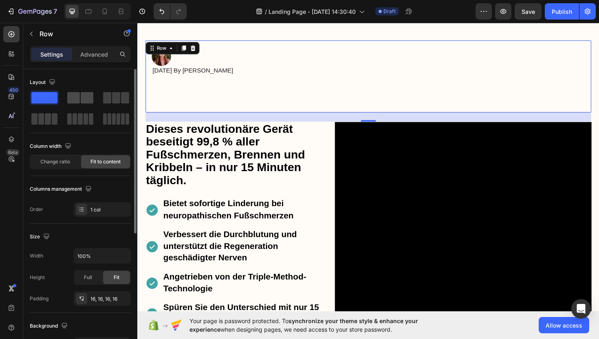
click at [85, 99] on span at bounding box center [87, 97] width 13 height 11
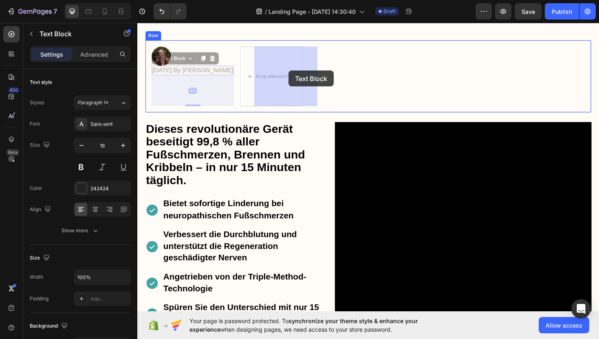
drag, startPoint x: 229, startPoint y: 74, endPoint x: 298, endPoint y: 73, distance: 69.3
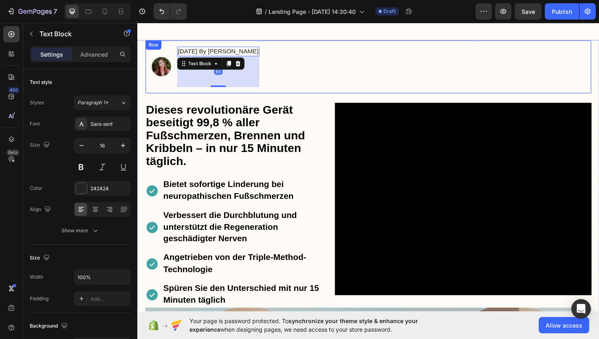
click at [329, 67] on div "Image January 18, 2024 By Maria Noman Text Block 80 Row" at bounding box center [382, 69] width 473 height 57
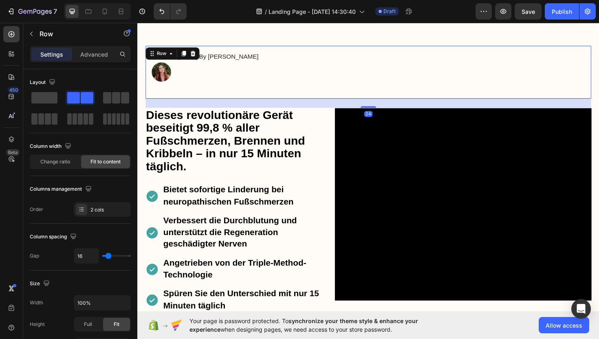
scroll to position [52, 0]
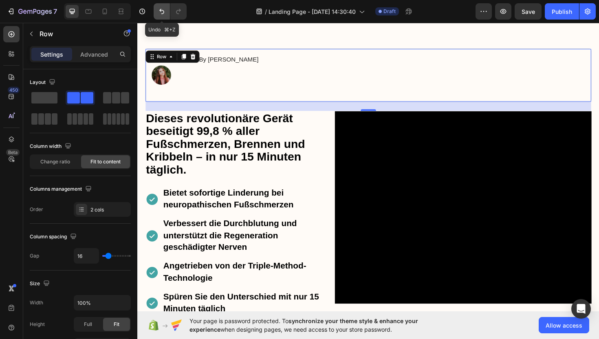
click at [159, 10] on icon "Undo/Redo" at bounding box center [162, 11] width 8 height 8
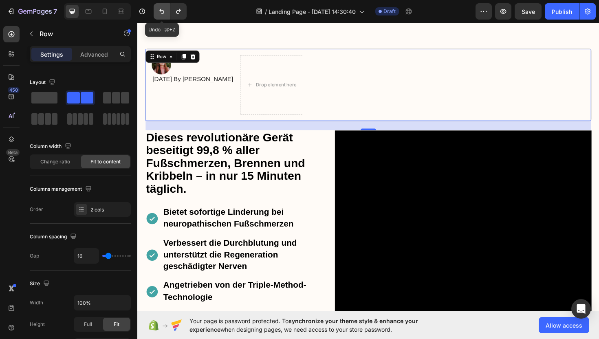
click at [158, 10] on icon "Undo/Redo" at bounding box center [162, 11] width 8 height 8
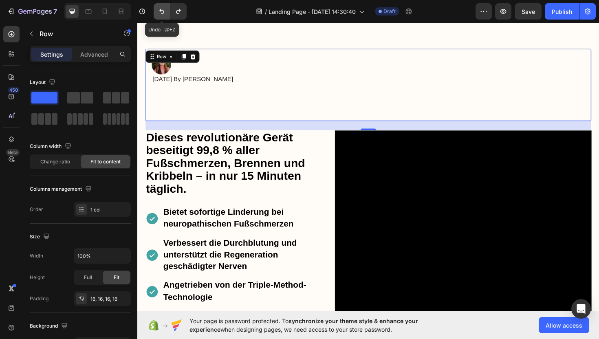
click at [158, 10] on icon "Undo/Redo" at bounding box center [162, 11] width 8 height 8
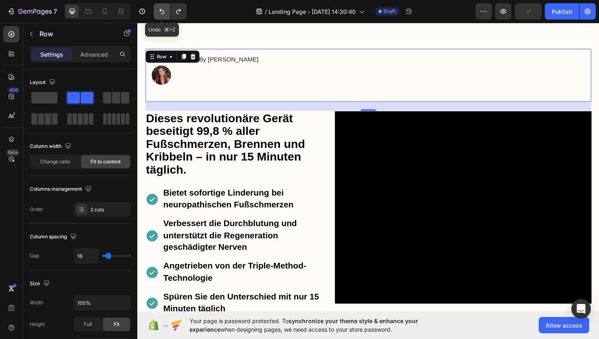
click at [158, 10] on icon "Undo/Redo" at bounding box center [162, 11] width 8 height 8
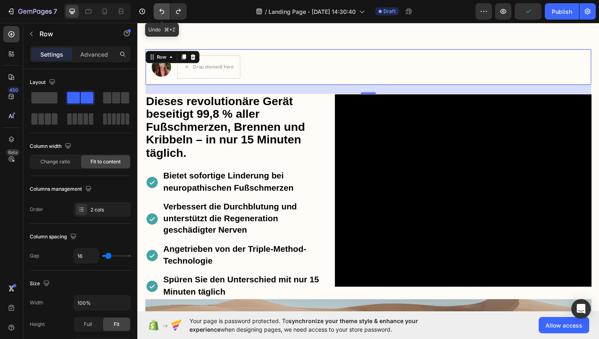
click at [158, 10] on icon "Undo/Redo" at bounding box center [162, 11] width 8 height 8
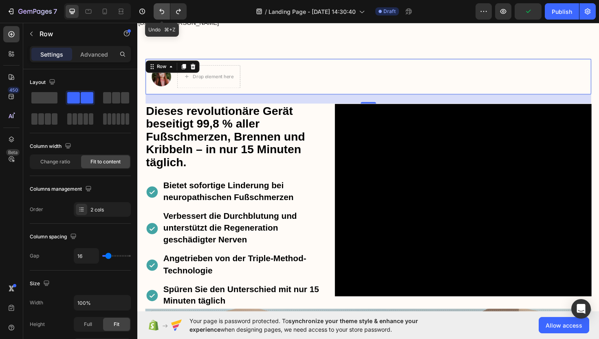
scroll to position [105, 0]
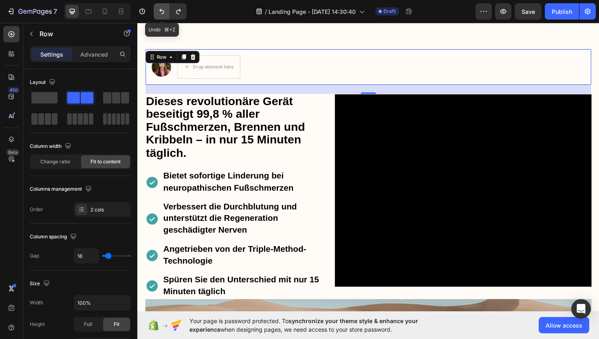
click at [161, 10] on icon "Undo/Redo" at bounding box center [162, 11] width 8 height 8
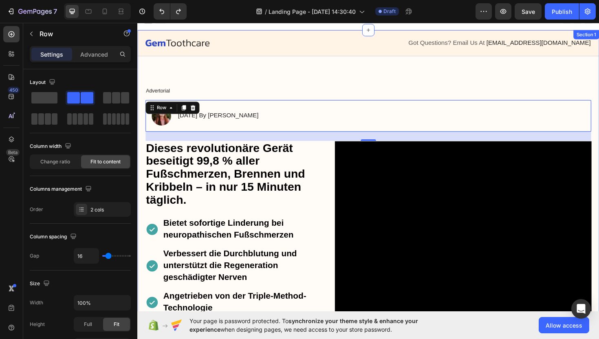
scroll to position [0, 0]
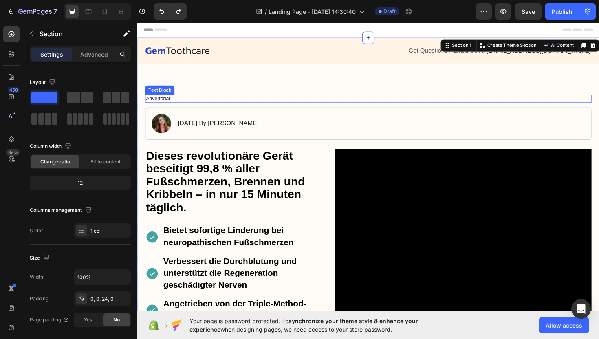
click at [172, 102] on p "Advertorial" at bounding box center [381, 103] width 471 height 7
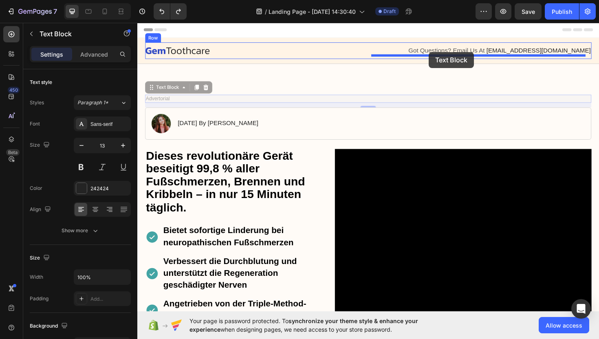
drag, startPoint x: 172, startPoint y: 91, endPoint x: 447, endPoint y: 54, distance: 277.3
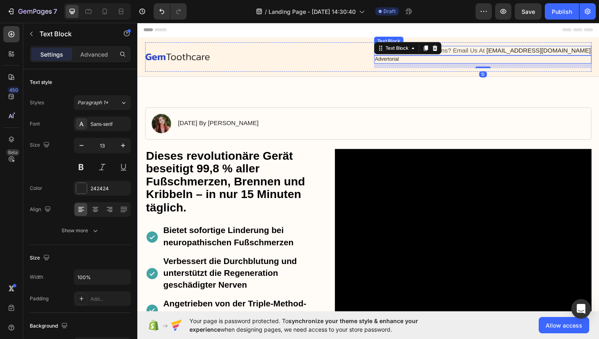
click at [493, 51] on span "Got Questions? Email Us At" at bounding box center [464, 52] width 81 height 7
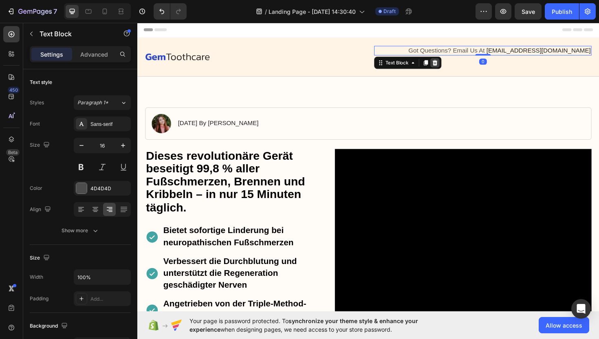
click at [450, 64] on icon at bounding box center [452, 65] width 5 height 6
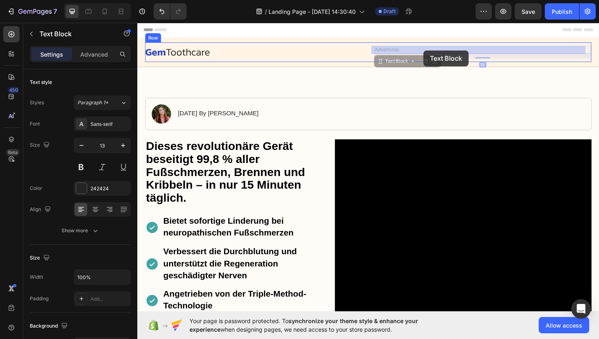
drag, startPoint x: 401, startPoint y: 51, endPoint x: 440, endPoint y: 52, distance: 39.2
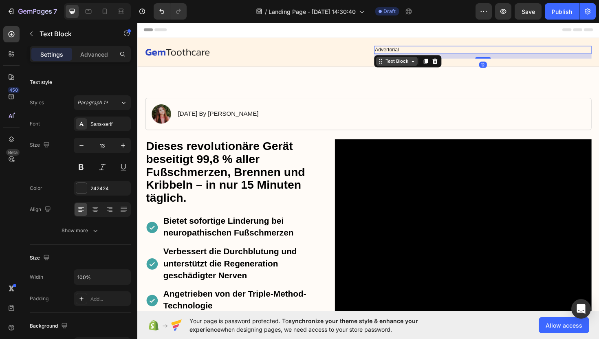
click at [413, 64] on div "Text Block" at bounding box center [412, 63] width 28 height 7
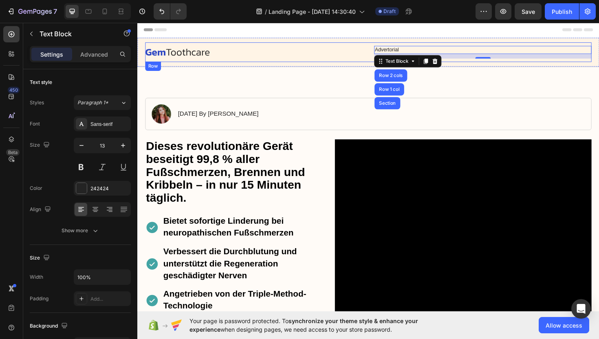
click at [362, 47] on div "Image" at bounding box center [261, 53] width 230 height 13
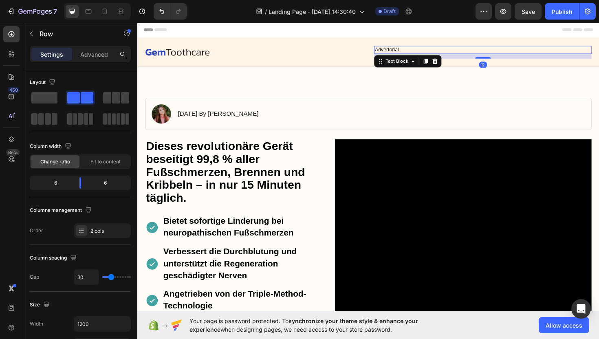
click at [449, 49] on p "Advertorial" at bounding box center [503, 51] width 229 height 7
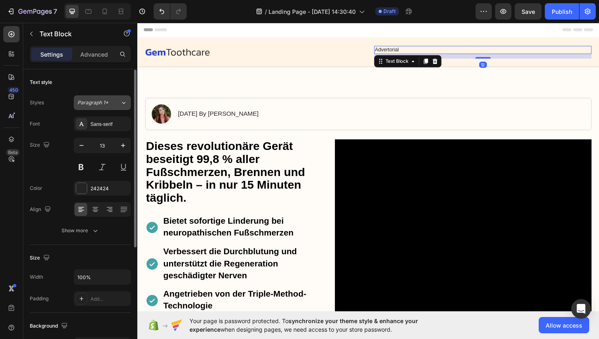
scroll to position [3, 0]
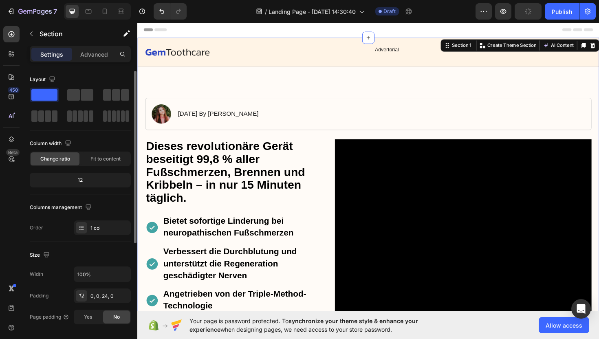
scroll to position [0, 0]
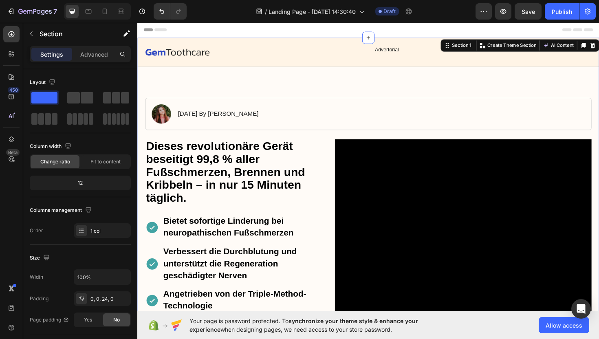
click at [34, 34] on icon "button" at bounding box center [31, 34] width 7 height 7
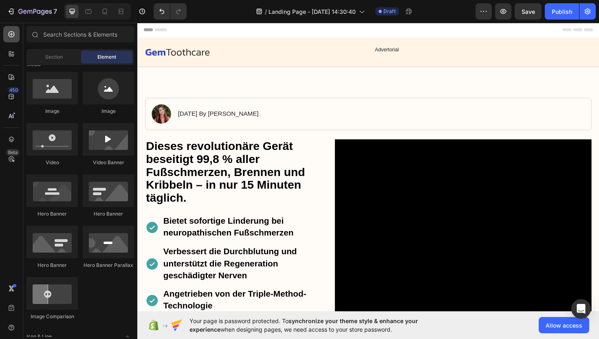
click at [12, 35] on icon at bounding box center [11, 34] width 8 height 8
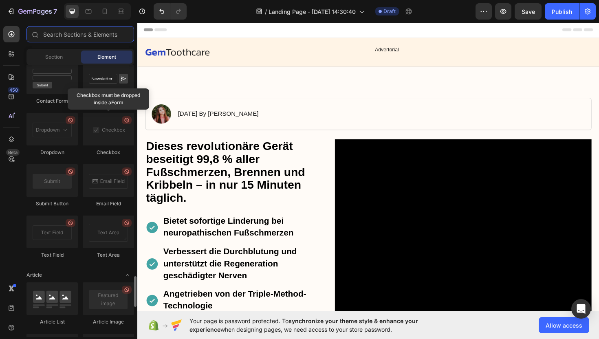
scroll to position [1875, 0]
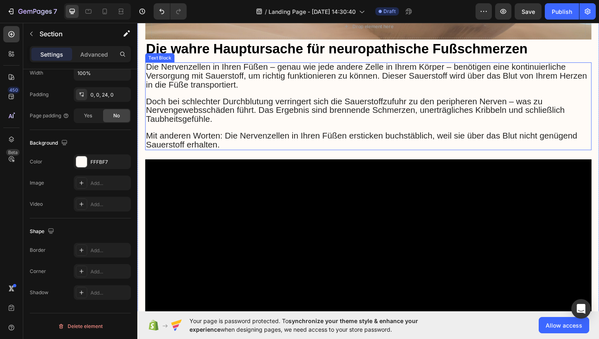
scroll to position [351, 0]
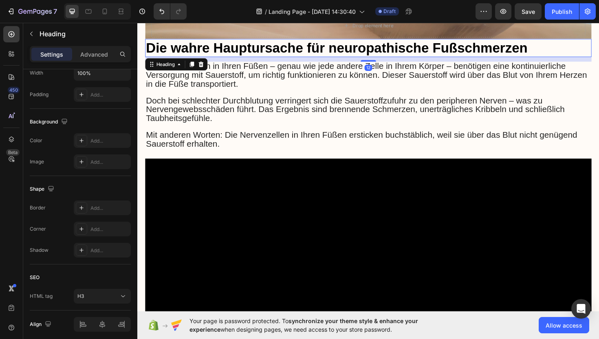
click at [229, 48] on span "Die wahre Hauptursache für neuropathische Fußschmerzen" at bounding box center [348, 49] width 405 height 16
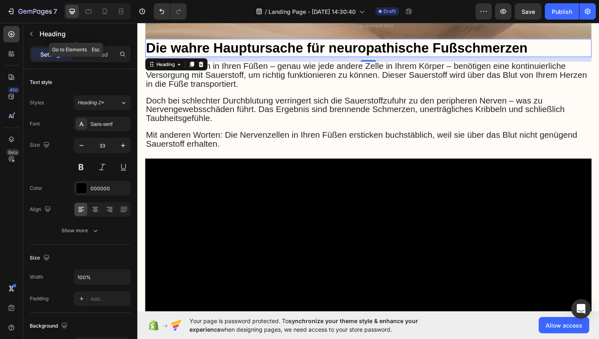
click at [31, 35] on icon "button" at bounding box center [31, 34] width 7 height 7
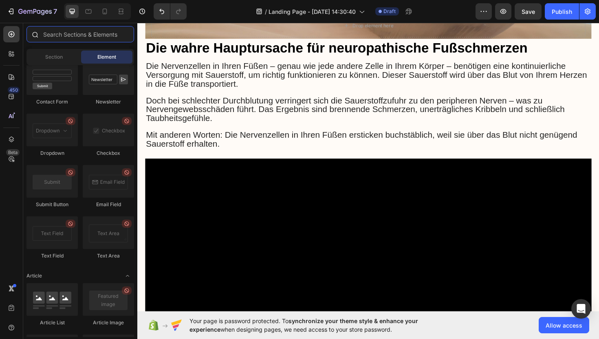
click at [82, 39] on input "text" at bounding box center [81, 34] width 108 height 16
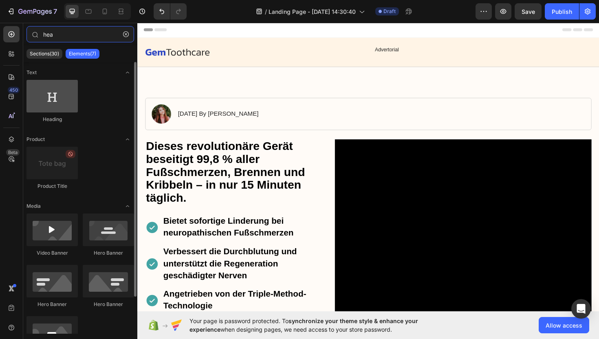
type input "hea"
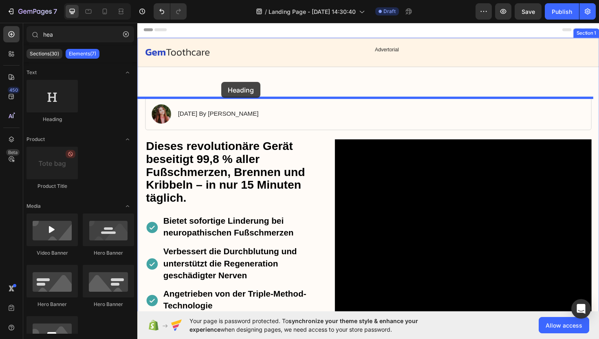
drag, startPoint x: 190, startPoint y: 119, endPoint x: 226, endPoint y: 85, distance: 49.6
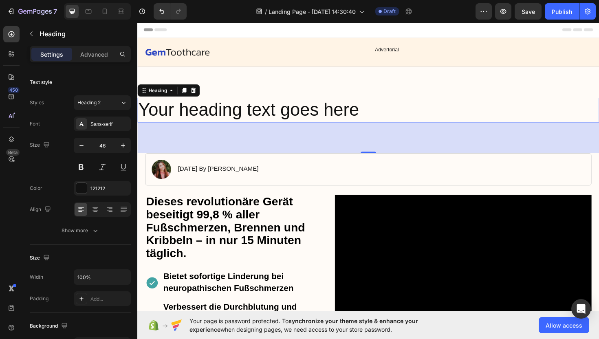
click at [284, 107] on h2 "Your heading text goes here" at bounding box center [381, 115] width 489 height 26
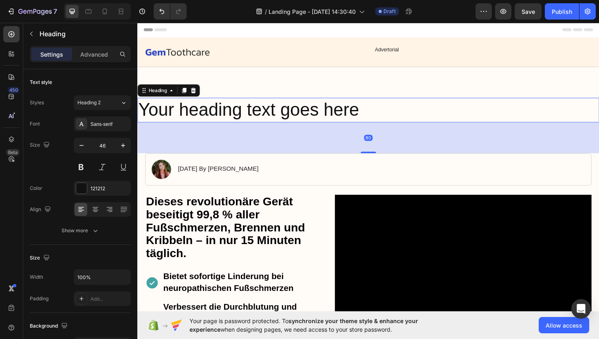
click at [256, 116] on p "Your heading text goes here" at bounding box center [382, 115] width 488 height 24
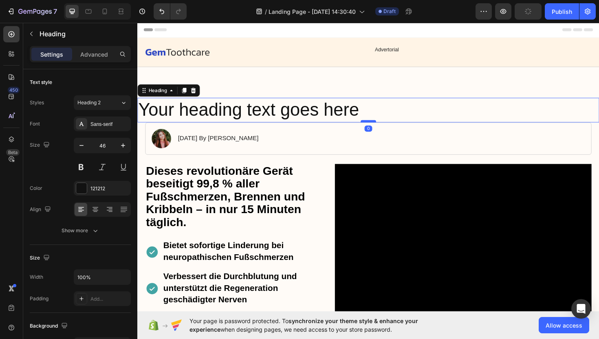
drag, startPoint x: 379, startPoint y: 160, endPoint x: 376, endPoint y: 126, distance: 34.4
click at [376, 126] on div at bounding box center [382, 127] width 16 height 2
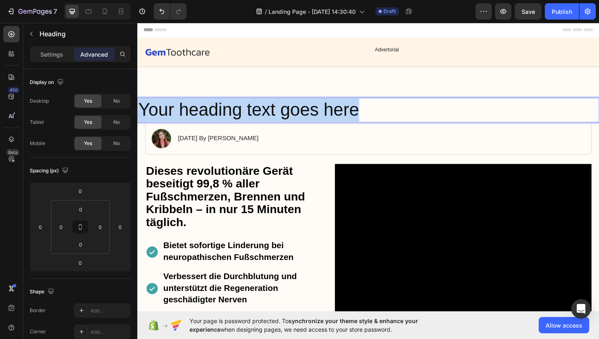
click at [231, 117] on p "Your heading text goes here" at bounding box center [382, 115] width 488 height 24
click at [230, 117] on p "Your heading text goes here" at bounding box center [382, 115] width 488 height 24
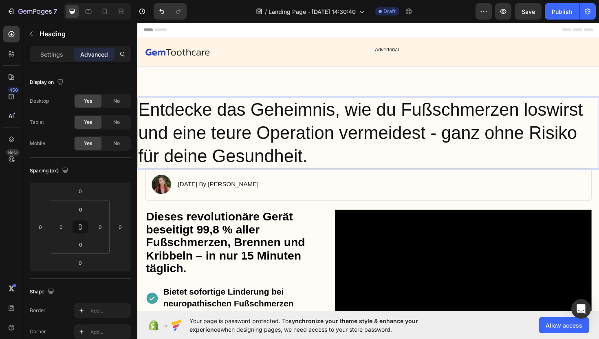
click at [317, 163] on p "Entdecke das Geheimnis, wie du Fußschmerzen loswirst und eine teure Operation v…" at bounding box center [382, 139] width 488 height 73
click at [46, 57] on p "Settings" at bounding box center [51, 54] width 23 height 9
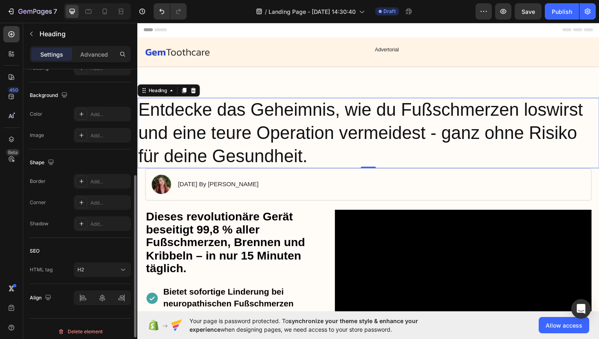
scroll to position [236, 0]
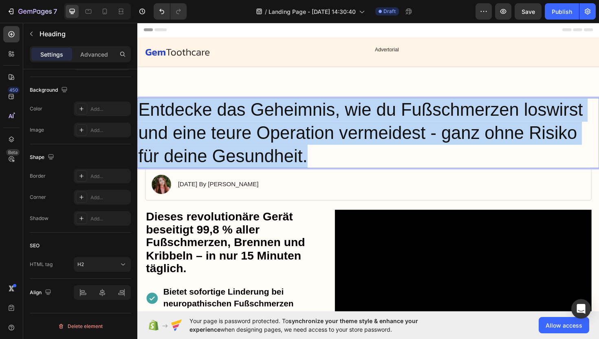
drag, startPoint x: 330, startPoint y: 161, endPoint x: 141, endPoint y: 114, distance: 194.6
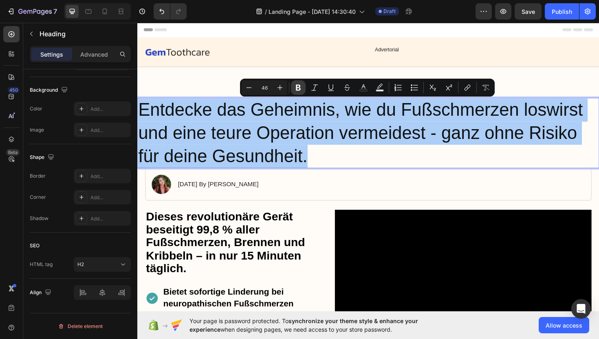
click at [299, 86] on icon "Editor contextual toolbar" at bounding box center [298, 88] width 8 height 8
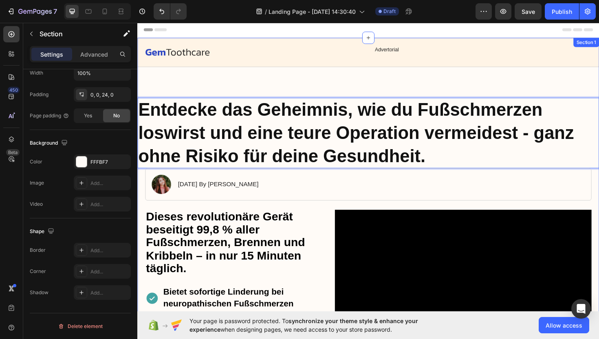
scroll to position [0, 0]
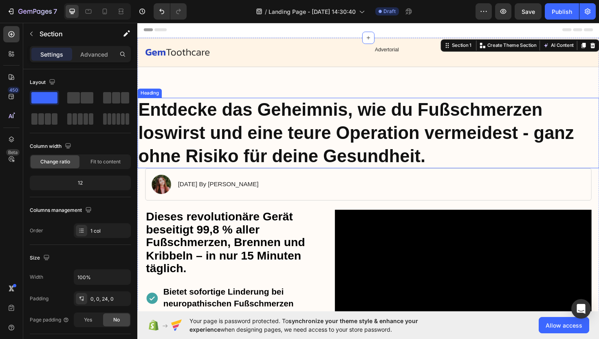
click at [244, 117] on strong "Entdecke das Geheimnis, wie du Fußschmerzen loswirst und eine teure Operation v…" at bounding box center [369, 139] width 462 height 70
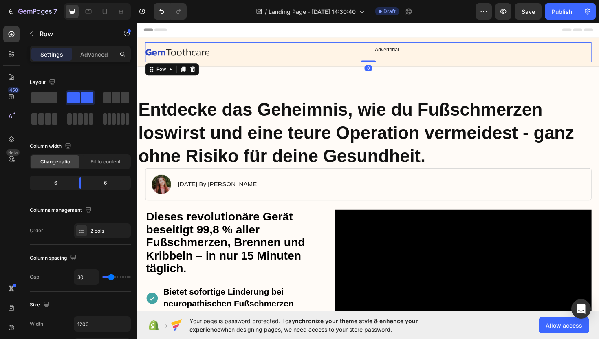
click at [230, 61] on div "Image Advertorial Text Block Row 0" at bounding box center [382, 54] width 473 height 21
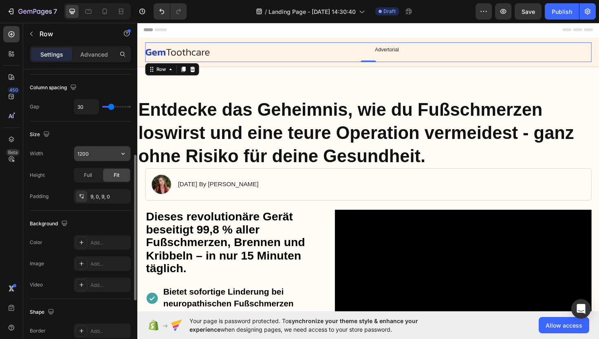
scroll to position [172, 0]
type input "20"
type input "7"
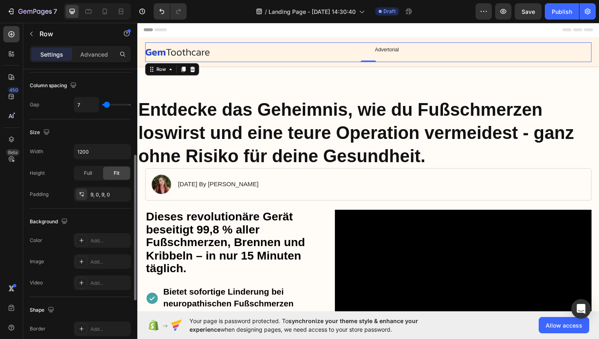
type input "0"
type input "90"
type input "120"
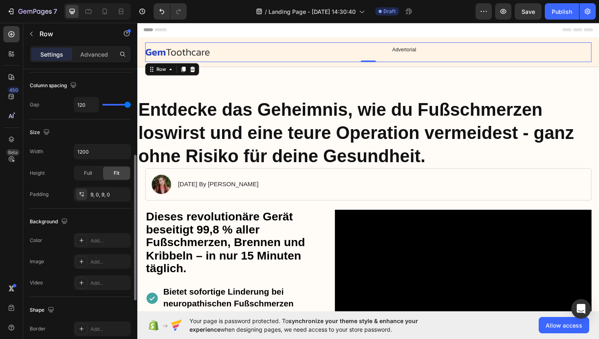
type input "120"
drag, startPoint x: 247, startPoint y: 128, endPoint x: 319, endPoint y: 133, distance: 72.4
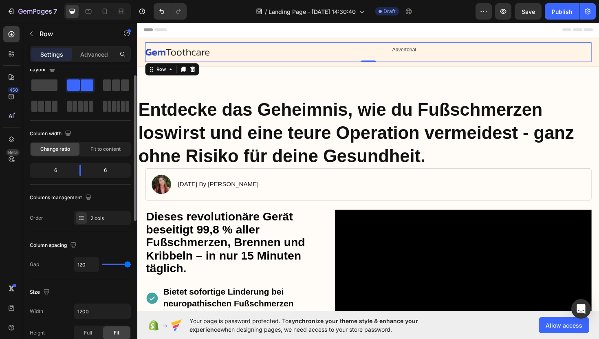
scroll to position [0, 0]
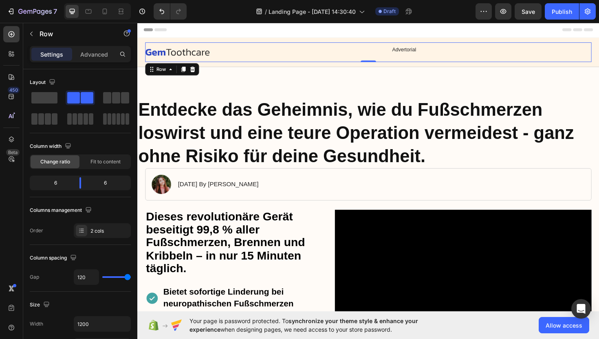
click at [526, 59] on div "Advertorial Text Block" at bounding box center [513, 53] width 212 height 13
drag, startPoint x: 379, startPoint y: 63, endPoint x: 381, endPoint y: 19, distance: 44.5
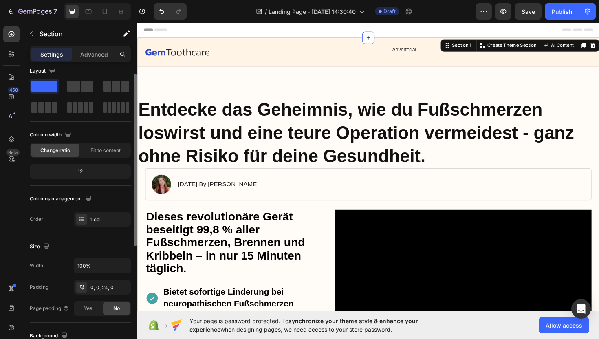
scroll to position [13, 0]
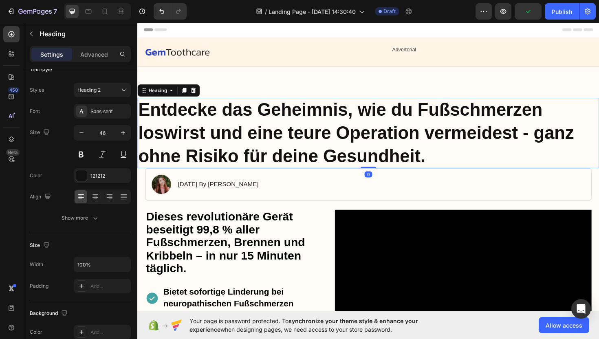
click at [527, 157] on p "⁠⁠⁠⁠⁠⁠⁠ Entdecke das Geheimnis, wie du Fußschmerzen loswirst und eine teure Ope…" at bounding box center [382, 139] width 488 height 73
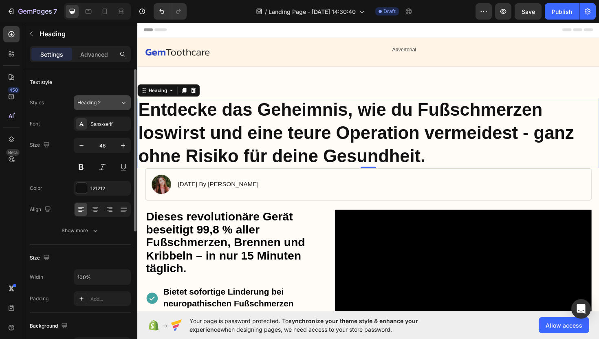
click at [97, 100] on span "Heading 2" at bounding box center [88, 102] width 23 height 7
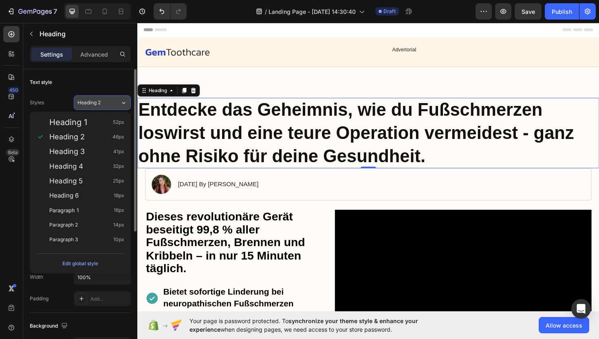
click at [97, 100] on span "Heading 2" at bounding box center [88, 102] width 23 height 7
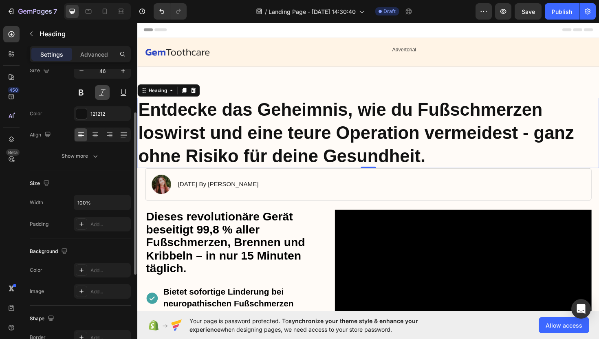
scroll to position [77, 0]
click at [97, 136] on icon at bounding box center [95, 133] width 8 height 8
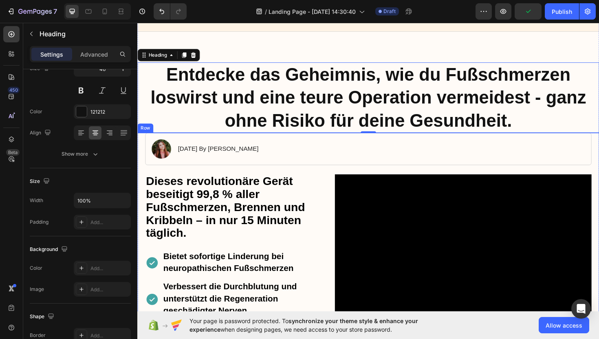
scroll to position [39, 0]
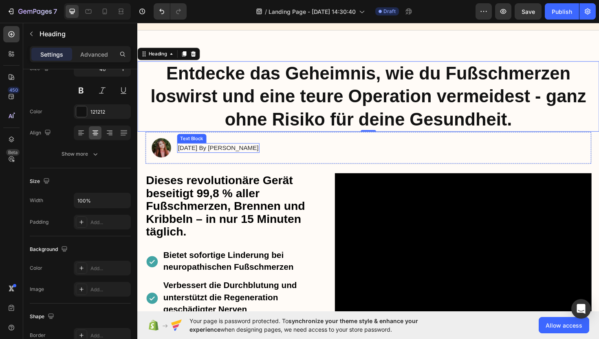
click at [199, 158] on p "[DATE] By [PERSON_NAME]" at bounding box center [223, 155] width 86 height 9
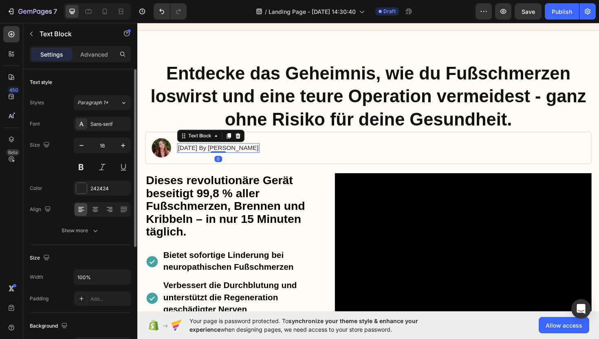
scroll to position [42, 0]
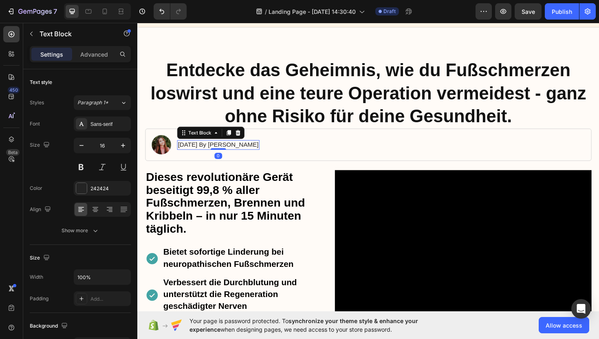
click at [199, 152] on p "[DATE] By [PERSON_NAME]" at bounding box center [223, 152] width 86 height 9
click at [252, 151] on p "29 August 2025 18, 2024 By Maria Noman" at bounding box center [236, 152] width 113 height 9
click at [254, 153] on p "29 August 2025 von Maria Noman" at bounding box center [224, 152] width 88 height 9
click at [256, 153] on p "29 August 2025 von Maria Noman" at bounding box center [224, 152] width 88 height 9
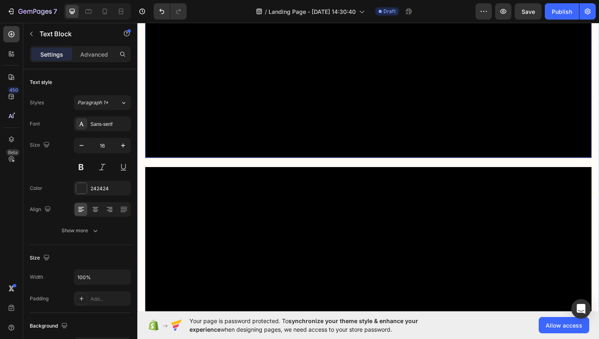
scroll to position [691, 0]
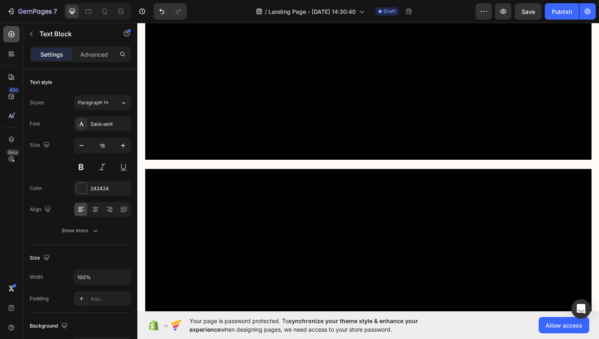
click at [15, 33] on icon at bounding box center [11, 34] width 8 height 8
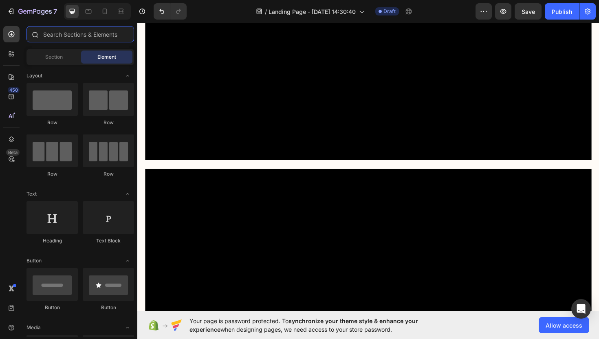
click at [67, 34] on input "text" at bounding box center [81, 34] width 108 height 16
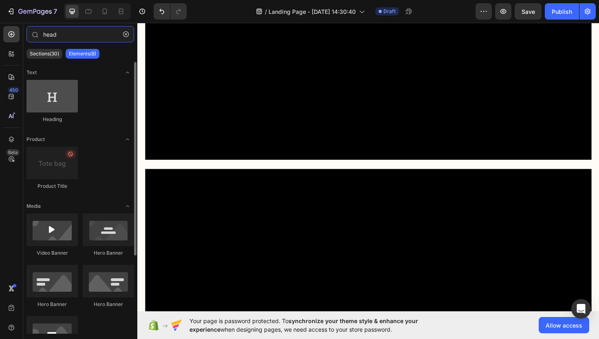
type input "head"
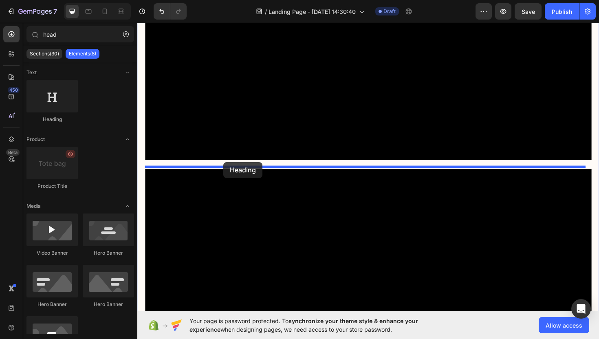
drag, startPoint x: 197, startPoint y: 118, endPoint x: 229, endPoint y: 171, distance: 61.9
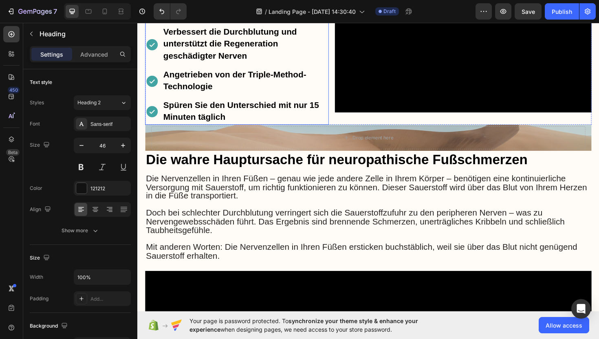
scroll to position [305, 0]
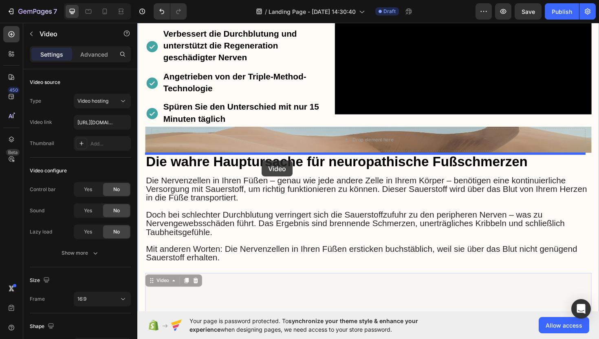
drag, startPoint x: 305, startPoint y: 307, endPoint x: 269, endPoint y: 169, distance: 142.5
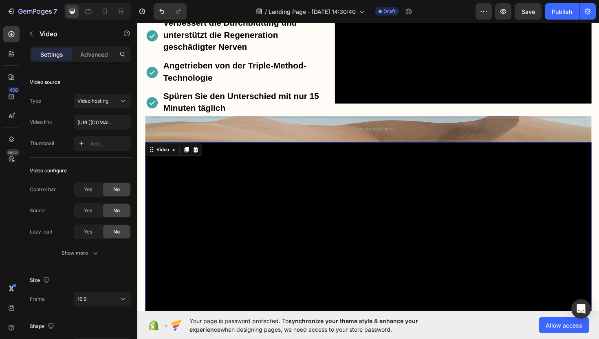
scroll to position [316, 0]
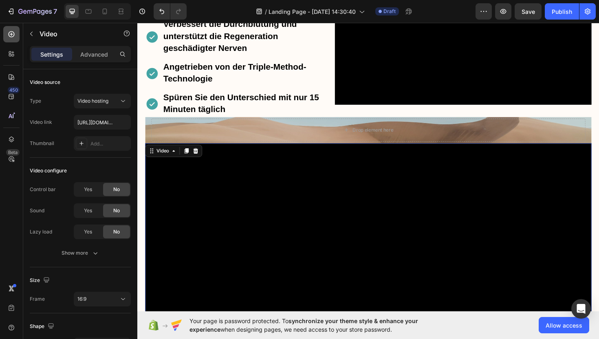
click at [11, 36] on icon at bounding box center [11, 34] width 8 height 8
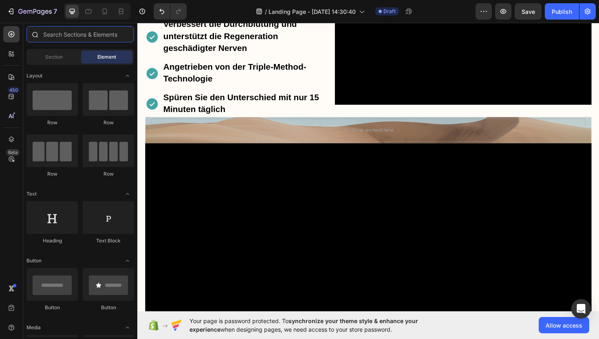
click at [48, 37] on input "text" at bounding box center [81, 34] width 108 height 16
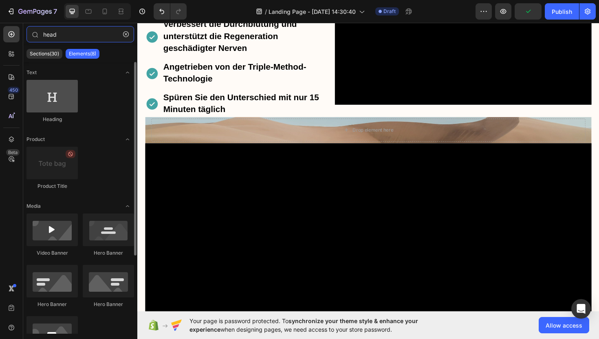
type input "head"
click at [56, 96] on div at bounding box center [52, 96] width 51 height 33
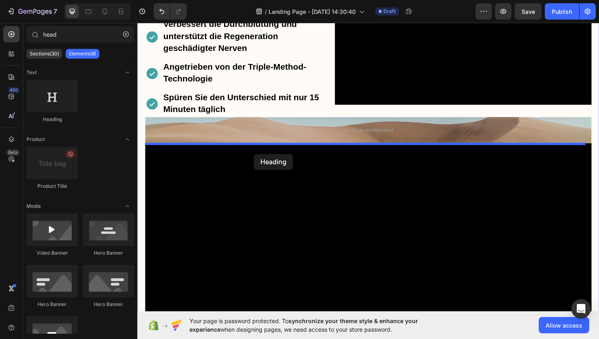
drag, startPoint x: 194, startPoint y: 118, endPoint x: 261, endPoint y: 162, distance: 79.8
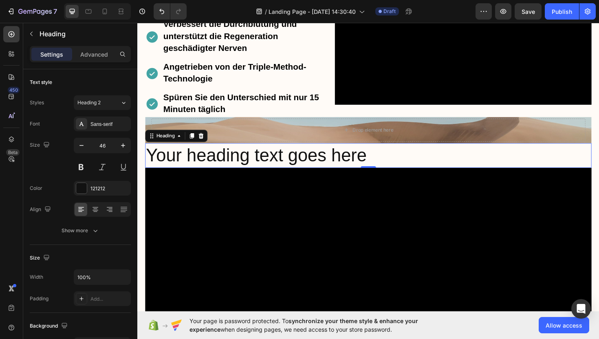
click at [269, 168] on h2 "Your heading text goes here" at bounding box center [382, 163] width 473 height 26
click at [269, 168] on p "Your heading text goes here" at bounding box center [381, 163] width 471 height 24
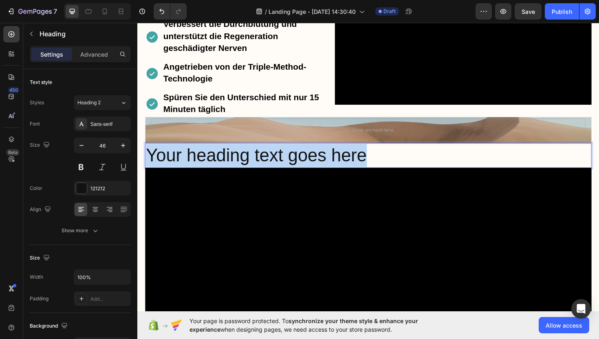
click at [269, 168] on p "Your heading text goes here" at bounding box center [381, 163] width 471 height 24
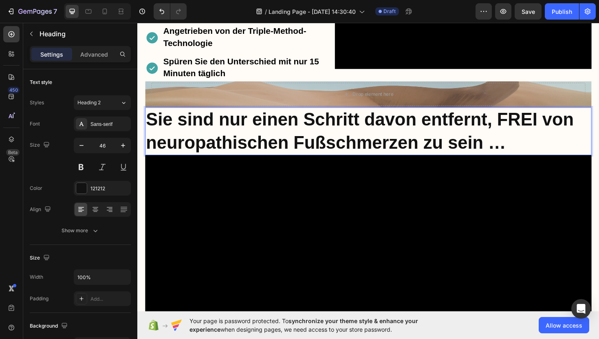
scroll to position [354, 0]
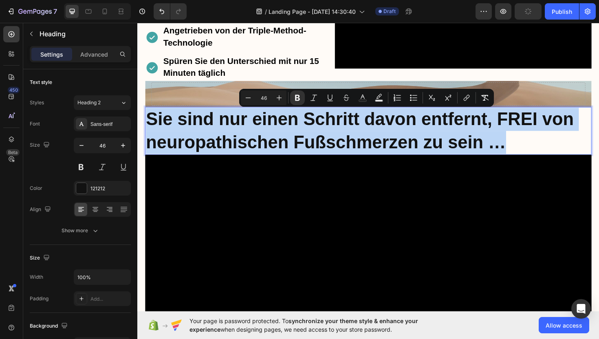
drag, startPoint x: 532, startPoint y: 151, endPoint x: 148, endPoint y: 123, distance: 385.6
click at [148, 123] on p "Sie sind nur einen Schritt davon entfernt, FREI von neuropathischen Fußschmerze…" at bounding box center [381, 137] width 471 height 49
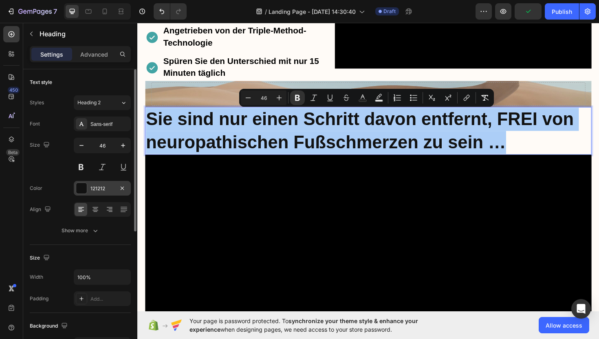
click at [102, 187] on div "121212" at bounding box center [103, 188] width 24 height 7
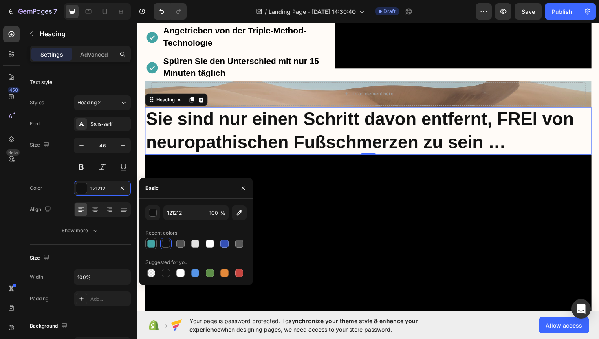
click at [152, 243] on div at bounding box center [151, 244] width 8 height 8
type input "43A4A4"
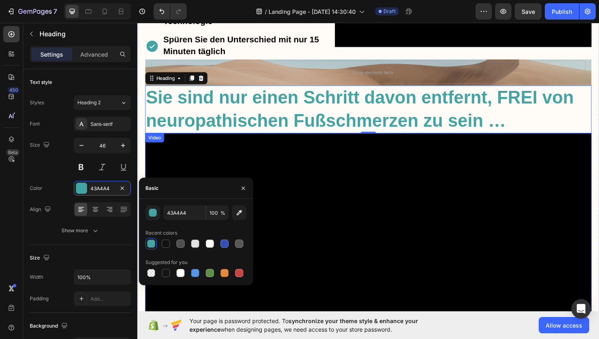
scroll to position [377, 0]
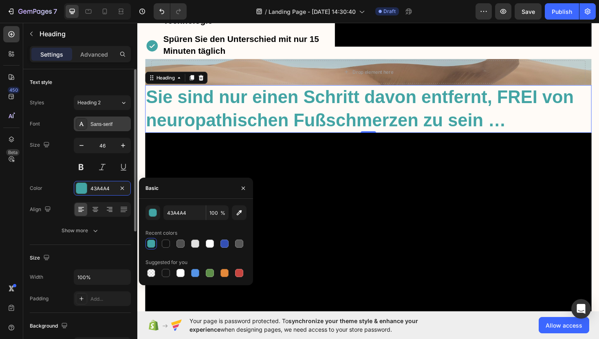
click at [115, 120] on div "Sans-serif" at bounding box center [102, 124] width 57 height 15
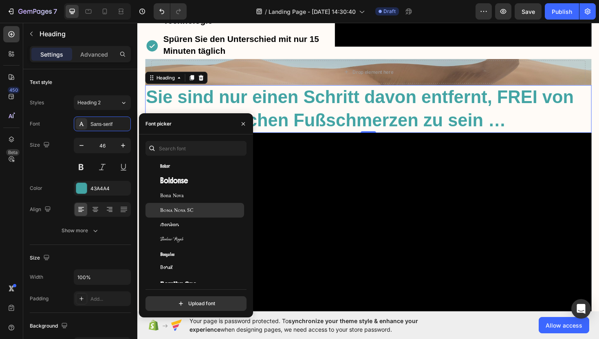
scroll to position [3324, 0]
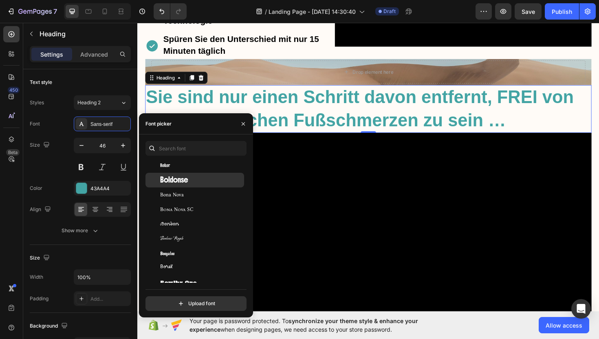
click at [184, 180] on span "Boldonse" at bounding box center [174, 180] width 28 height 7
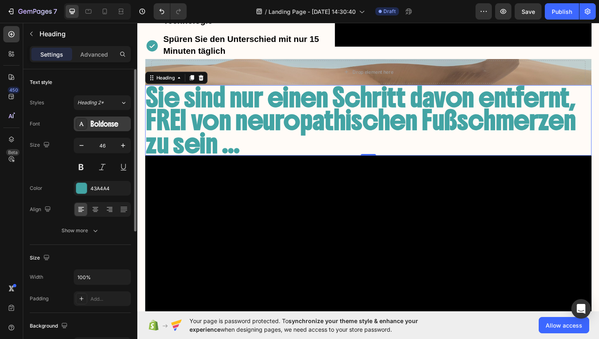
click at [105, 128] on div "Boldonse" at bounding box center [102, 124] width 57 height 15
click at [119, 127] on div "Boldonse" at bounding box center [110, 124] width 38 height 7
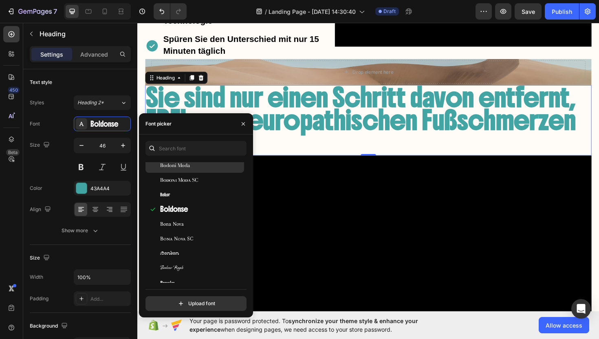
click at [181, 169] on span "Bodoni Moda" at bounding box center [175, 165] width 30 height 7
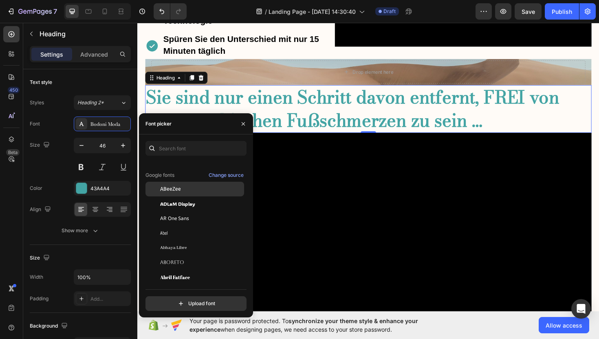
scroll to position [80, 0]
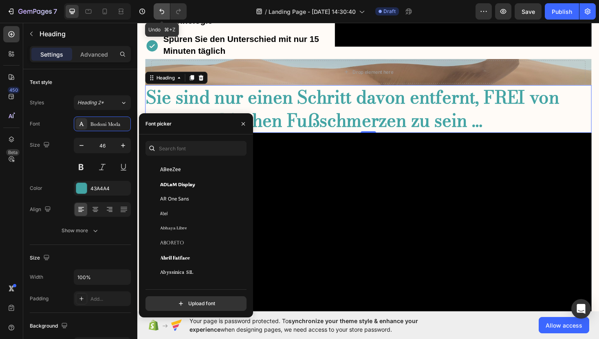
click at [163, 11] on icon "Undo/Redo" at bounding box center [162, 11] width 8 height 8
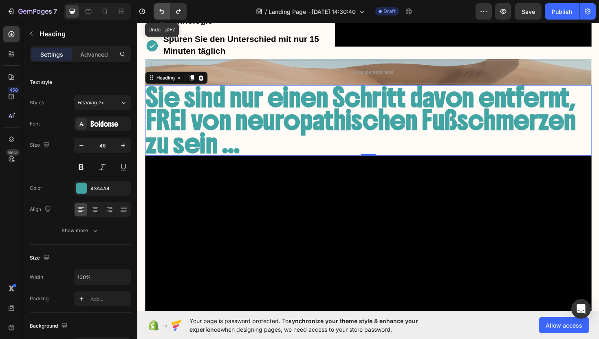
click at [163, 11] on icon "Undo/Redo" at bounding box center [162, 11] width 8 height 8
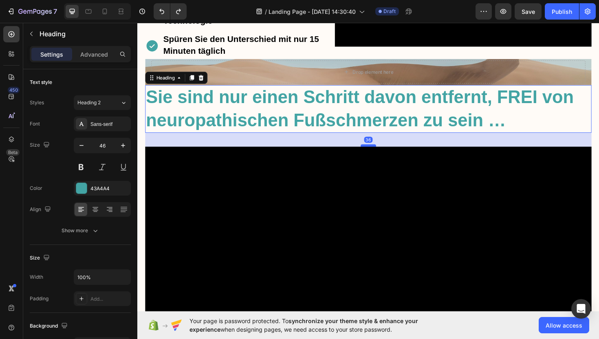
drag, startPoint x: 377, startPoint y: 140, endPoint x: 374, endPoint y: 155, distance: 15.0
click at [374, 154] on div at bounding box center [382, 153] width 16 height 2
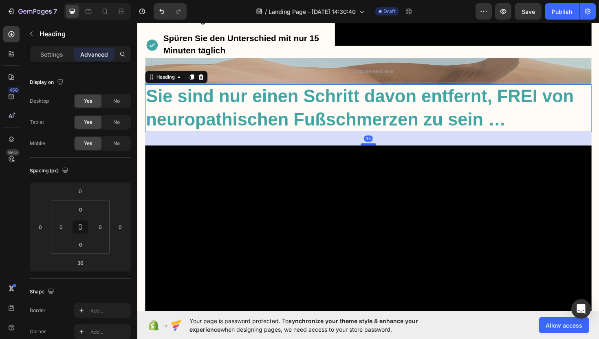
scroll to position [376, 0]
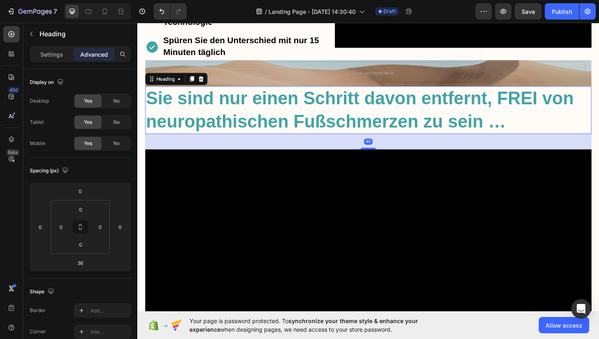
click at [378, 141] on div "40" at bounding box center [382, 141] width 473 height 0
type input "40"
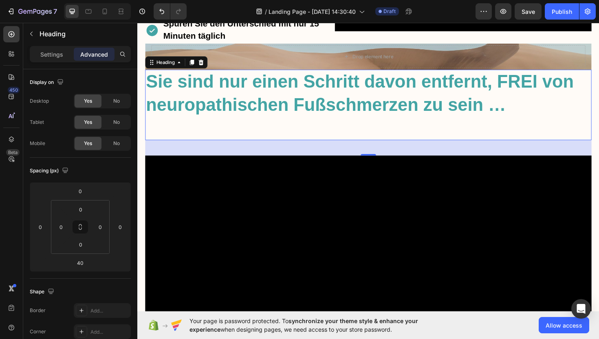
scroll to position [394, 0]
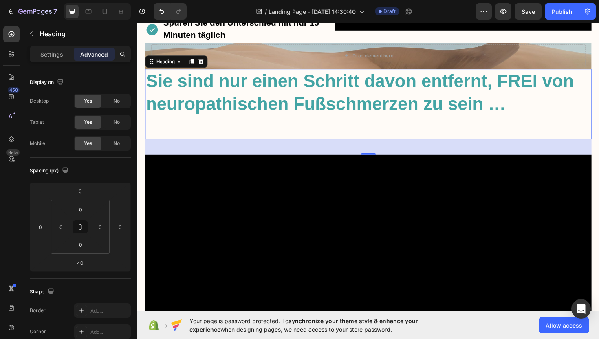
click at [325, 133] on p "Sie sind nur einen Schritt davon entfernt, FREI von neuropathischen Fußschmerze…" at bounding box center [381, 109] width 471 height 73
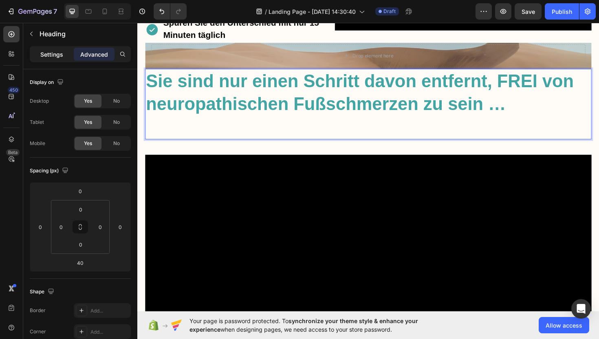
click at [52, 52] on p "Settings" at bounding box center [51, 54] width 23 height 9
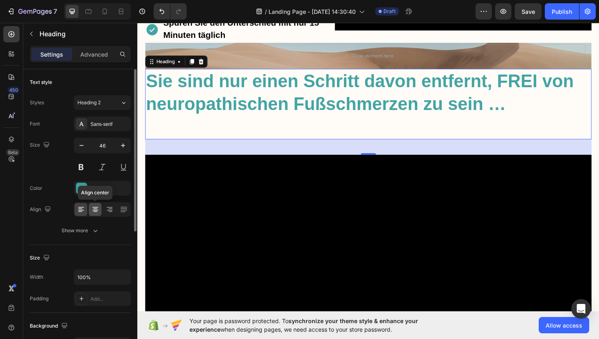
click at [95, 213] on icon at bounding box center [95, 210] width 8 height 8
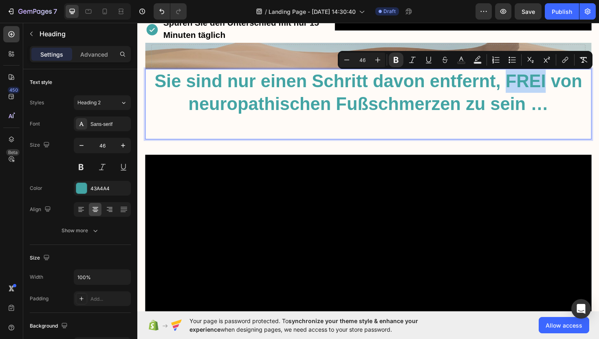
drag, startPoint x: 565, startPoint y: 84, endPoint x: 528, endPoint y: 86, distance: 36.8
click at [528, 86] on strong "Sie sind nur einen Schritt davon entfernt, FREI von neuropathischen Fußschmerze…" at bounding box center [381, 97] width 453 height 46
click at [462, 60] on icon "Editor contextual toolbar" at bounding box center [462, 60] width 8 height 8
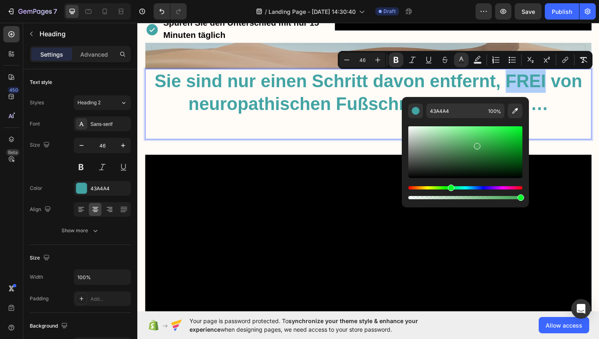
drag, startPoint x: 466, startPoint y: 190, endPoint x: 453, endPoint y: 172, distance: 22.6
click at [450, 191] on div "Hue" at bounding box center [451, 188] width 7 height 7
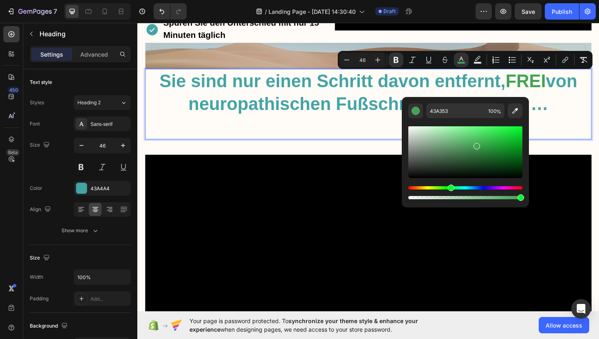
click at [497, 132] on div "Editor contextual toolbar" at bounding box center [466, 152] width 114 height 52
click at [500, 136] on div "Editor contextual toolbar" at bounding box center [498, 134] width 7 height 7
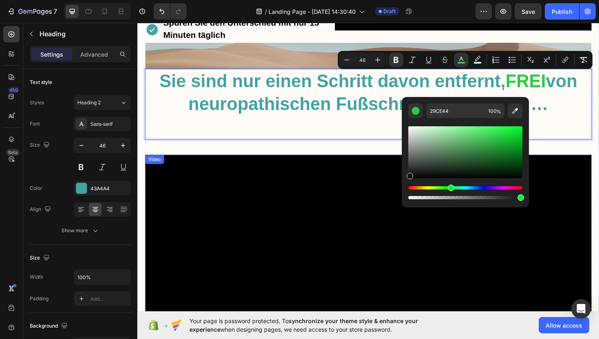
type input "111111"
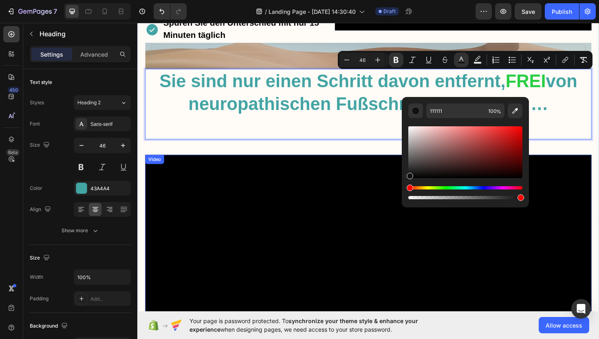
drag, startPoint x: 548, startPoint y: 196, endPoint x: 408, endPoint y: 186, distance: 140.2
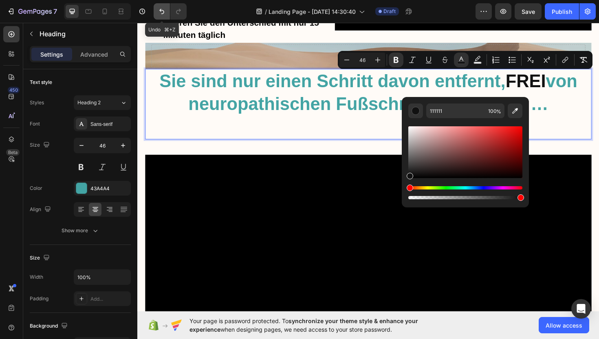
click at [163, 9] on icon "Undo/Redo" at bounding box center [162, 11] width 8 height 8
type input "16"
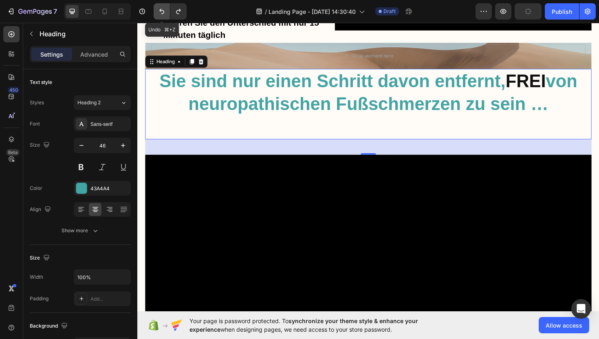
click at [162, 8] on icon "Undo/Redo" at bounding box center [162, 11] width 8 height 8
click at [161, 9] on icon "Undo/Redo" at bounding box center [162, 11] width 8 height 8
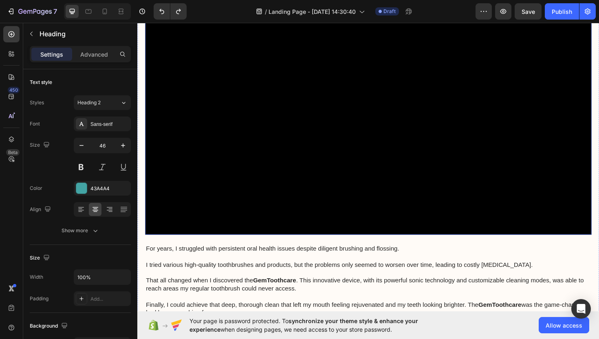
scroll to position [1018, 0]
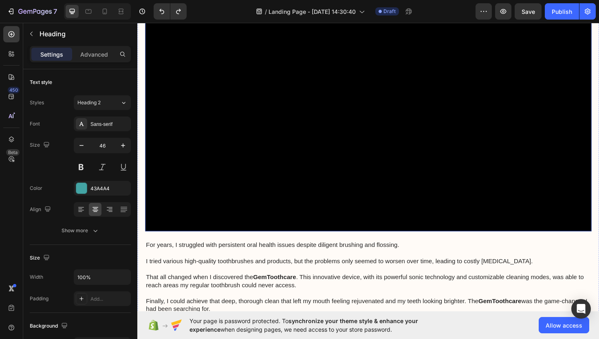
click at [253, 159] on video at bounding box center [382, 111] width 473 height 266
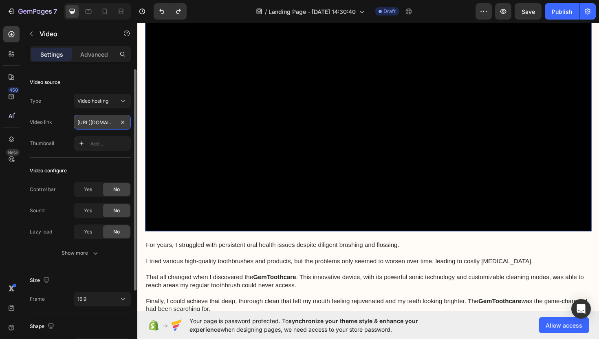
click at [113, 124] on input "[URL][DOMAIN_NAME]" at bounding box center [102, 122] width 57 height 15
paste input "802c0007f10d433986b41199de3eb731"
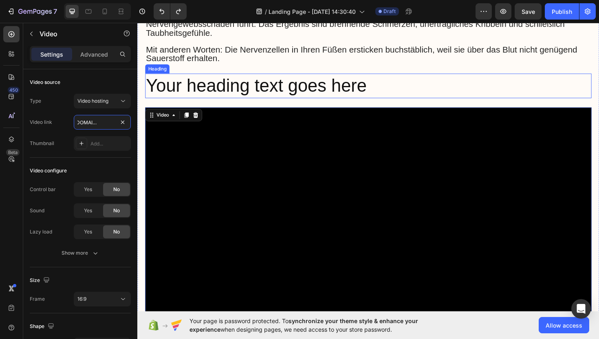
scroll to position [885, 0]
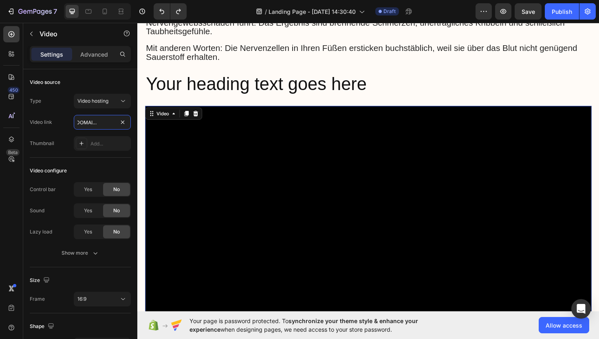
type input "https://cdn.shopify.com/videos/c/o/v/802c0007f10d433986b41199de3eb731.mp4"
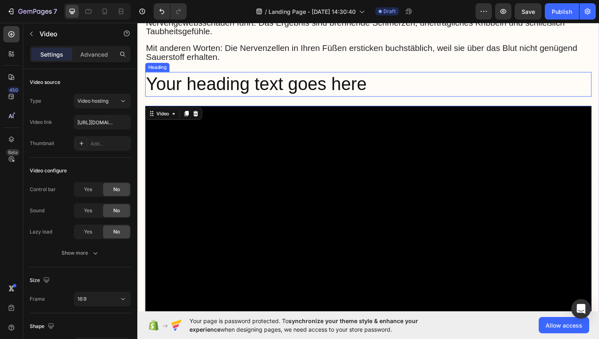
click at [246, 90] on h2 "Your heading text goes here" at bounding box center [382, 88] width 473 height 26
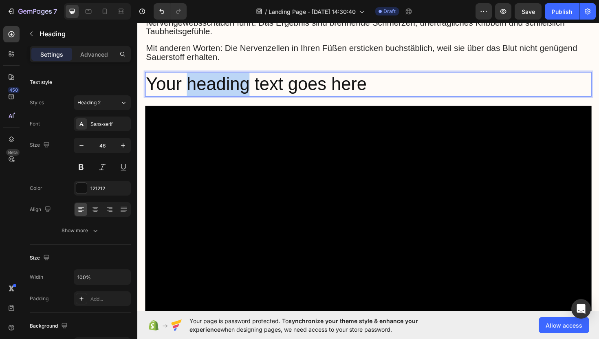
click at [245, 90] on h2 "Your heading text goes here" at bounding box center [382, 88] width 473 height 26
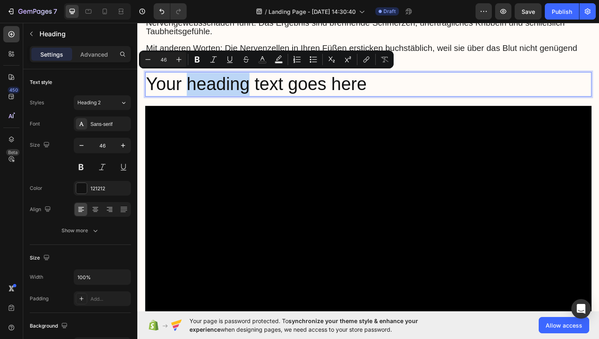
click at [246, 90] on p "Your heading text goes here" at bounding box center [381, 88] width 471 height 24
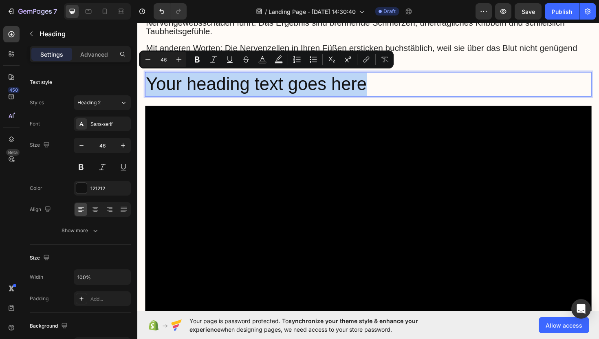
click at [246, 90] on p "Your heading text goes here" at bounding box center [381, 88] width 471 height 24
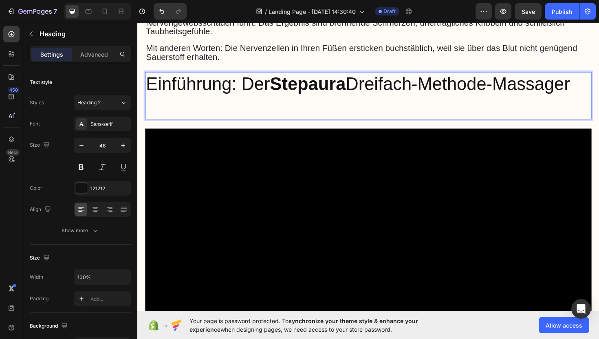
click at [250, 88] on p "Einführung: Der Stepaura Dreifach-Methode-Massager" at bounding box center [381, 88] width 471 height 24
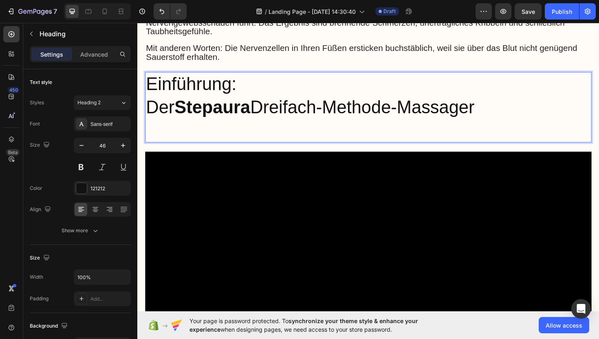
click at [505, 101] on p "Einführung: Der Stepaura Dreifach-Methode-Massager" at bounding box center [381, 100] width 471 height 49
drag, startPoint x: 514, startPoint y: 109, endPoint x: 151, endPoint y: 104, distance: 362.9
click at [151, 104] on p "Einführung: Der Stepaura Dreifach-Methode-Massager" at bounding box center [381, 100] width 471 height 49
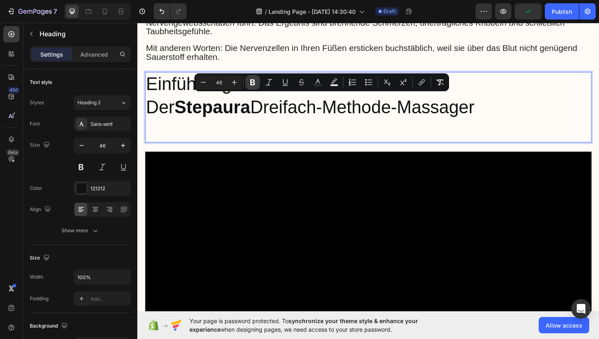
click at [251, 85] on icon "Editor contextual toolbar" at bounding box center [252, 83] width 5 height 6
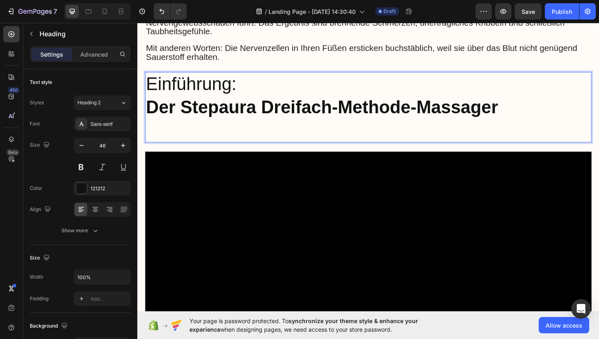
drag, startPoint x: 243, startPoint y: 92, endPoint x: 269, endPoint y: 106, distance: 29.2
click at [295, 88] on p "Einführung: Der Stepaura Dreifach-Methode-Massager" at bounding box center [381, 100] width 471 height 49
drag, startPoint x: 257, startPoint y: 82, endPoint x: 148, endPoint y: 84, distance: 108.9
click at [147, 85] on p "Einführung: Der Stepaura Dreifach-Methode-Massager" at bounding box center [381, 100] width 471 height 49
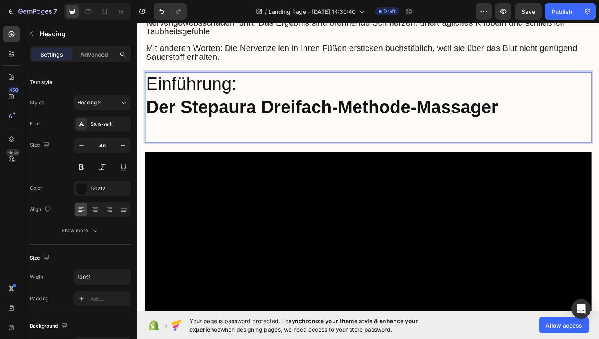
click at [205, 86] on p "Einführung: Der Stepaura Dreifach-Methode-Massager" at bounding box center [381, 100] width 471 height 49
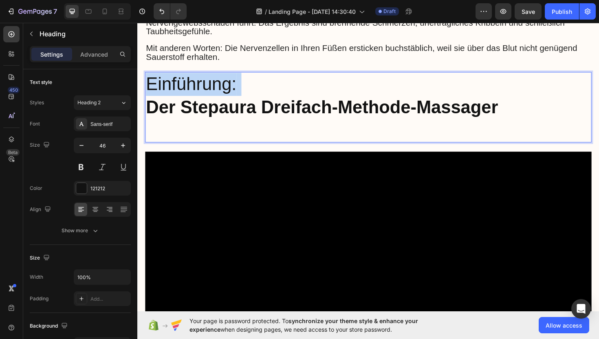
click at [205, 86] on p "Einführung: Der Stepaura Dreifach-Methode-Massager" at bounding box center [381, 100] width 471 height 49
click at [316, 88] on p "Einführung: Der Stepaura Dreifach-Methode-Massager" at bounding box center [381, 100] width 471 height 49
click at [283, 91] on p "Einführung: Der Stepaura Dreifach-Methode-Massager" at bounding box center [381, 100] width 471 height 49
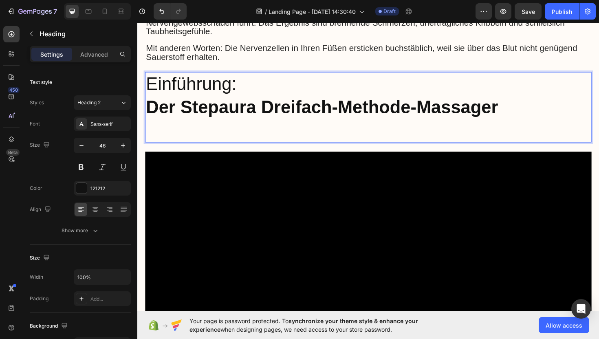
click at [221, 86] on p "Einführung: Der Stepaura Dreifach-Methode-Massager" at bounding box center [381, 100] width 471 height 49
click at [243, 117] on strong "Der Stepaura Dreifach-Methode-Massager" at bounding box center [332, 112] width 373 height 21
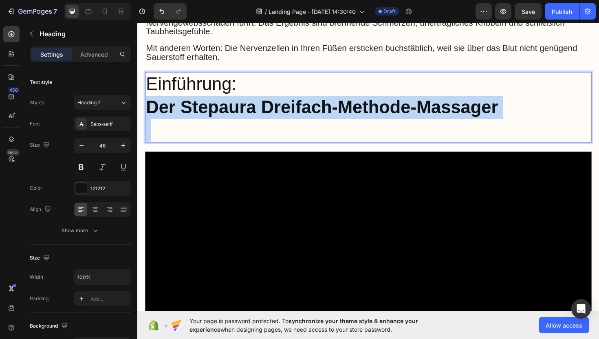
click at [243, 116] on strong "Der Stepaura Dreifach-Methode-Massager" at bounding box center [332, 112] width 373 height 21
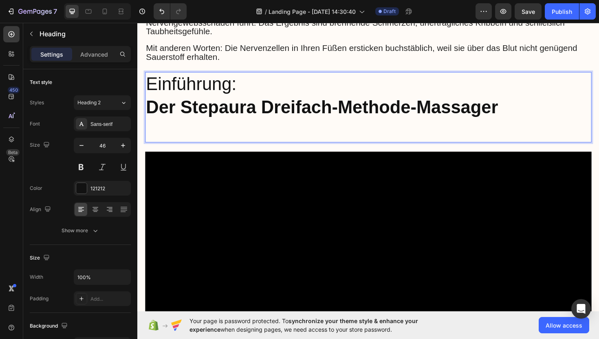
click at [412, 77] on p "Einführung: Der Stepaura Dreifach-Methode-Massager" at bounding box center [381, 100] width 471 height 49
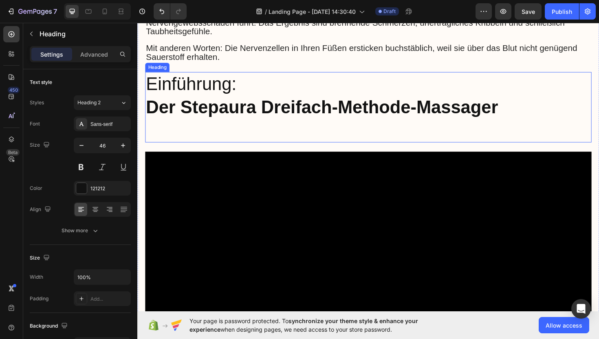
click at [212, 82] on p "Einführung: Der Stepaura Dreifach-Methode-Massager" at bounding box center [381, 112] width 471 height 73
click at [211, 83] on p "Einführung: Der Stepaura Dreifach-Methode-Massager" at bounding box center [381, 112] width 471 height 73
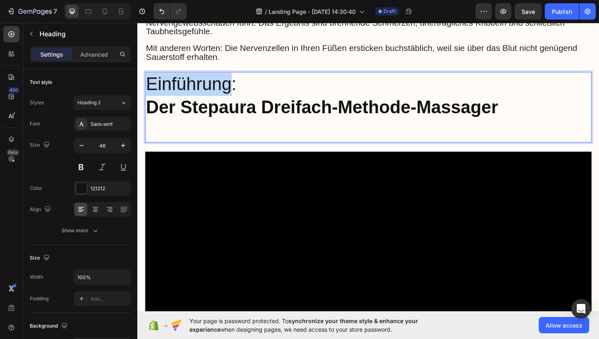
click at [211, 83] on p "Einführung: Der Stepaura Dreifach-Methode-Massager" at bounding box center [381, 112] width 471 height 73
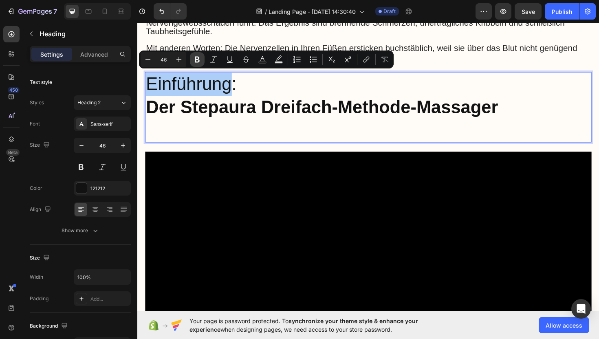
click at [197, 60] on icon "Editor contextual toolbar" at bounding box center [197, 59] width 8 height 8
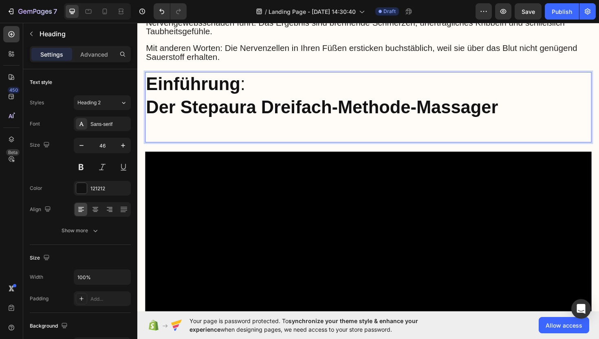
click at [252, 83] on p "Einführung : Der Stepaura Dreifach-Methode-Massager" at bounding box center [381, 112] width 471 height 73
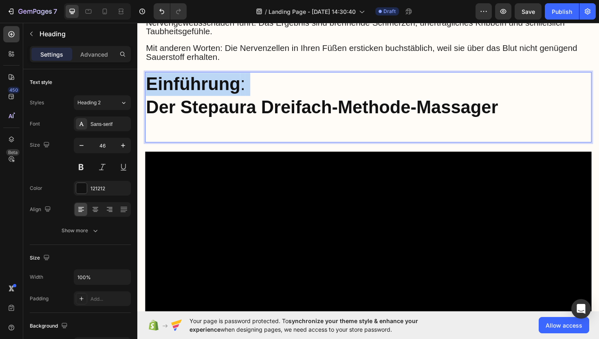
click at [252, 83] on p "Einführung : Der Stepaura Dreifach-Methode-Massager" at bounding box center [381, 112] width 471 height 73
click at [248, 84] on p "Einführung : Der Stepaura Dreifach-Methode-Massager" at bounding box center [381, 112] width 471 height 73
click at [273, 83] on p "Einführung : Der Stepaura Dreifach-Methode-Massager" at bounding box center [381, 112] width 471 height 73
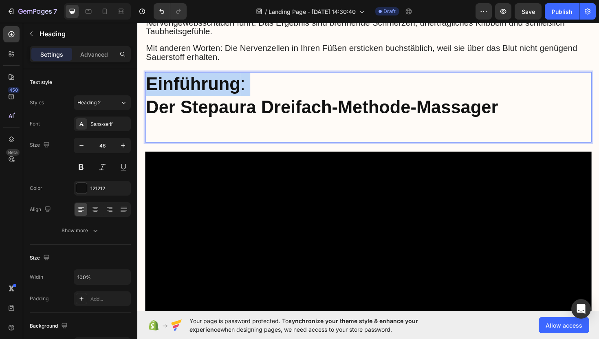
drag, startPoint x: 263, startPoint y: 85, endPoint x: 275, endPoint y: 84, distance: 12.3
click at [263, 85] on p "Einführung : Der Stepaura Dreifach-Methode-Massager" at bounding box center [381, 112] width 471 height 73
click at [286, 84] on p "Einführung : Der Stepaura Dreifach-Methode-Massager" at bounding box center [381, 112] width 471 height 73
click at [283, 87] on p "Einführung : Der Stepaura Dreifach-Methode-Massager" at bounding box center [381, 112] width 471 height 73
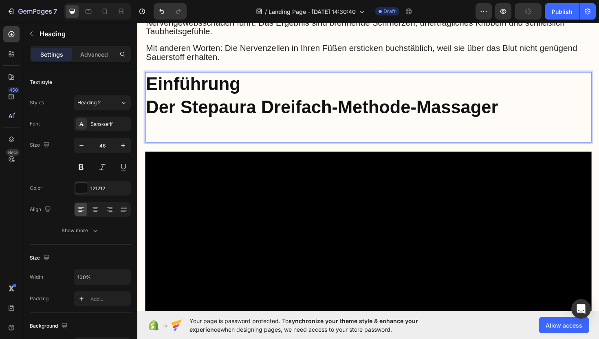
click at [245, 90] on strong "Einführung" at bounding box center [196, 87] width 100 height 21
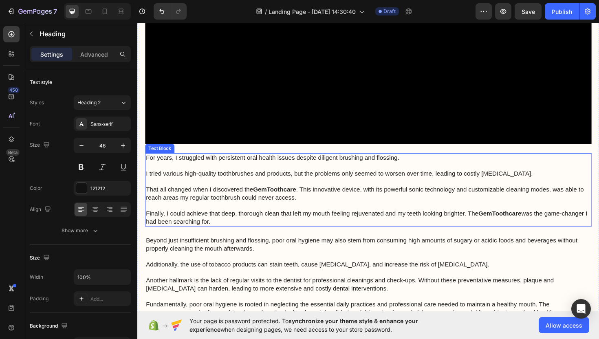
scroll to position [1162, 0]
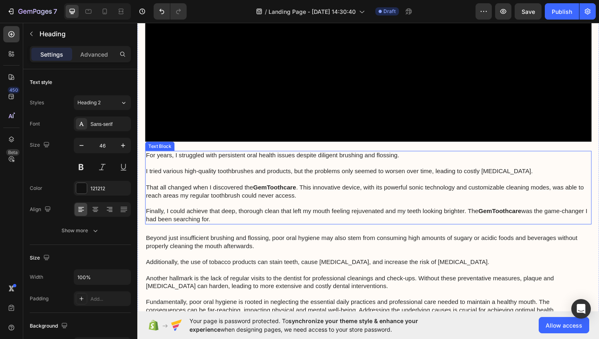
click at [296, 194] on strong "GemToothcare" at bounding box center [283, 197] width 46 height 7
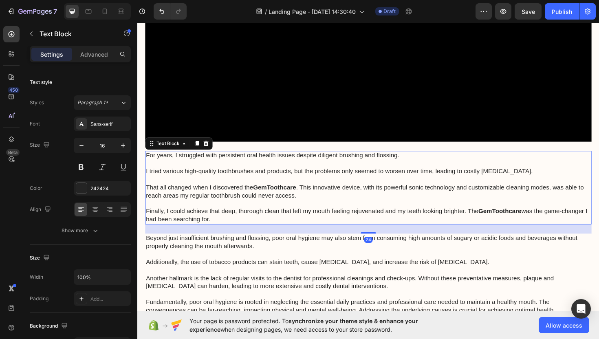
click at [296, 194] on strong "GemToothcare" at bounding box center [283, 197] width 46 height 7
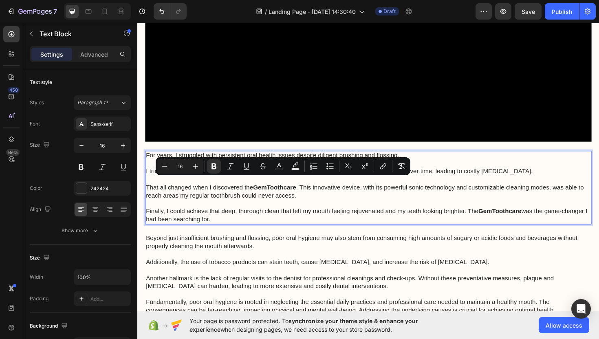
click at [312, 215] on p "For years, I struggled with persistent oral health issues despite diligent brus…" at bounding box center [381, 197] width 471 height 76
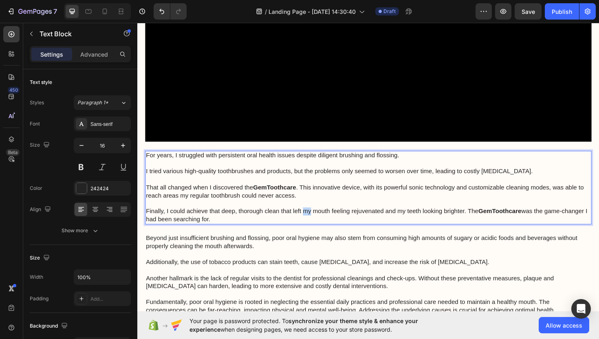
click at [312, 215] on p "For years, I struggled with persistent oral health issues despite diligent brus…" at bounding box center [381, 197] width 471 height 76
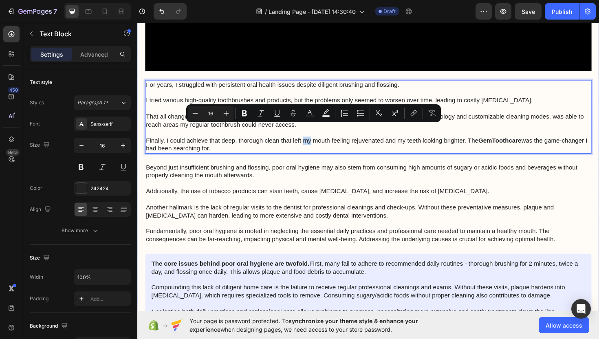
scroll to position [1289, 0]
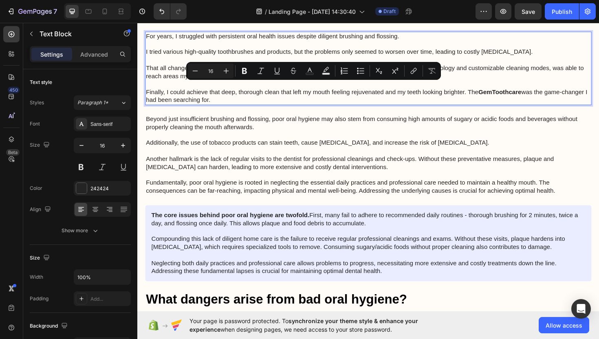
click at [253, 98] on p "For years, I struggled with persistent oral health issues despite diligent brus…" at bounding box center [381, 71] width 471 height 76
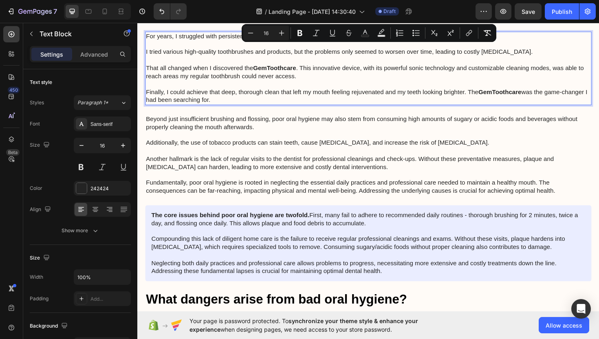
drag, startPoint x: 252, startPoint y: 99, endPoint x: 145, endPoint y: 28, distance: 128.7
click at [145, 28] on div "Image 29 August 2025 von Maria Noman Text Block Row ⁠⁠⁠⁠⁠⁠⁠ Dieses revolutionär…" at bounding box center [381, 100] width 489 height 2425
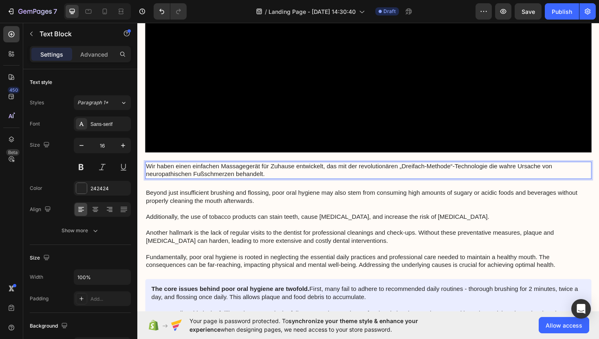
scroll to position [1153, 0]
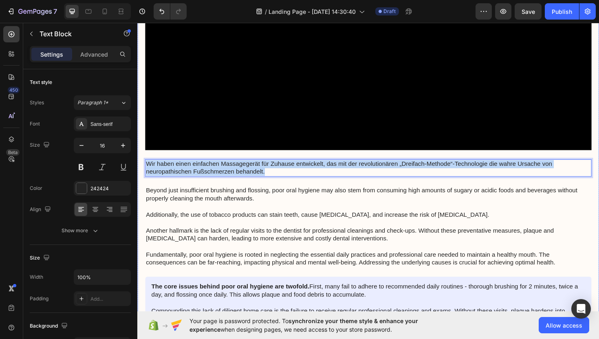
drag, startPoint x: 279, startPoint y: 176, endPoint x: 144, endPoint y: 167, distance: 134.9
click at [144, 167] on div "Image 29 August 2025 von Maria Noman Text Block Row ⁠⁠⁠⁠⁠⁠⁠ Dieses revolutionär…" at bounding box center [381, 207] width 489 height 2366
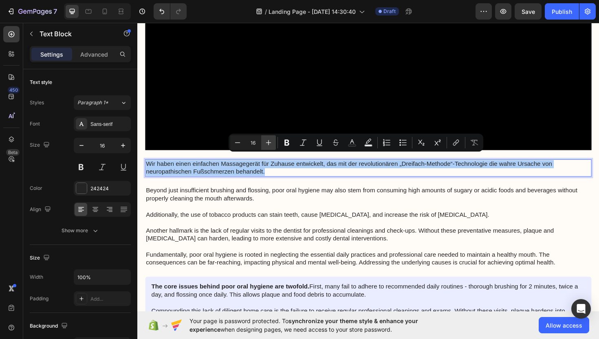
click at [268, 145] on icon "Editor contextual toolbar" at bounding box center [268, 142] width 5 height 5
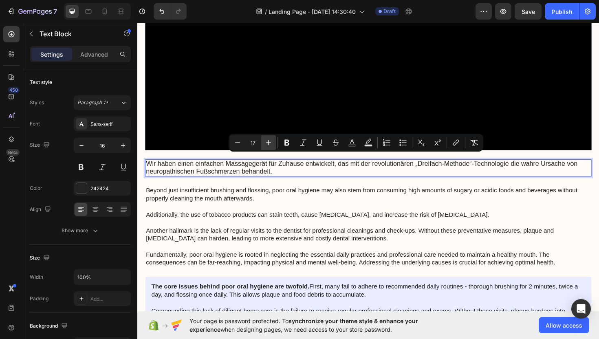
click at [268, 145] on icon "Editor contextual toolbar" at bounding box center [268, 142] width 5 height 5
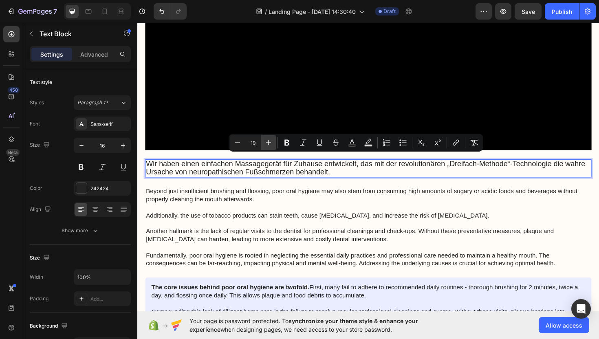
click at [268, 145] on icon "Editor contextual toolbar" at bounding box center [268, 142] width 5 height 5
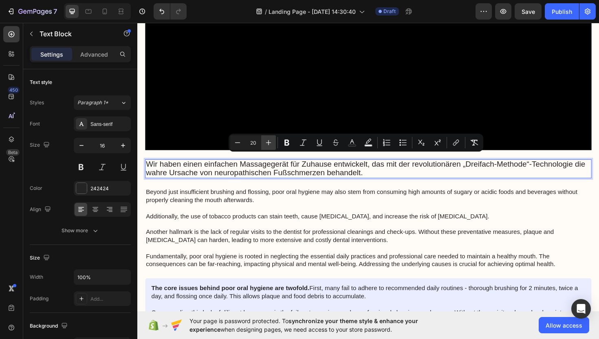
click at [268, 145] on icon "Editor contextual toolbar" at bounding box center [269, 143] width 8 height 8
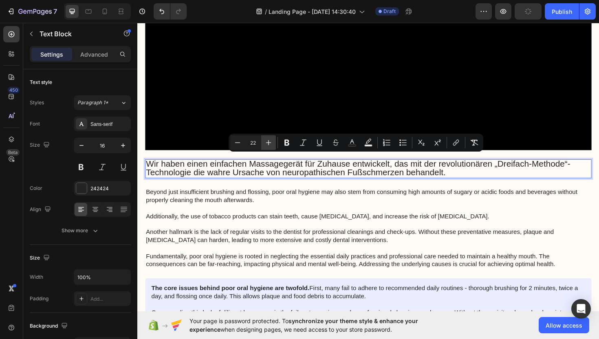
click at [268, 145] on icon "Editor contextual toolbar" at bounding box center [269, 143] width 8 height 8
type input "24"
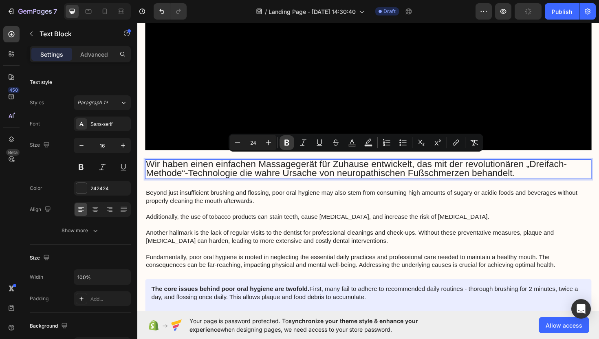
click at [286, 141] on icon "Editor contextual toolbar" at bounding box center [287, 143] width 8 height 8
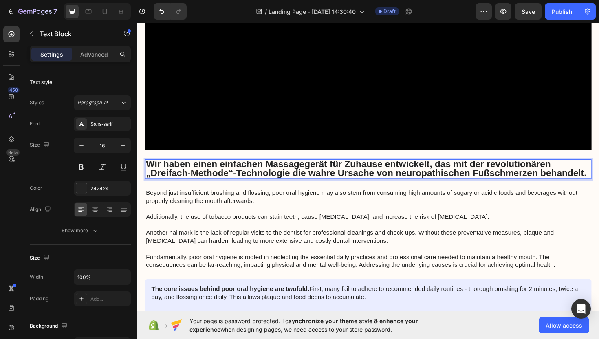
click at [230, 185] on p "Wir haben einen einfachen Massagegerät für Zuhause entwickelt, das mit der revo…" at bounding box center [381, 178] width 471 height 20
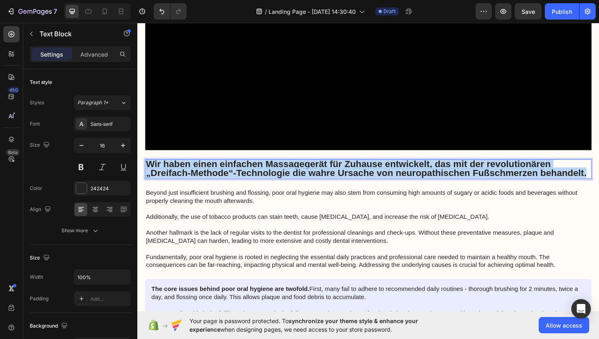
click at [230, 185] on p "Wir haben einen einfachen Massagegerät für Zuhause entwickelt, das mit der revo…" at bounding box center [381, 178] width 471 height 20
click at [230, 184] on p "Wir haben einen einfachen Massagegerät für Zuhause entwickelt, das mit der revo…" at bounding box center [381, 178] width 471 height 20
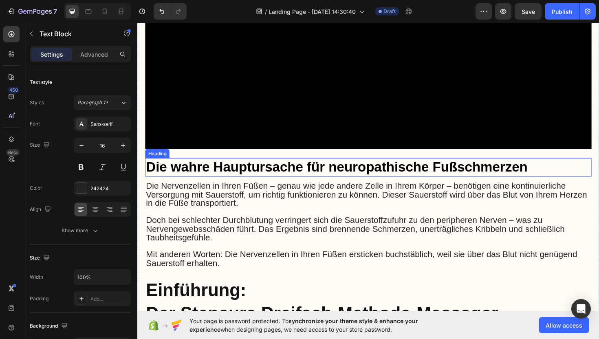
scroll to position [664, 0]
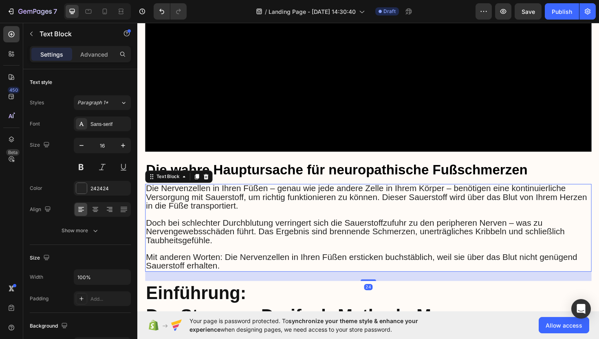
click at [252, 198] on span "Die Nervenzellen in Ihren Füßen – genau wie jede andere Zelle in Ihrem Körper –…" at bounding box center [379, 207] width 467 height 29
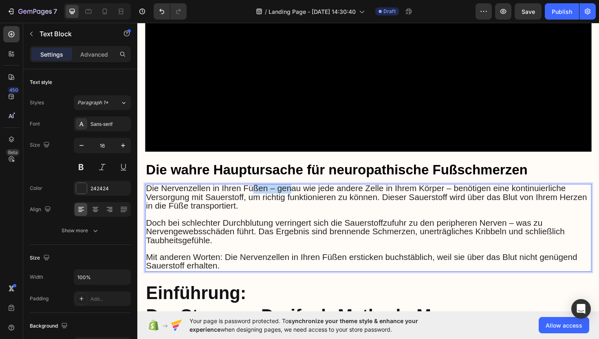
drag, startPoint x: 259, startPoint y: 197, endPoint x: 301, endPoint y: 197, distance: 42.4
click at [301, 197] on span "Die Nervenzellen in Ihren Füßen – genau wie jede andere Zelle in Ihrem Körper –…" at bounding box center [379, 207] width 467 height 29
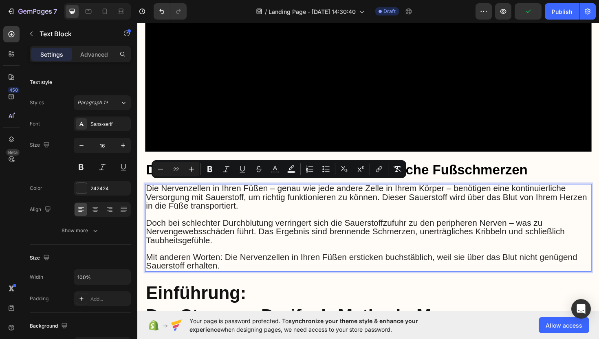
click at [327, 217] on p "Die Nervenzellen in Ihren Füßen – genau wie jede andere Zelle in Ihrem Körper –…" at bounding box center [381, 209] width 471 height 28
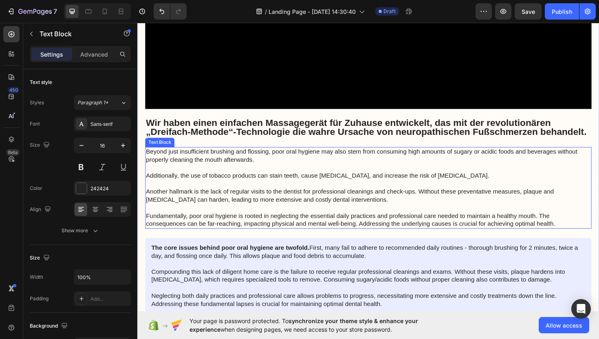
scroll to position [1190, 0]
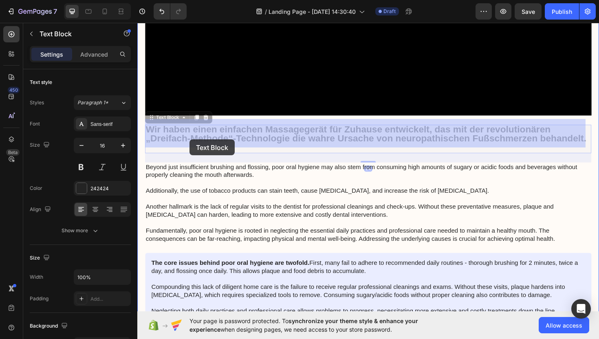
drag, startPoint x: 219, startPoint y: 150, endPoint x: 193, endPoint y: 146, distance: 26.3
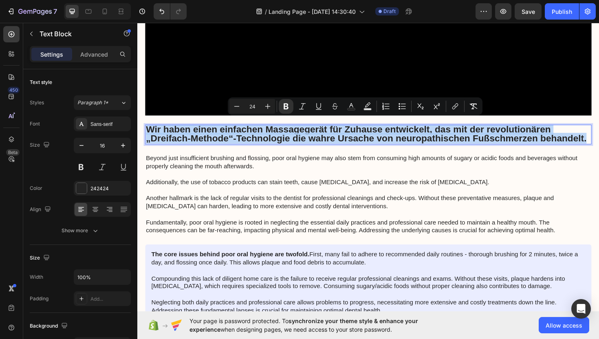
drag, startPoint x: 197, startPoint y: 149, endPoint x: 151, endPoint y: 130, distance: 50.1
click at [151, 132] on p "Wir haben einen einfachen Massagegerät für Zuhause entwickelt, das mit der revo…" at bounding box center [381, 142] width 471 height 20
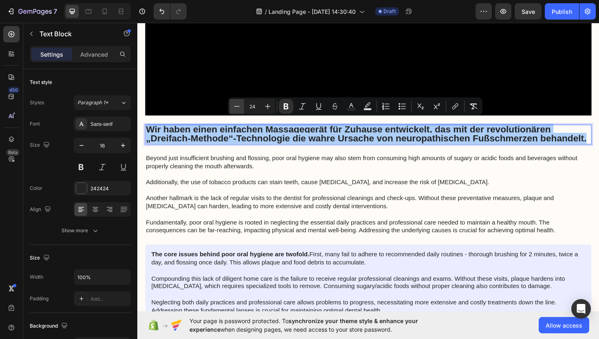
click at [240, 107] on icon "Editor contextual toolbar" at bounding box center [237, 106] width 8 height 8
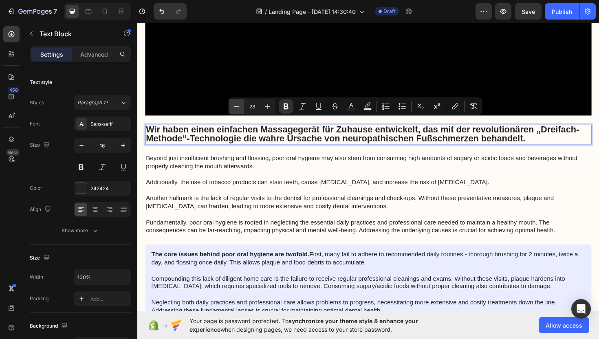
click at [240, 107] on icon "Editor contextual toolbar" at bounding box center [237, 106] width 8 height 8
type input "22"
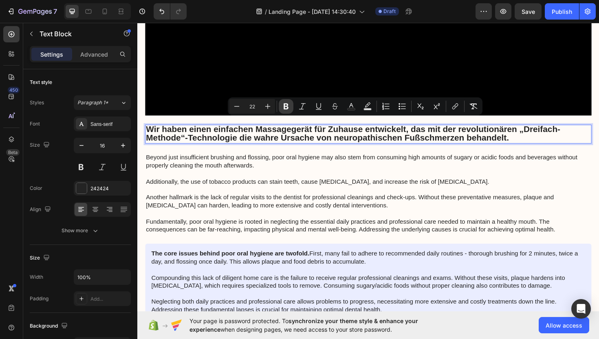
click at [285, 105] on icon "Editor contextual toolbar" at bounding box center [286, 107] width 5 height 6
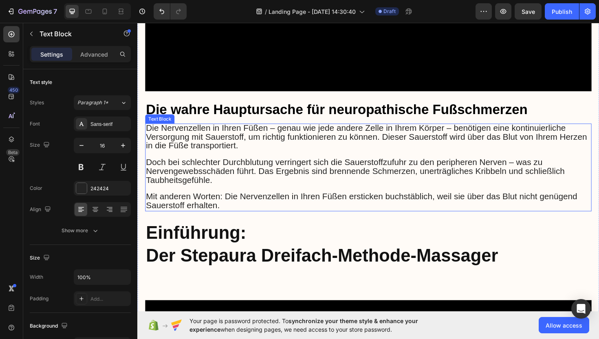
scroll to position [727, 0]
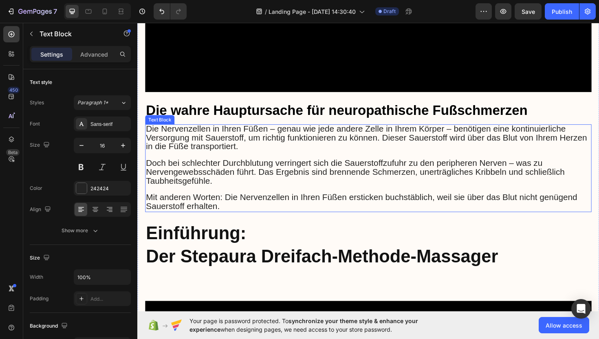
click at [297, 153] on p "Die Nervenzellen in Ihren Füßen – genau wie jede andere Zelle in Ihrem Körper –…" at bounding box center [381, 145] width 471 height 28
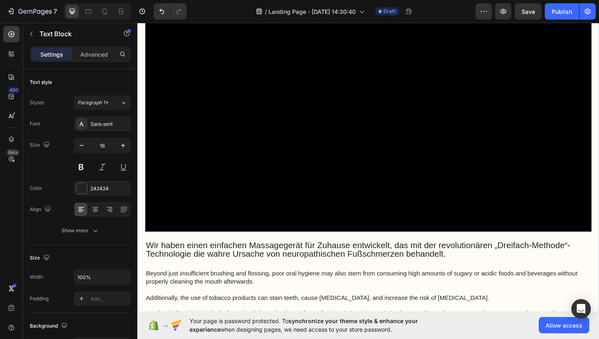
scroll to position [1191, 0]
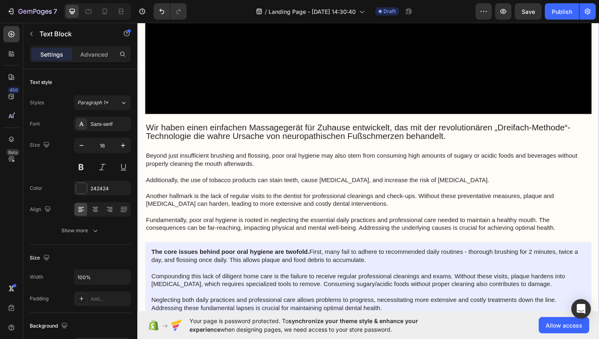
click at [263, 144] on div "Image 29 August 2025 von Maria Noman Text Block Row ⁠⁠⁠⁠⁠⁠⁠ Dieses revolutionär…" at bounding box center [382, 168] width 473 height 2367
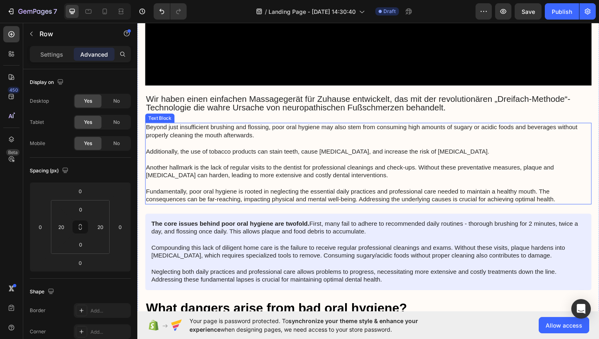
scroll to position [1219, 0]
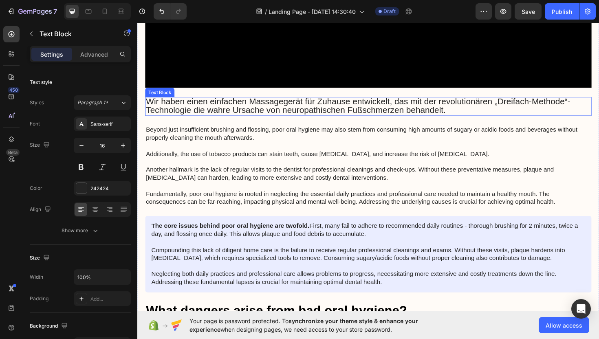
click at [233, 106] on span "Wir haben einen einfachen Massagegerät für Zuhause entwickelt, das mit der revo…" at bounding box center [371, 111] width 450 height 20
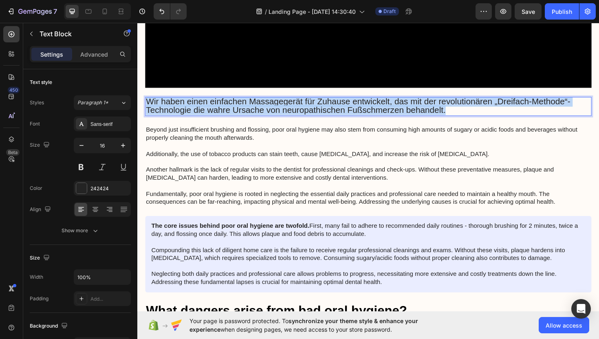
drag, startPoint x: 466, startPoint y: 108, endPoint x: 122, endPoint y: 92, distance: 344.6
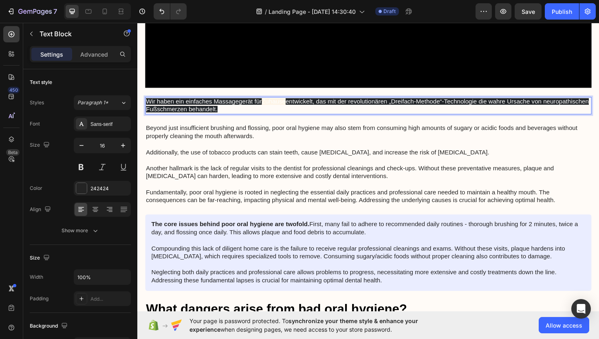
drag, startPoint x: 283, startPoint y: 105, endPoint x: 287, endPoint y: 106, distance: 4.6
click at [283, 105] on p "Wir haben ein einfaches Massagegerät für Zuhause entwickelt, das mit der revolu…" at bounding box center [381, 110] width 471 height 17
click at [296, 109] on p "Wir haben ein einfaches Massagegerät für Zuhause entwickelt, das mit der revolu…" at bounding box center [381, 110] width 471 height 17
drag, startPoint x: 296, startPoint y: 108, endPoint x: 299, endPoint y: 101, distance: 7.9
click at [298, 106] on p "Wir haben ein einfaches Massagegerät für Zuhause entwickelt, das mit der revolu…" at bounding box center [381, 110] width 471 height 17
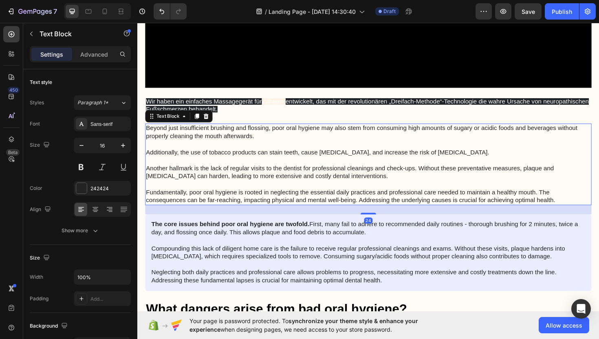
click at [293, 183] on p "Beyond just insufficient brushing and flossing, poor oral hygiene may also stem…" at bounding box center [381, 172] width 471 height 85
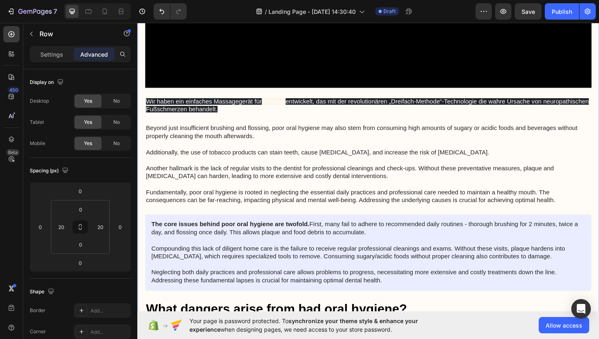
click at [291, 122] on div "Image 29 August 2025 von Maria Noman Text Block Row ⁠⁠⁠⁠⁠⁠⁠ Dieses revolutionär…" at bounding box center [382, 141] width 473 height 2366
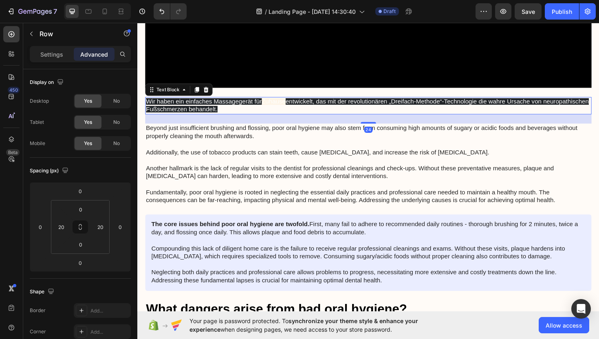
click at [286, 113] on p "Wir haben ein einfaches Massagegerät für Zuhause entwickelt, das mit der revolu…" at bounding box center [381, 110] width 471 height 17
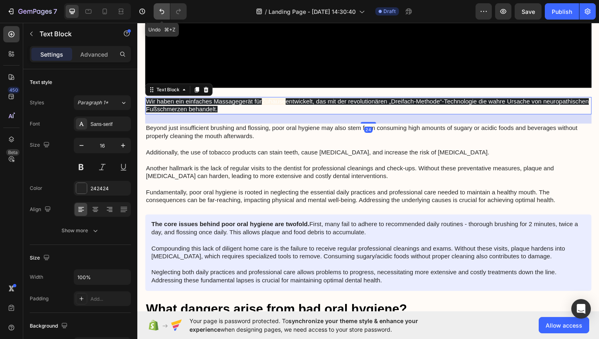
click at [160, 15] on icon "Undo/Redo" at bounding box center [162, 11] width 8 height 8
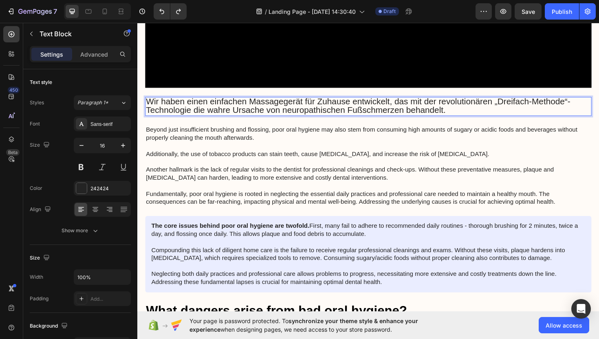
click at [210, 101] on span "Wir haben einen einfachen Massagegerät für Zuhause entwickelt, das mit der revo…" at bounding box center [371, 111] width 450 height 20
click at [241, 102] on span "Wir haben ein einfachen Massagegerät für Zuhause entwickelt, das mit der revolu…" at bounding box center [366, 111] width 440 height 20
click at [480, 109] on p "Wir haben ein einfaches Massagegerät für Zuhause entwickelt, das mit der revolu…" at bounding box center [381, 111] width 471 height 19
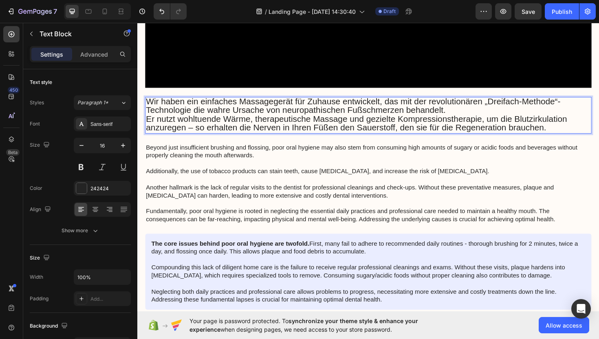
click at [467, 110] on p "Wir haben ein einfaches Massagegerät für Zuhause entwickelt, das mit der revolu…" at bounding box center [381, 111] width 471 height 19
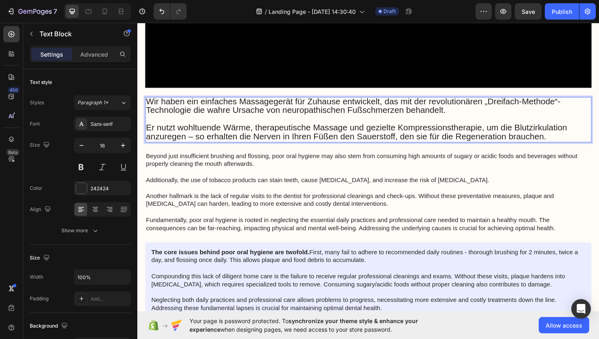
click at [577, 139] on p "Er nutzt wohltuende Wärme, therapeutische Massage und gezielte Kompressionsther…" at bounding box center [381, 139] width 471 height 19
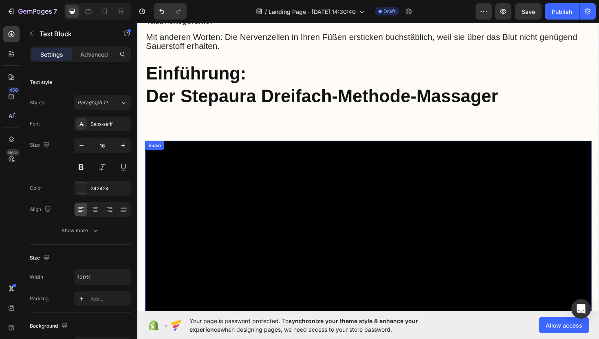
scroll to position [898, 0]
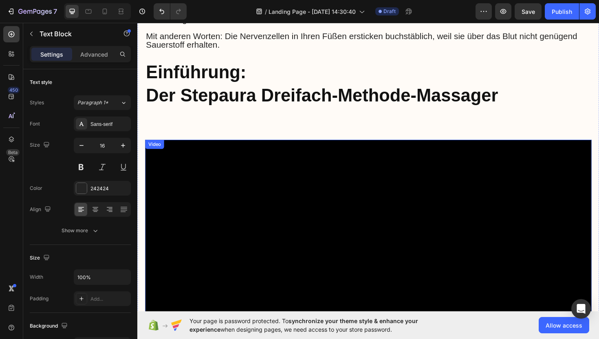
click at [281, 122] on p "⁠⁠⁠⁠⁠⁠⁠ Einführung: Der Stepaura Dreifach-Methode-Massager" at bounding box center [381, 99] width 471 height 73
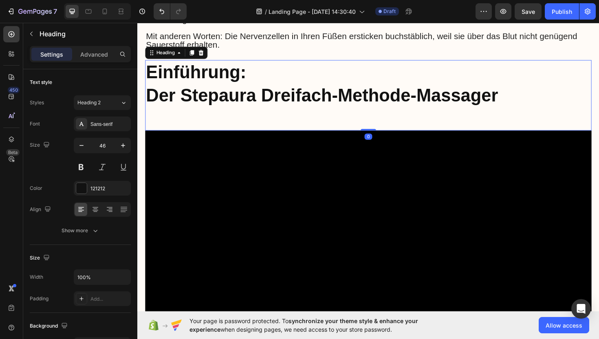
drag, startPoint x: 379, startPoint y: 143, endPoint x: 374, endPoint y: 128, distance: 15.0
click at [378, 127] on div "⁠⁠⁠⁠⁠⁠⁠ Einführung: Der Stepaura Dreifach-Methode-Massager Heading 0" at bounding box center [382, 99] width 473 height 75
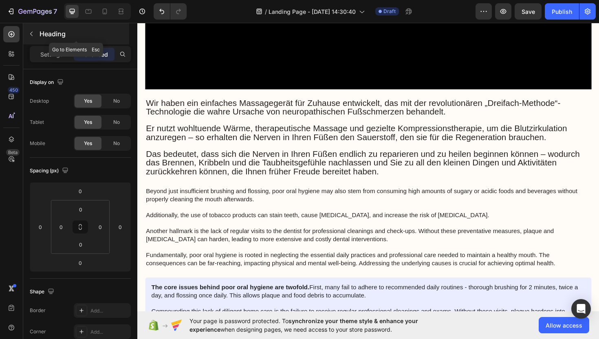
scroll to position [1209, 0]
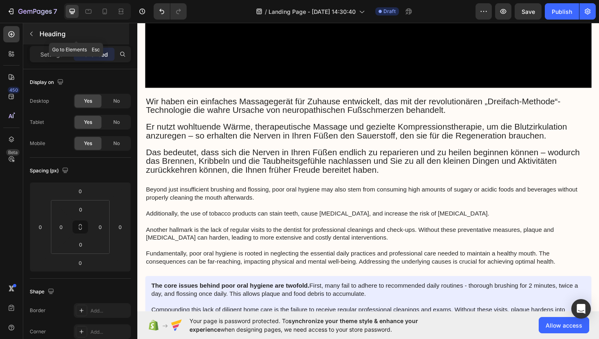
click at [30, 37] on button "button" at bounding box center [31, 33] width 13 height 13
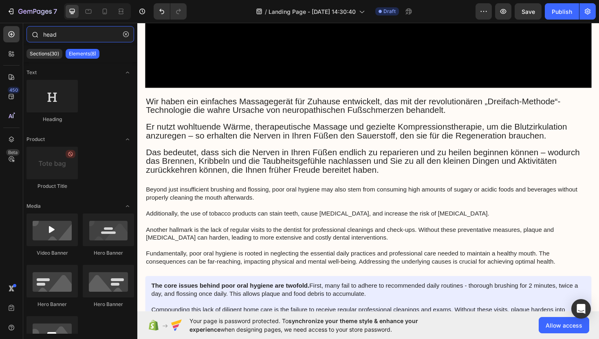
click at [66, 36] on input "head" at bounding box center [81, 34] width 108 height 16
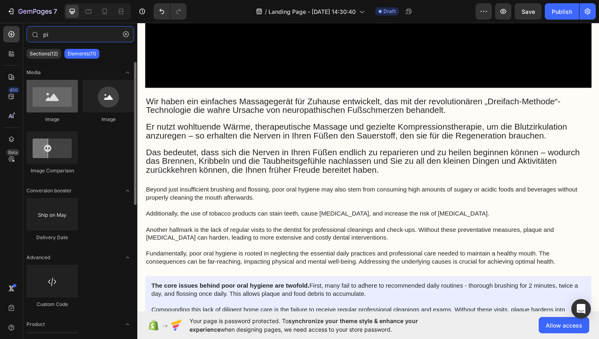
type input "pi"
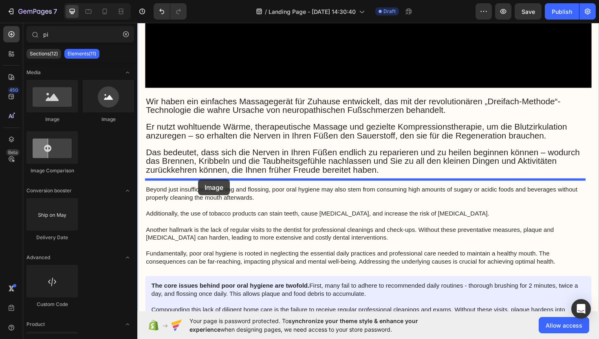
drag, startPoint x: 192, startPoint y: 128, endPoint x: 201, endPoint y: 188, distance: 61.0
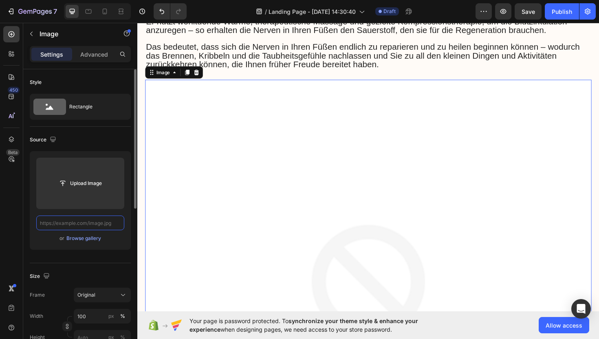
scroll to position [0, 0]
paste input "https://cdn.shopify.com/s/files/1/0916/3610/5601/files/Vorher_5c7b485c-bb68-4d1…"
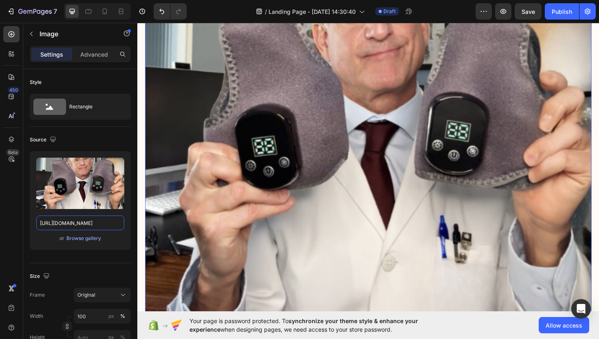
scroll to position [1514, 0]
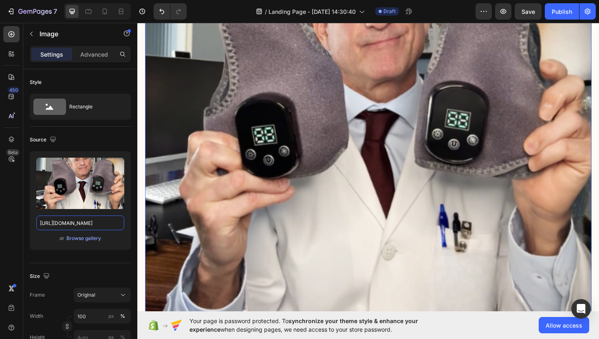
type input "https://cdn.shopify.com/s/files/1/0916/3610/5601/files/Vorher_5c7b485c-bb68-4d1…"
click at [303, 196] on img at bounding box center [382, 126] width 473 height 473
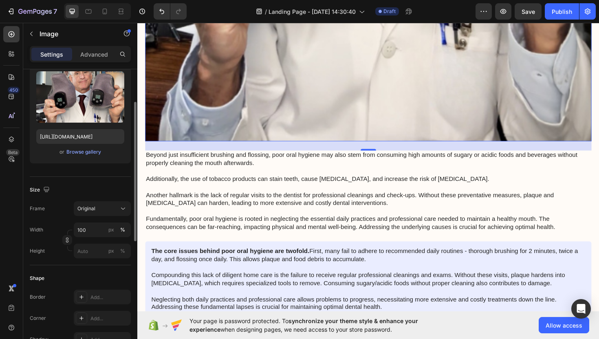
scroll to position [91, 0]
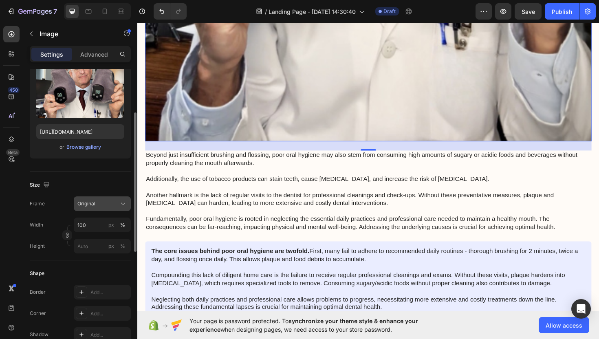
click at [101, 208] on button "Original" at bounding box center [102, 204] width 57 height 15
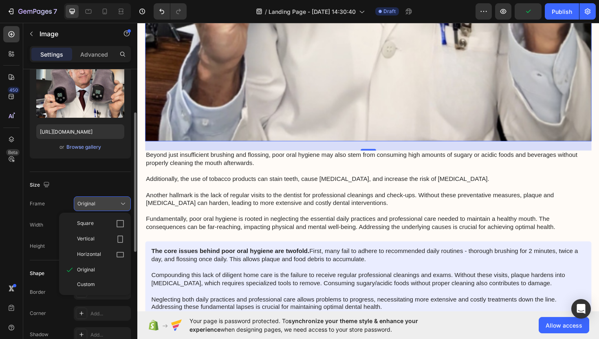
click at [97, 223] on div "Square" at bounding box center [100, 224] width 47 height 8
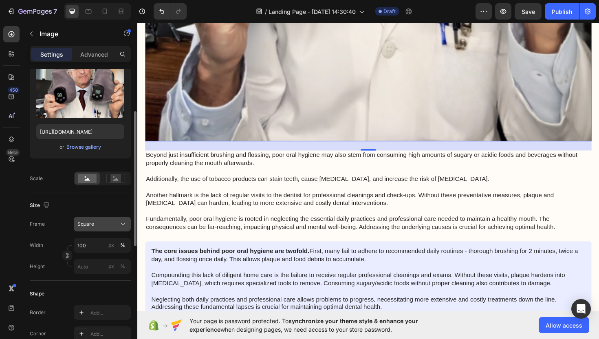
click at [106, 225] on div "Square" at bounding box center [97, 224] width 40 height 7
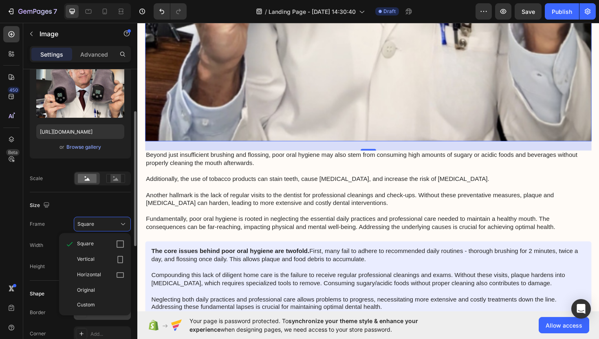
click at [103, 289] on div "Original" at bounding box center [100, 290] width 47 height 7
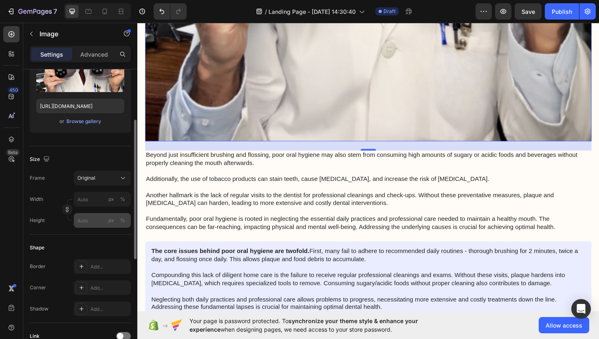
scroll to position [118, 0]
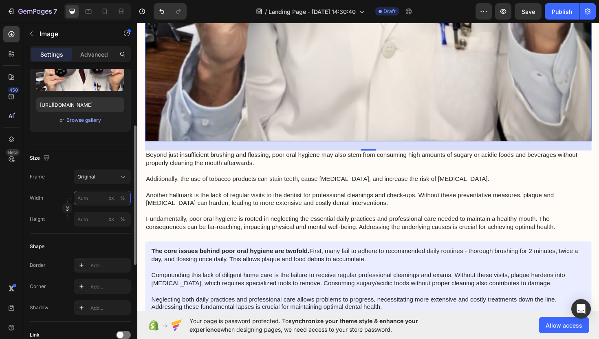
click at [88, 199] on input "px %" at bounding box center [102, 198] width 57 height 15
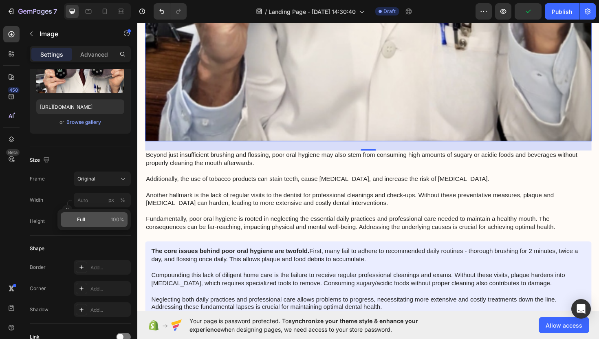
click at [119, 220] on span "100%" at bounding box center [117, 219] width 13 height 7
type input "100"
click at [163, 12] on icon "Undo/Redo" at bounding box center [162, 11] width 8 height 8
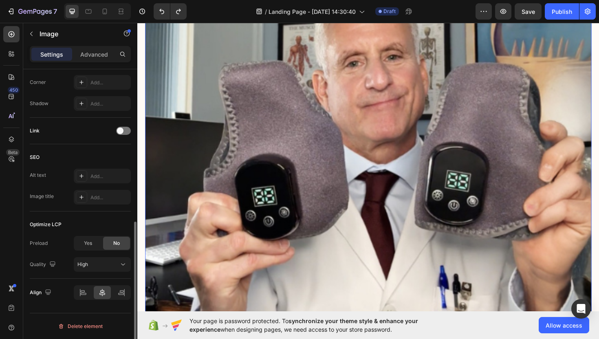
scroll to position [0, 0]
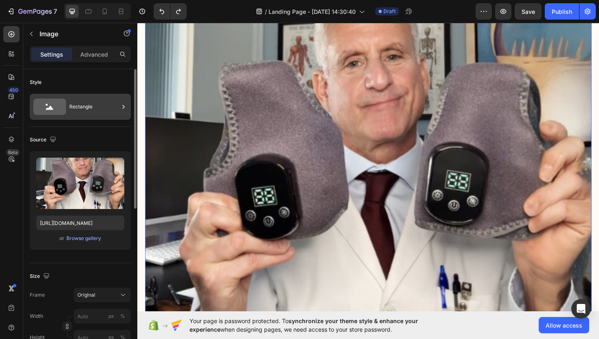
click at [84, 113] on div "Rectangle" at bounding box center [94, 106] width 50 height 19
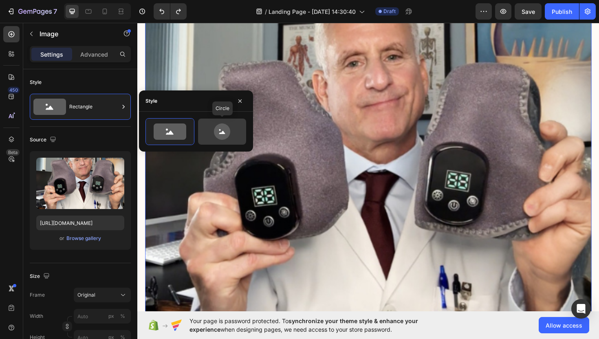
click at [207, 134] on icon at bounding box center [222, 132] width 38 height 16
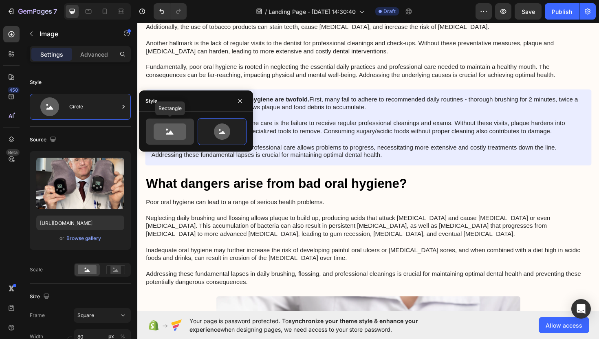
click at [177, 134] on icon at bounding box center [170, 132] width 33 height 16
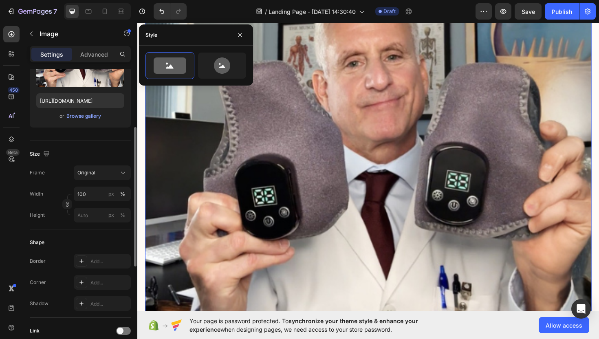
scroll to position [124, 0]
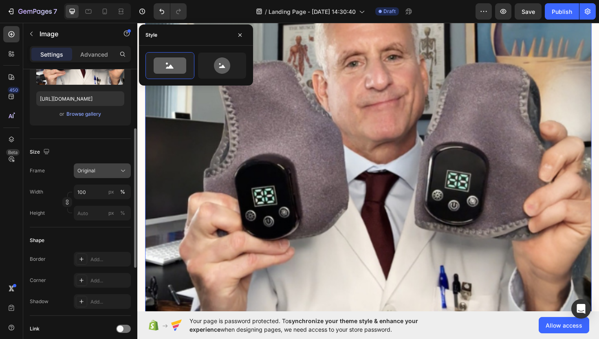
click at [123, 169] on icon at bounding box center [123, 171] width 8 height 8
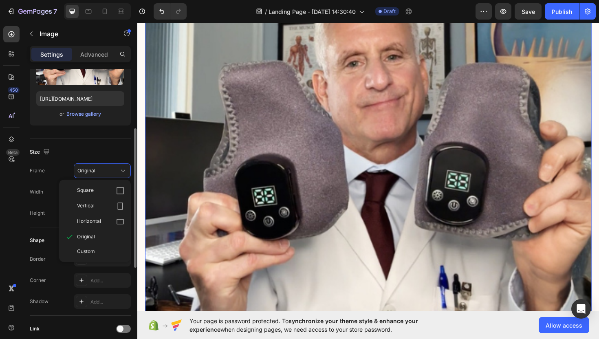
click at [108, 252] on div "Custom" at bounding box center [100, 251] width 47 height 7
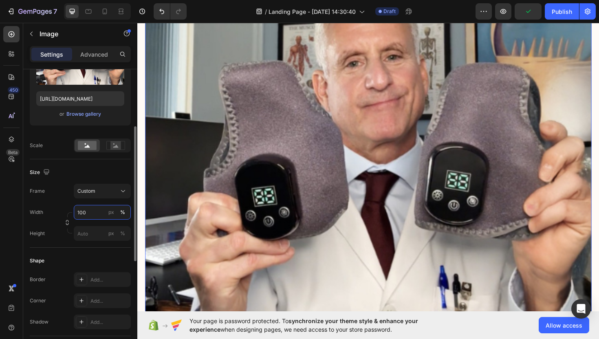
click at [95, 213] on input "100" at bounding box center [102, 212] width 57 height 15
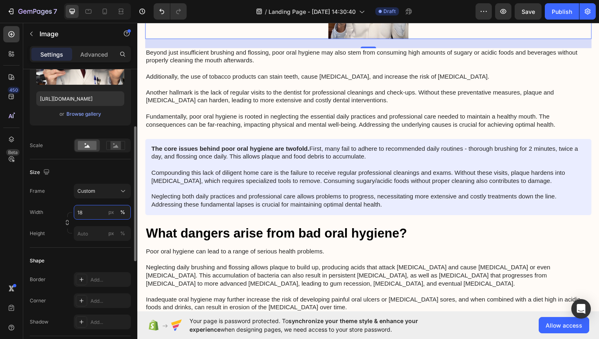
type input "1"
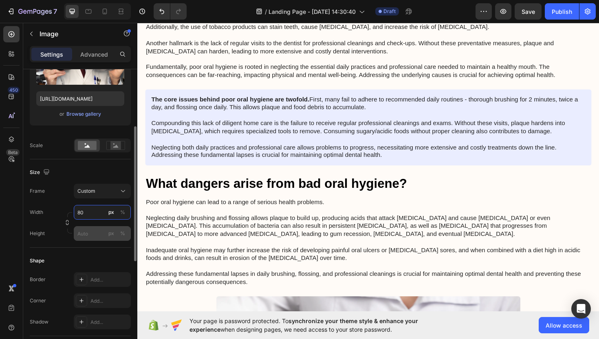
type input "80"
click at [87, 235] on input "px %" at bounding box center [102, 233] width 57 height 15
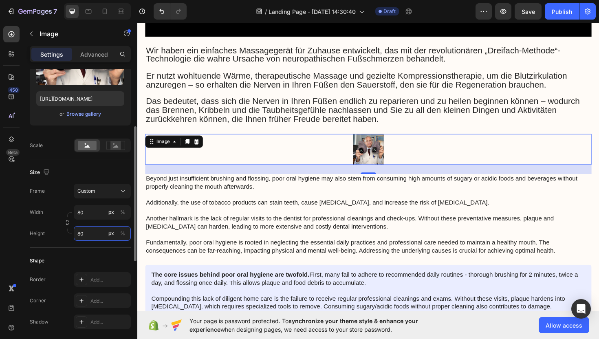
scroll to position [1265, 0]
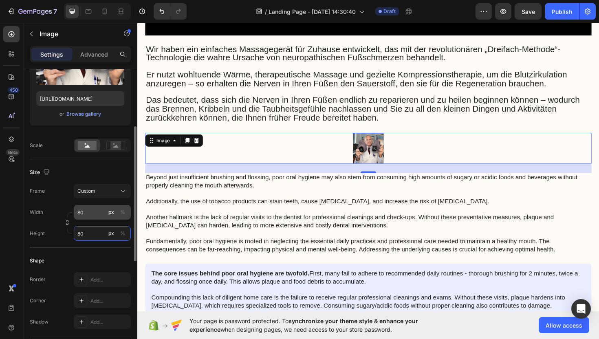
type input "80"
click at [96, 210] on input "80" at bounding box center [102, 212] width 57 height 15
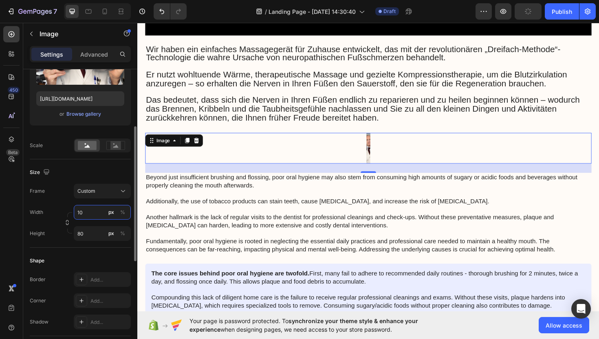
type input "1"
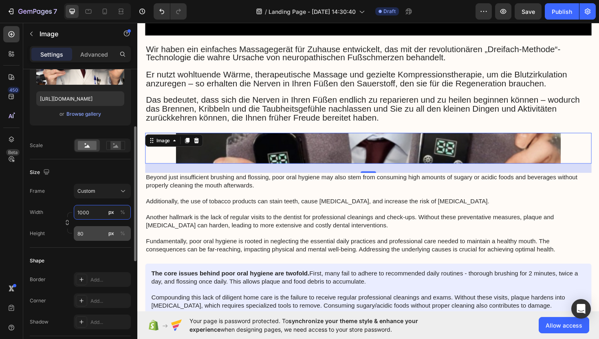
type input "1000"
click at [94, 233] on input "80" at bounding box center [102, 233] width 57 height 15
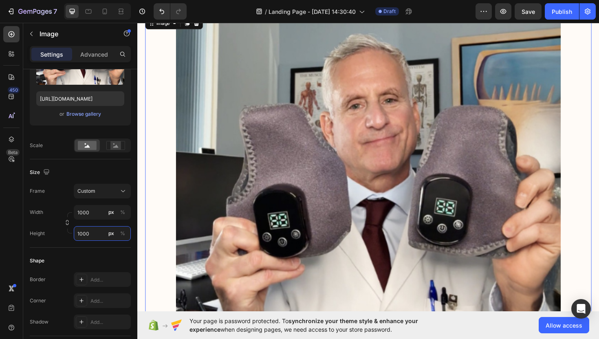
scroll to position [1373, 0]
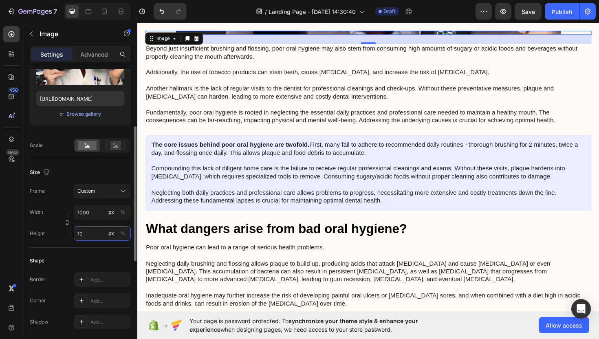
type input "1"
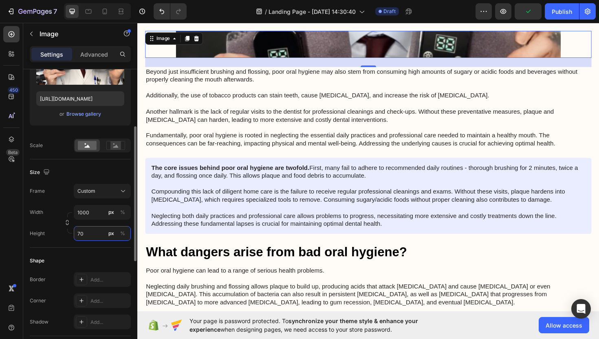
type input "7"
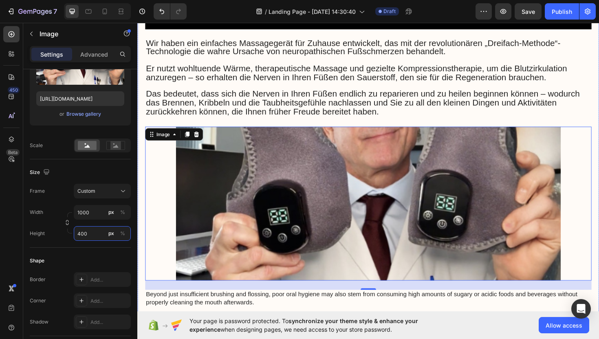
scroll to position [1279, 0]
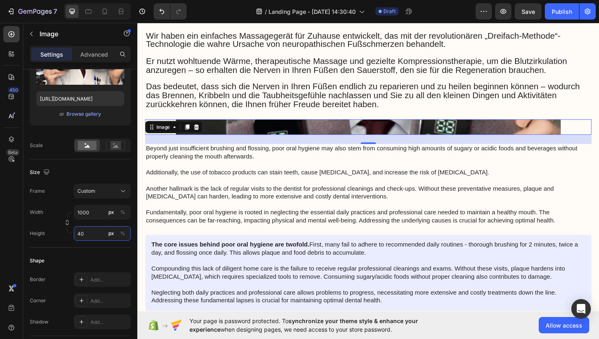
type input "4"
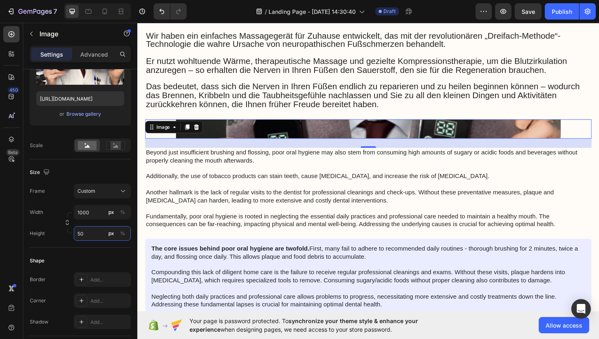
type input "5"
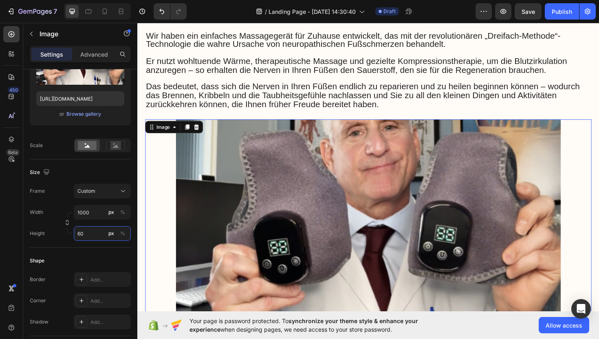
type input "6"
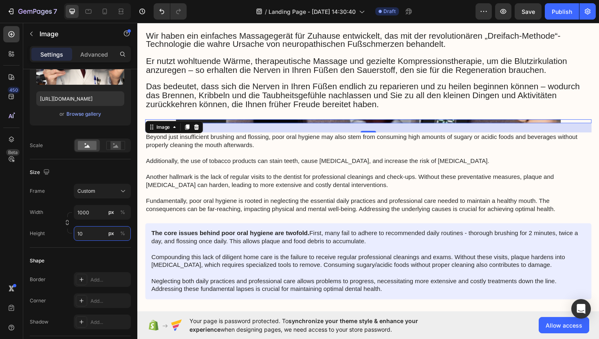
type input "1"
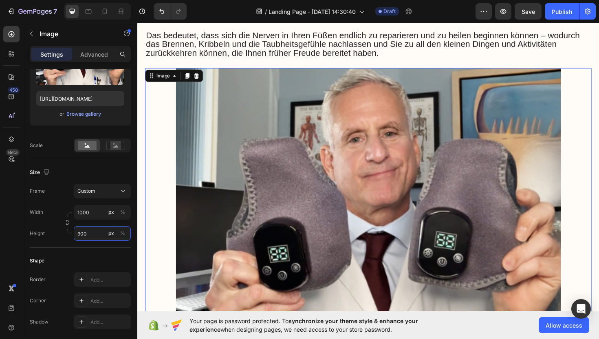
scroll to position [1337, 0]
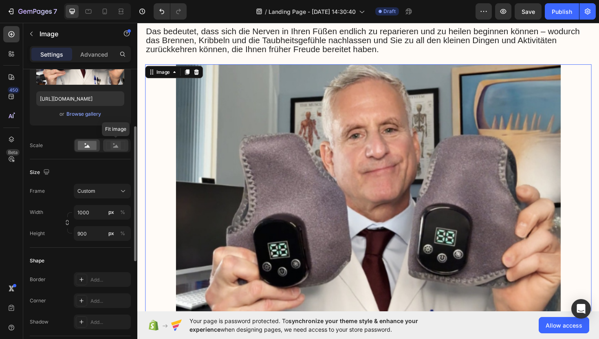
click at [117, 148] on rect at bounding box center [116, 145] width 11 height 8
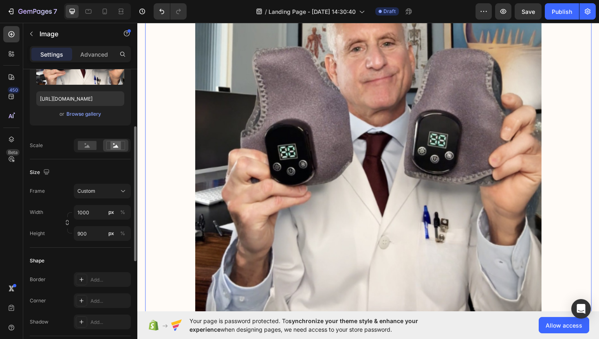
scroll to position [1442, 0]
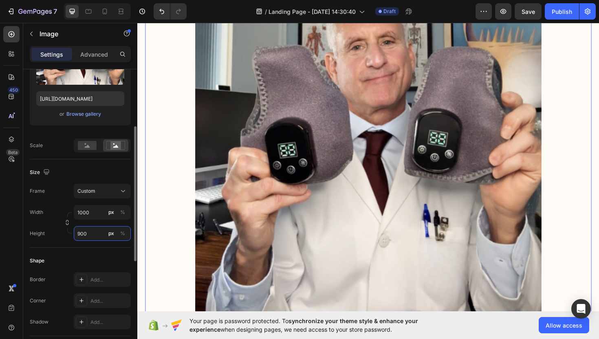
click at [89, 233] on input "900" at bounding box center [102, 233] width 57 height 15
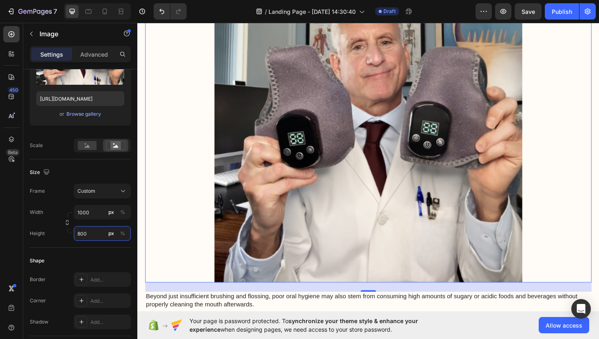
scroll to position [1439, 0]
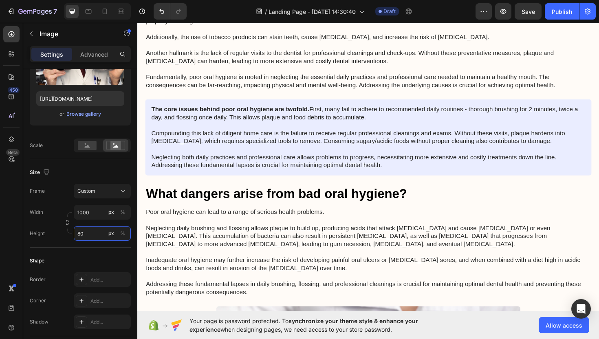
type input "8"
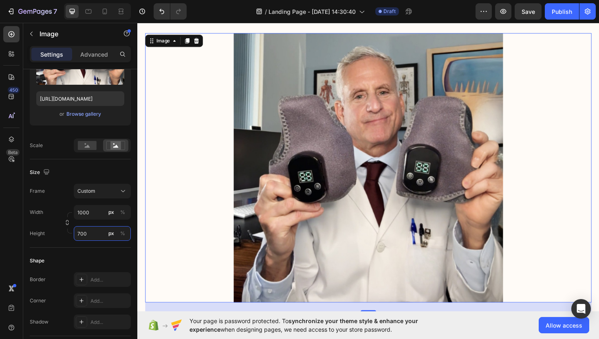
scroll to position [1368, 0]
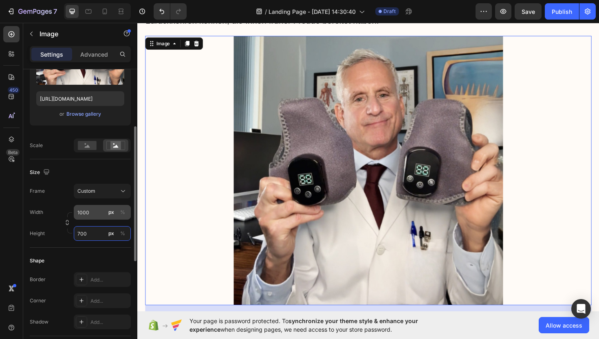
type input "700"
click at [95, 214] on input "1000" at bounding box center [102, 212] width 57 height 15
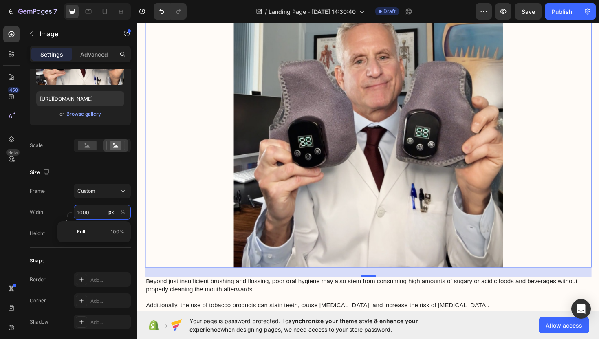
scroll to position [1408, 0]
click at [77, 234] on span "Full" at bounding box center [81, 231] width 8 height 7
type input "100"
click at [91, 214] on input "100" at bounding box center [102, 212] width 57 height 15
click at [87, 234] on p "Full 100%" at bounding box center [100, 231] width 47 height 7
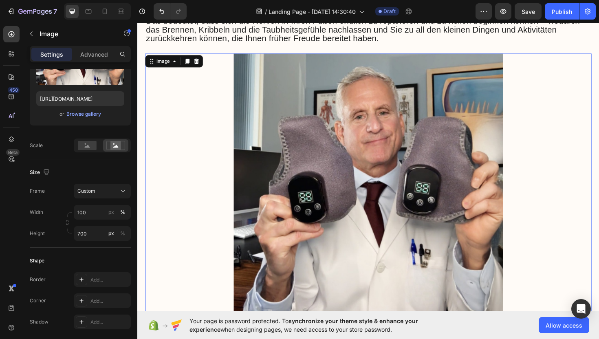
scroll to position [1353, 0]
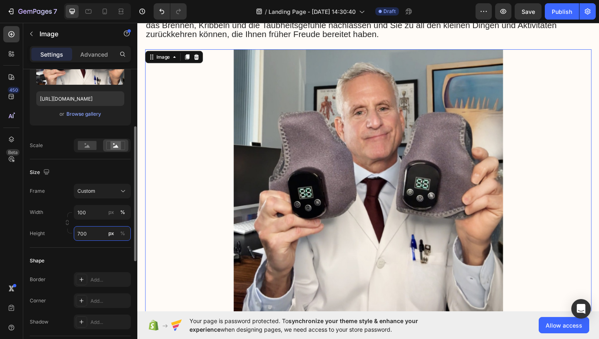
click at [82, 233] on input "700" at bounding box center [102, 233] width 57 height 15
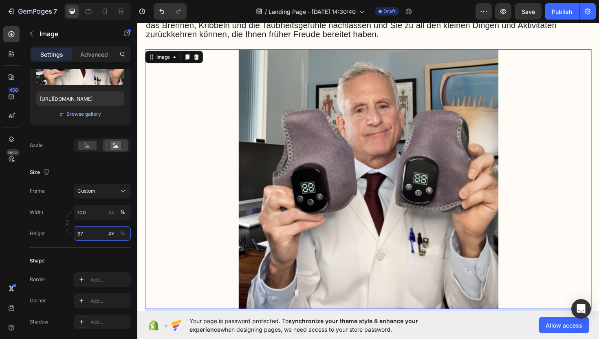
type input "6"
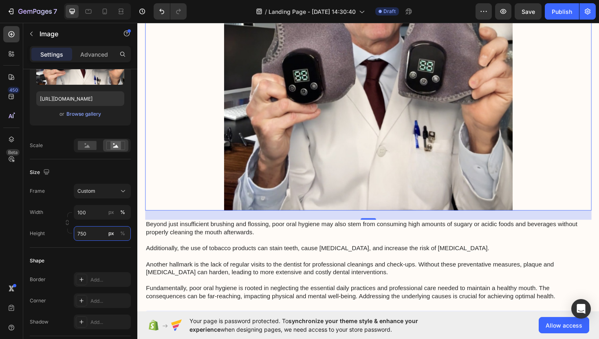
scroll to position [1490, 0]
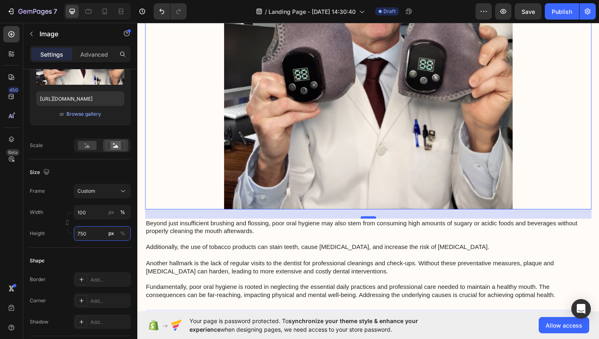
type input "750"
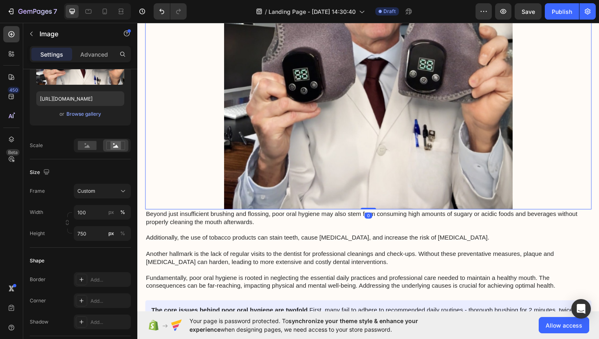
drag, startPoint x: 374, startPoint y: 223, endPoint x: 374, endPoint y: 210, distance: 13.0
click at [374, 210] on div "Image 0" at bounding box center [382, 68] width 473 height 306
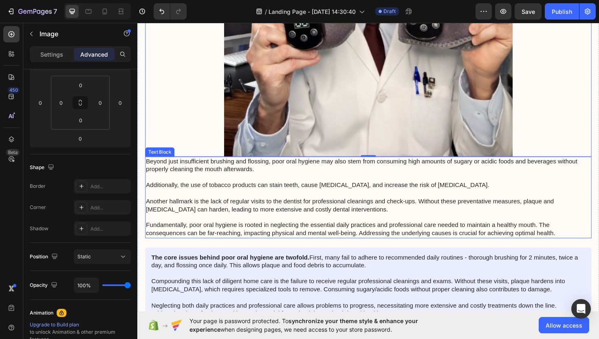
scroll to position [1548, 0]
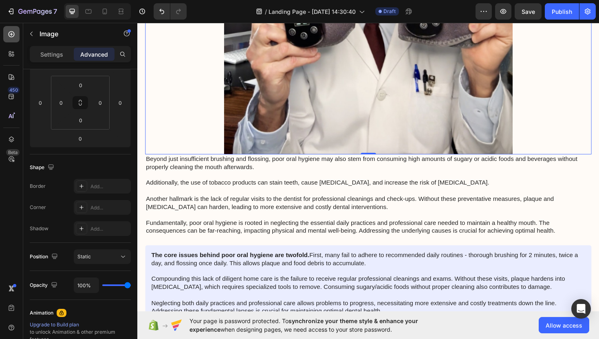
click at [16, 40] on div at bounding box center [11, 34] width 16 height 16
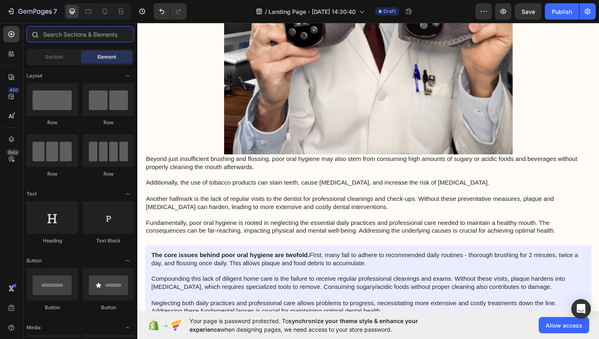
click at [63, 40] on input "text" at bounding box center [81, 34] width 108 height 16
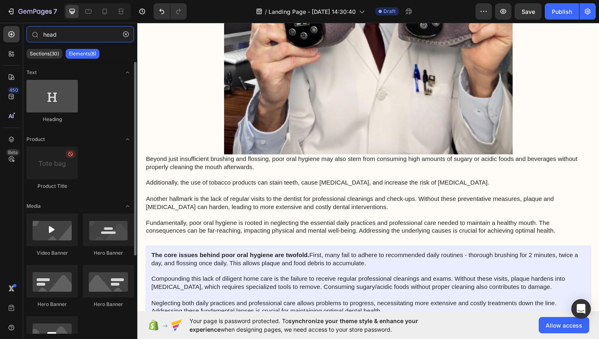
type input "head"
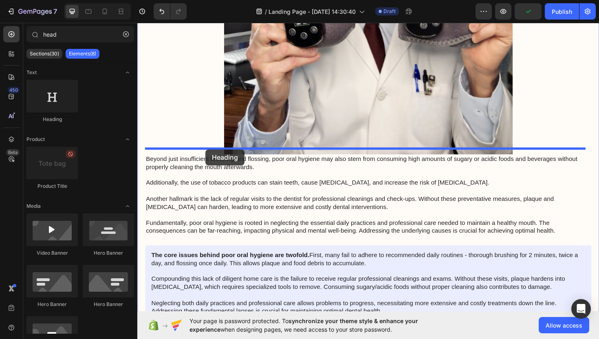
drag, startPoint x: 185, startPoint y: 124, endPoint x: 210, endPoint y: 157, distance: 41.1
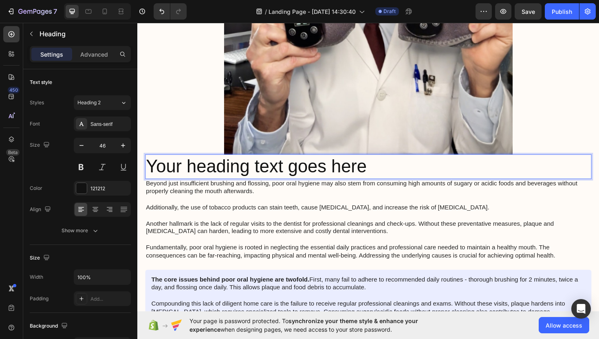
click at [393, 172] on h2 "Your heading text goes here" at bounding box center [382, 175] width 473 height 26
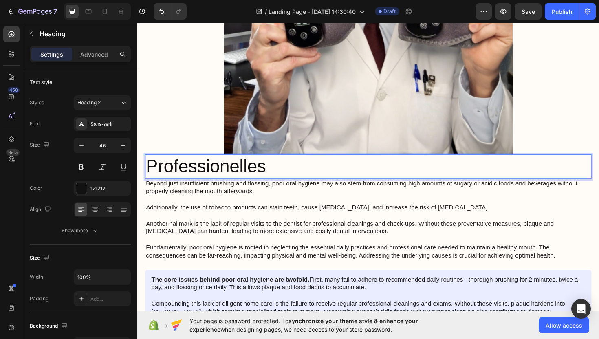
click at [316, 173] on p "Professionelles" at bounding box center [381, 175] width 471 height 24
click at [316, 172] on p "Professionelles" at bounding box center [381, 175] width 471 height 24
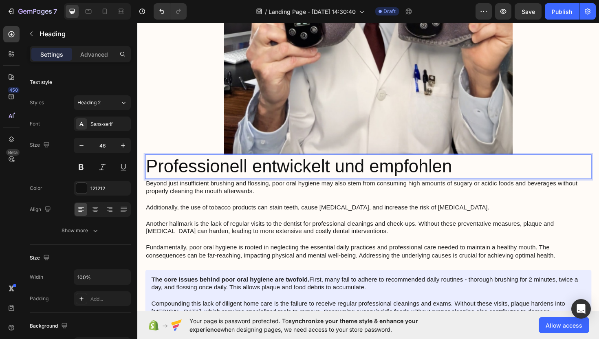
click at [466, 169] on p "Professionell entwickelt und empfohlen" at bounding box center [381, 175] width 471 height 24
drag, startPoint x: 476, startPoint y: 169, endPoint x: 427, endPoint y: 175, distance: 49.3
click at [427, 175] on p "Professionell entwickelt und empfohlen" at bounding box center [381, 175] width 471 height 24
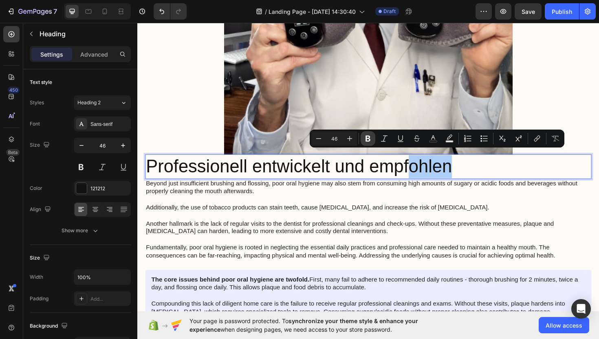
click at [371, 139] on icon "Editor contextual toolbar" at bounding box center [368, 139] width 8 height 8
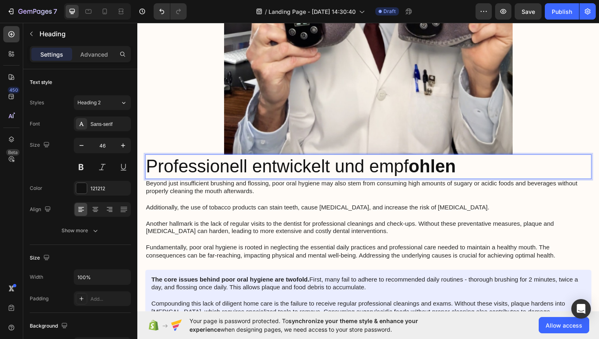
click at [472, 166] on strong "ohlen" at bounding box center [450, 174] width 50 height 21
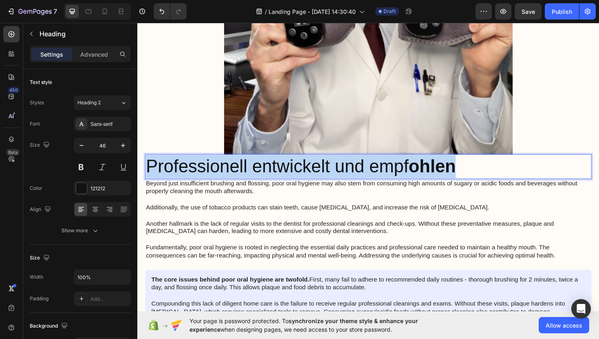
drag, startPoint x: 468, startPoint y: 166, endPoint x: 145, endPoint y: 164, distance: 323.0
click at [145, 164] on div "Image 29 August 2025 von Maria Noman Text Block Row ⁠⁠⁠⁠⁠⁠⁠ Dieses revolutionär…" at bounding box center [381, 5] width 489 height 2753
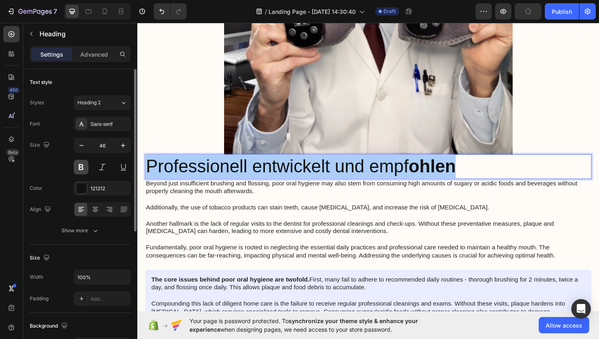
click at [83, 168] on button at bounding box center [81, 167] width 15 height 15
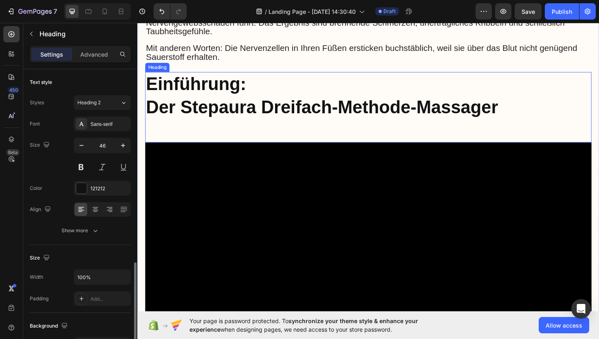
scroll to position [124, 0]
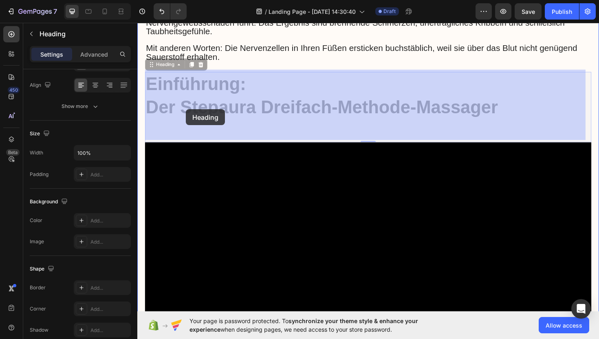
drag, startPoint x: 224, startPoint y: 111, endPoint x: 190, endPoint y: 114, distance: 34.4
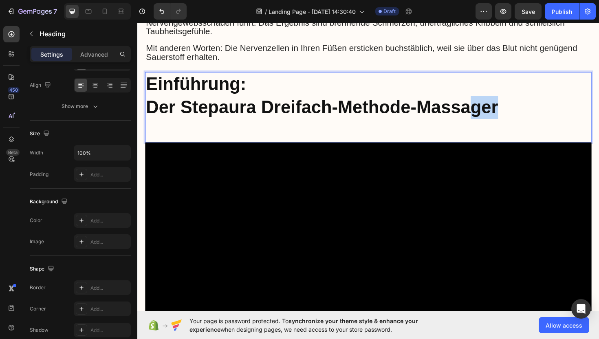
drag, startPoint x: 519, startPoint y: 115, endPoint x: 490, endPoint y: 113, distance: 29.4
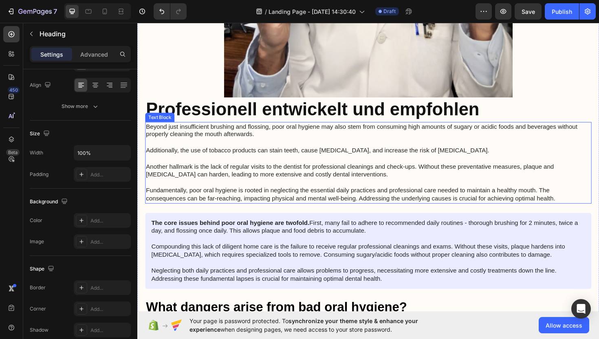
scroll to position [1627, 0]
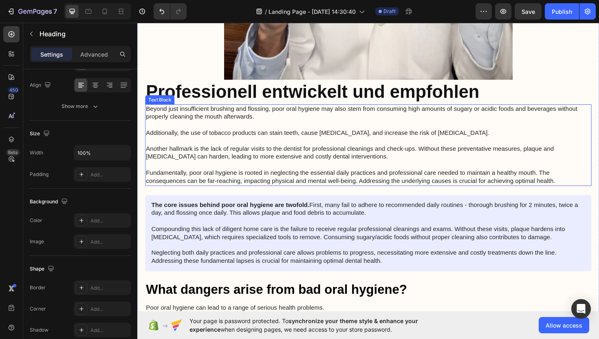
click at [234, 126] on p "Beyond just insufficient brushing and flossing, poor oral hygiene may also stem…" at bounding box center [381, 152] width 471 height 85
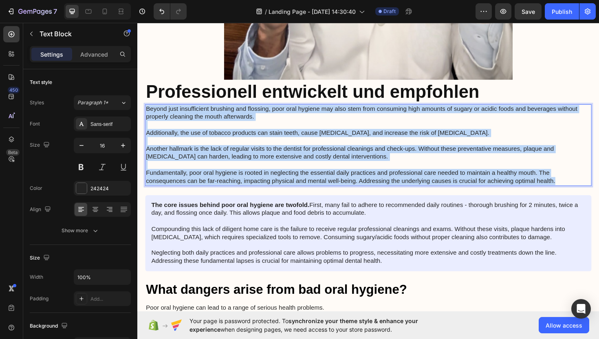
drag, startPoint x: 585, startPoint y: 185, endPoint x: 272, endPoint y: 123, distance: 318.4
